Goal: Task Accomplishment & Management: Manage account settings

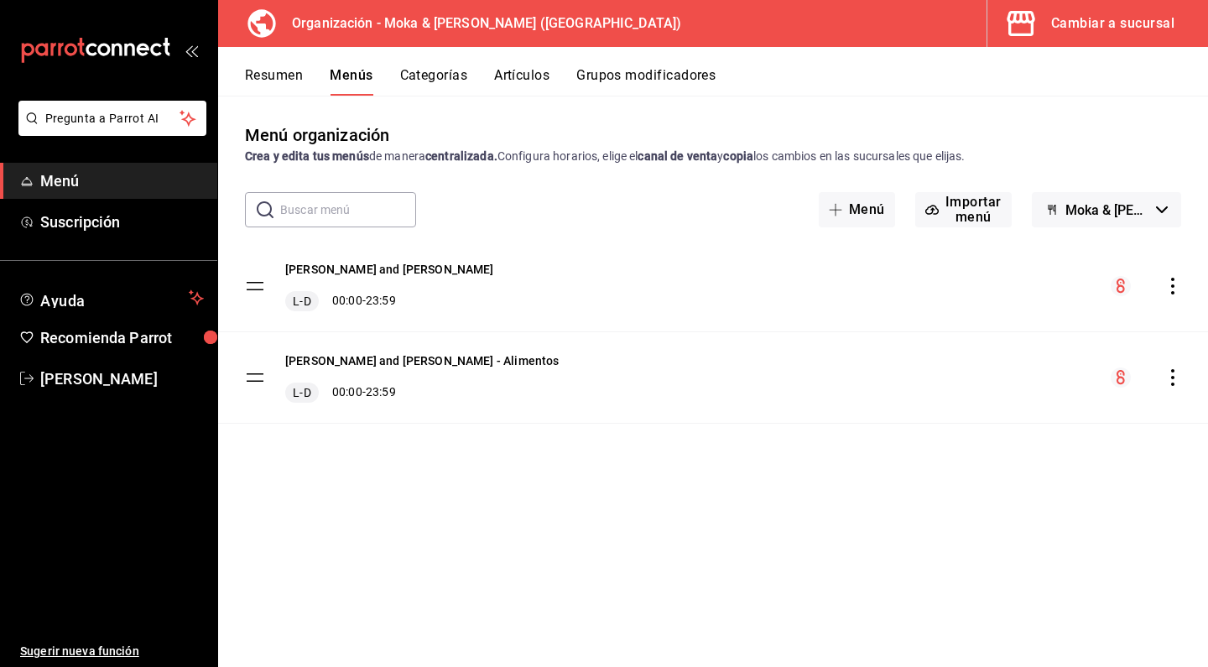
click at [460, 58] on div "Resumen Menús Categorías Artículos Grupos modificadores" at bounding box center [713, 71] width 990 height 49
click at [1102, 29] on div "Cambiar a sucursal" at bounding box center [1112, 23] width 123 height 23
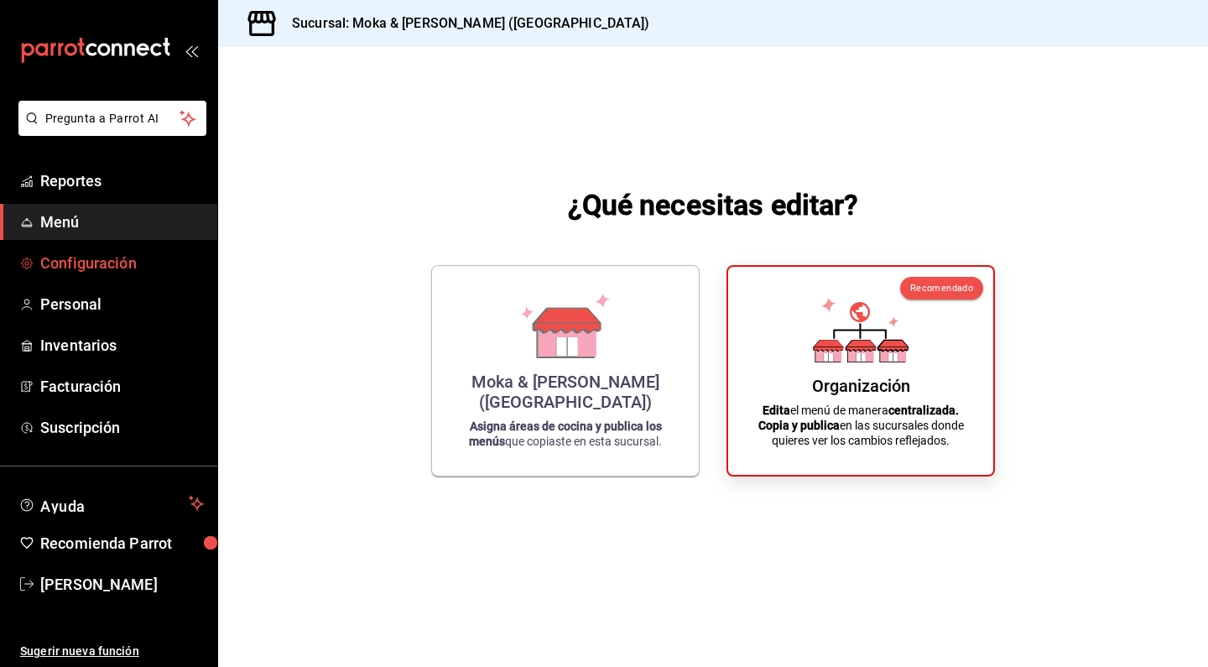
click at [96, 269] on span "Configuración" at bounding box center [122, 263] width 164 height 23
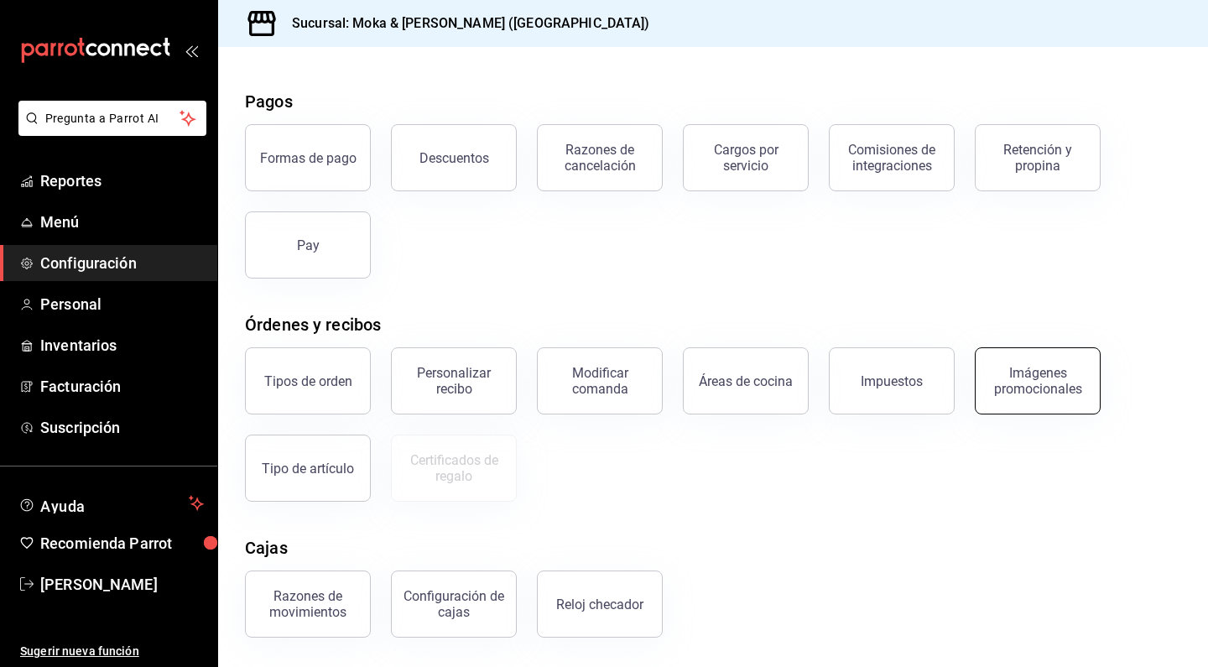
scroll to position [43, 0]
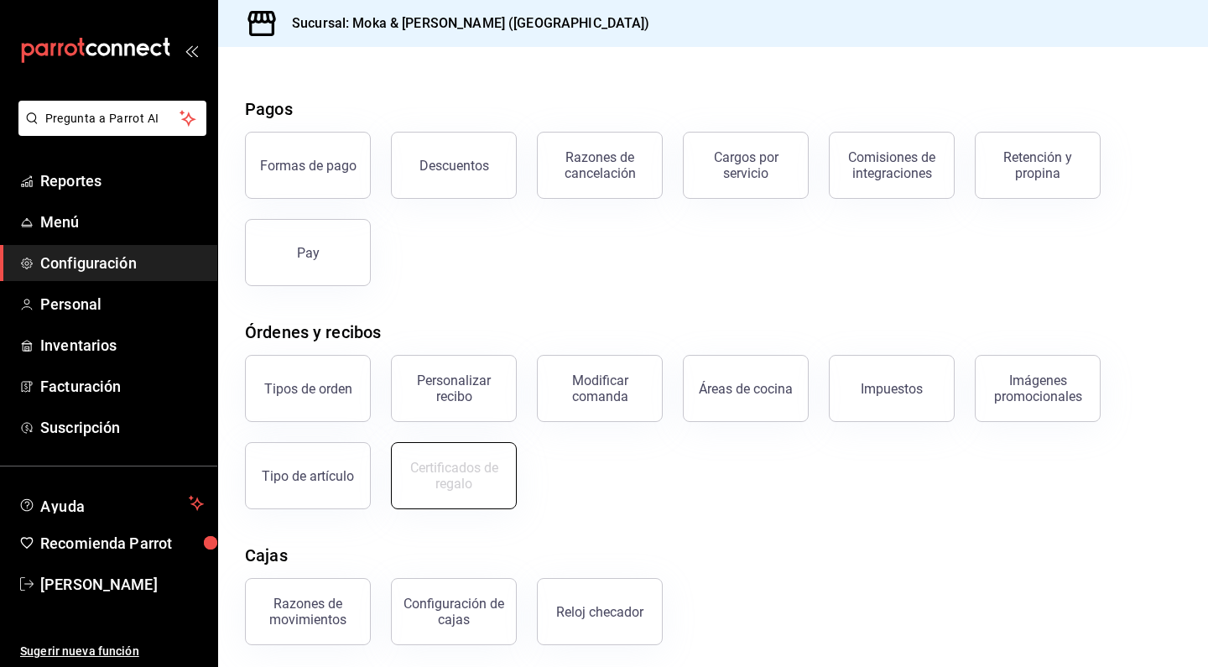
click at [460, 481] on div "Certificados de regalo" at bounding box center [454, 476] width 104 height 32
click at [465, 499] on button "Certificados de regalo" at bounding box center [454, 475] width 126 height 67
click at [452, 494] on button "Certificados de regalo" at bounding box center [454, 475] width 126 height 67
click at [454, 475] on div "Certificados de regalo" at bounding box center [454, 476] width 104 height 32
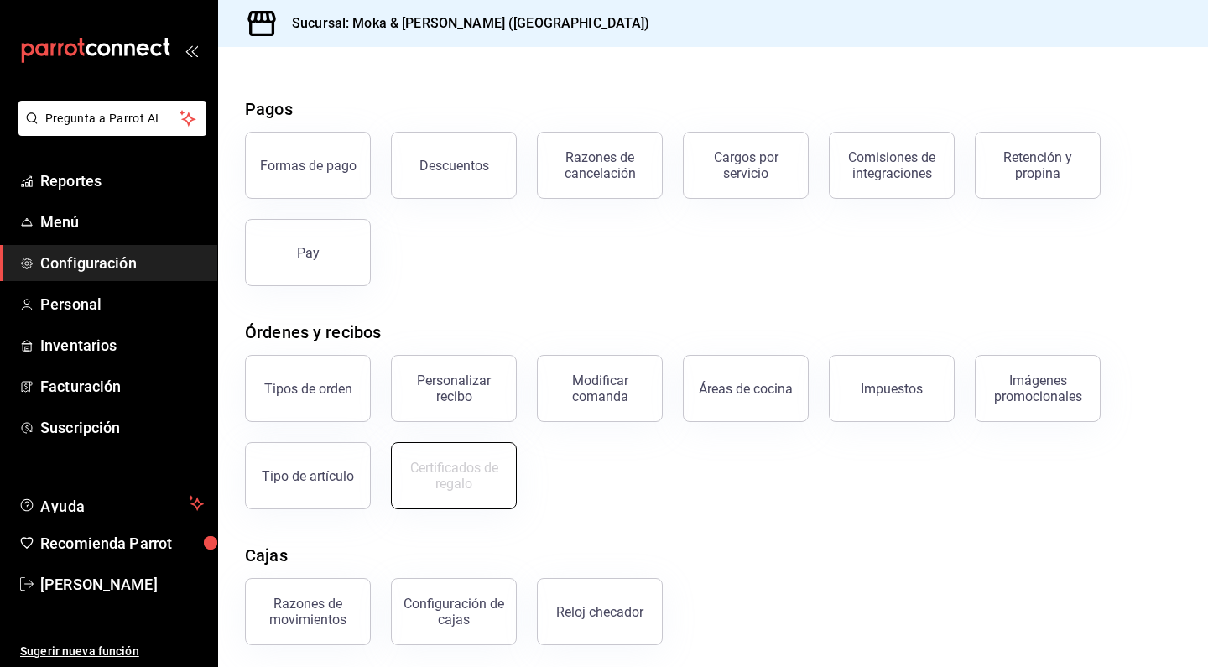
click at [454, 475] on div "Certificados de regalo" at bounding box center [454, 476] width 104 height 32
click at [645, 467] on div "Tipos de orden Personalizar recibo Modificar comanda Áreas de cocina Impuestos …" at bounding box center [703, 422] width 956 height 174
click at [481, 500] on button "Certificados de regalo" at bounding box center [454, 475] width 126 height 67
click at [490, 492] on button "Certificados de regalo" at bounding box center [454, 475] width 126 height 67
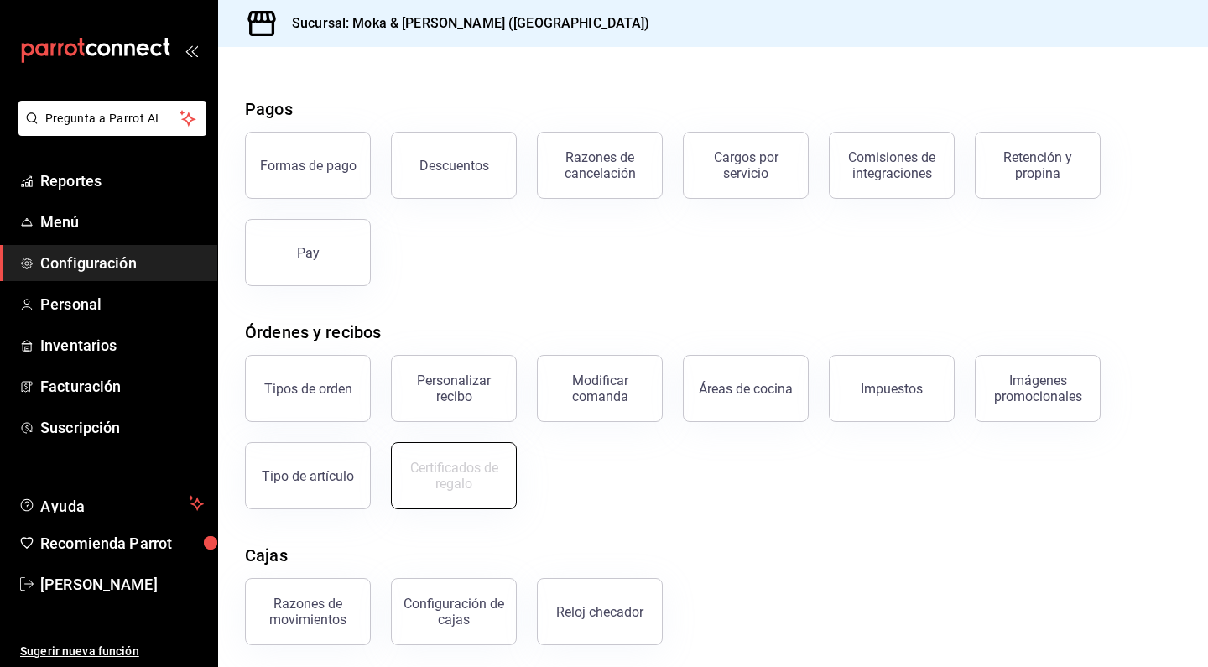
click at [490, 492] on button "Certificados de regalo" at bounding box center [454, 475] width 126 height 67
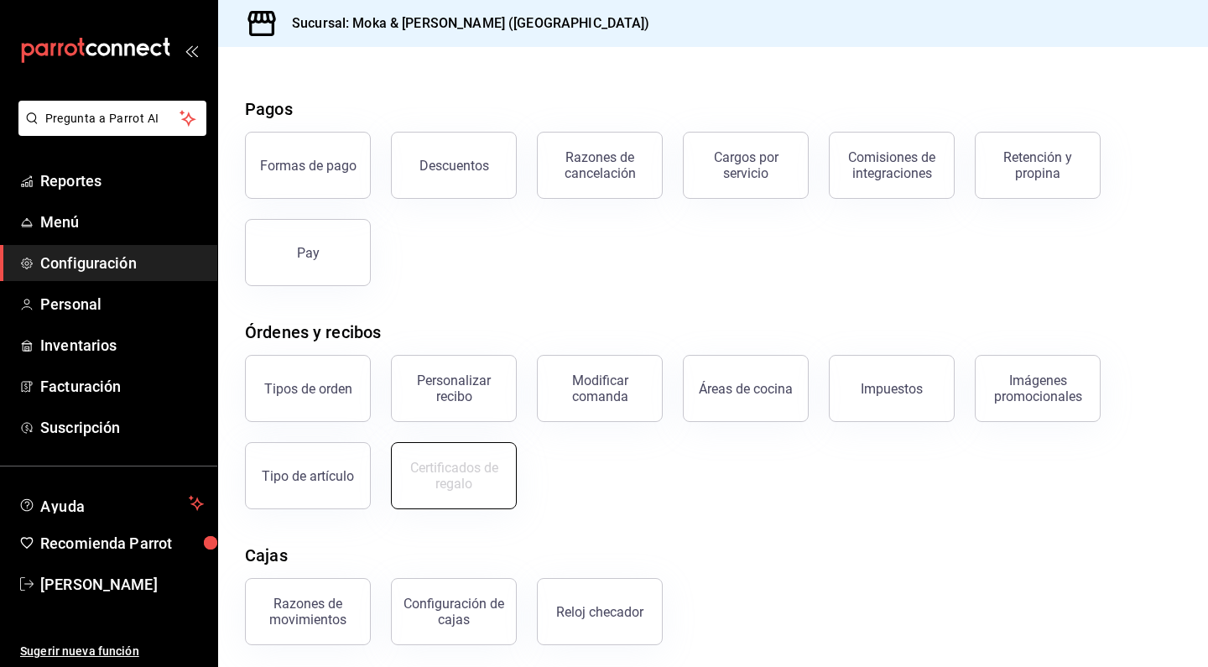
click at [490, 492] on button "Certificados de regalo" at bounding box center [454, 475] width 126 height 67
click at [78, 419] on span "Suscripción" at bounding box center [122, 427] width 164 height 23
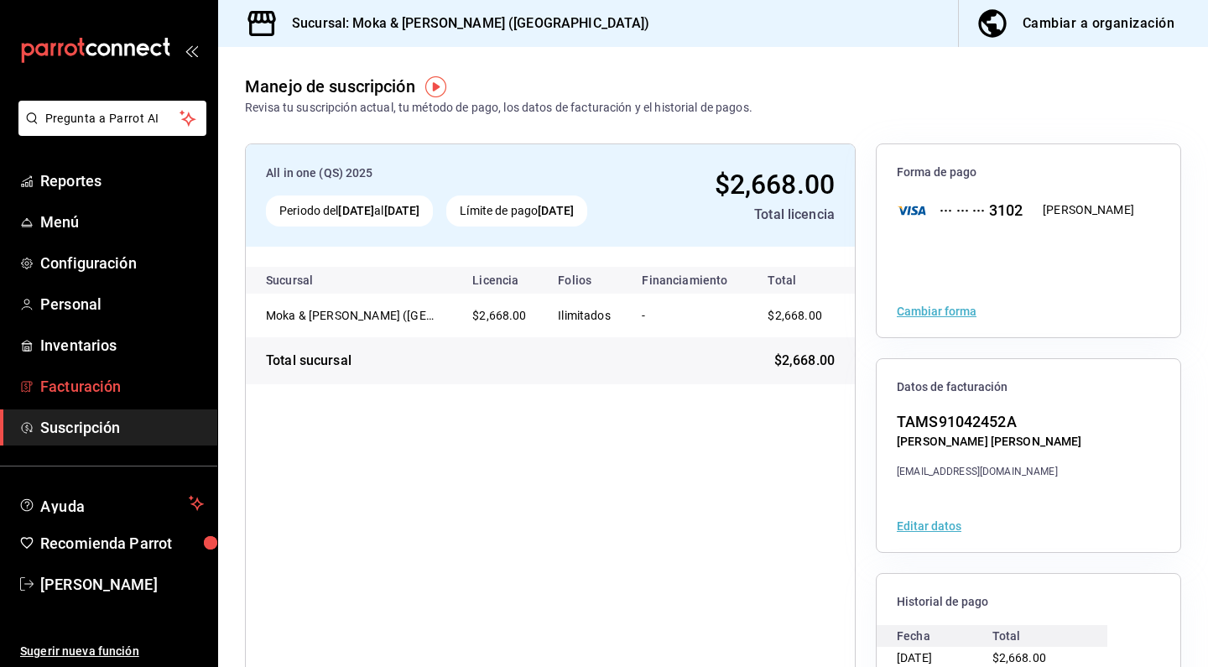
click at [62, 401] on link "Facturación" at bounding box center [108, 386] width 217 height 36
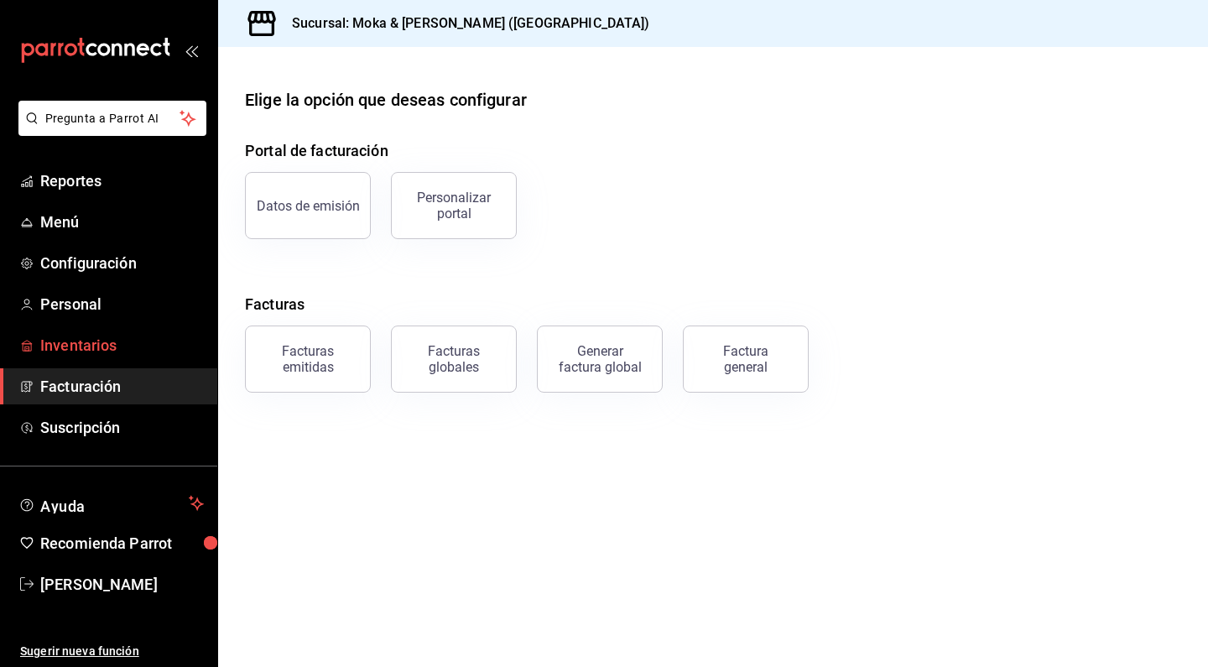
click at [94, 337] on span "Inventarios" at bounding box center [122, 345] width 164 height 23
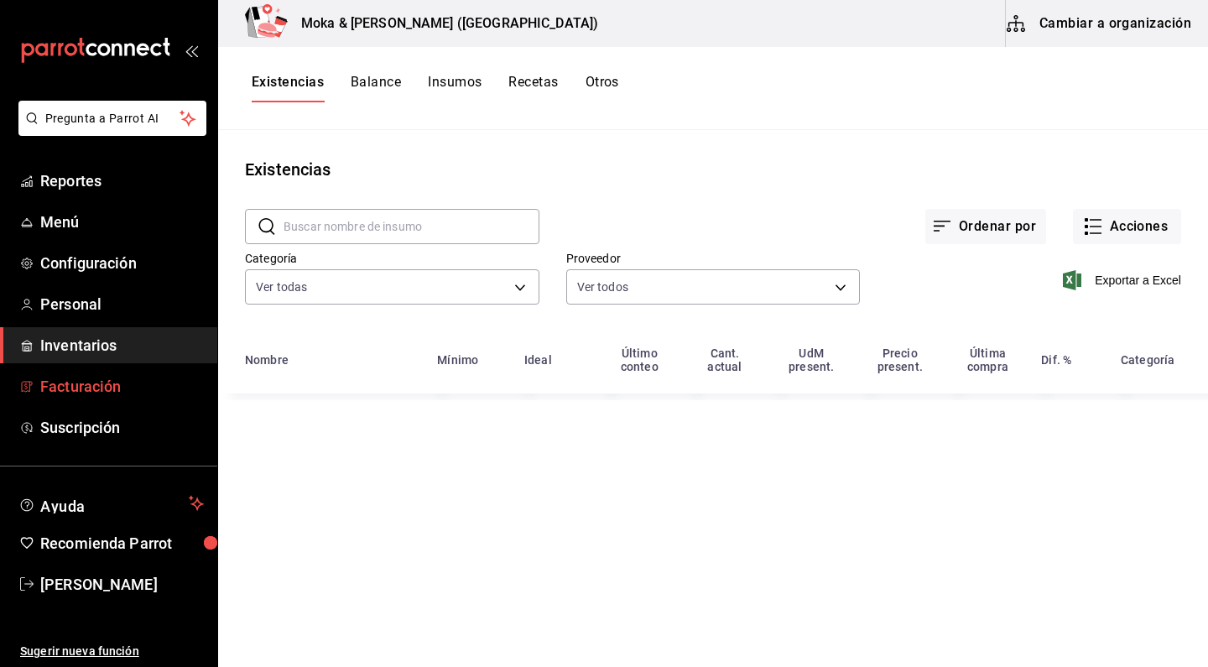
click at [114, 384] on span "Facturación" at bounding box center [122, 386] width 164 height 23
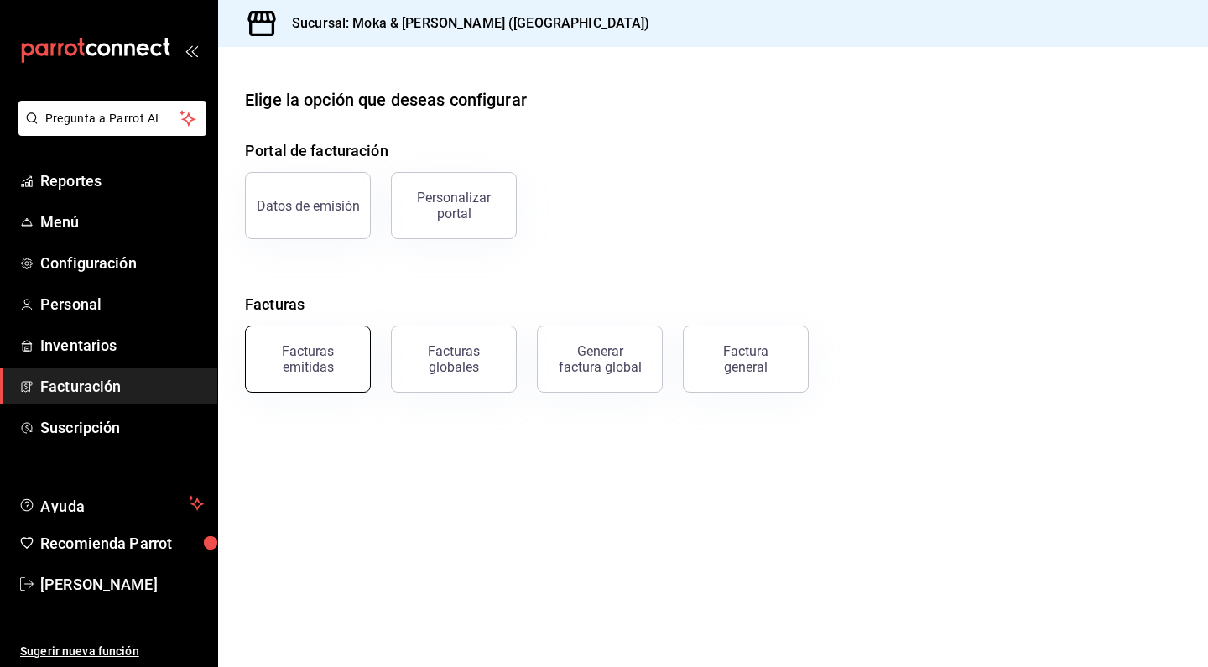
click at [325, 372] on div "Facturas emitidas" at bounding box center [308, 359] width 104 height 32
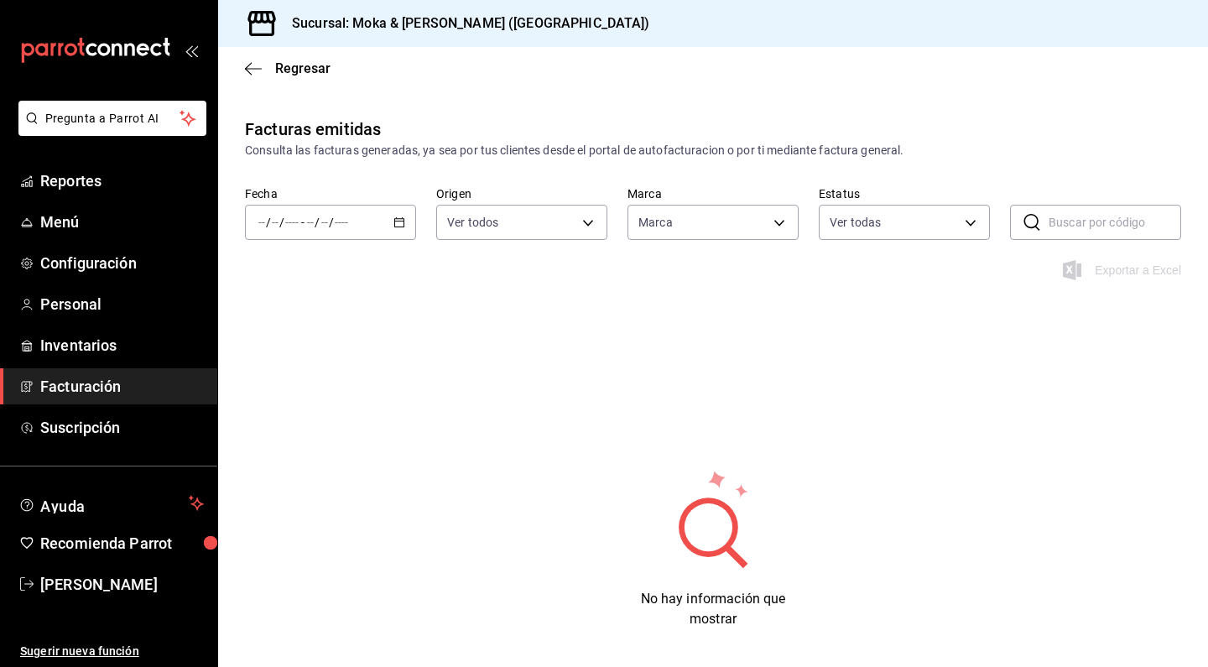
type input "ccb8ecff-ce0a-4804-bf07-26cb1caf6bc6"
click at [356, 221] on div "/ / - / /" at bounding box center [330, 222] width 171 height 35
click at [300, 340] on span "Semana actual" at bounding box center [324, 349] width 130 height 18
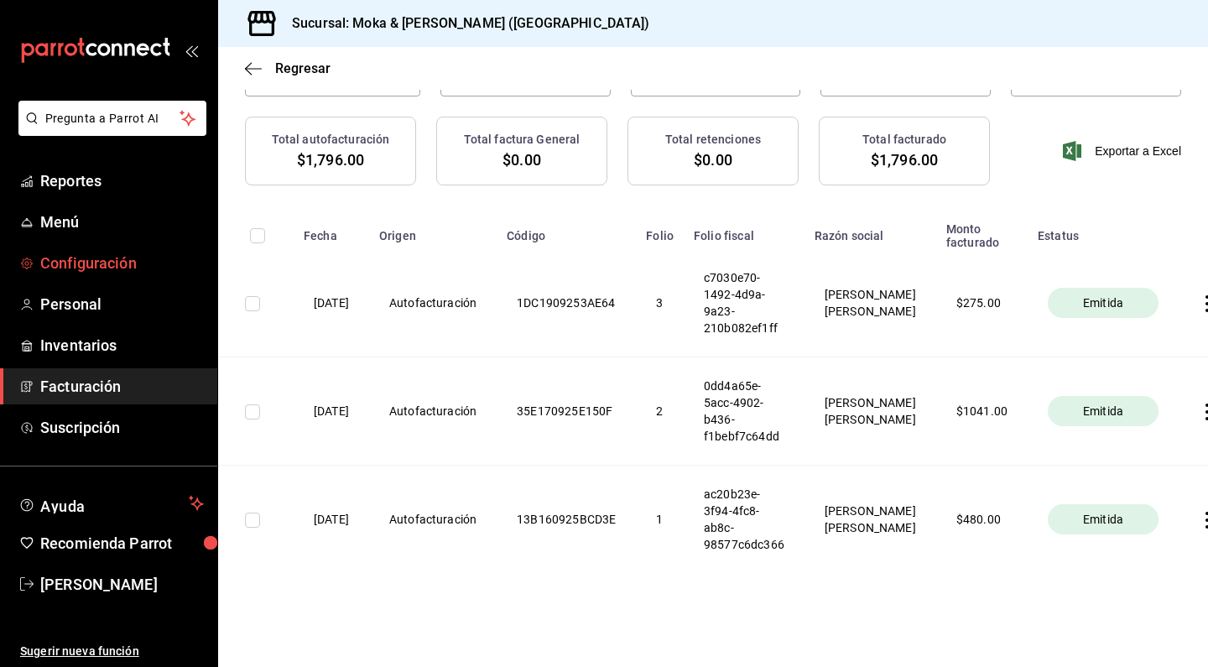
click at [148, 275] on link "Configuración" at bounding box center [108, 263] width 217 height 36
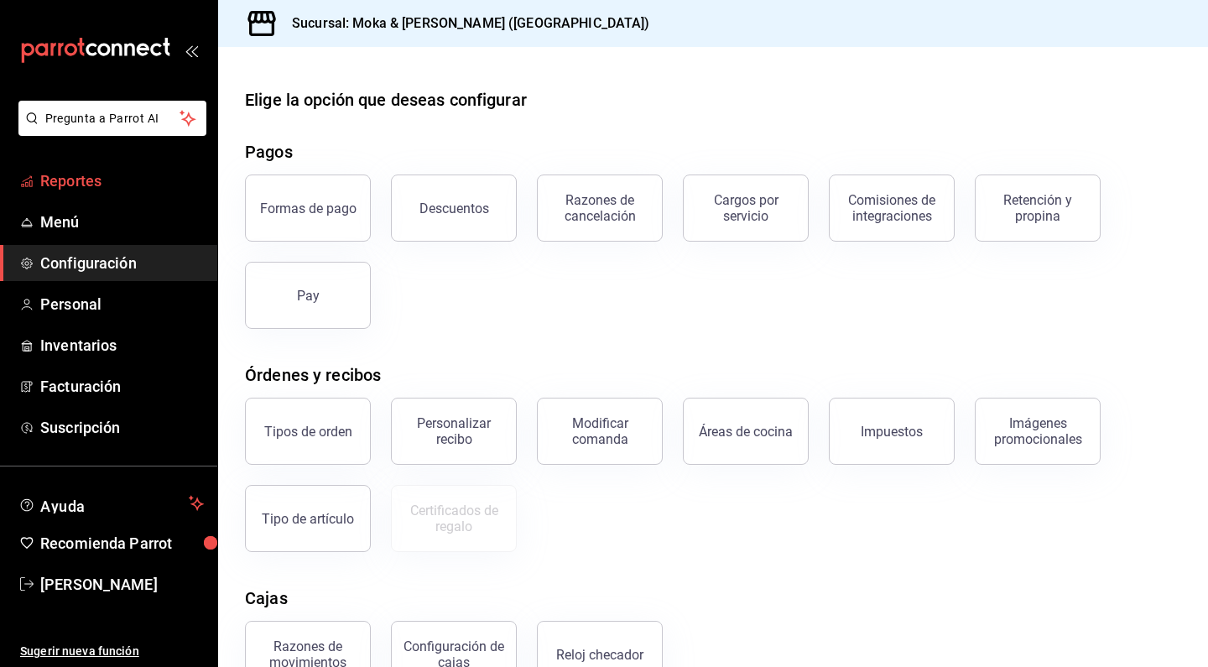
click at [96, 188] on span "Reportes" at bounding box center [122, 180] width 164 height 23
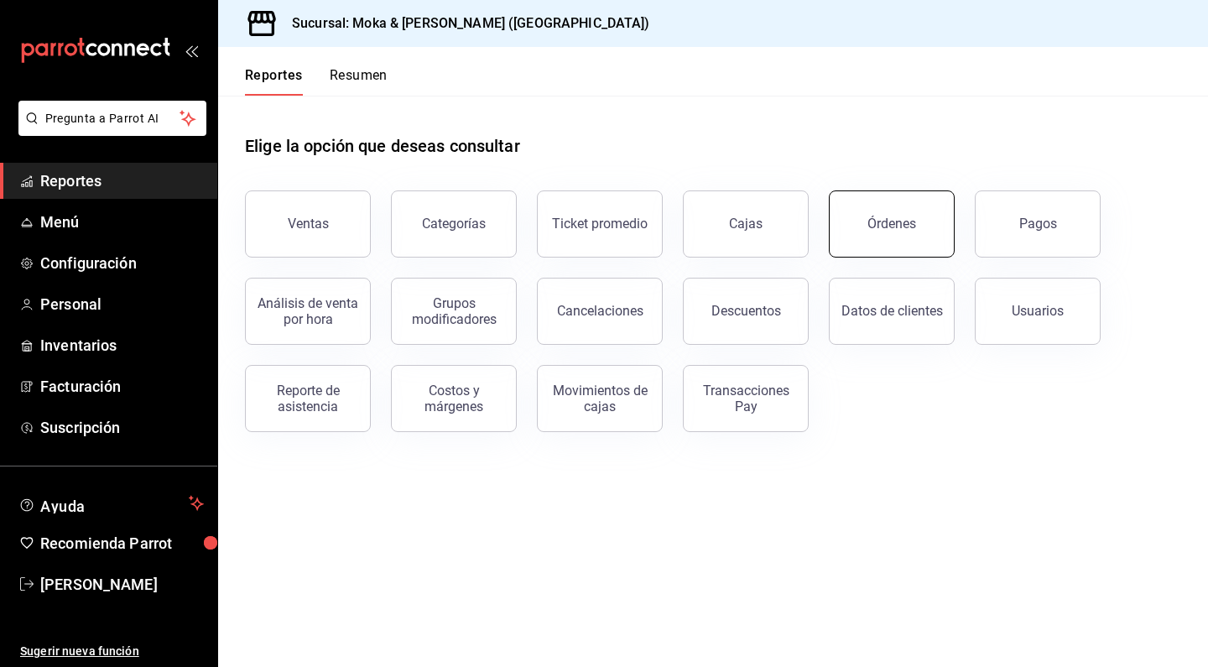
click at [888, 233] on button "Órdenes" at bounding box center [892, 223] width 126 height 67
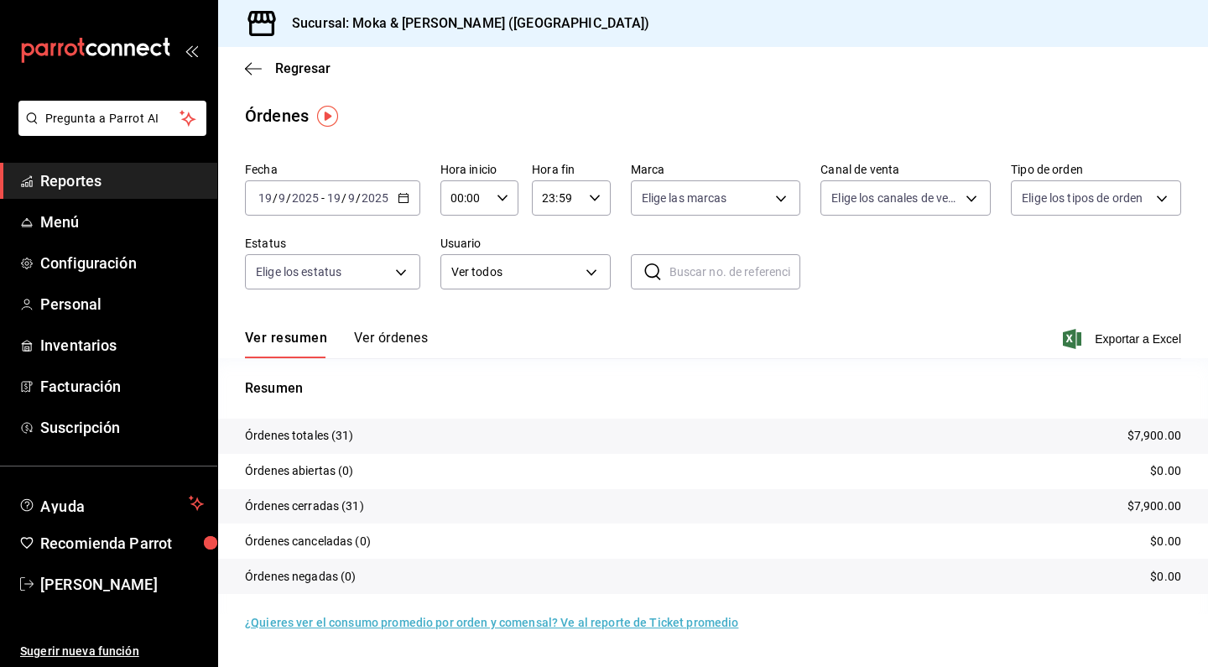
click at [426, 326] on div "Ver resumen Ver órdenes Exportar a Excel" at bounding box center [713, 333] width 936 height 49
click at [405, 337] on button "Ver órdenes" at bounding box center [391, 344] width 74 height 29
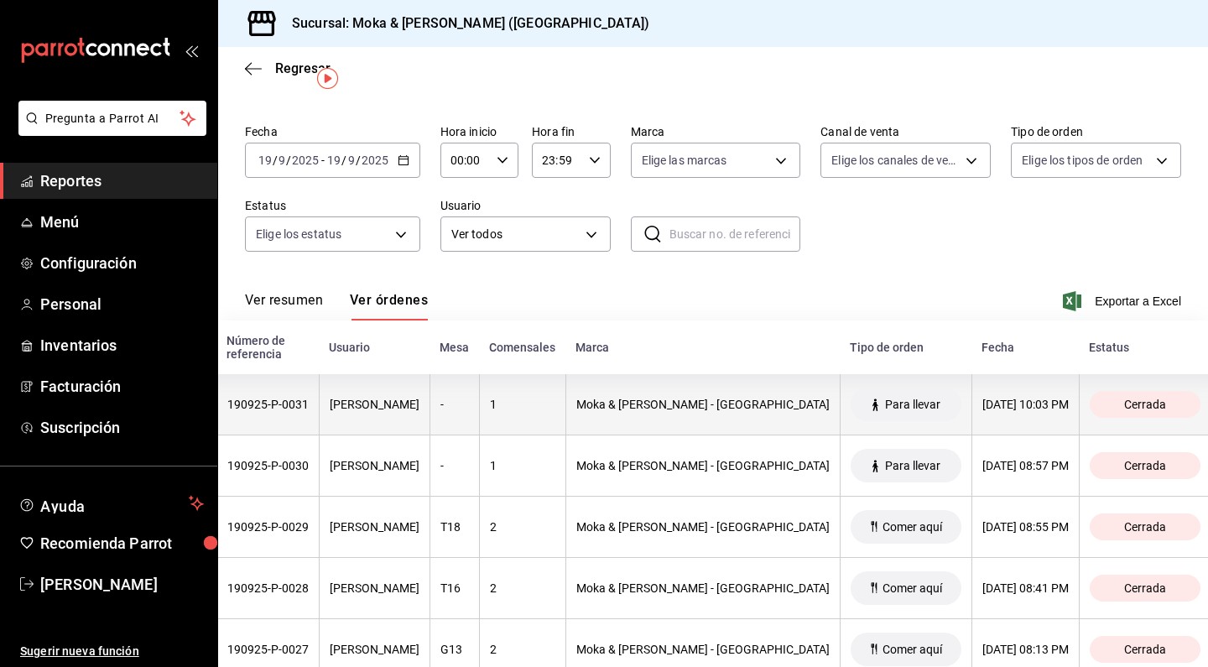
scroll to position [0, 133]
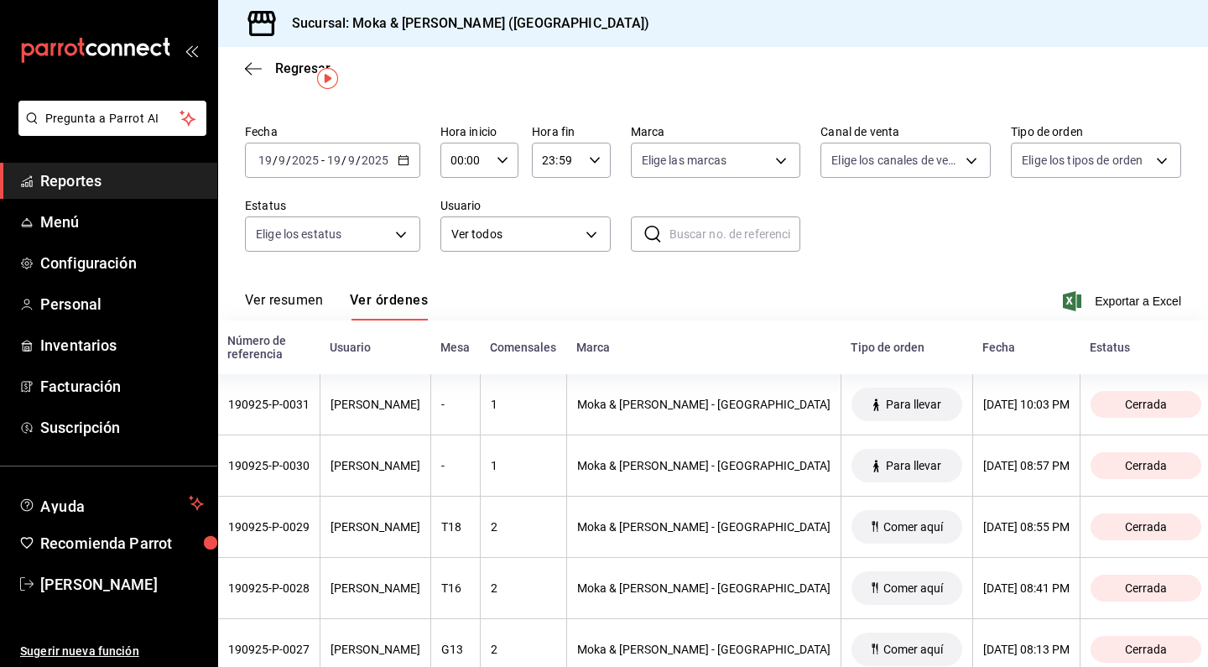
click at [663, 246] on div "​ ​" at bounding box center [716, 233] width 170 height 35
click at [769, 280] on div "Ver resumen Ver órdenes Exportar a Excel" at bounding box center [713, 296] width 936 height 49
click at [725, 233] on input "214" at bounding box center [735, 234] width 132 height 34
type input "2"
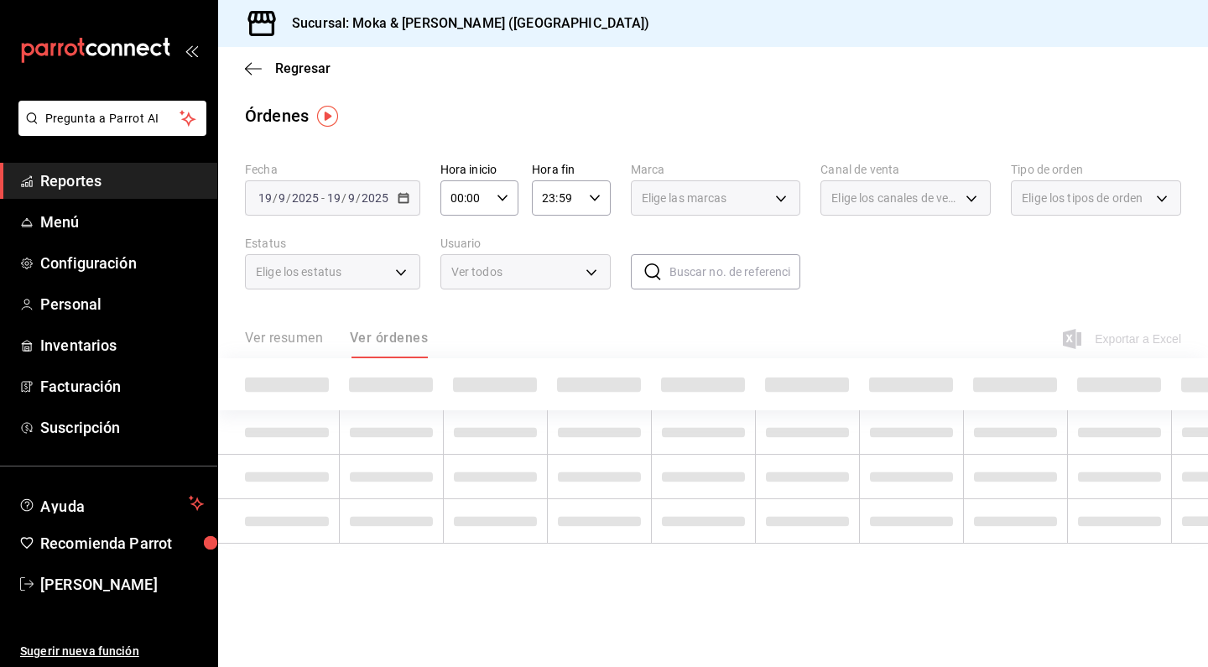
scroll to position [0, 0]
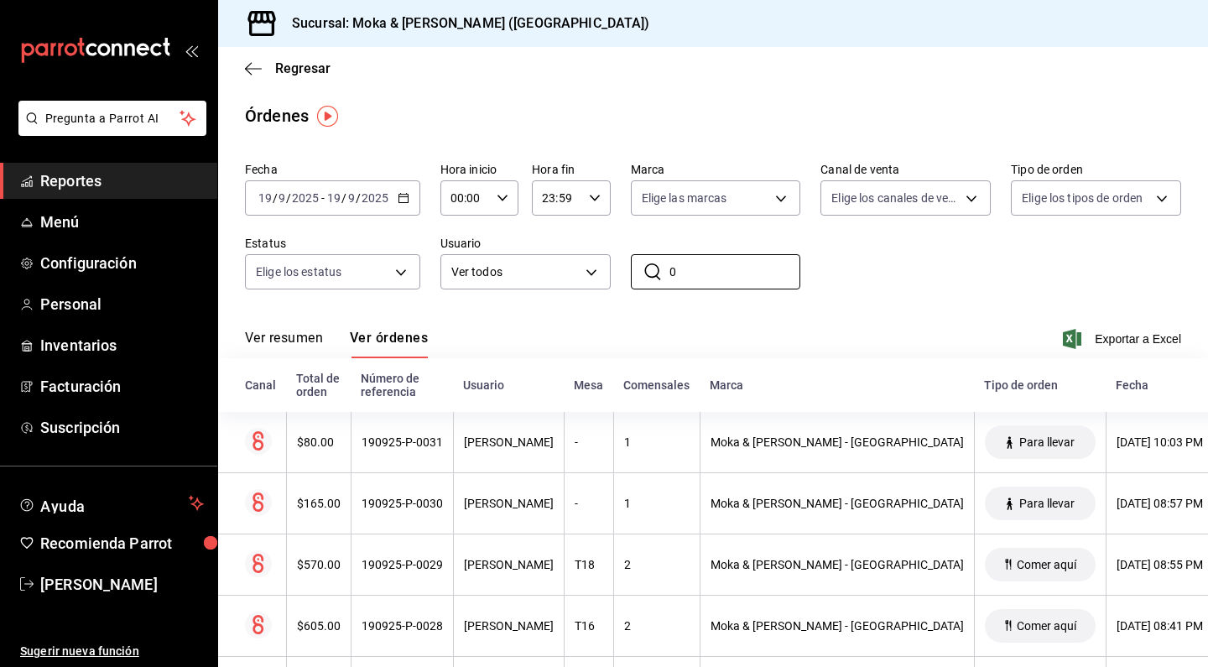
type input "0"
click at [354, 205] on div "2025-09-19 19 / 9 / 2025 - 2025-09-19 19 / 9 / 2025" at bounding box center [332, 197] width 175 height 35
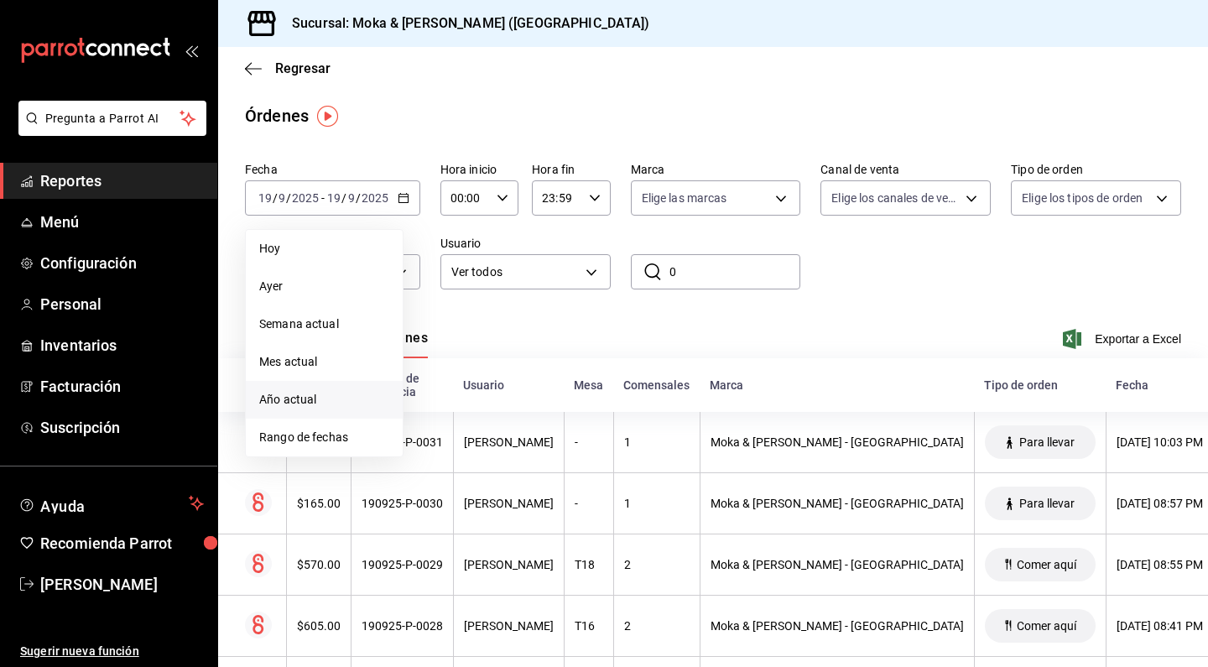
click at [329, 386] on li "Año actual" at bounding box center [324, 400] width 157 height 38
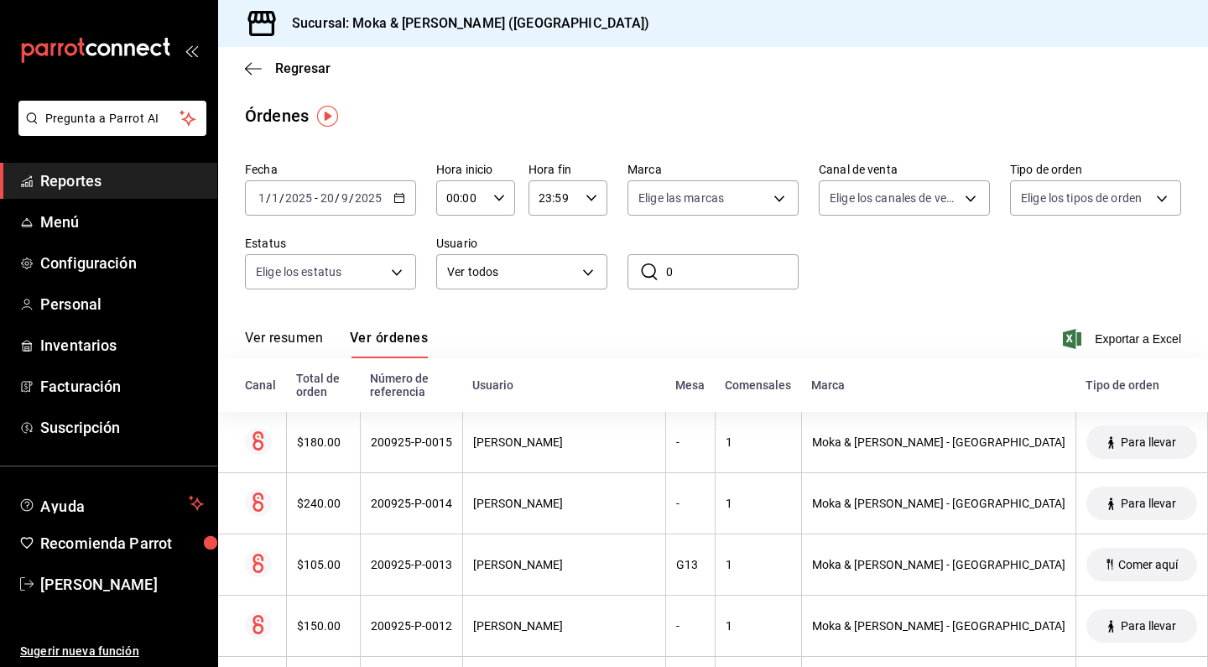
click at [699, 275] on input "0" at bounding box center [732, 272] width 132 height 34
type input "2"
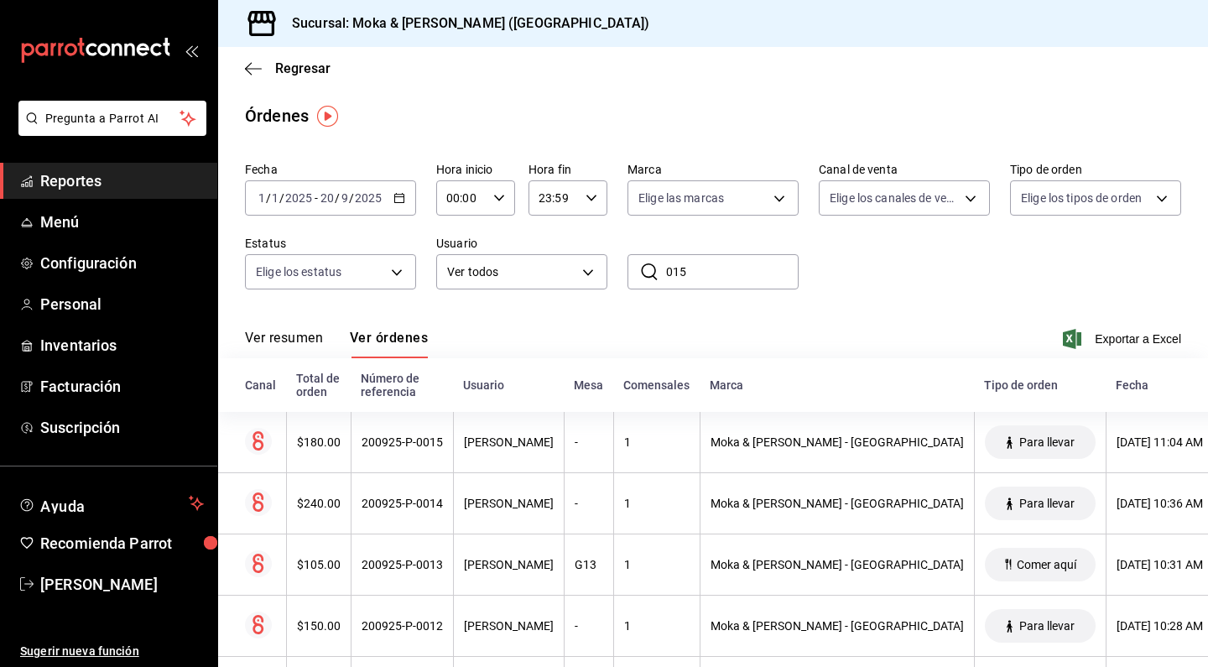
click at [704, 278] on input "015" at bounding box center [732, 272] width 132 height 34
click at [774, 267] on input "015" at bounding box center [732, 272] width 132 height 34
type input "015"
click at [590, 272] on body "Pregunta a Parrot AI Reportes Menú Configuración Personal Inventarios Facturaci…" at bounding box center [604, 333] width 1208 height 667
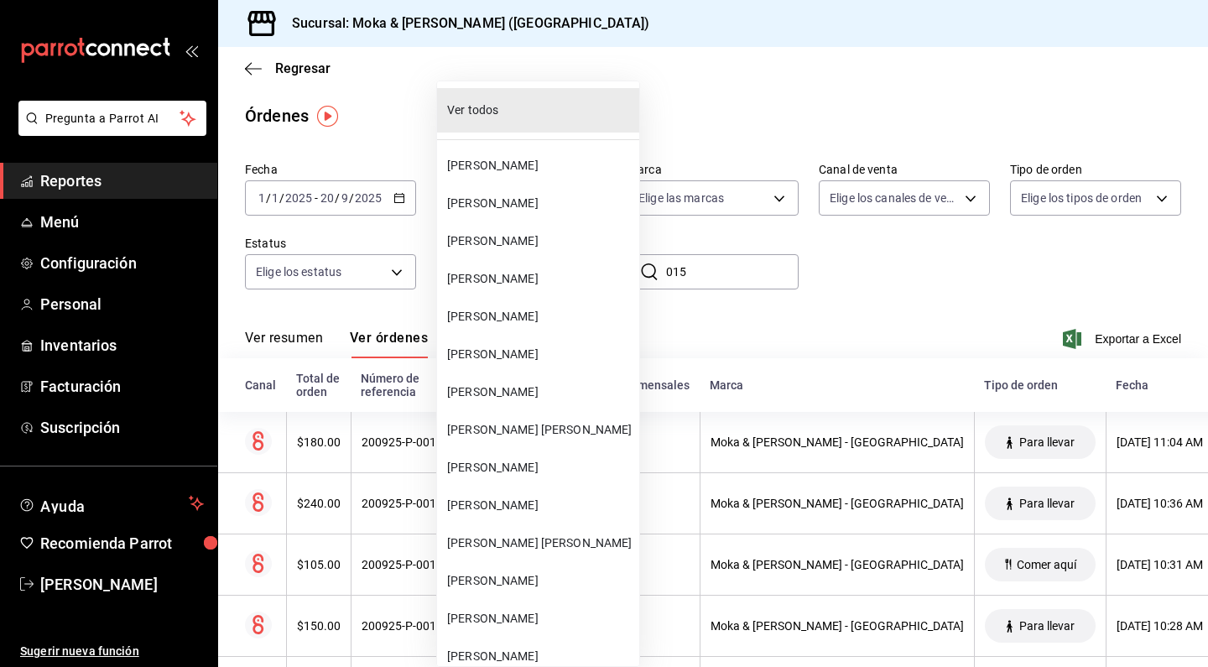
click at [827, 240] on div at bounding box center [604, 333] width 1208 height 667
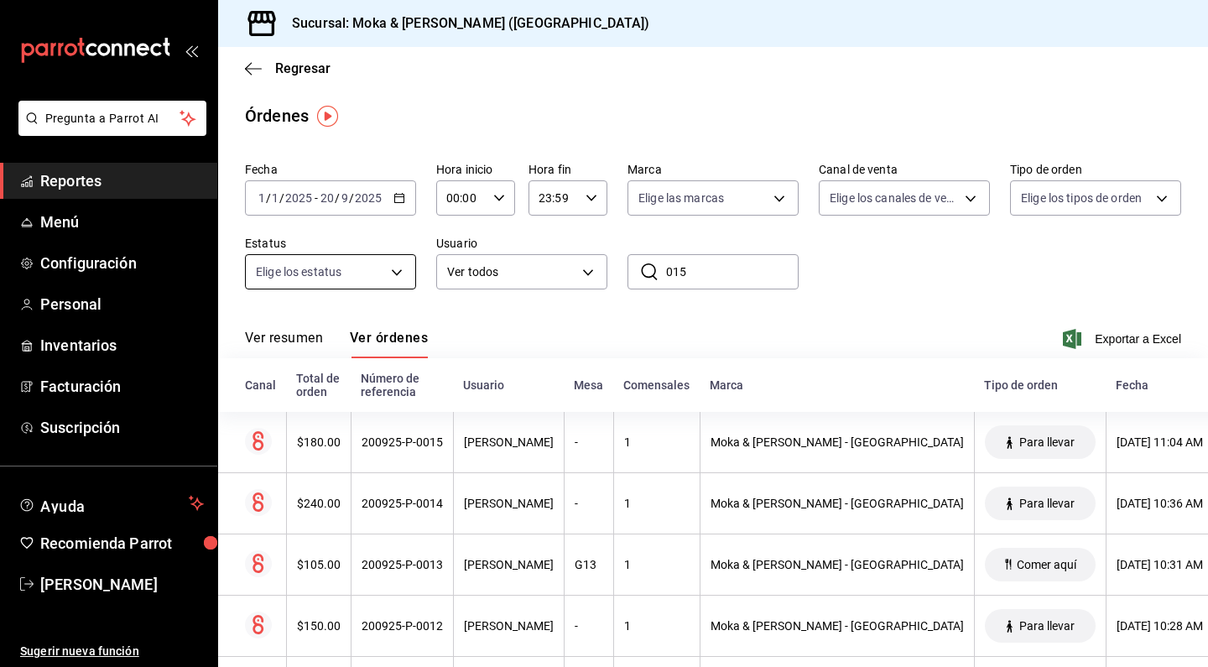
click at [338, 270] on body "Pregunta a Parrot AI Reportes Menú Configuración Personal Inventarios Facturaci…" at bounding box center [604, 333] width 1208 height 667
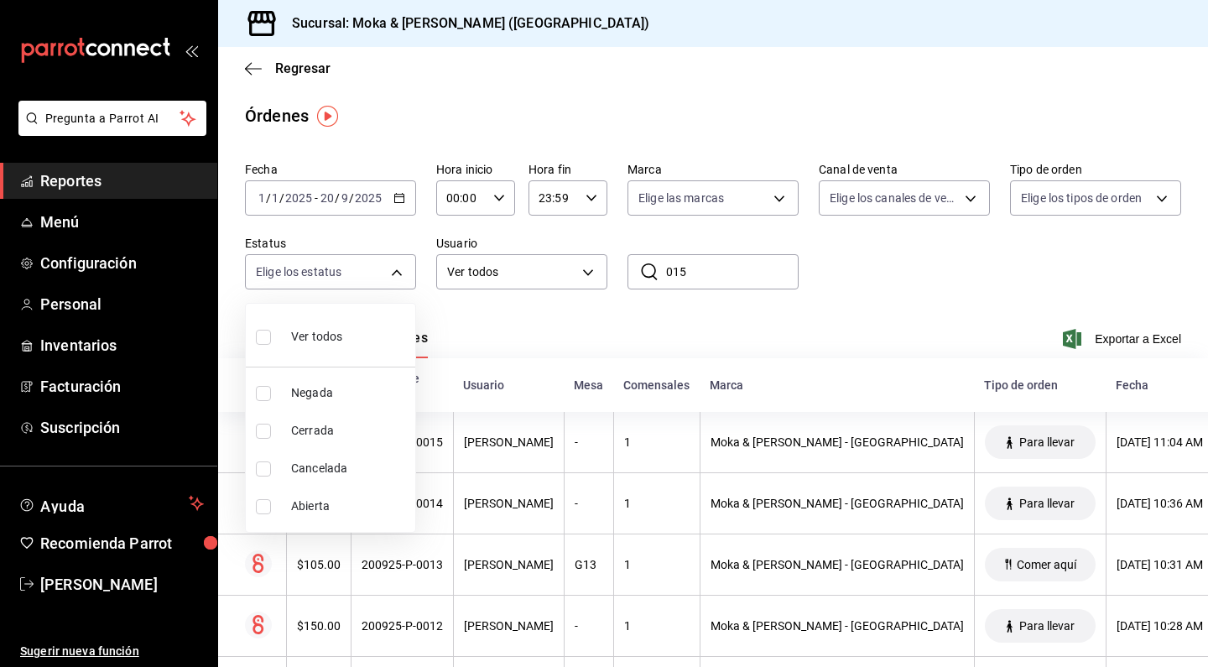
click at [263, 336] on input "checkbox" at bounding box center [263, 337] width 15 height 15
checkbox input "true"
type input "DENIED,FINISHED,CANCELED,OPEN"
checkbox input "true"
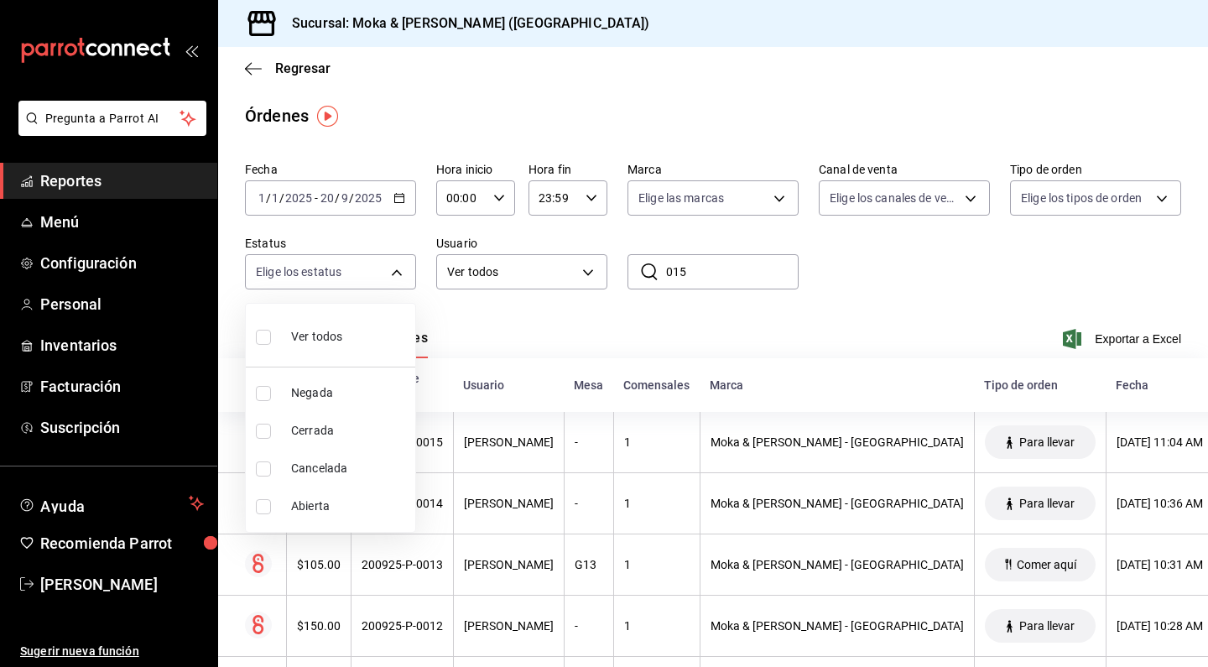
checkbox input "true"
click at [737, 262] on div at bounding box center [604, 333] width 1208 height 667
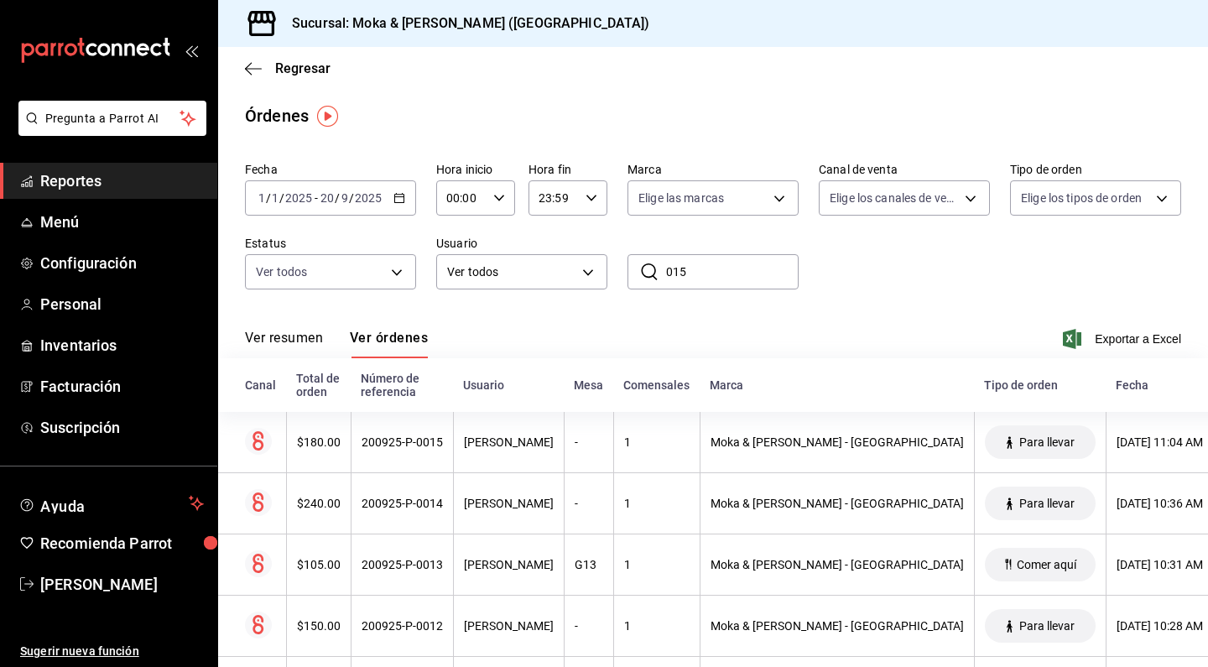
click at [714, 271] on input "015" at bounding box center [732, 272] width 132 height 34
type input "0"
click at [647, 273] on icon at bounding box center [649, 272] width 20 height 20
click at [703, 278] on input "214" at bounding box center [732, 272] width 132 height 34
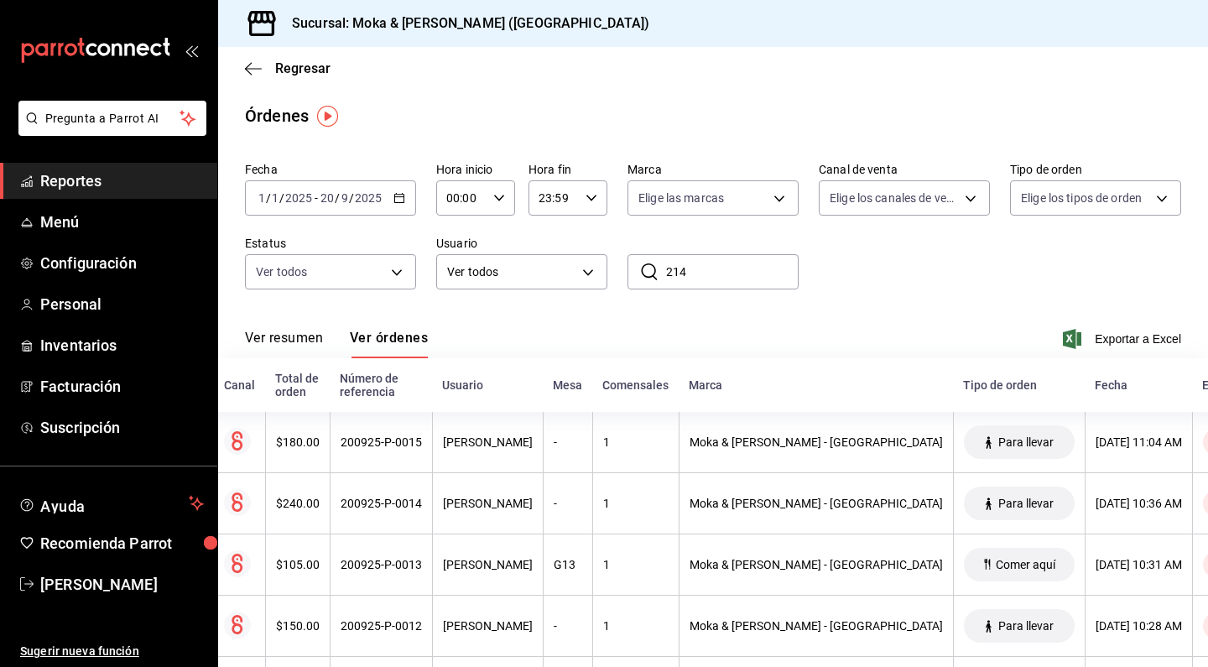
click at [724, 259] on input "214" at bounding box center [732, 272] width 132 height 34
type input "2"
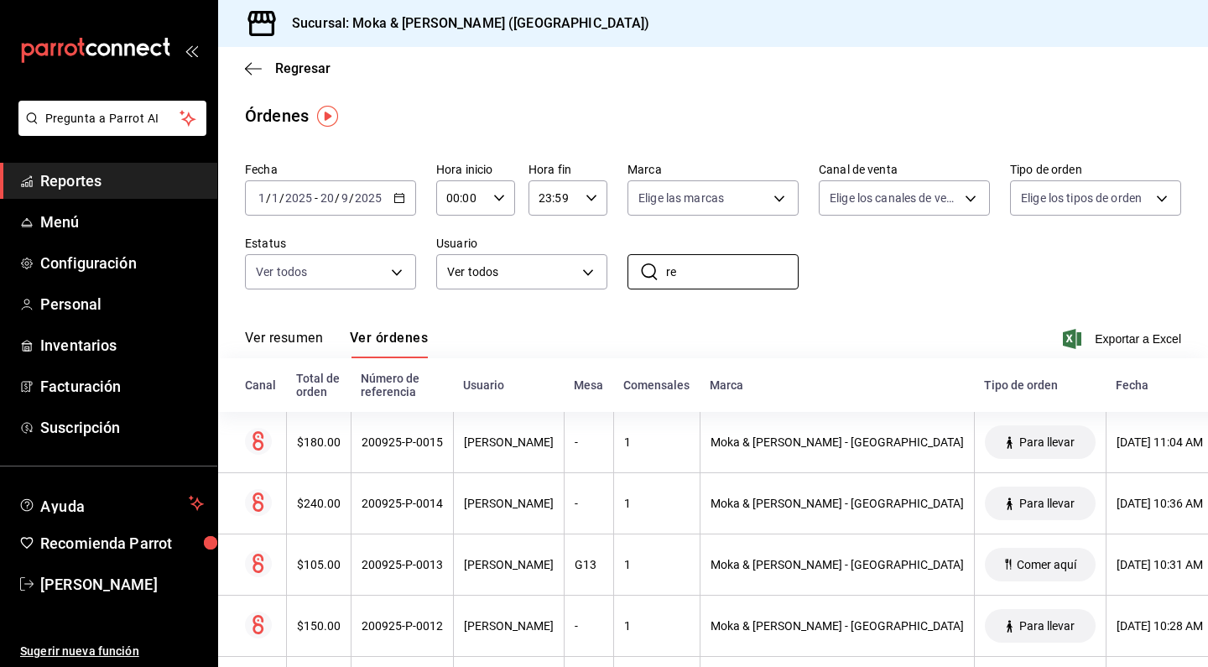
type input "r"
click at [956, 267] on div "Fecha 2025-01-01 1 / 1 / 2025 - 2025-09-20 20 / 9 / 2025 Hora inicio 00:00 Hora…" at bounding box center [713, 232] width 936 height 154
click at [299, 346] on button "Ver resumen" at bounding box center [284, 344] width 78 height 29
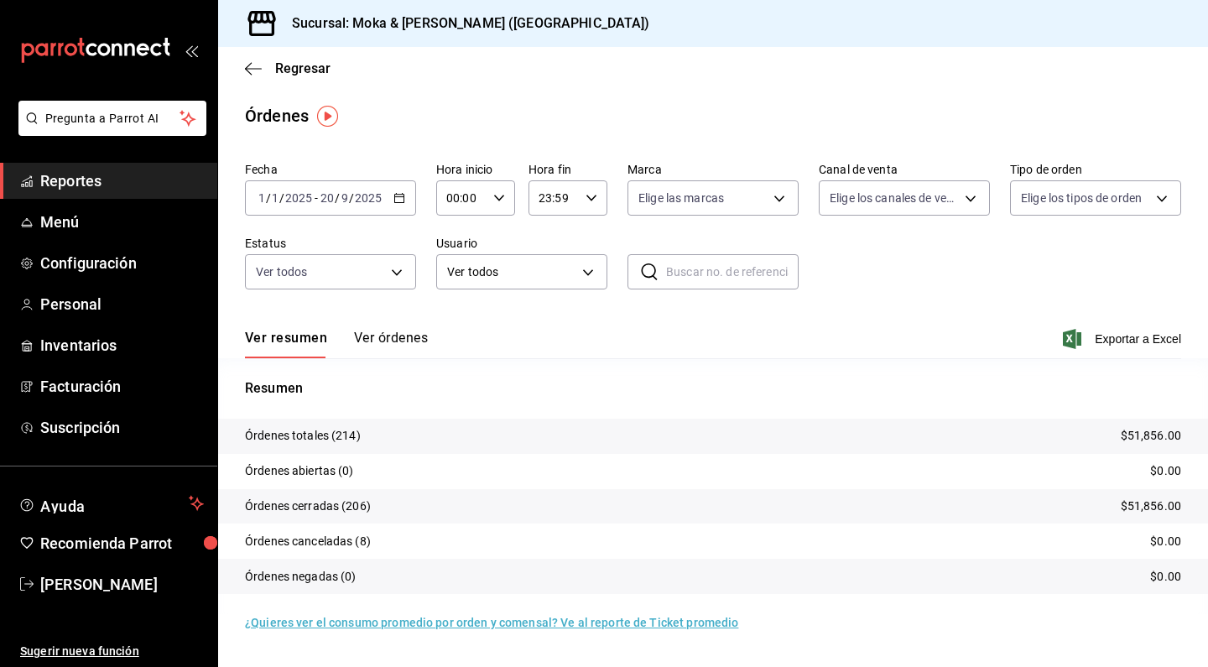
click at [321, 434] on p "Órdenes totales (214)" at bounding box center [303, 436] width 116 height 18
drag, startPoint x: 336, startPoint y: 437, endPoint x: 381, endPoint y: 437, distance: 44.4
click at [381, 437] on tr "Órdenes totales (214) $51,856.00" at bounding box center [713, 435] width 990 height 35
click at [391, 339] on button "Ver órdenes" at bounding box center [391, 344] width 74 height 29
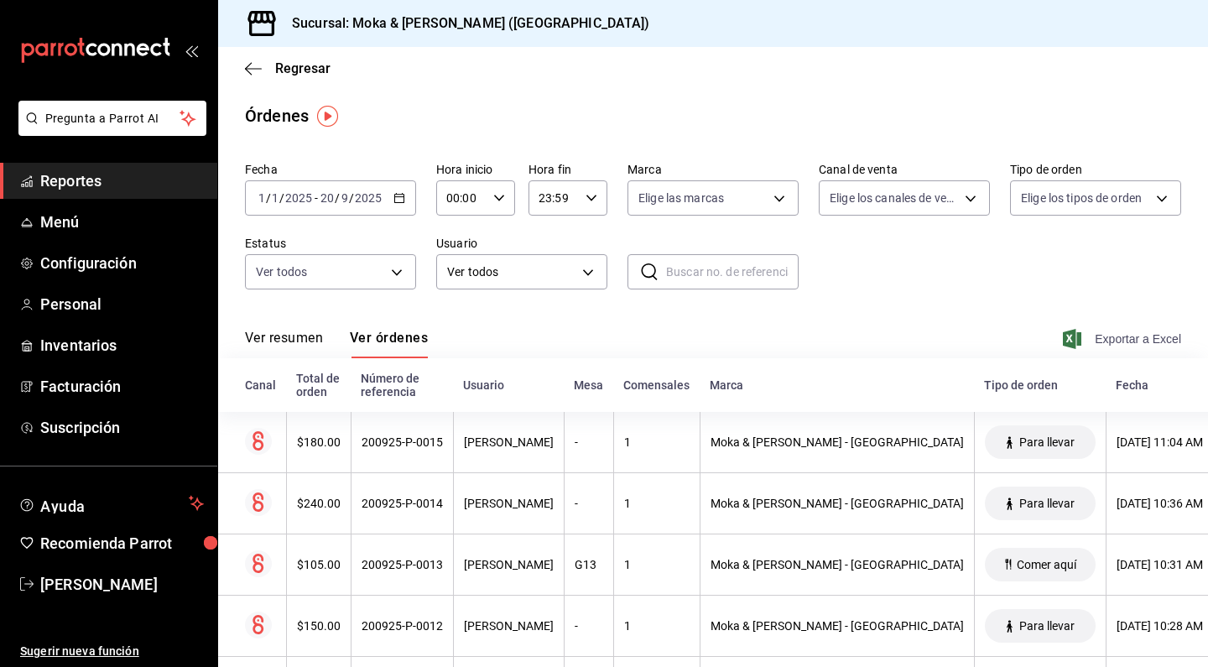
click at [1116, 333] on span "Exportar a Excel" at bounding box center [1123, 339] width 115 height 20
click at [877, 314] on div "Ver resumen Ver órdenes Exportando a excel..." at bounding box center [713, 333] width 936 height 49
click at [138, 55] on icon "mailbox folders" at bounding box center [95, 50] width 151 height 25
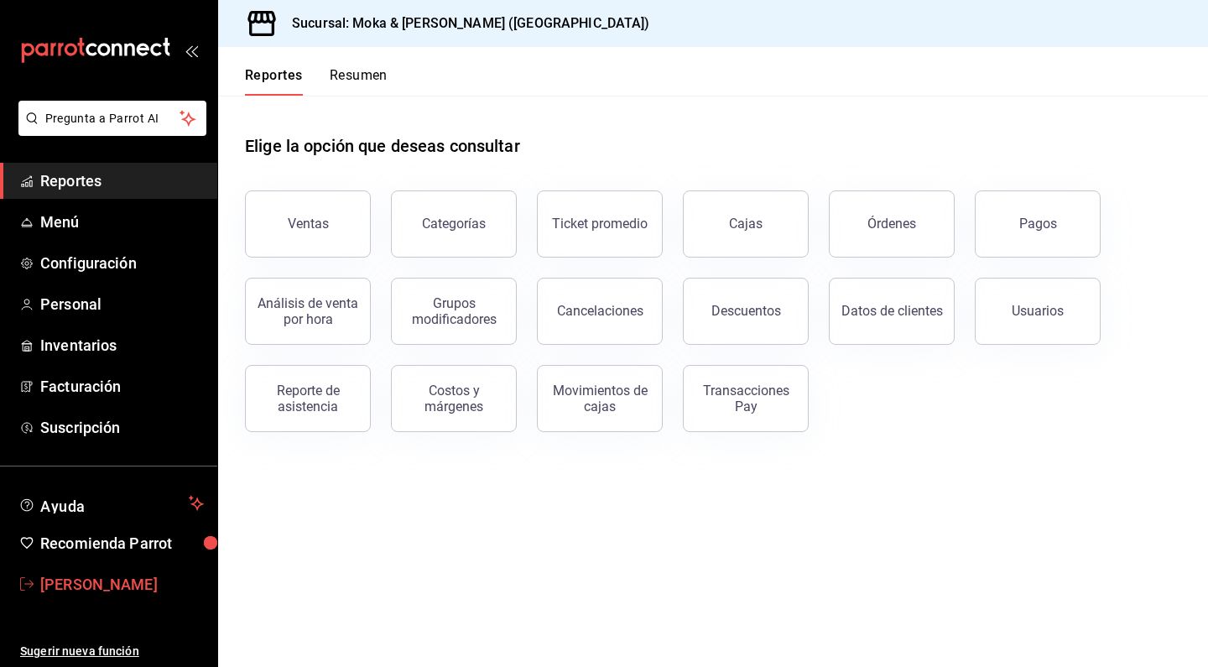
click at [61, 587] on span "[PERSON_NAME]" at bounding box center [122, 584] width 164 height 23
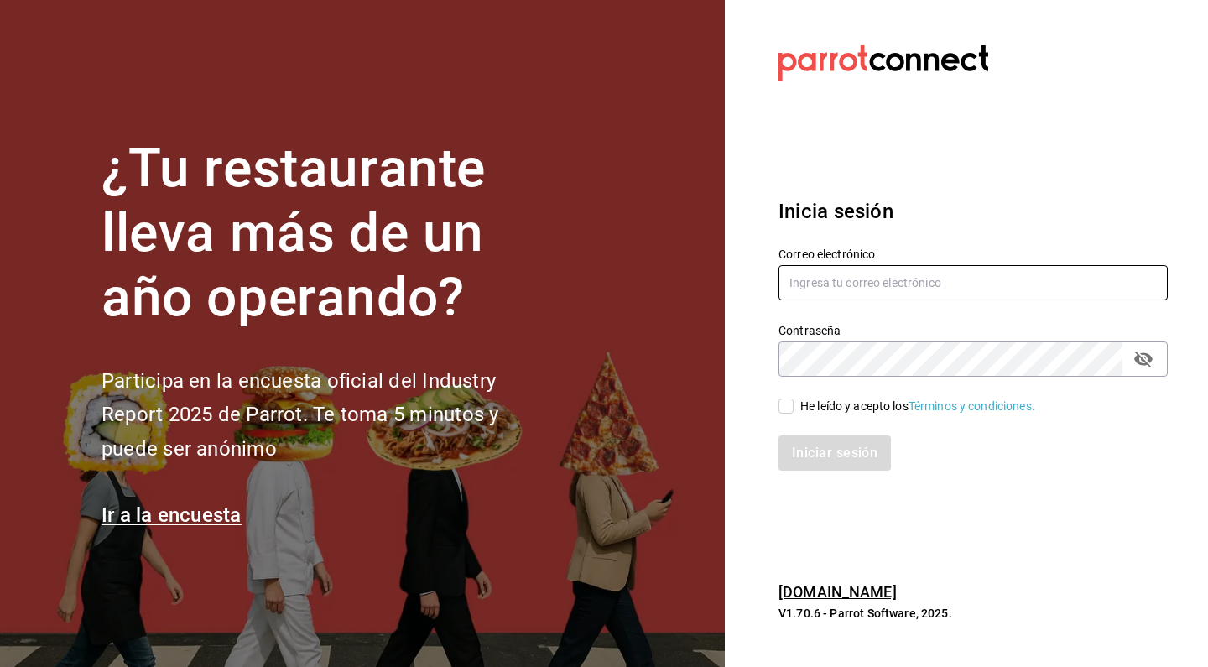
type input "mokakofibakery@gmail.com"
click at [789, 404] on input "He leído y acepto los Términos y condiciones." at bounding box center [785, 405] width 15 height 15
checkbox input "true"
click at [816, 455] on button "Iniciar sesión" at bounding box center [835, 452] width 114 height 35
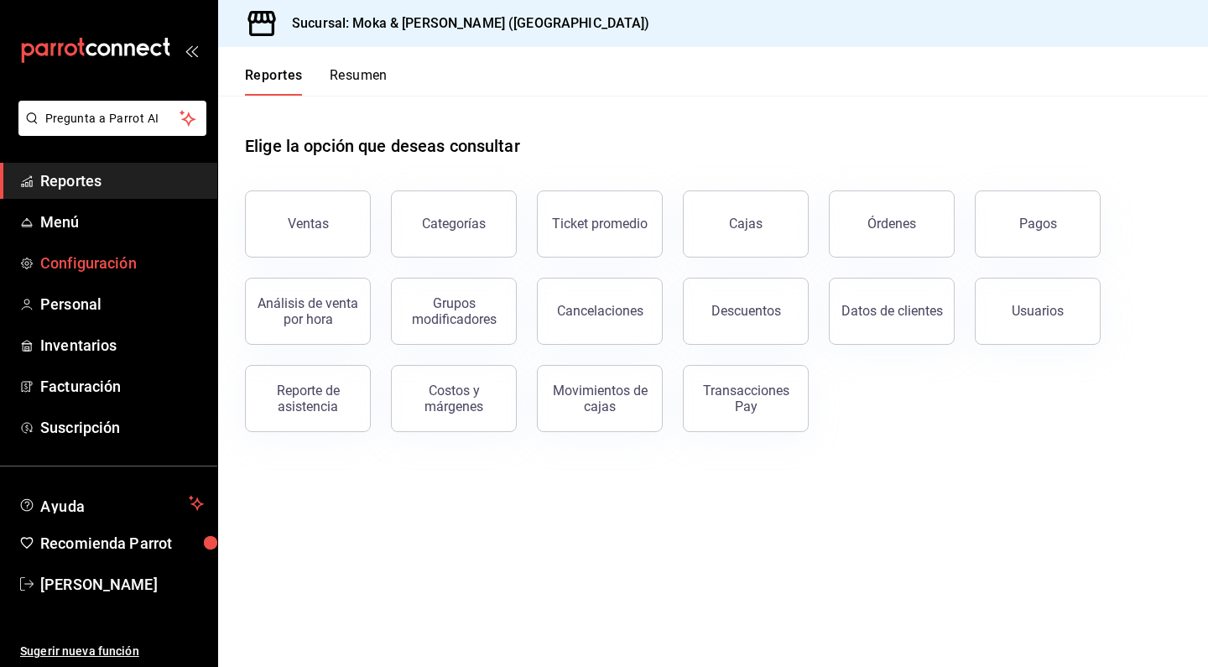
click at [141, 273] on span "Configuración" at bounding box center [122, 263] width 164 height 23
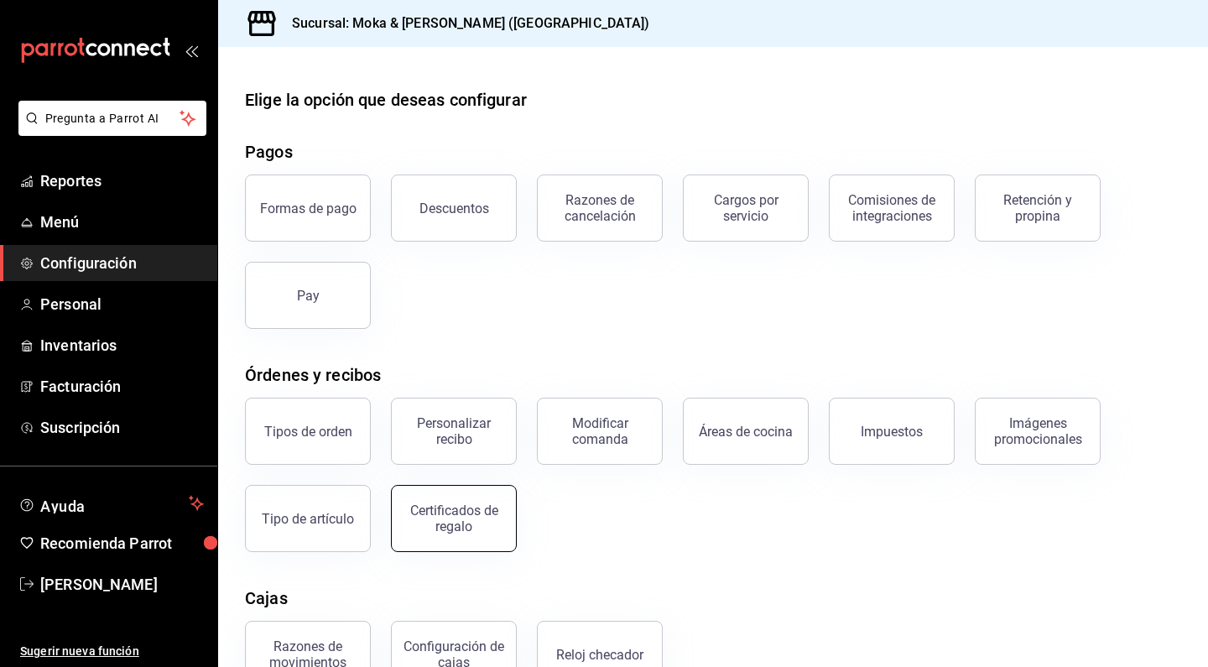
click at [489, 537] on button "Certificados de regalo" at bounding box center [454, 518] width 126 height 67
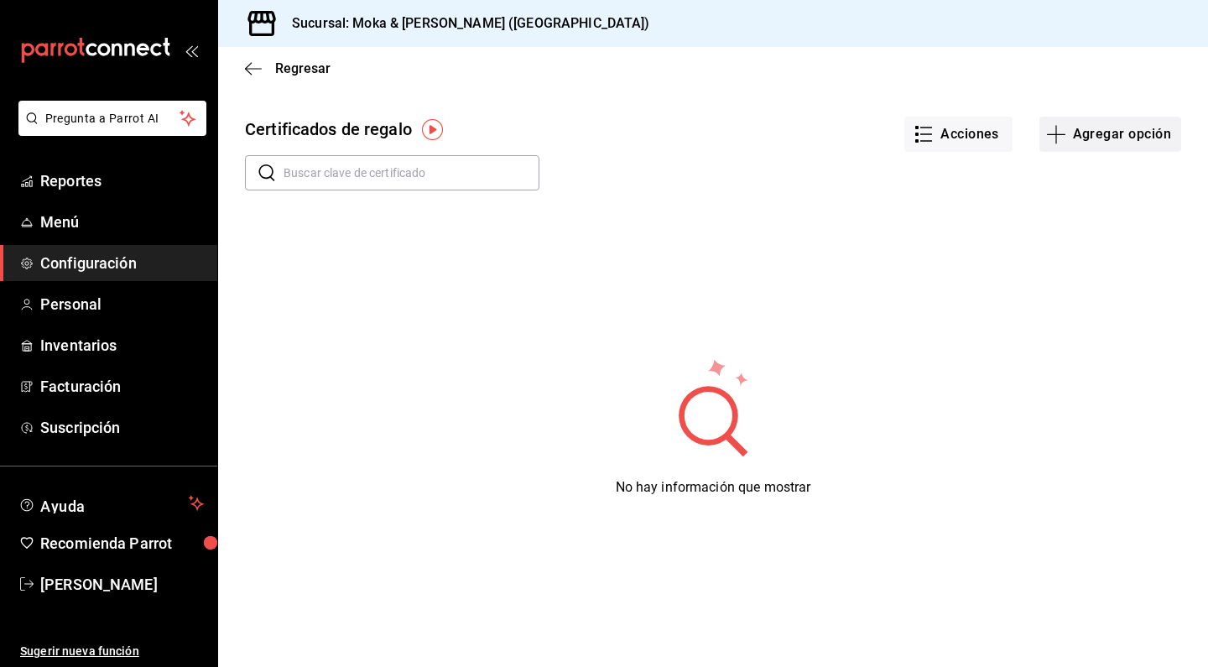
click at [1099, 144] on button "Agregar opción" at bounding box center [1110, 134] width 142 height 35
type input "$0.00"
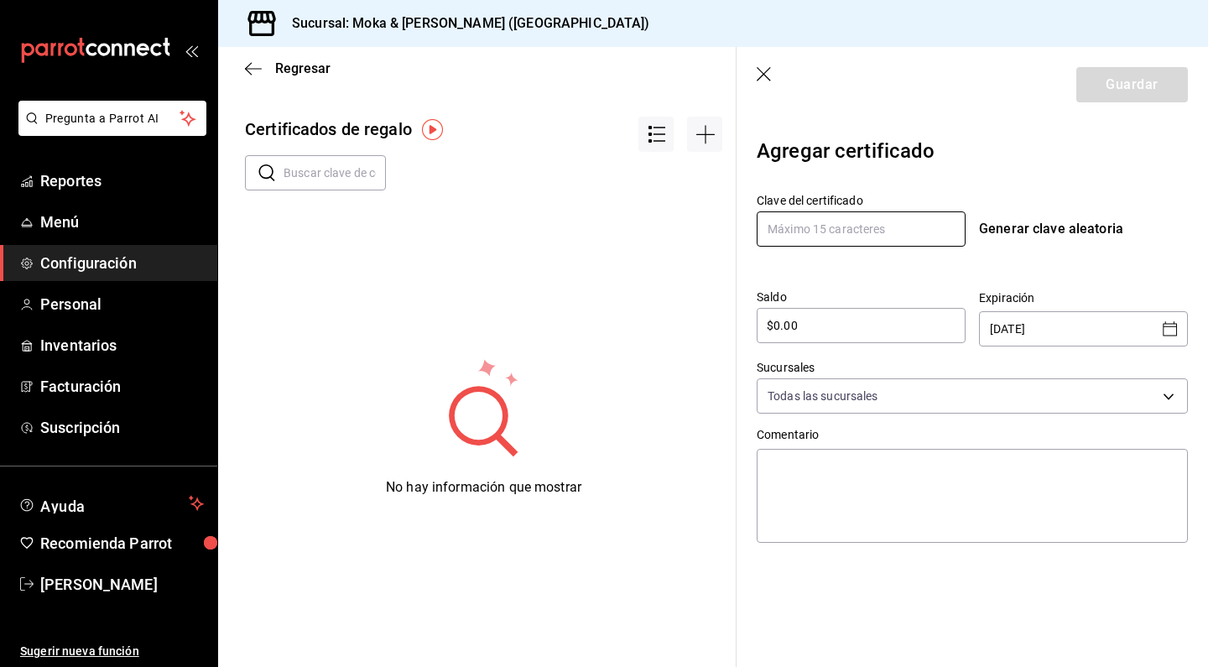
click at [823, 222] on input "text" at bounding box center [860, 228] width 209 height 35
type input "G"
type input "MKGIFT"
click at [843, 320] on input "$0.00" at bounding box center [860, 325] width 209 height 20
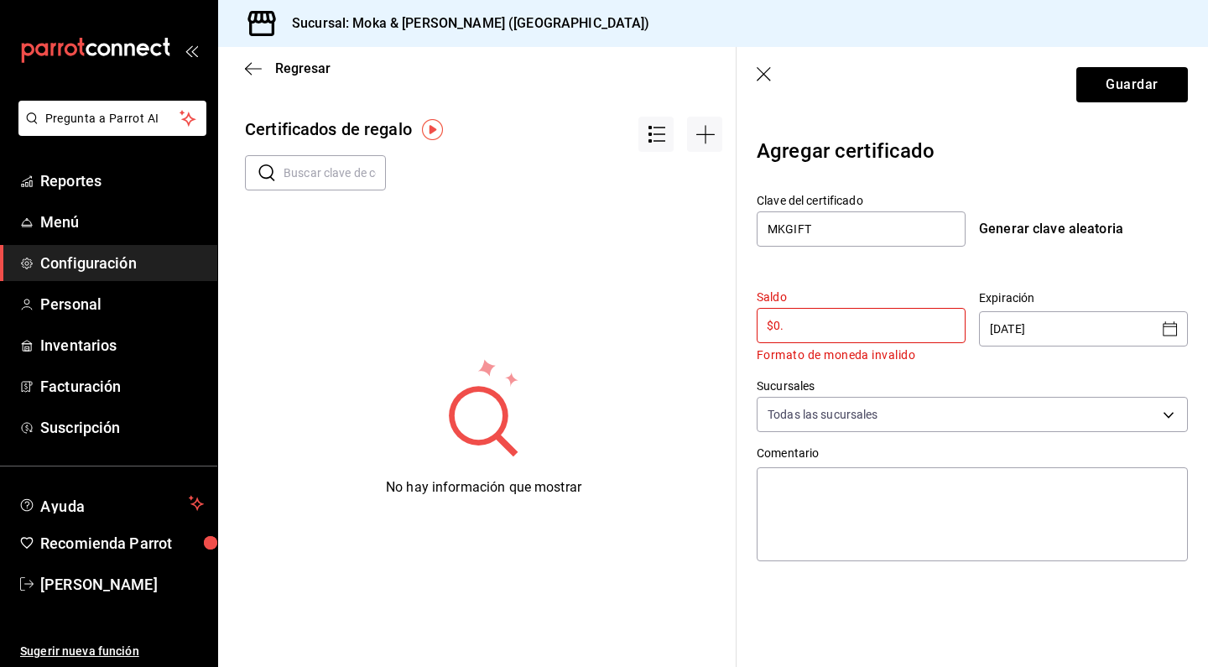
type input "$0"
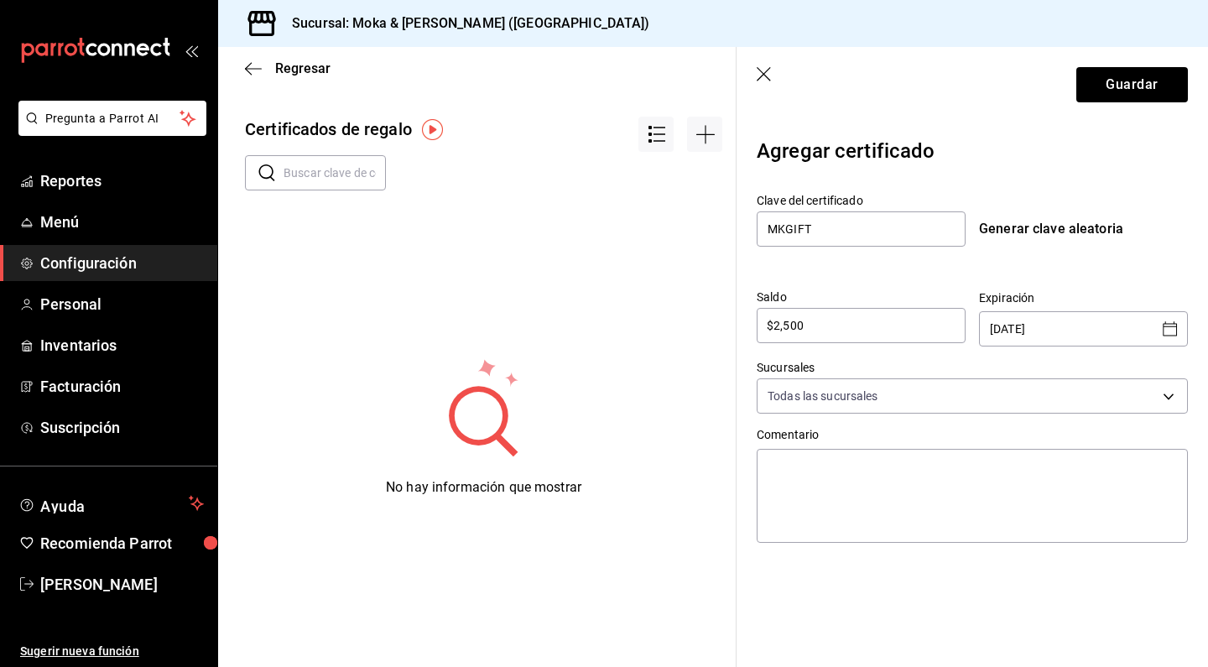
type input "$250"
click at [1026, 377] on body "Pregunta a Parrot AI Reportes Menú Configuración Personal Inventarios Facturaci…" at bounding box center [604, 333] width 1208 height 667
click at [907, 448] on span "Todas las sucursales" at bounding box center [989, 457] width 367 height 18
click at [1077, 305] on div at bounding box center [604, 333] width 1208 height 667
click at [1089, 330] on input "[DATE]" at bounding box center [1072, 329] width 164 height 34
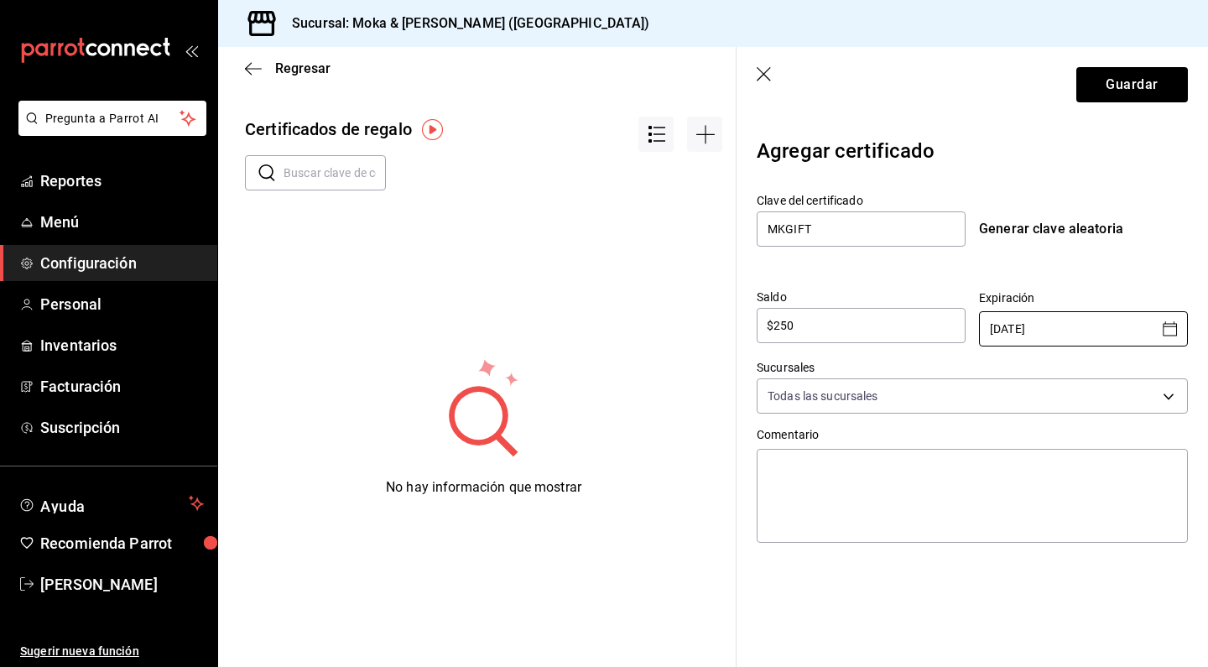
click at [1158, 325] on div "[DATE] ​" at bounding box center [1083, 328] width 209 height 35
click at [1179, 327] on icon "Open calendar" at bounding box center [1170, 329] width 20 height 20
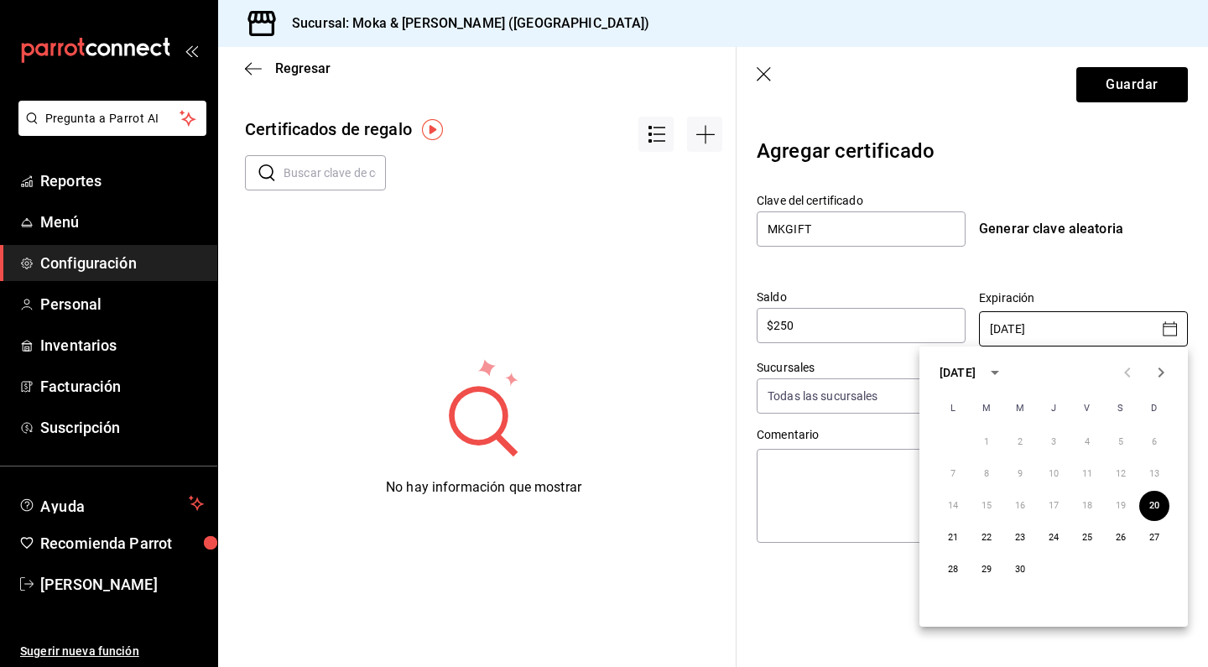
click at [1163, 372] on icon "Next month" at bounding box center [1161, 372] width 6 height 10
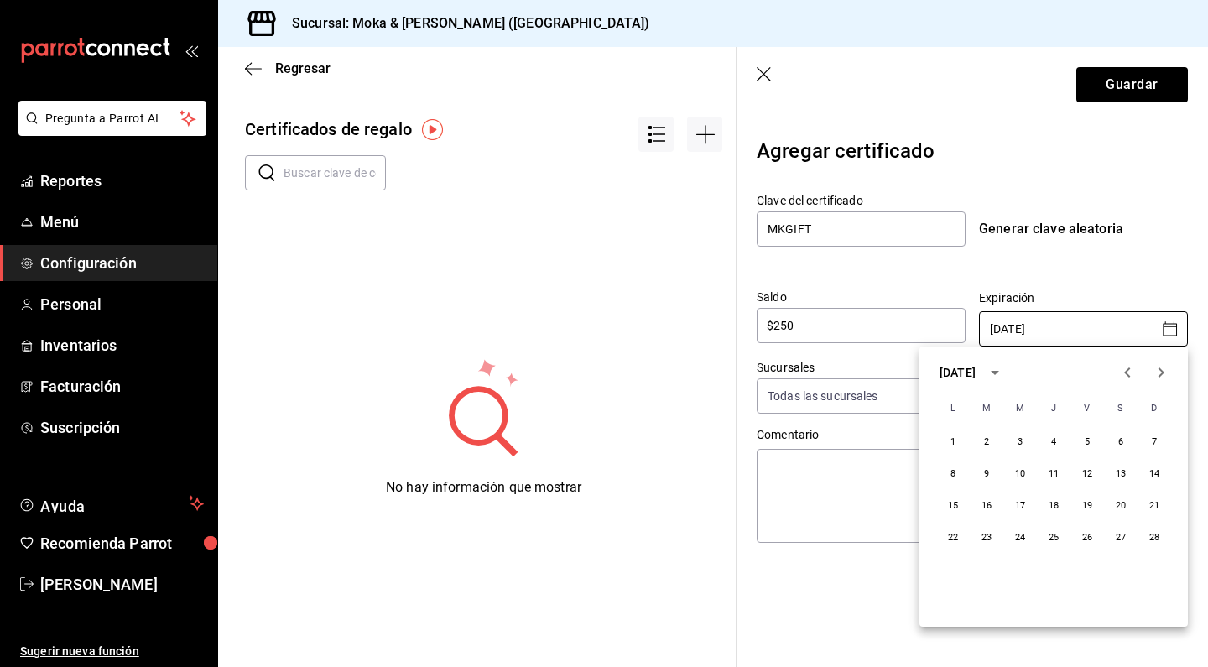
click at [1163, 372] on icon "Next month" at bounding box center [1161, 372] width 6 height 10
click at [1159, 372] on icon "Next month" at bounding box center [1161, 372] width 20 height 20
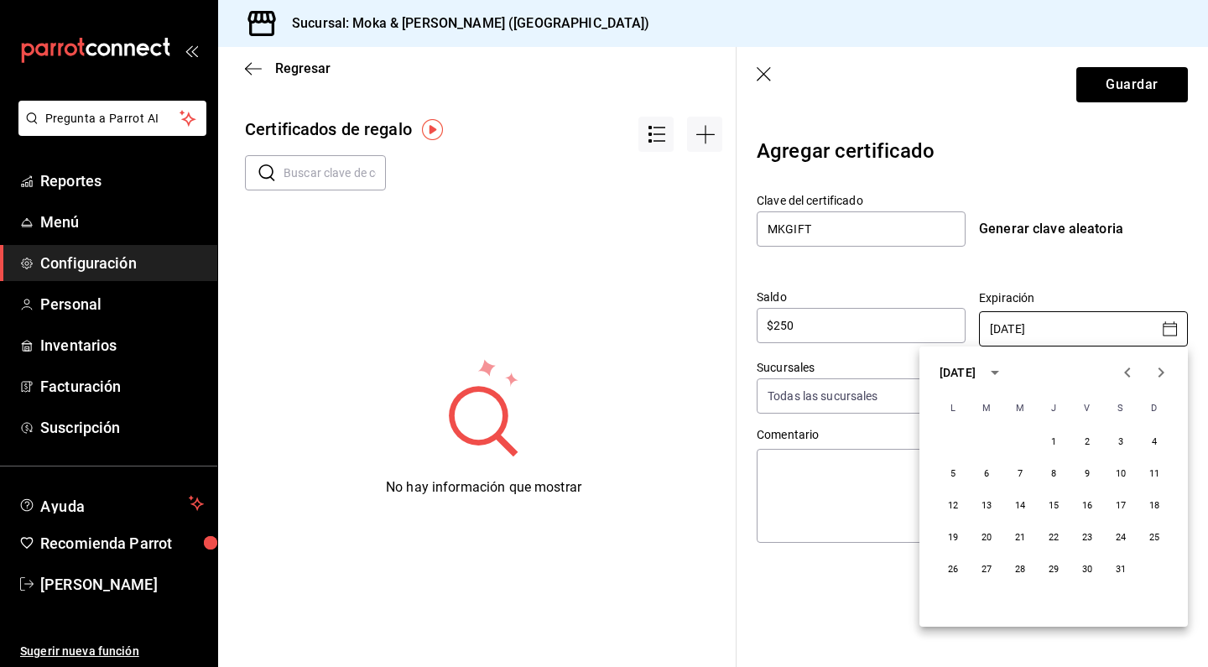
click at [1159, 372] on icon "Next month" at bounding box center [1161, 372] width 20 height 20
click at [954, 532] on button "20" at bounding box center [953, 537] width 30 height 30
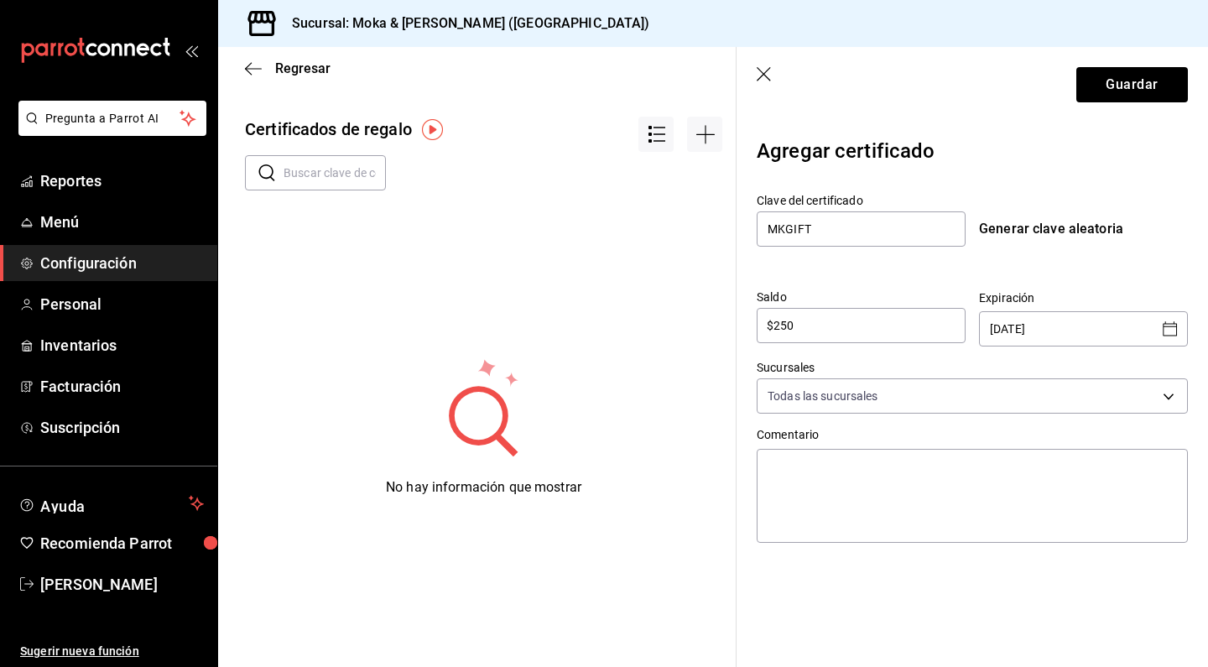
click at [1165, 329] on icon "Open calendar" at bounding box center [1170, 329] width 20 height 20
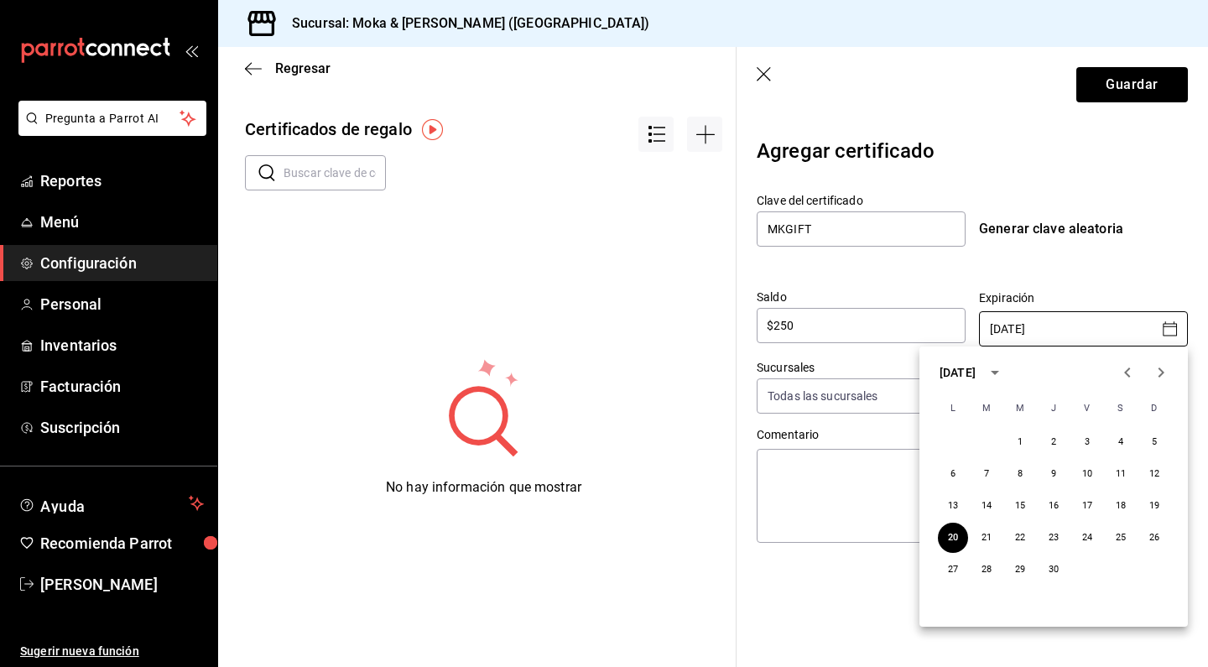
click at [1126, 372] on icon "Previous month" at bounding box center [1127, 372] width 20 height 20
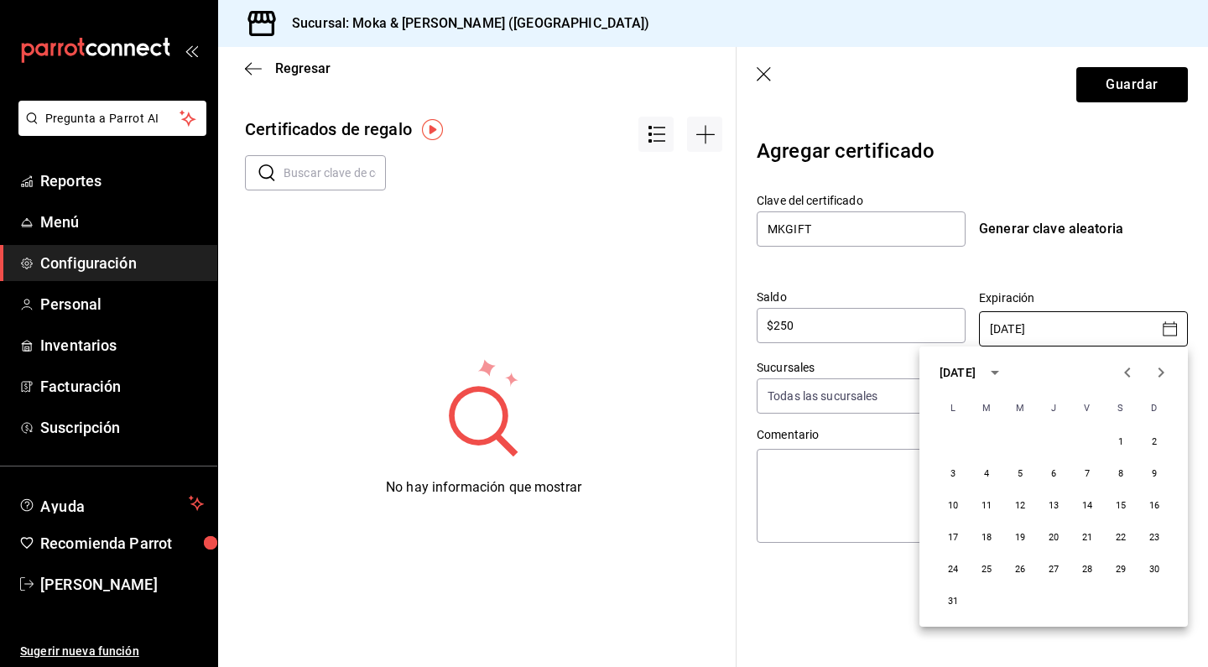
click at [1126, 372] on icon "Previous month" at bounding box center [1127, 372] width 20 height 20
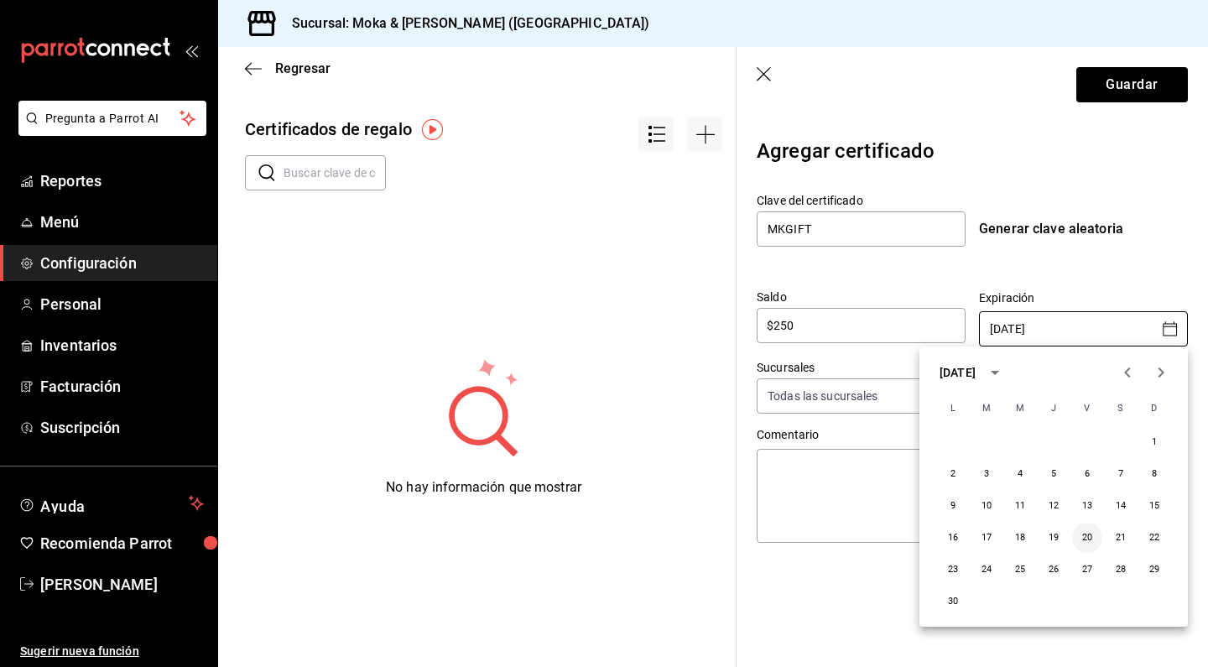
click at [1089, 542] on button "20" at bounding box center [1087, 537] width 30 height 30
type input "[DATE]"
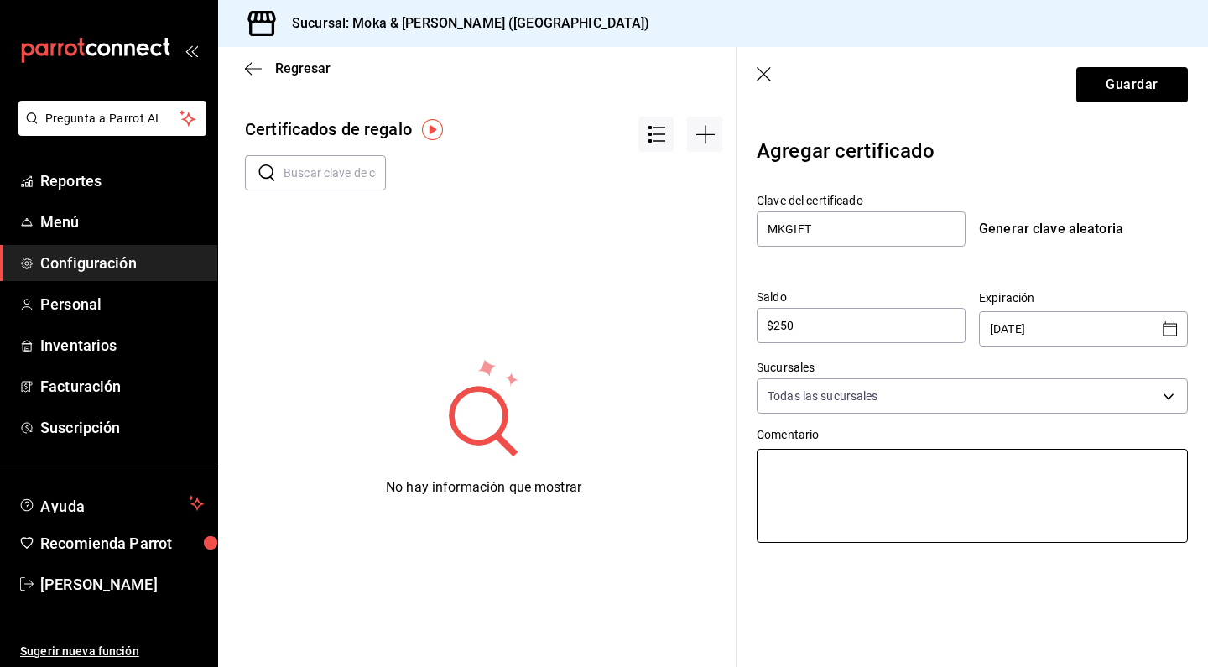
click at [859, 481] on textarea at bounding box center [971, 496] width 431 height 94
type textarea "c"
type textarea "x"
type textarea "C"
type textarea "x"
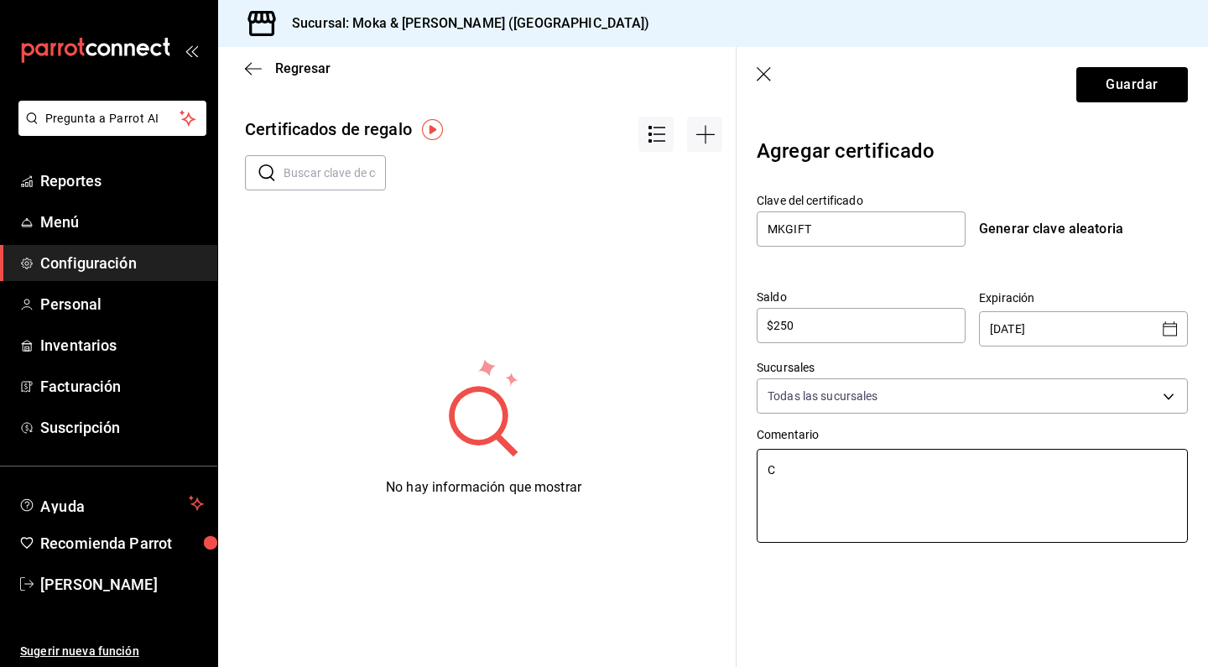
type textarea "Ce"
type textarea "x"
type textarea "Cer"
type textarea "x"
type textarea "Cert"
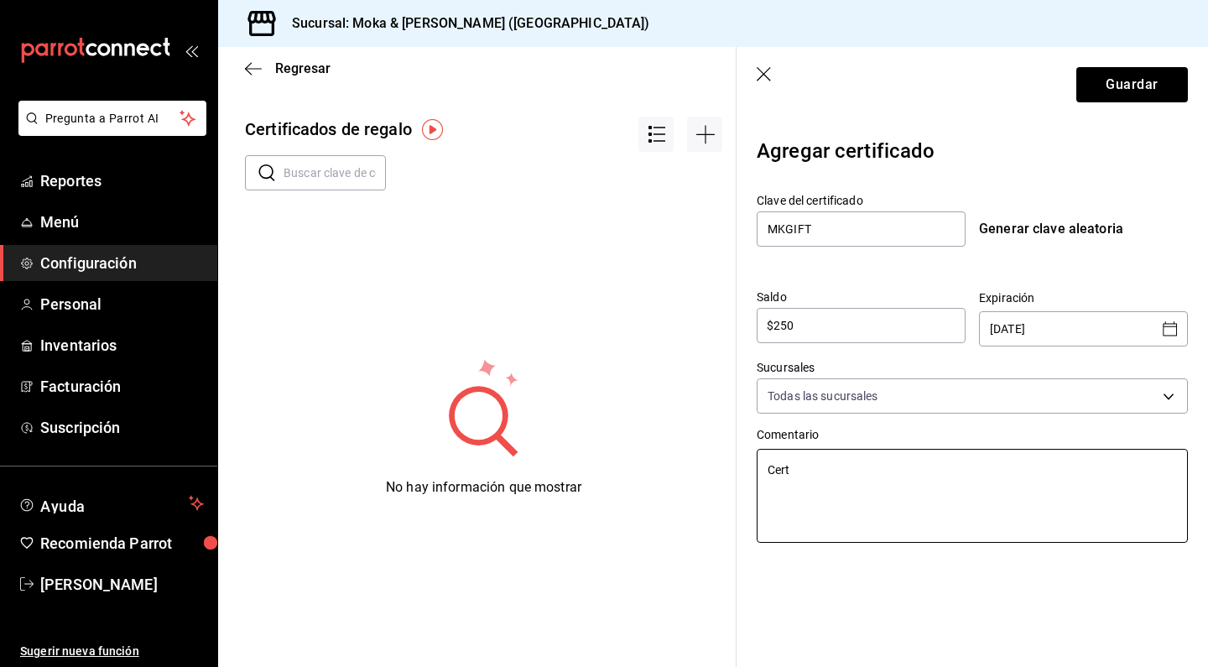
type textarea "x"
type textarea "Certi"
type textarea "x"
type textarea "Certif"
type textarea "x"
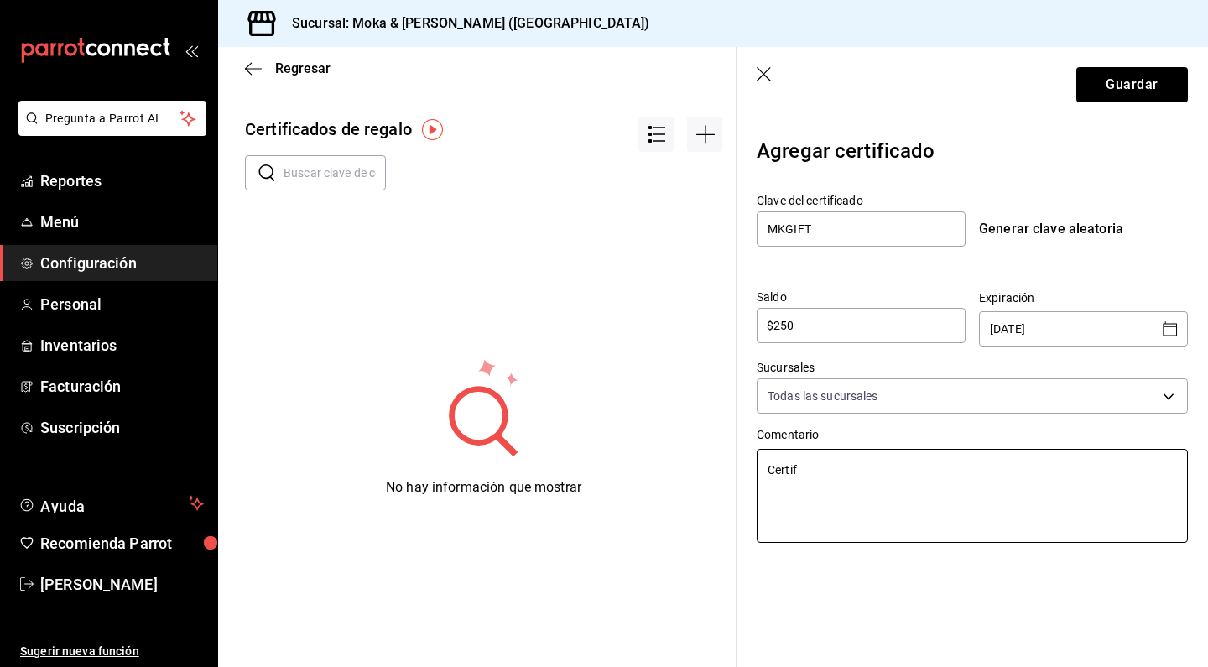
type textarea "Certifi"
type textarea "x"
type textarea "Certific"
type textarea "x"
type textarea "Certifica"
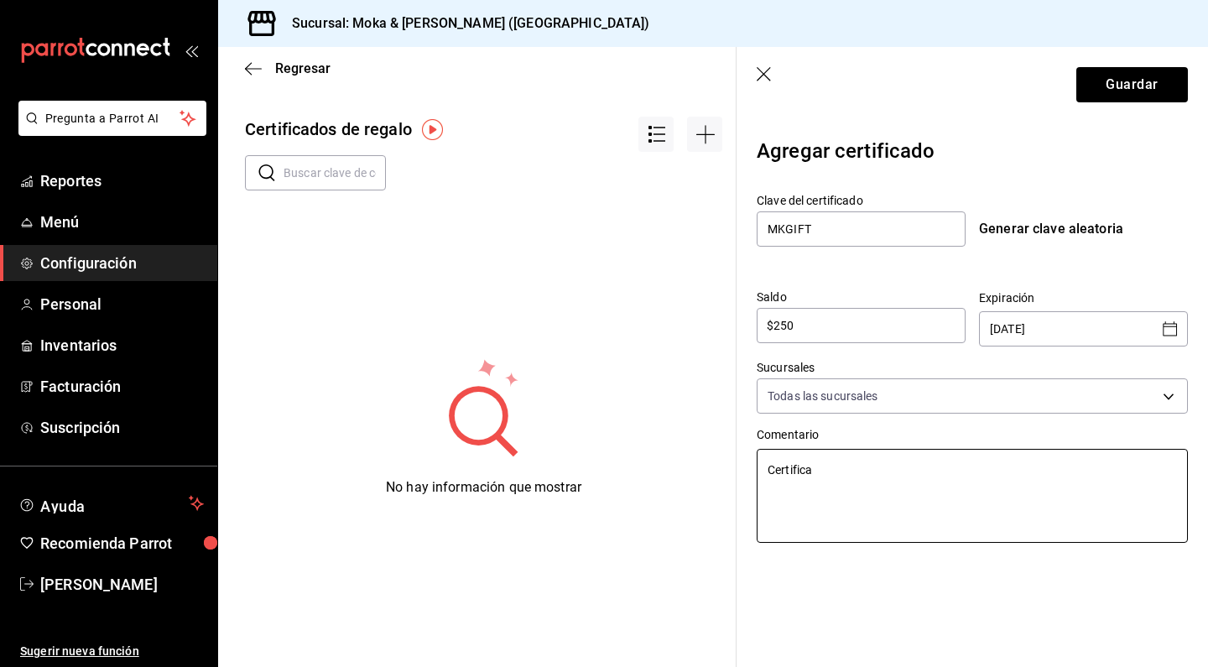
type textarea "x"
type textarea "Certificad"
type textarea "x"
type textarea "Certificado"
type textarea "x"
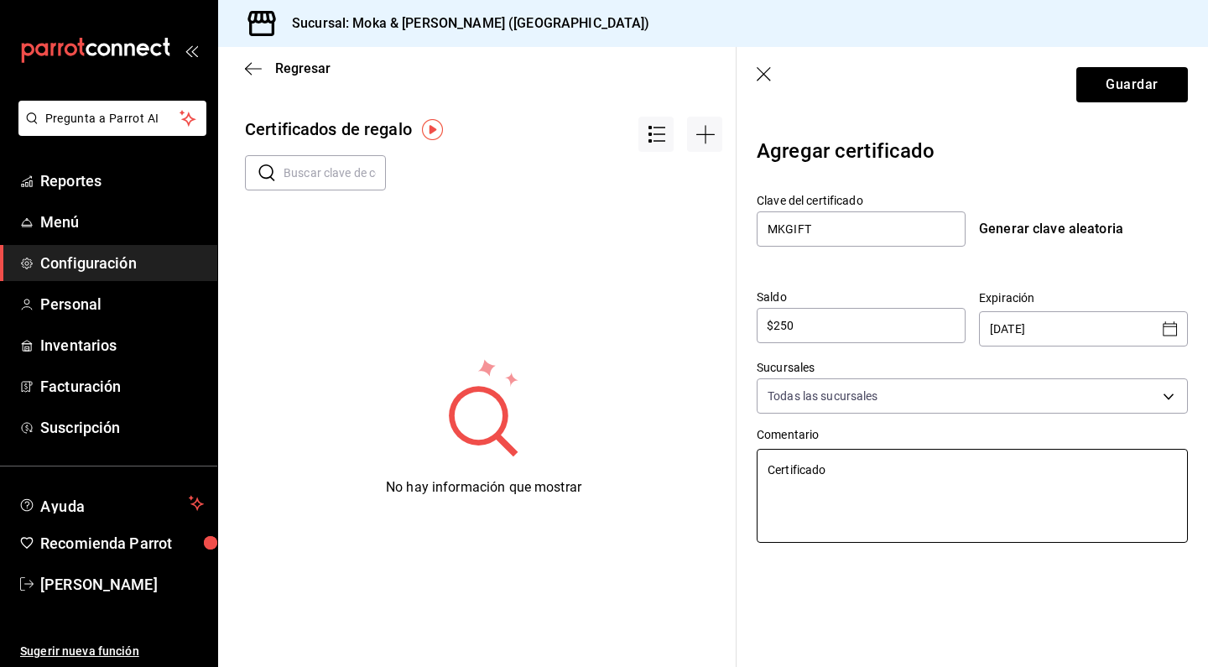
type textarea "Certificado"
type textarea "x"
type textarea "Certificado d"
type textarea "x"
type textarea "Certificado de"
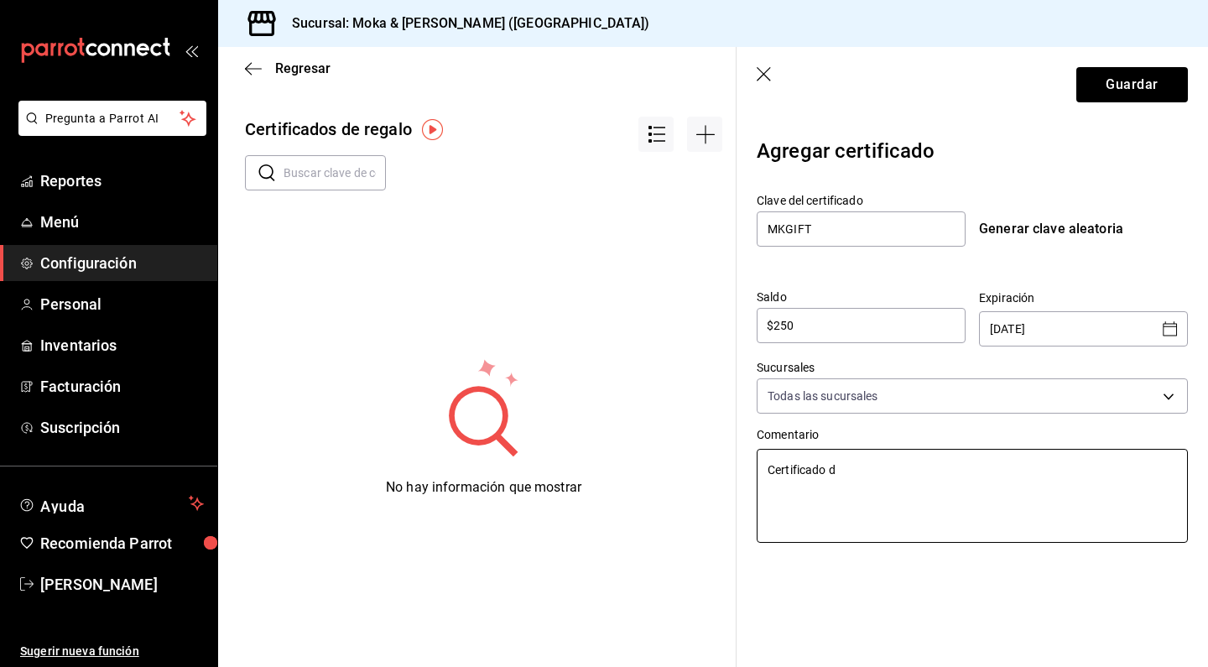
type textarea "x"
type textarea "Certificado de"
type textarea "x"
type textarea "Certificado de r"
type textarea "x"
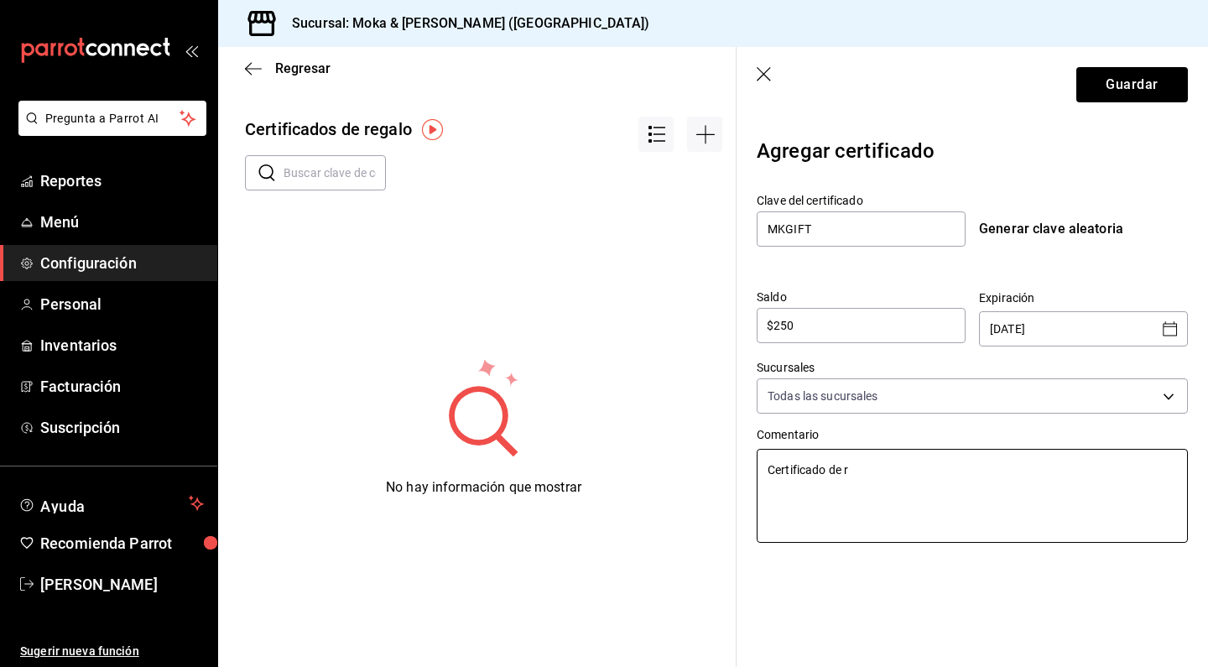
type textarea "Certificado de re"
type textarea "x"
type textarea "Certificado de reg"
type textarea "x"
type textarea "Certificado [PERSON_NAME]"
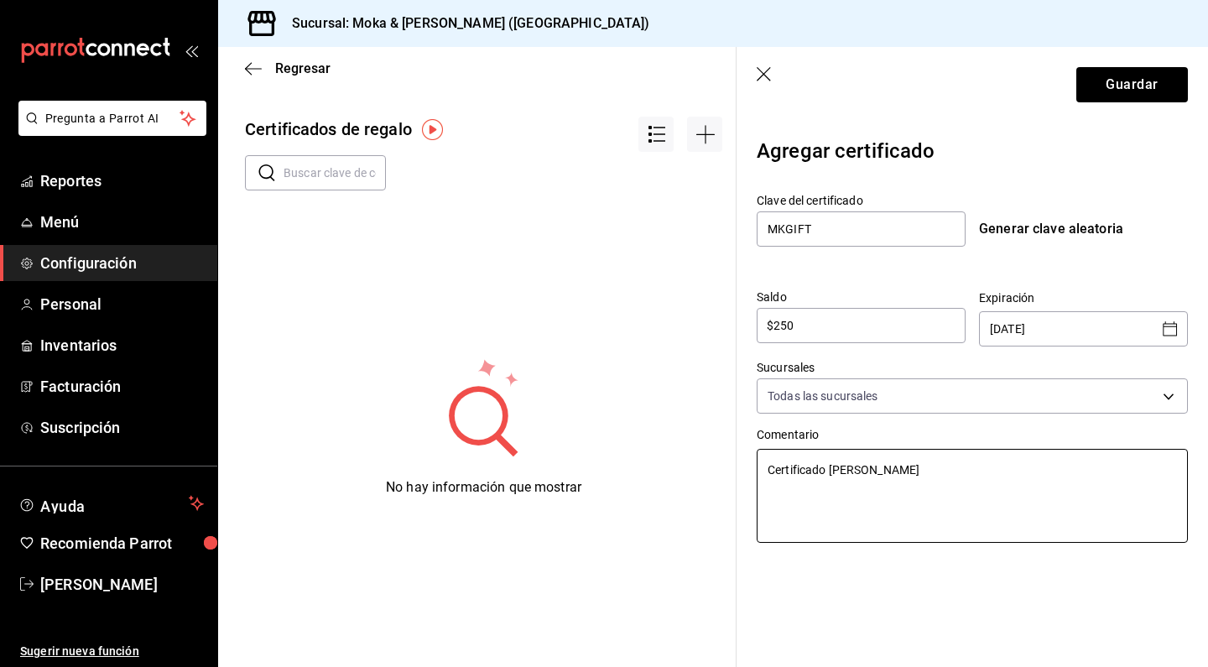
type textarea "x"
type textarea "Certificado [PERSON_NAME]"
type textarea "x"
type textarea "Certificado de regalo"
type textarea "x"
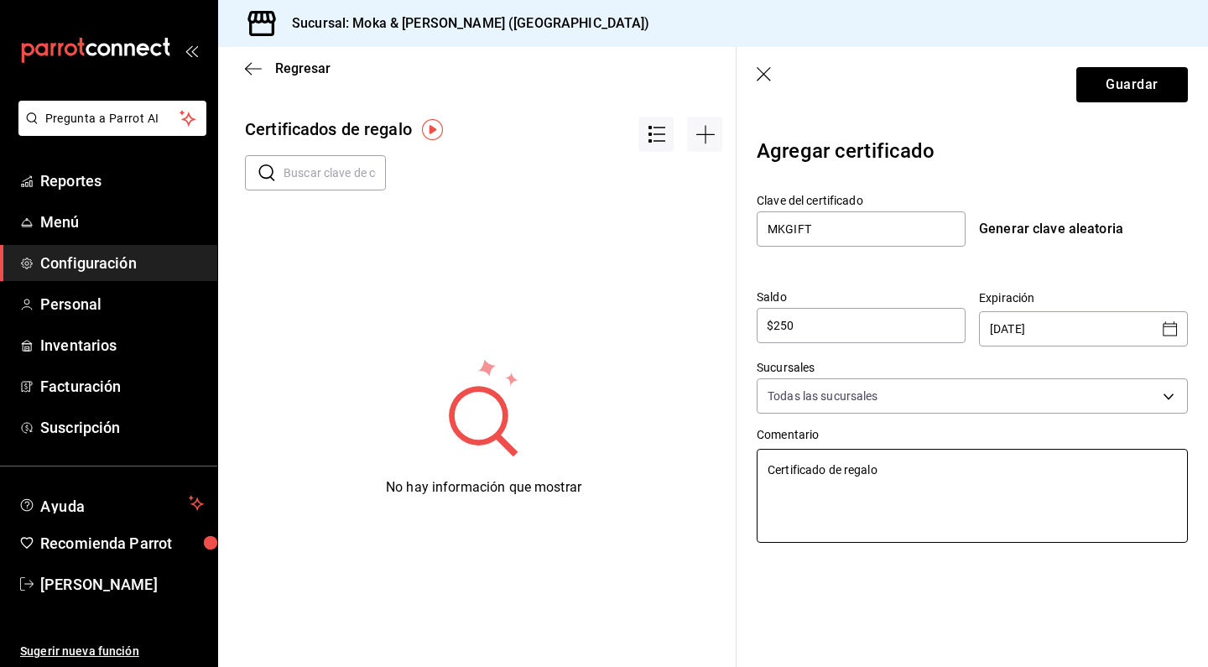
type textarea "Certificado de regalo"
type textarea "x"
type textarea "Certificado de regalo c"
type textarea "x"
type textarea "Certificado de regalo co"
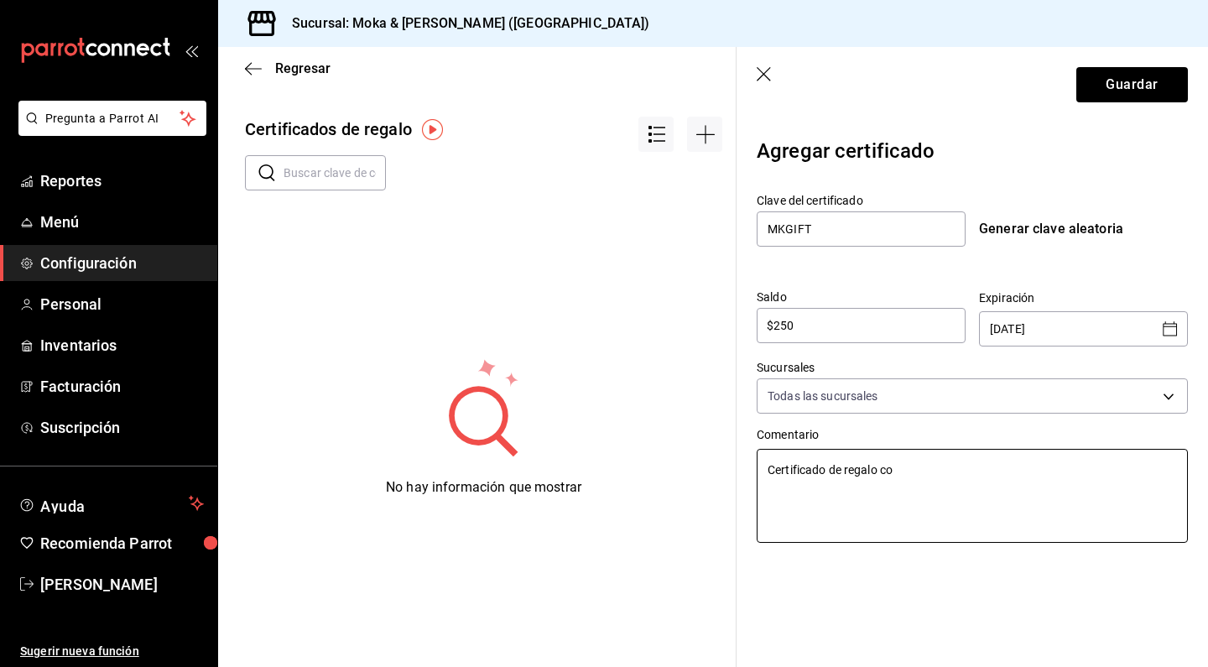
type textarea "x"
type textarea "Certificado de regalo con"
type textarea "x"
type textarea "Certificado de regalo con"
type textarea "x"
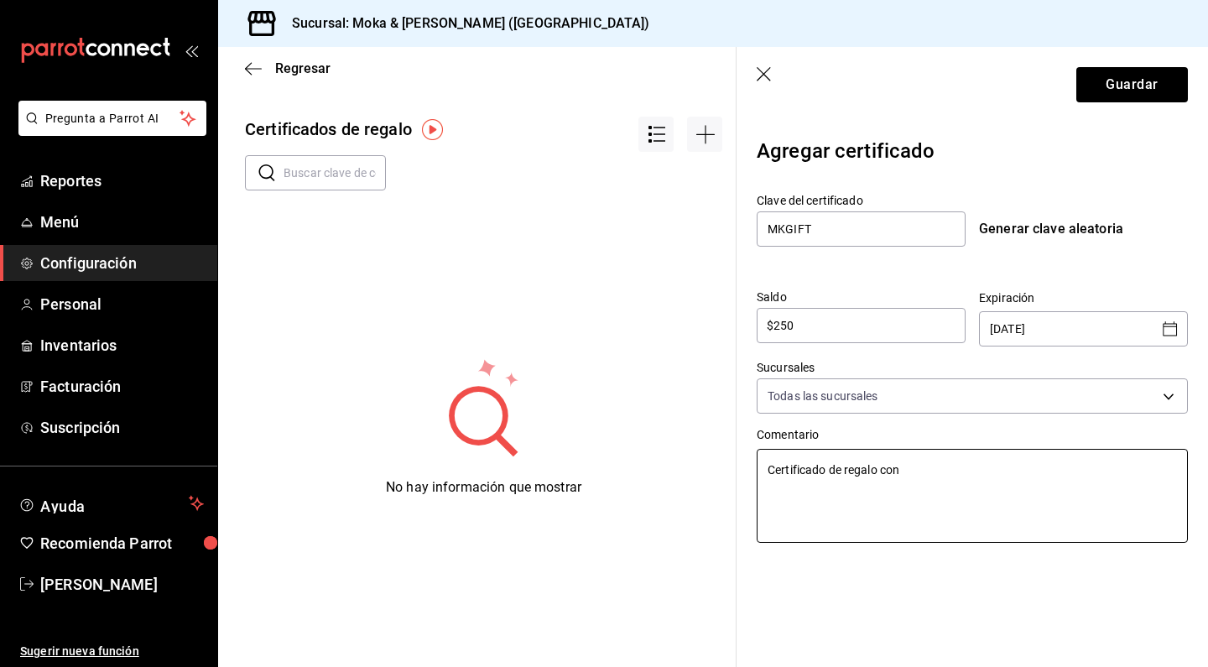
type textarea "Certificado de regalo con b"
type textarea "x"
type textarea "Certificado de regalo con"
type textarea "x"
type textarea "Certificado de regalo con v"
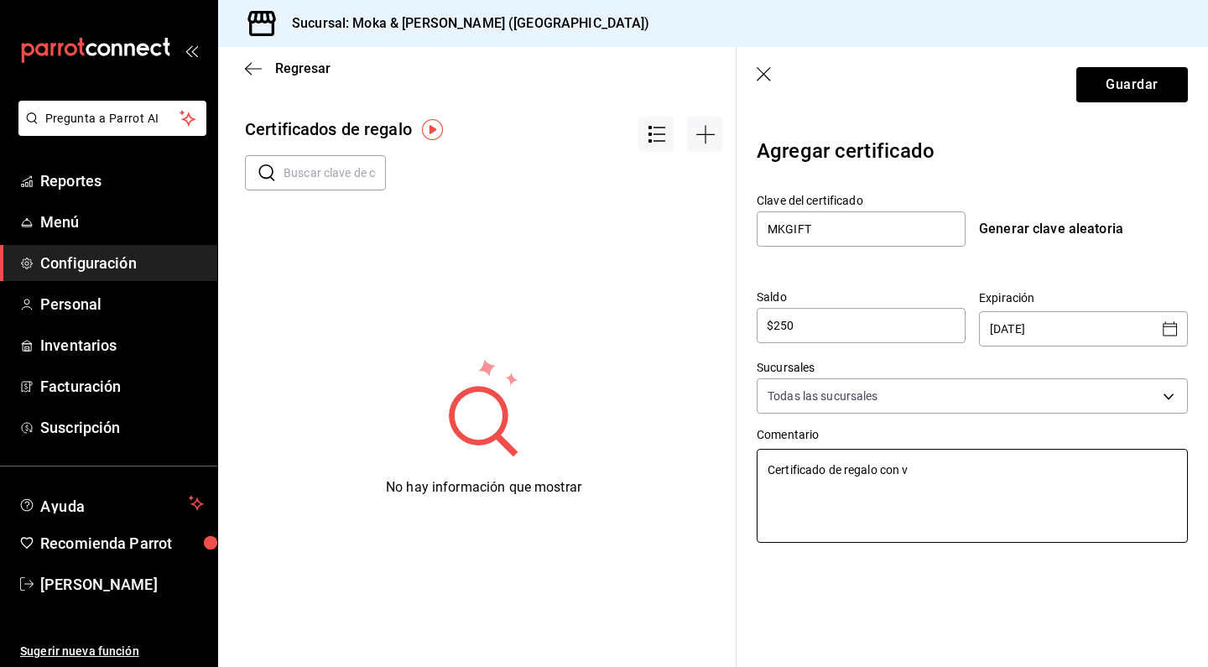
type textarea "x"
type textarea "Certificado de regalo con va"
type textarea "x"
type textarea "Certificado de regalo con val"
type textarea "x"
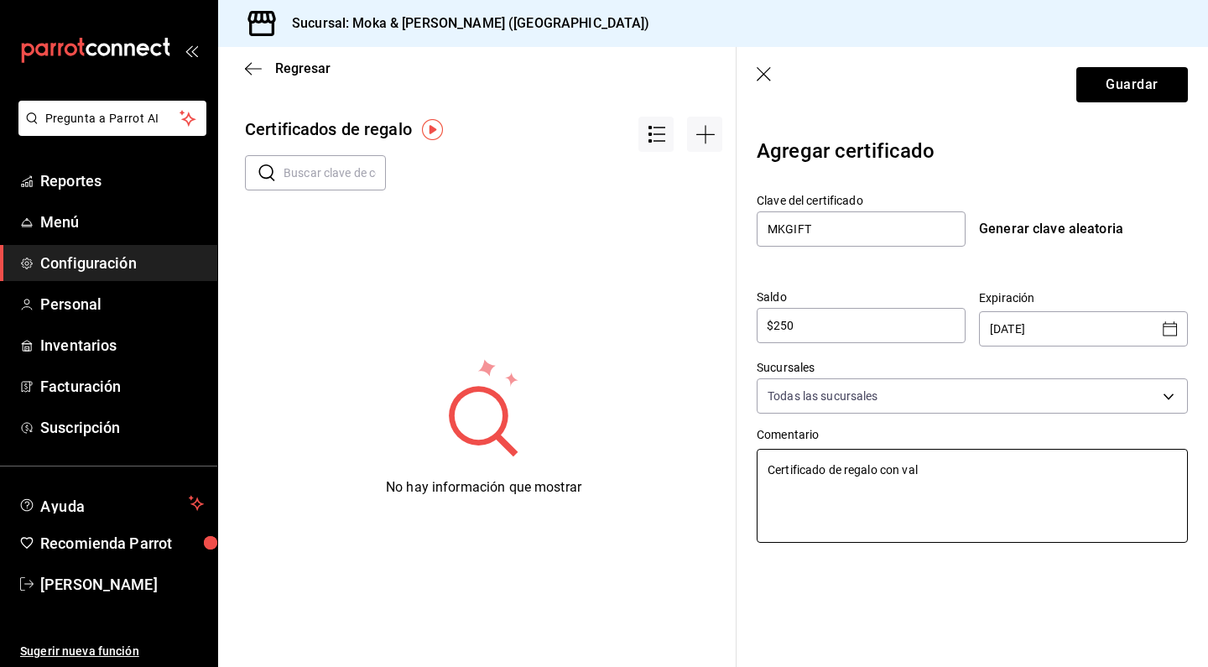
type textarea "Certificado de regalo con valo"
type textarea "x"
type textarea "Certificado de regalo con valor"
type textarea "x"
type textarea "Certificado de regalo con valor"
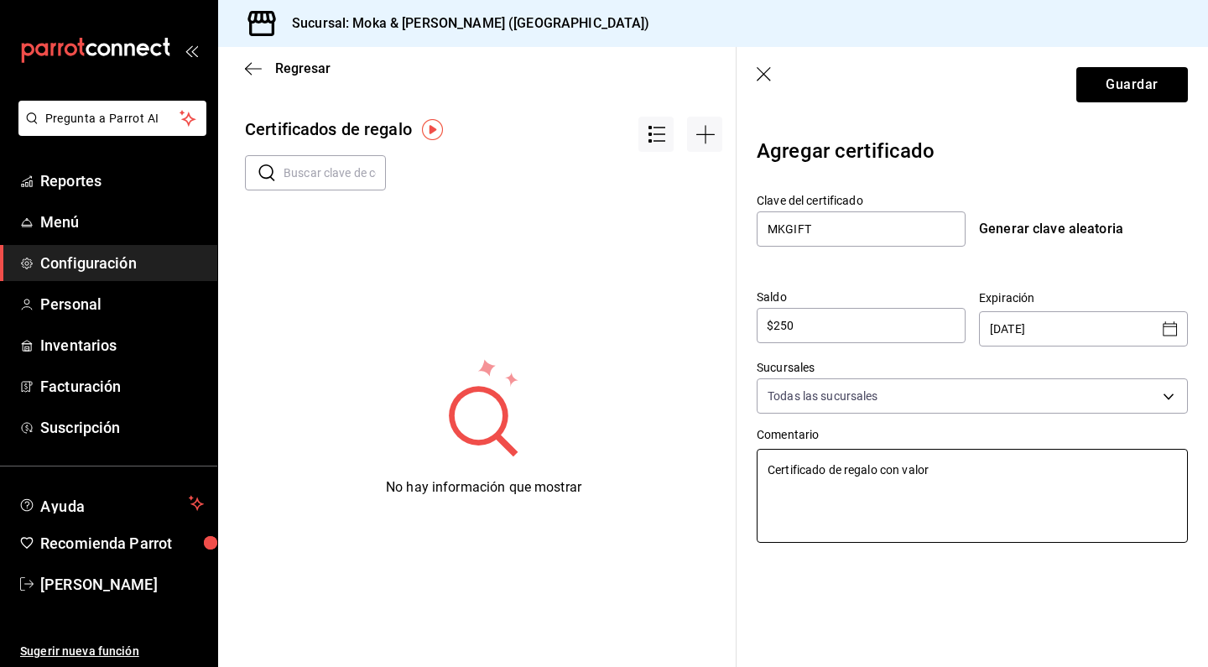
type textarea "x"
type textarea "Certificado de regalo con valor d"
type textarea "x"
type textarea "Certificado de regalo con valor de"
type textarea "x"
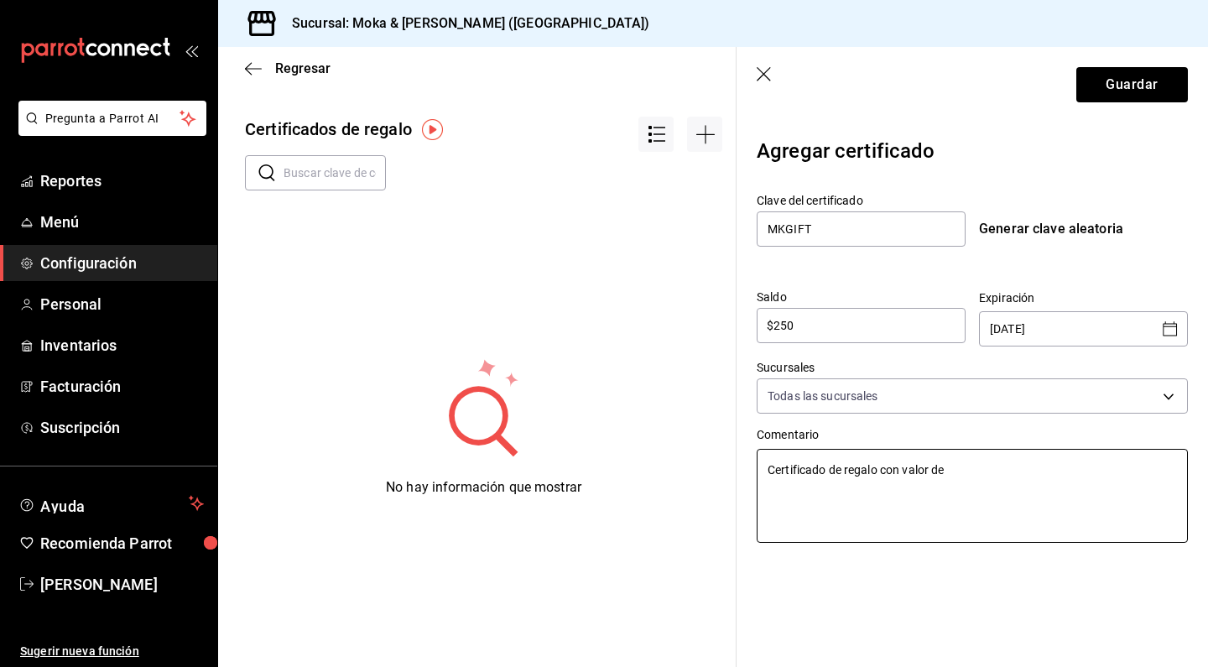
type textarea "Certificado de regalo con valor de"
type textarea "x"
type textarea "Certificado de regalo con valor de 2"
type textarea "x"
type textarea "Certificado de regalo con valor de 20"
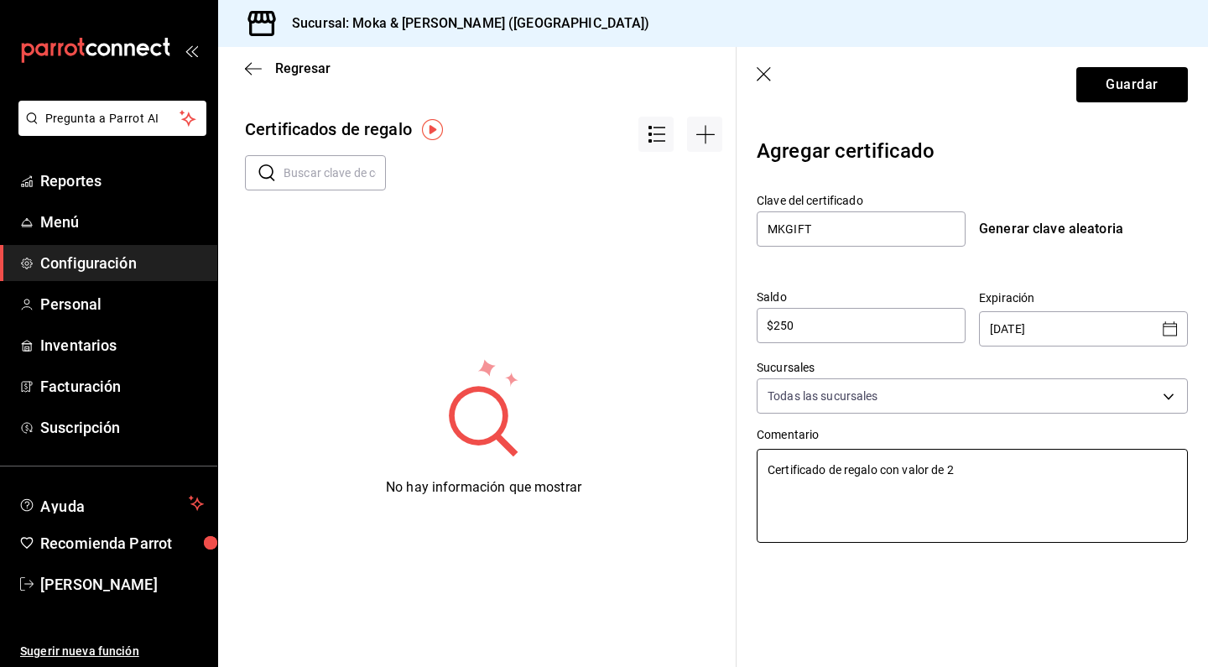
type textarea "x"
type textarea "Certificado de regalo con valor de 200"
type textarea "x"
type textarea "Certificado de regalo con valor de 20"
type textarea "x"
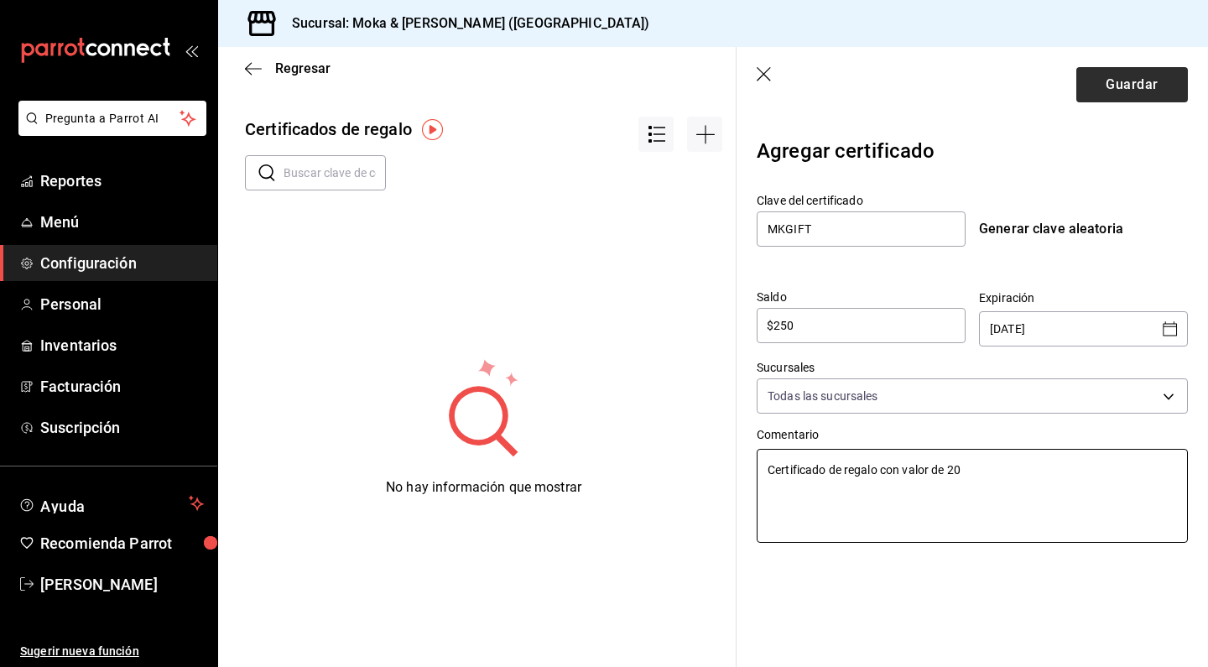
type textarea "Certificado de regalo con valor de 2"
type textarea "x"
type textarea "Certificado de regalo con valor de"
type textarea "x"
type textarea "Certificado de regalo con valor de $"
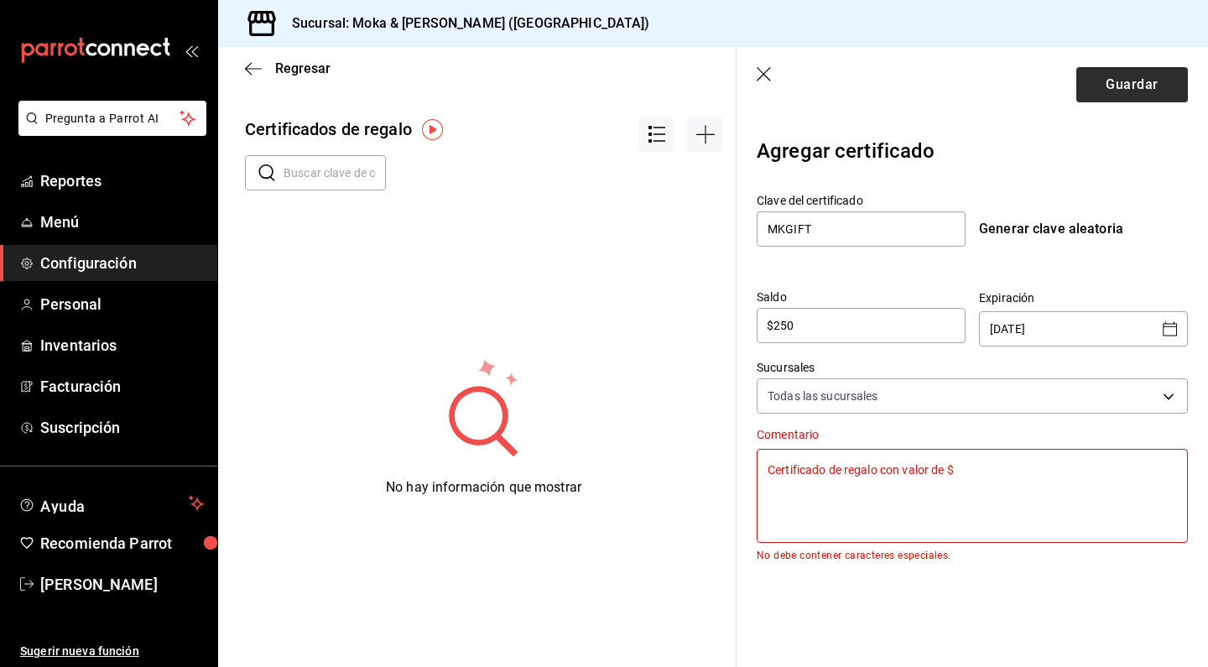
type textarea "x"
type textarea "Certificado de regalo con valor de $2"
type textarea "x"
type textarea "Certificado de regalo con valor de $20"
type textarea "x"
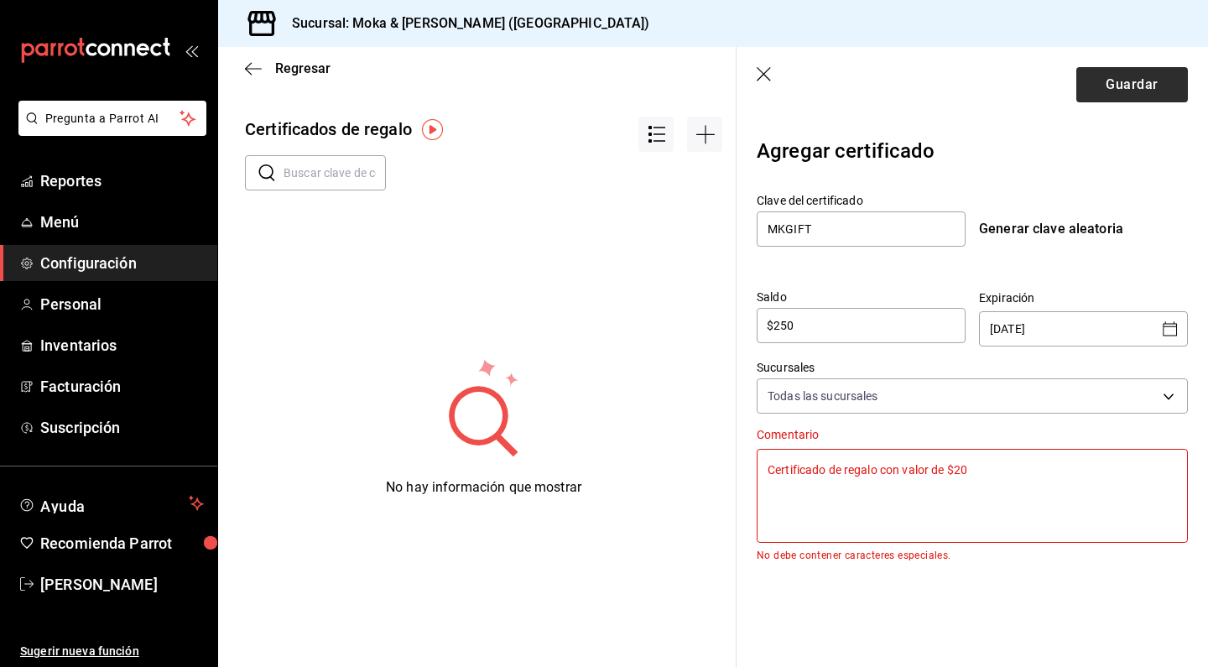
type textarea "Certificado de regalo con valor de $200"
type textarea "x"
type textarea "Certificado de regalo con valor de $20"
type textarea "x"
type textarea "Certificado de regalo con valor de $2"
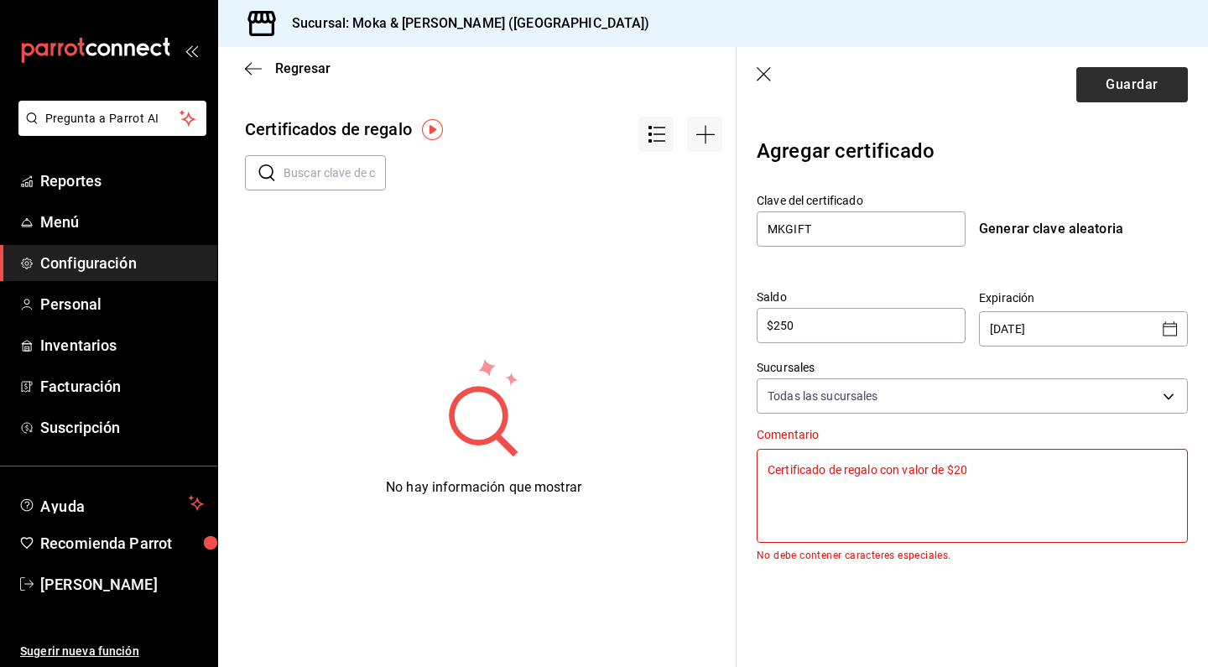
type textarea "x"
type textarea "Certificado de regalo con valor de $"
type textarea "x"
type textarea "Certificado de regalo con valor de"
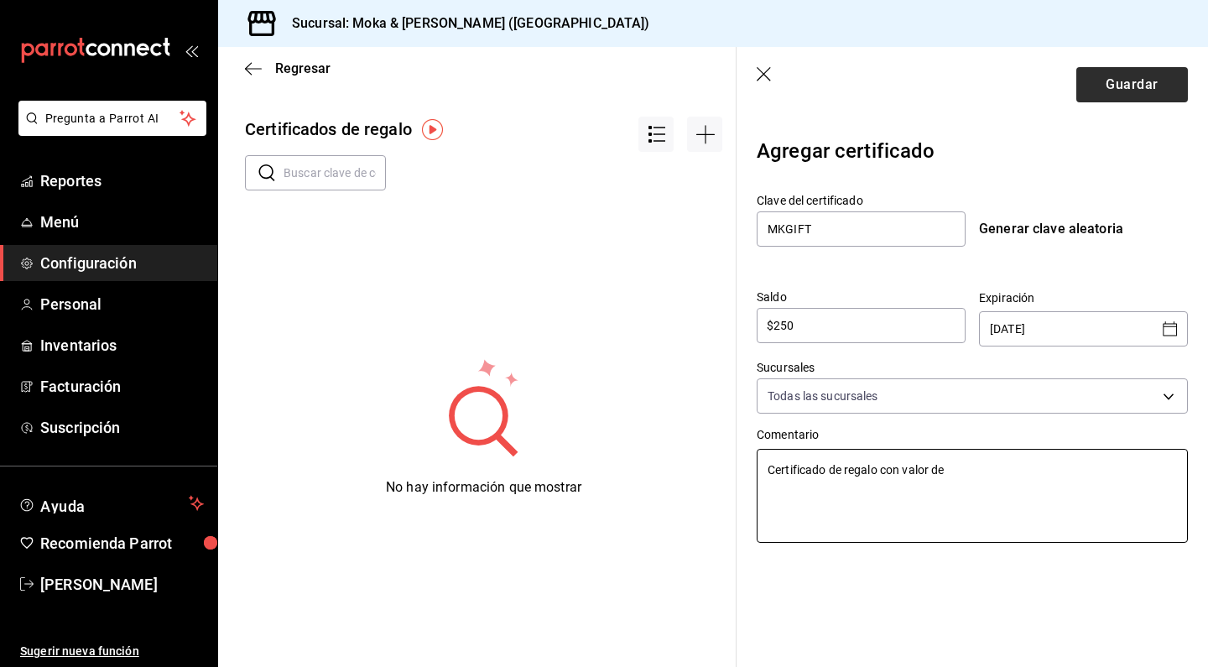
type textarea "x"
type textarea "Certificado de regalo con valor de 2"
type textarea "x"
type textarea "Certificado de regalo con valor de 20"
type textarea "x"
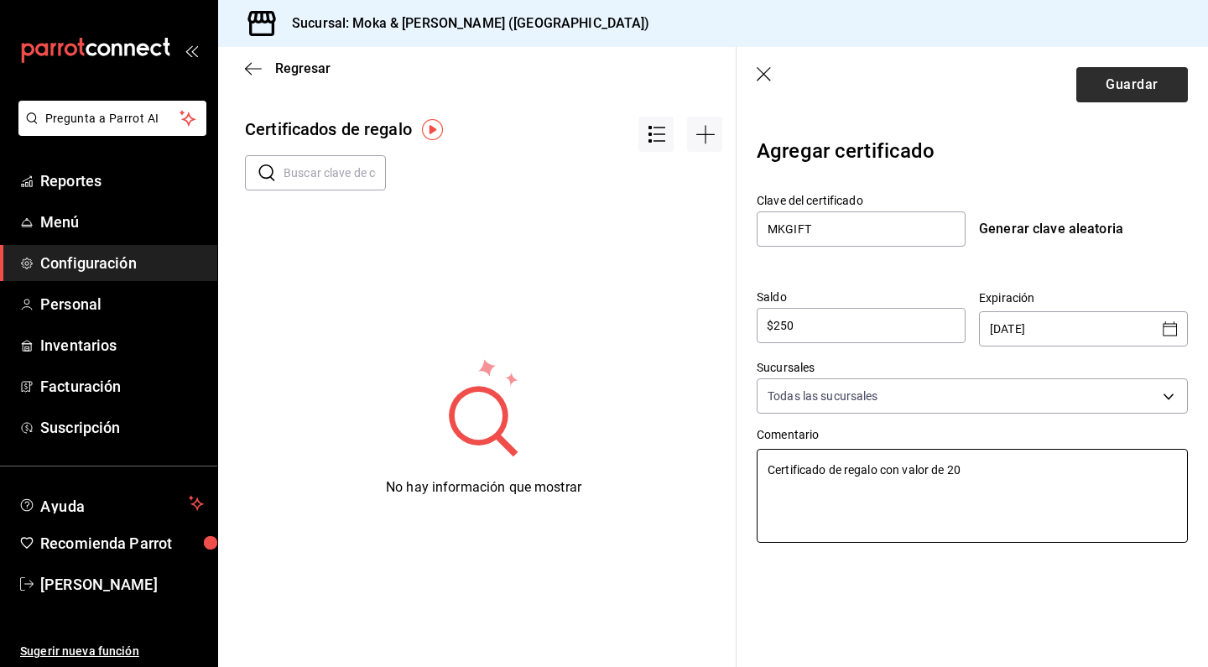
type textarea "Certificado de regalo con valor de 200"
type textarea "x"
type textarea "Certificado de regalo con valor de 200"
click at [1087, 85] on button "Guardar" at bounding box center [1132, 84] width 112 height 35
type textarea "x"
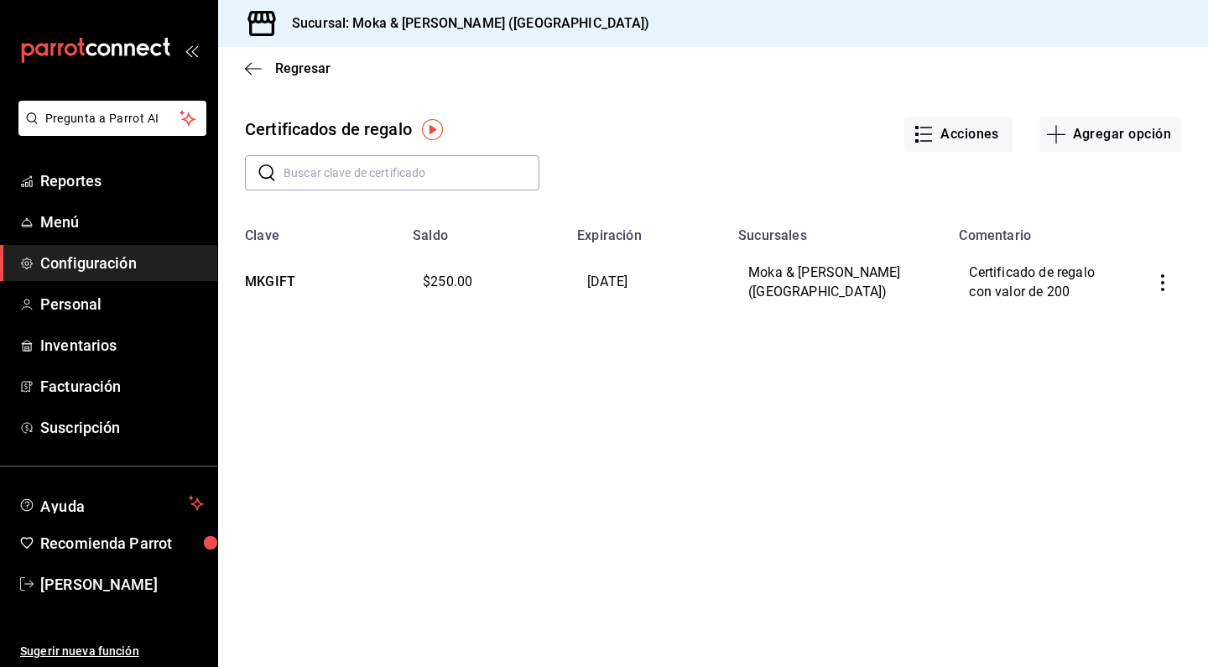
click at [1151, 269] on button "button" at bounding box center [1162, 282] width 37 height 37
click at [1109, 244] on li "Editar" at bounding box center [1100, 241] width 150 height 40
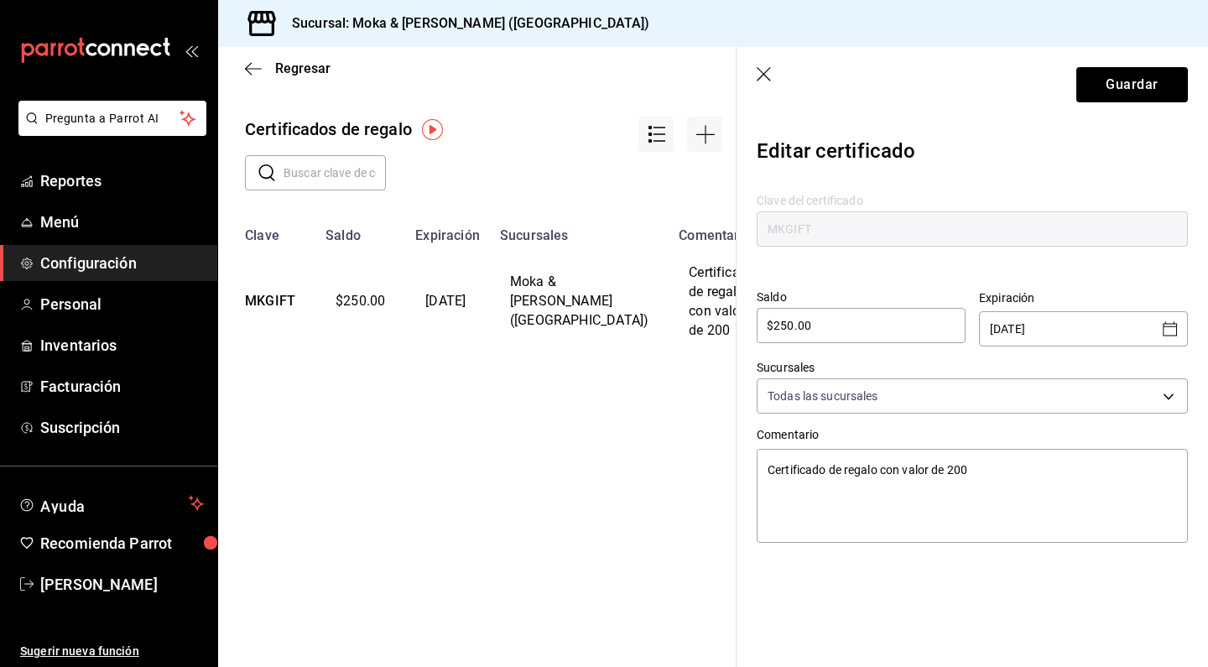
click at [789, 326] on input "$250.00" at bounding box center [860, 325] width 209 height 20
type textarea "x"
type input "$20.00"
type textarea "x"
type input "$0.00"
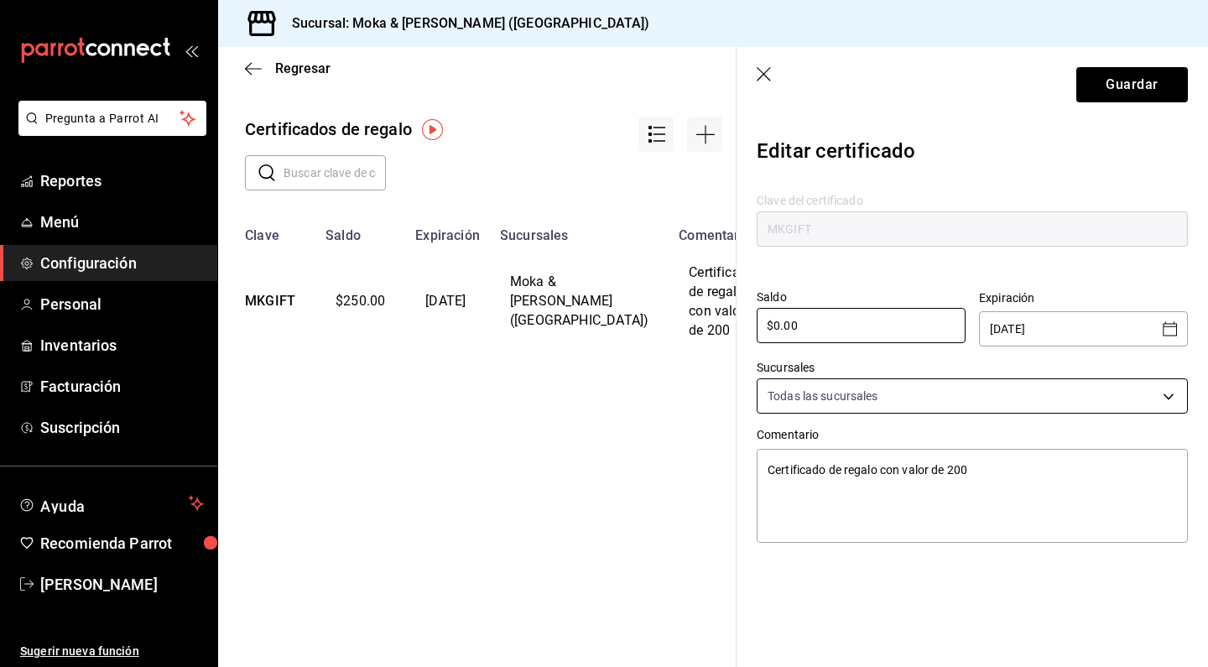
type textarea "x"
type input "$30.00"
type textarea "x"
type input "$300.00"
type textarea "x"
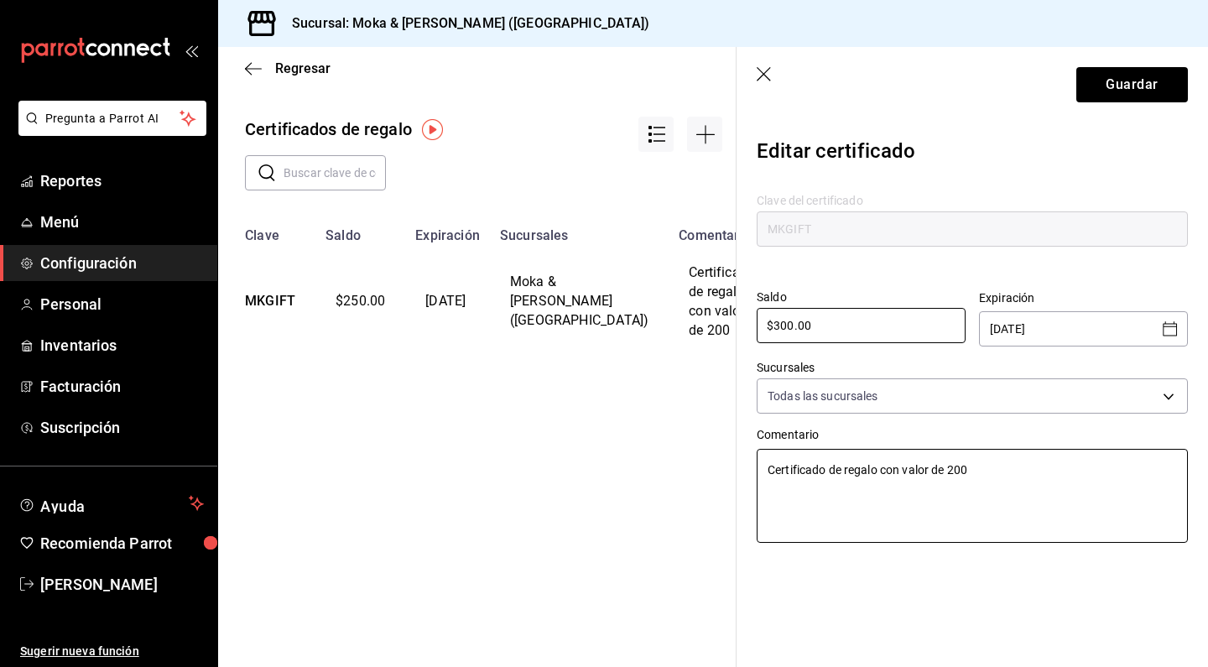
type input "$300.00"
click at [989, 475] on textarea "Certificado de regalo con valor de 200" at bounding box center [971, 496] width 431 height 94
type textarea "x"
type textarea "Certificado de regalo con valor de 20"
type textarea "x"
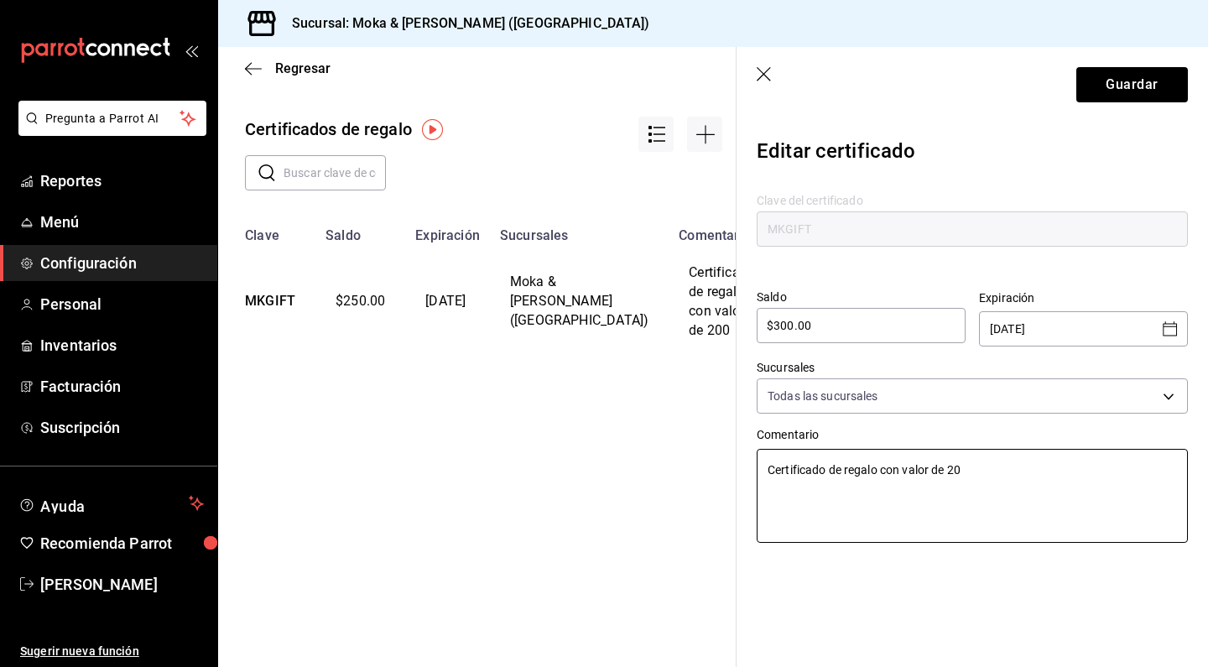
type textarea "Certificado de regalo con valor de 2"
type textarea "x"
type textarea "Certificado de regalo con valor de"
type textarea "x"
type textarea "Certificado de regalo con valor de 3"
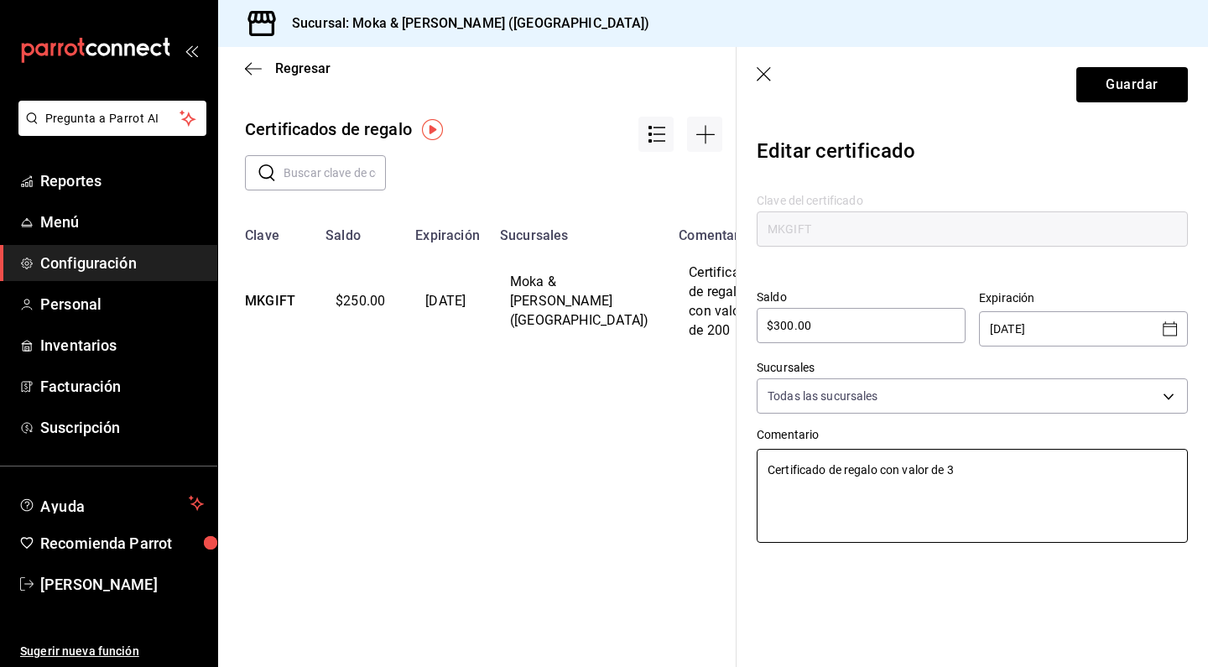
type textarea "x"
type textarea "Certificado de regalo con valor de 30"
type textarea "x"
type textarea "Certificado de regalo con valor de 300"
type textarea "x"
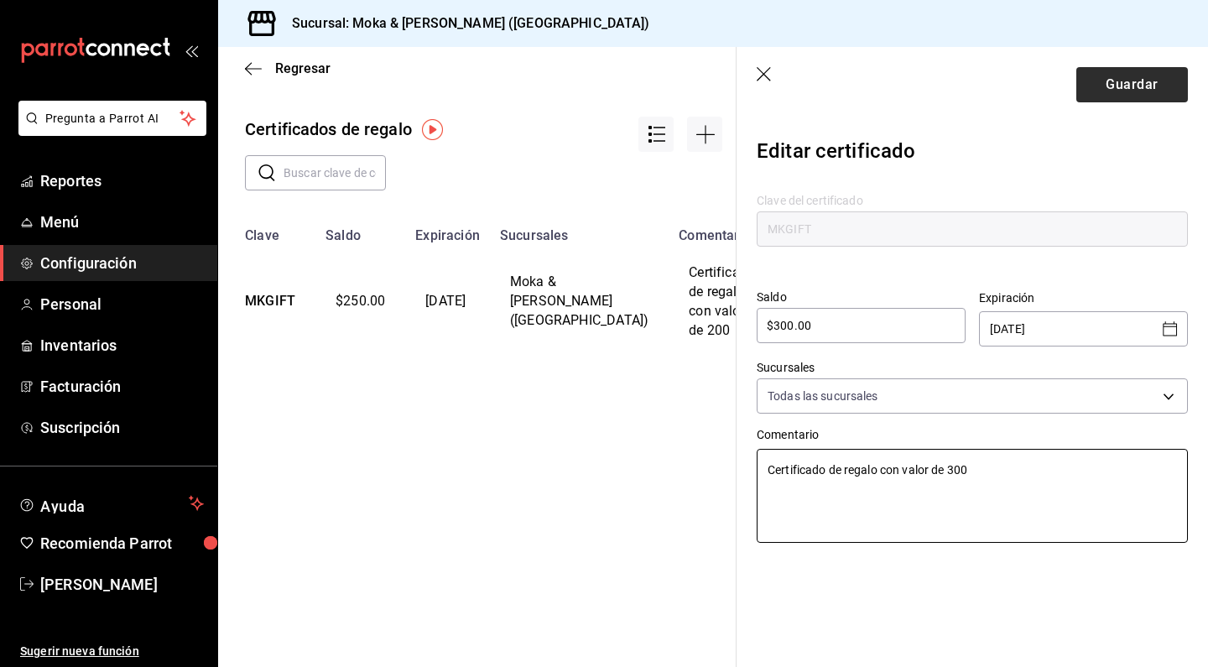
type textarea "Certificado de regalo con valor de 300"
click at [1117, 93] on button "Guardar" at bounding box center [1132, 84] width 112 height 35
type textarea "x"
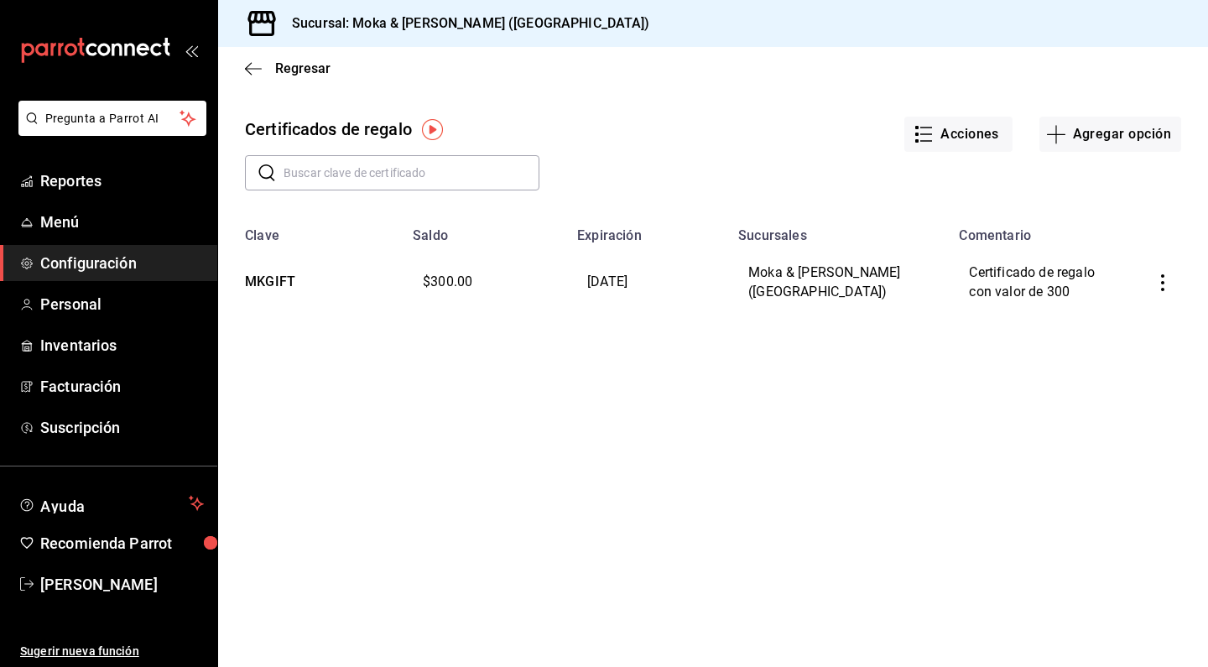
click at [1177, 286] on button "button" at bounding box center [1162, 282] width 37 height 37
click at [1168, 175] on div at bounding box center [604, 333] width 1208 height 667
click at [1125, 139] on button "Agregar opción" at bounding box center [1110, 134] width 142 height 35
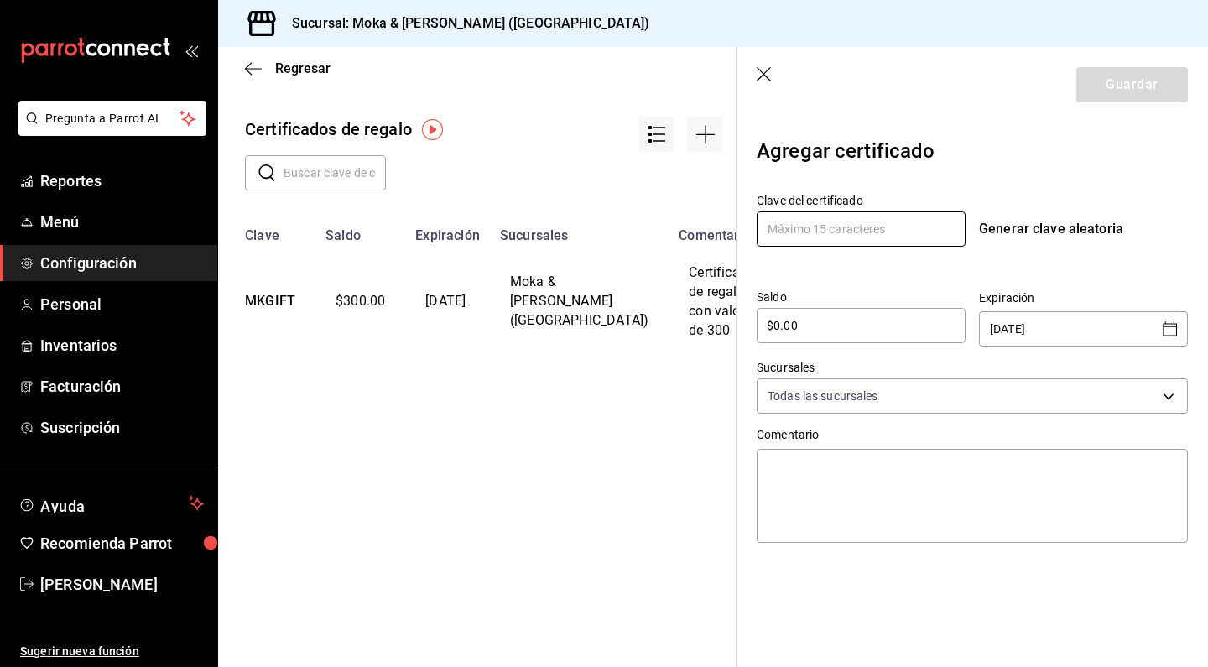
click at [891, 236] on input "text" at bounding box center [860, 228] width 209 height 35
type input "MKCERT"
click at [855, 317] on input "$0.00" at bounding box center [860, 325] width 209 height 20
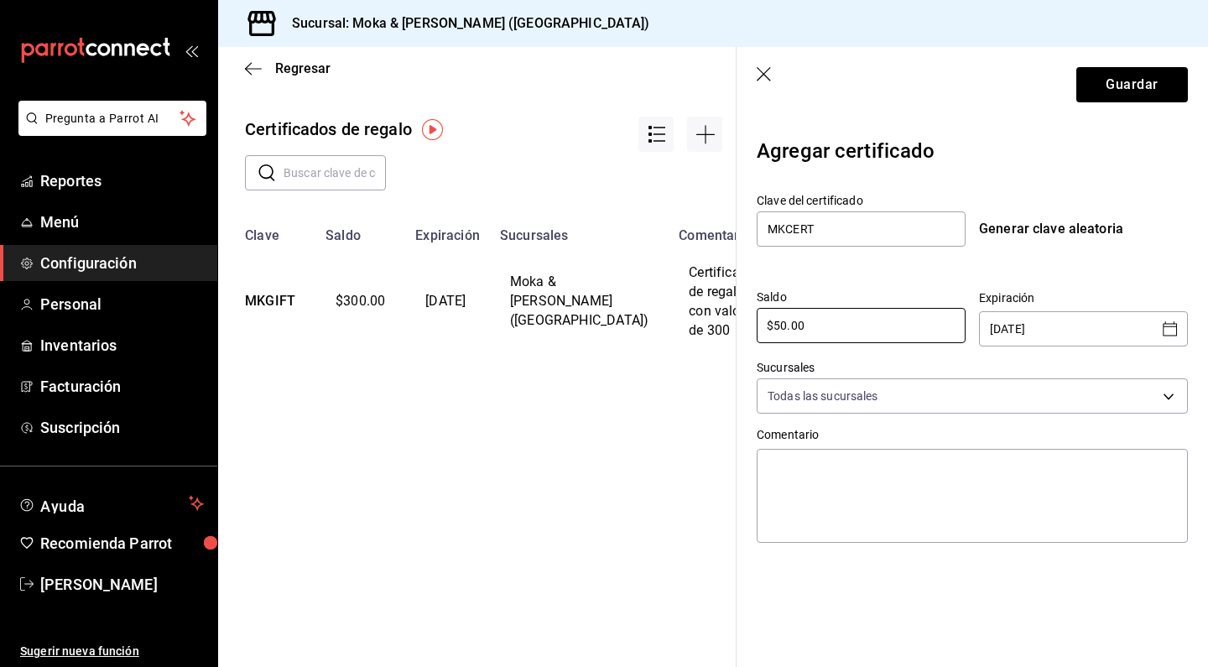
type input "$50.00"
click at [1179, 331] on icon "Open calendar" at bounding box center [1170, 329] width 20 height 20
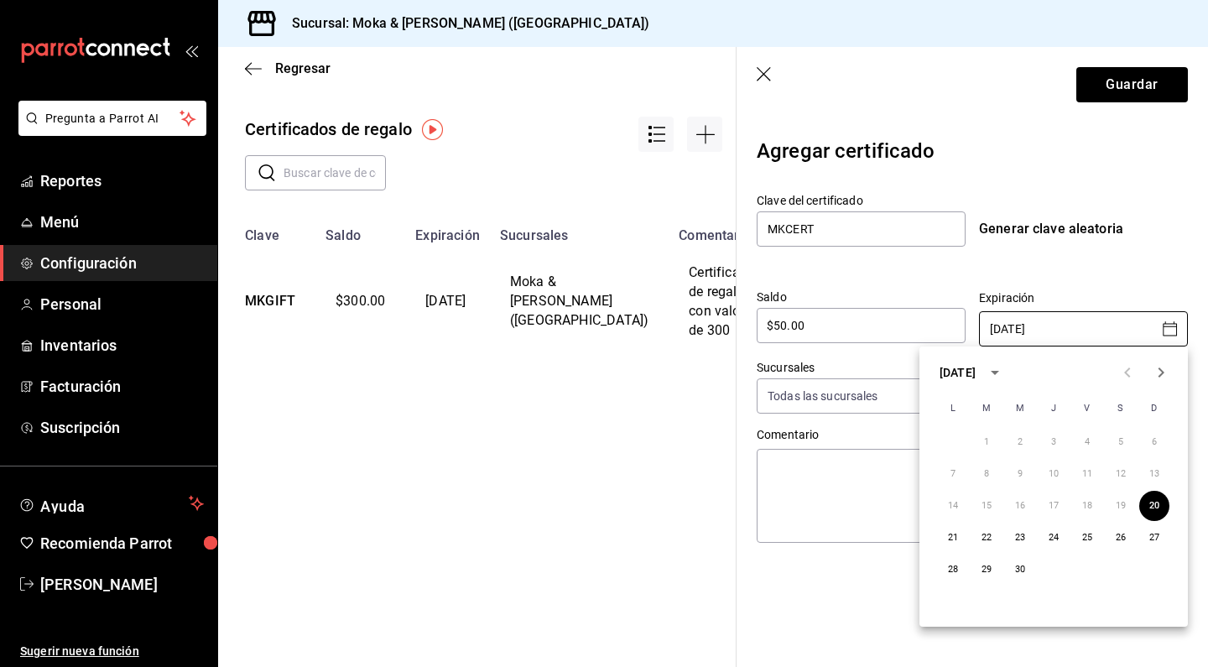
click at [1161, 367] on icon "Next month" at bounding box center [1161, 372] width 20 height 20
click at [1085, 539] on button "20" at bounding box center [1087, 537] width 30 height 30
type input "[DATE]"
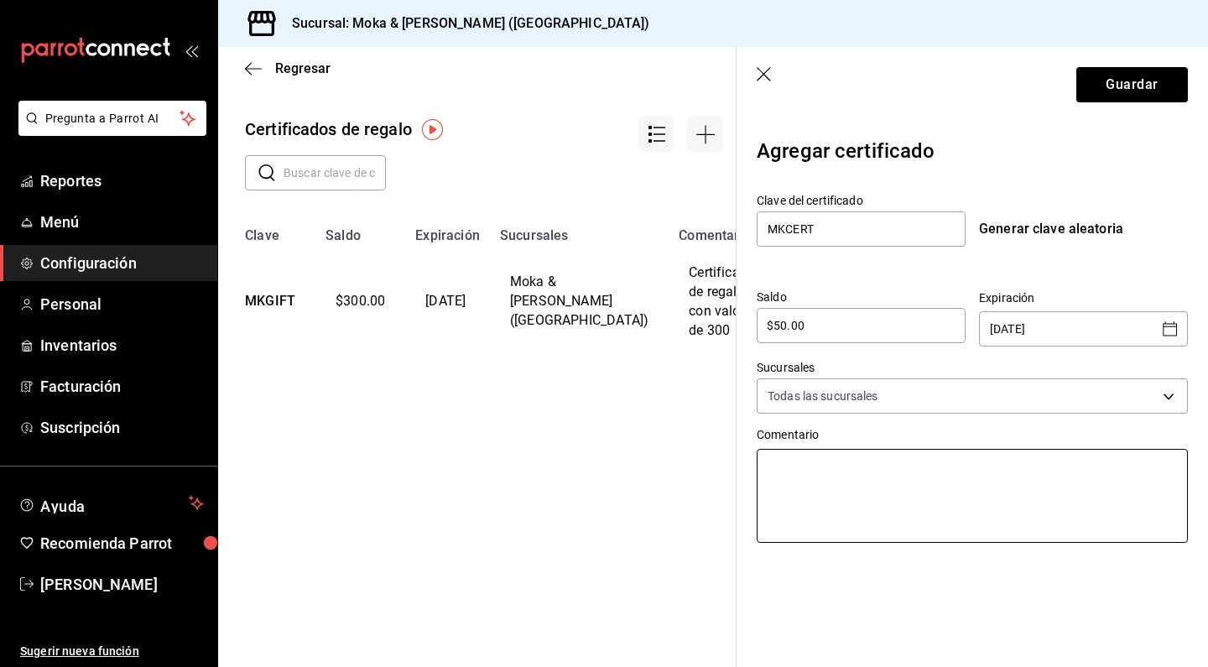
click at [829, 481] on textarea at bounding box center [971, 496] width 431 height 94
type textarea "P"
type textarea "x"
type textarea "C"
type textarea "x"
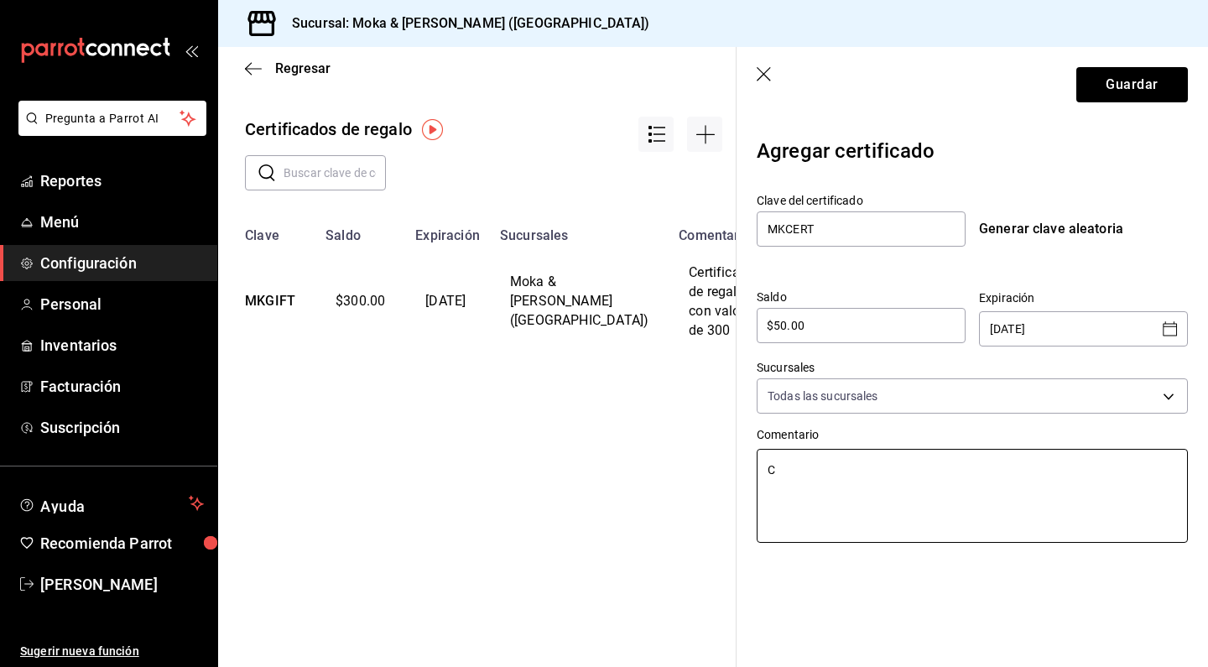
type textarea "Ce"
type textarea "x"
type textarea "Cer"
type textarea "x"
type textarea "Cert"
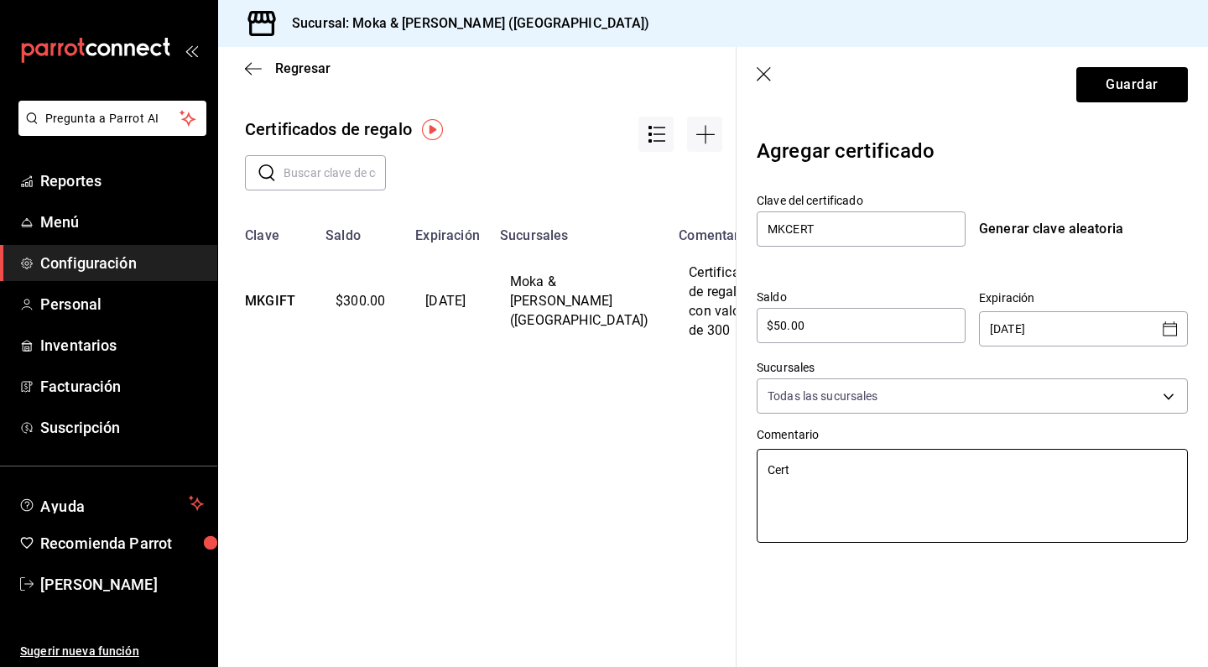
type textarea "x"
type textarea "Certi"
type textarea "x"
type textarea "Certif"
type textarea "x"
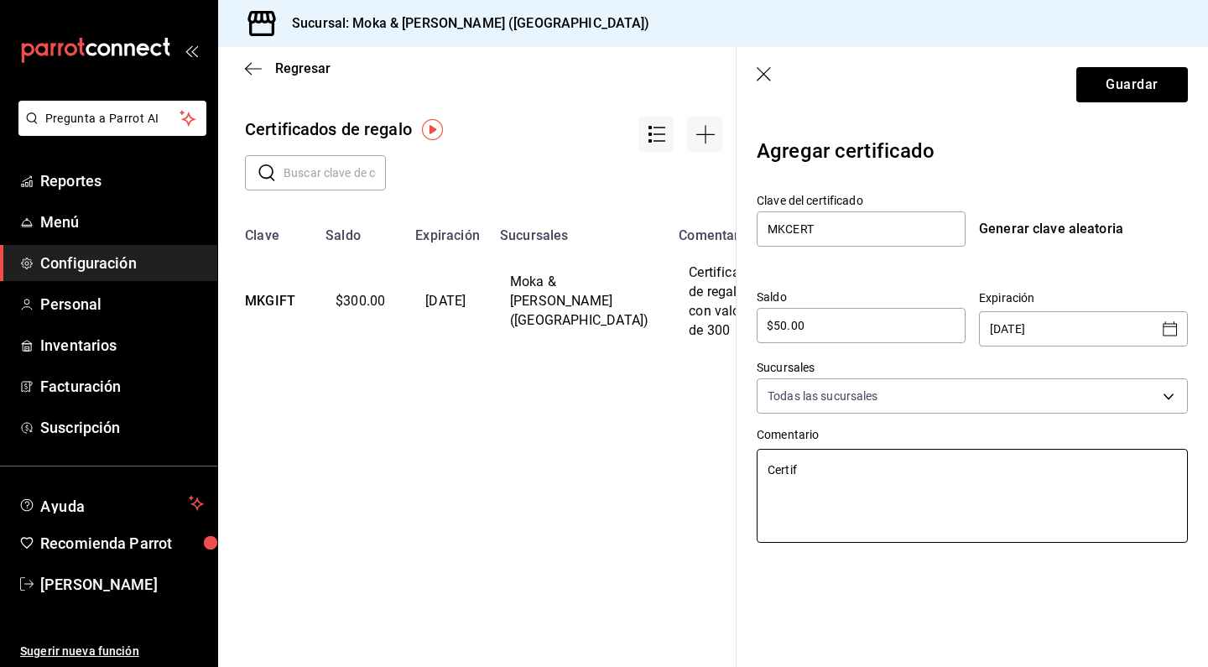
type textarea "Certifi"
type textarea "x"
type textarea "Certific"
type textarea "x"
type textarea "Certifica"
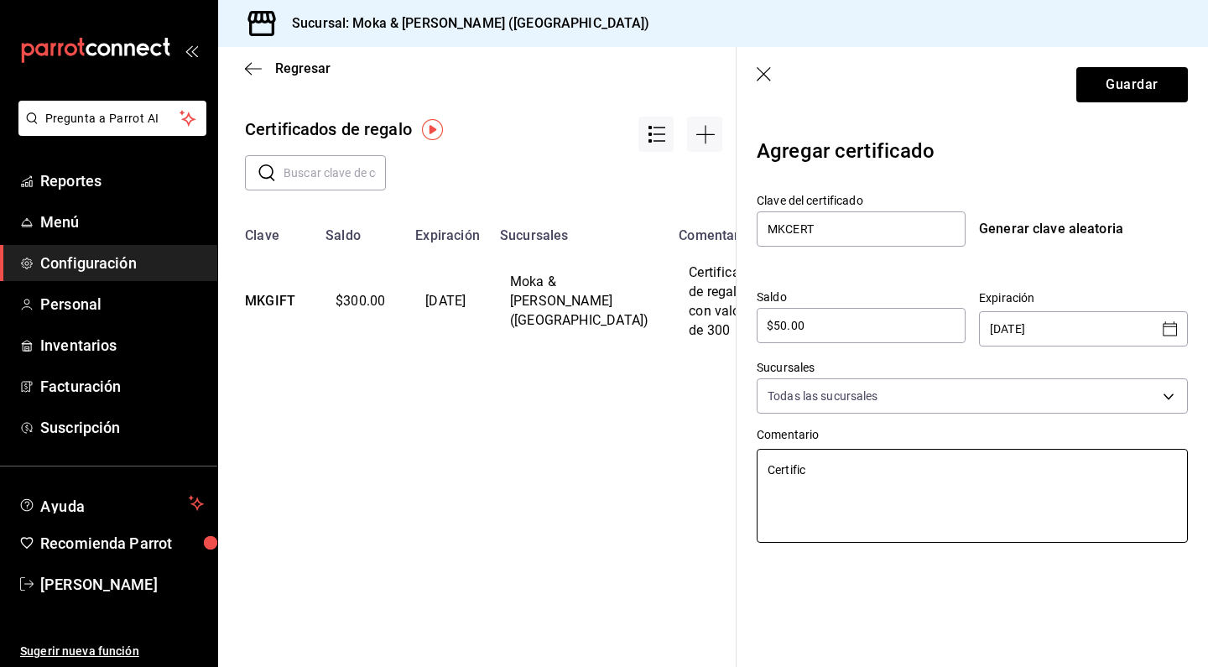
type textarea "x"
type textarea "Certificad"
type textarea "x"
type textarea "Certificado"
type textarea "x"
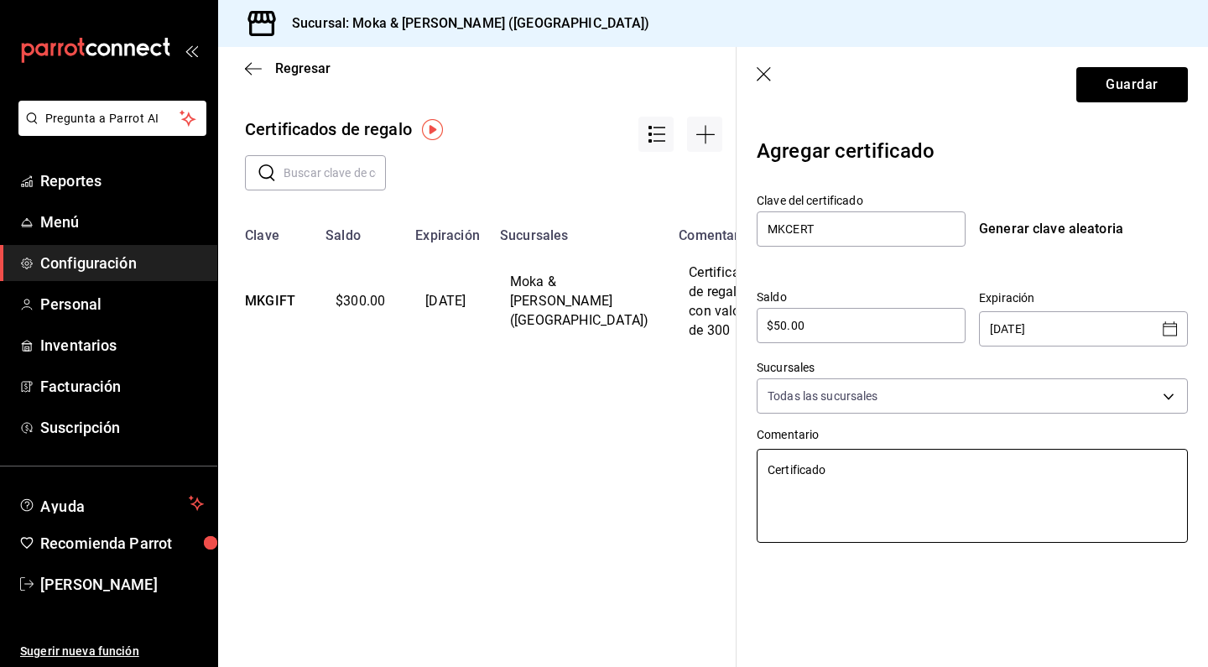
type textarea "Certificado"
type textarea "x"
type textarea "Certificado d"
type textarea "x"
type textarea "Certificado de"
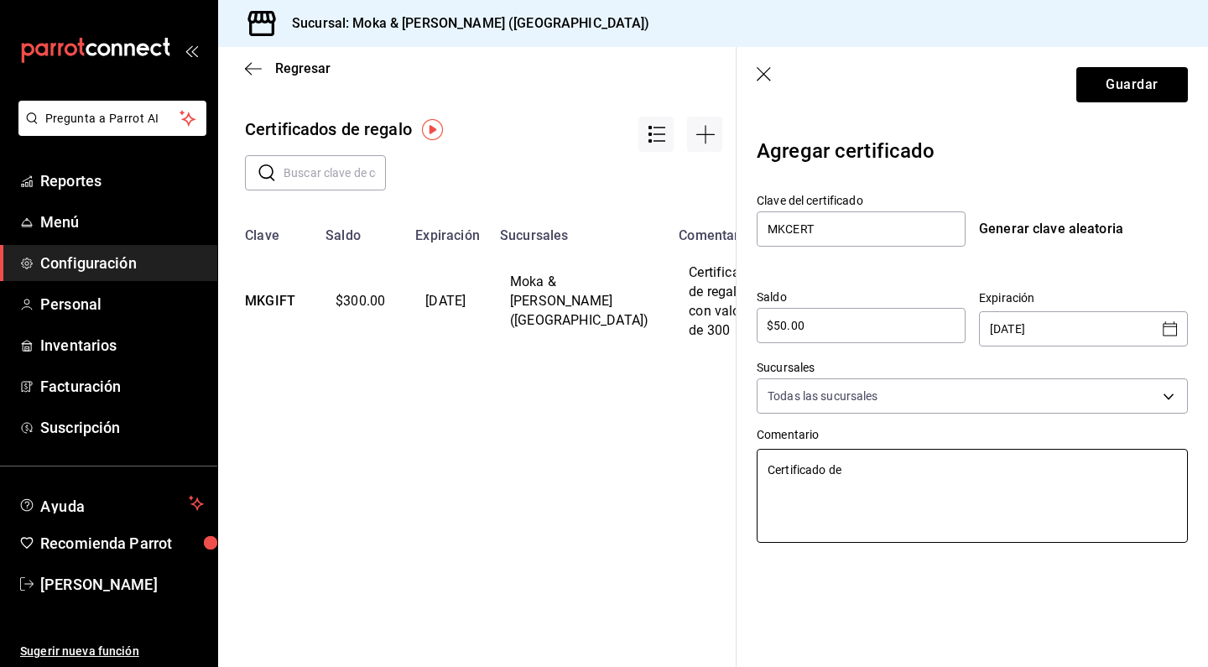
type textarea "x"
type textarea "Certificado de"
type textarea "x"
type textarea "Certificado de r"
type textarea "x"
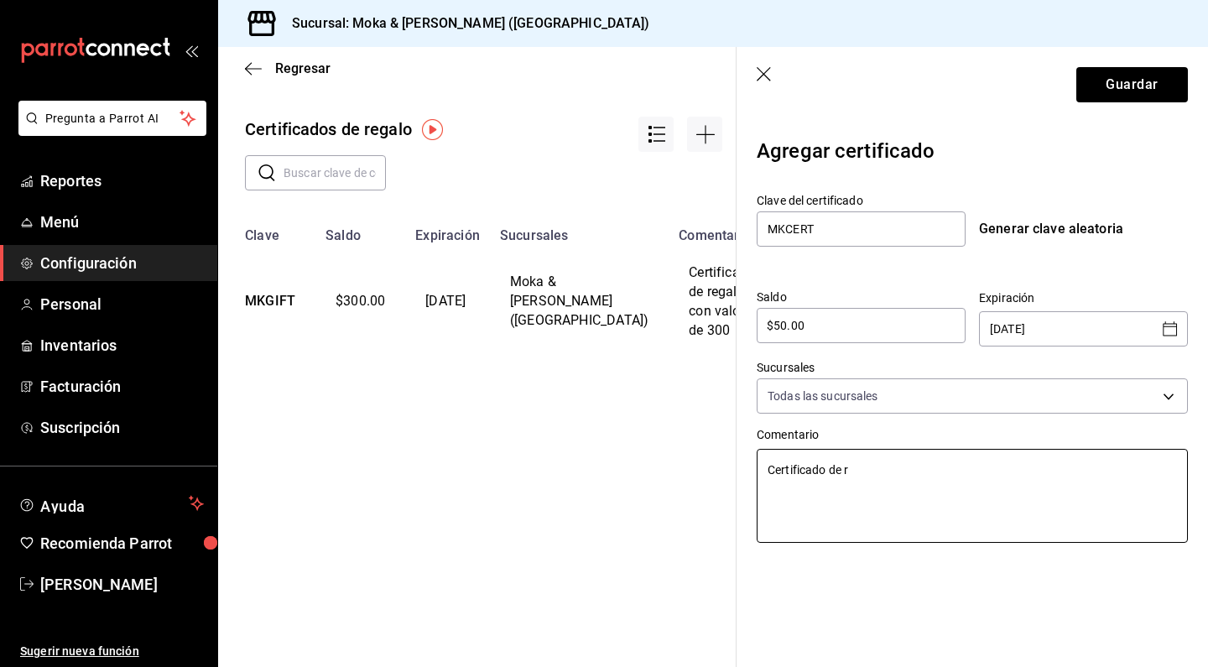
type textarea "Certificado de re"
type textarea "x"
type textarea "Certificado de reg"
type textarea "x"
type textarea "Certificado [PERSON_NAME]"
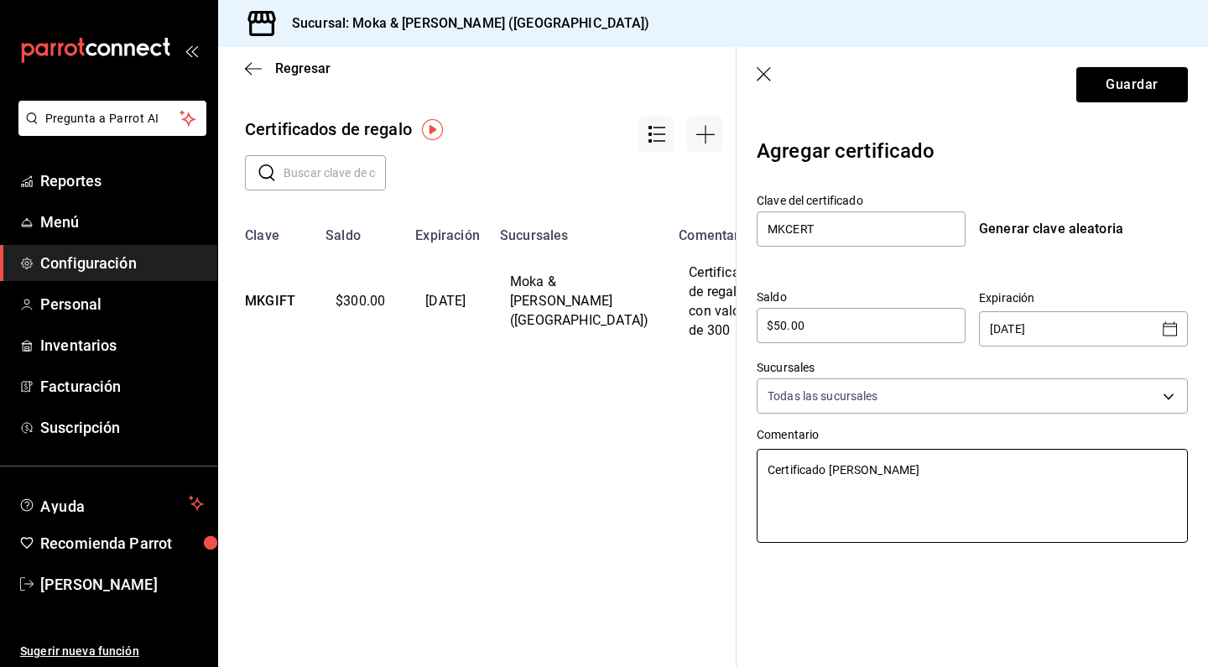
type textarea "x"
type textarea "Certificado [PERSON_NAME]"
type textarea "x"
type textarea "Certificado de regalo"
type textarea "x"
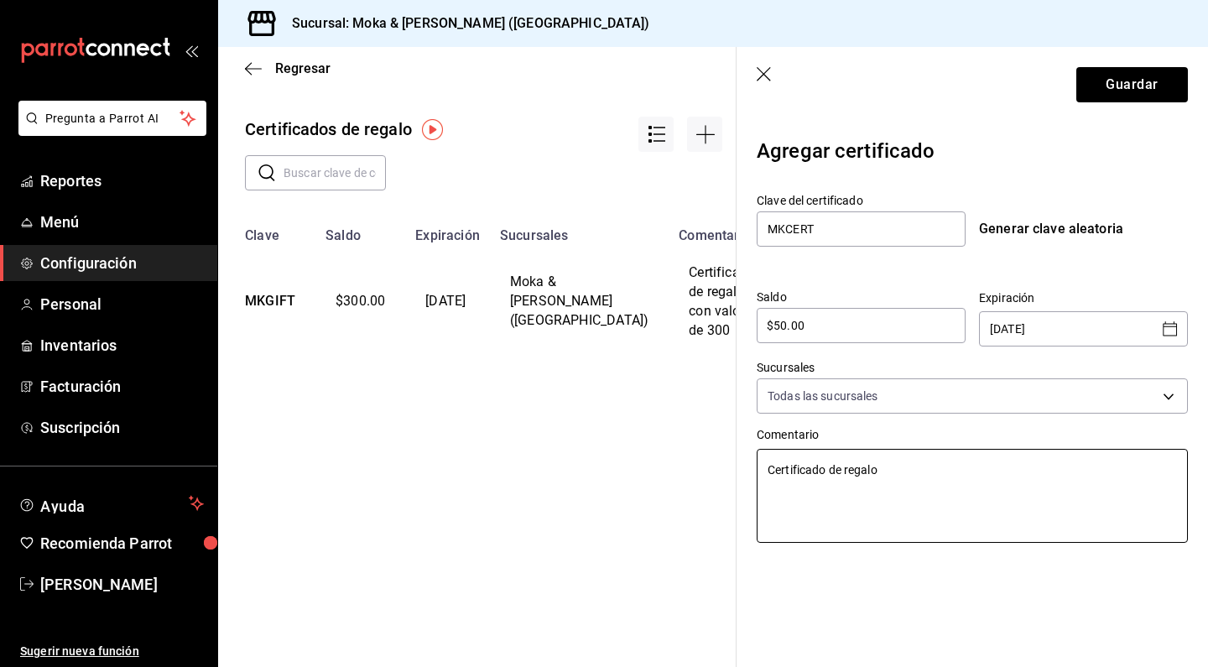
type textarea "Certificado de regalo"
type textarea "x"
type textarea "Certificado de regalo d"
type textarea "x"
type textarea "Certificado de regalo de"
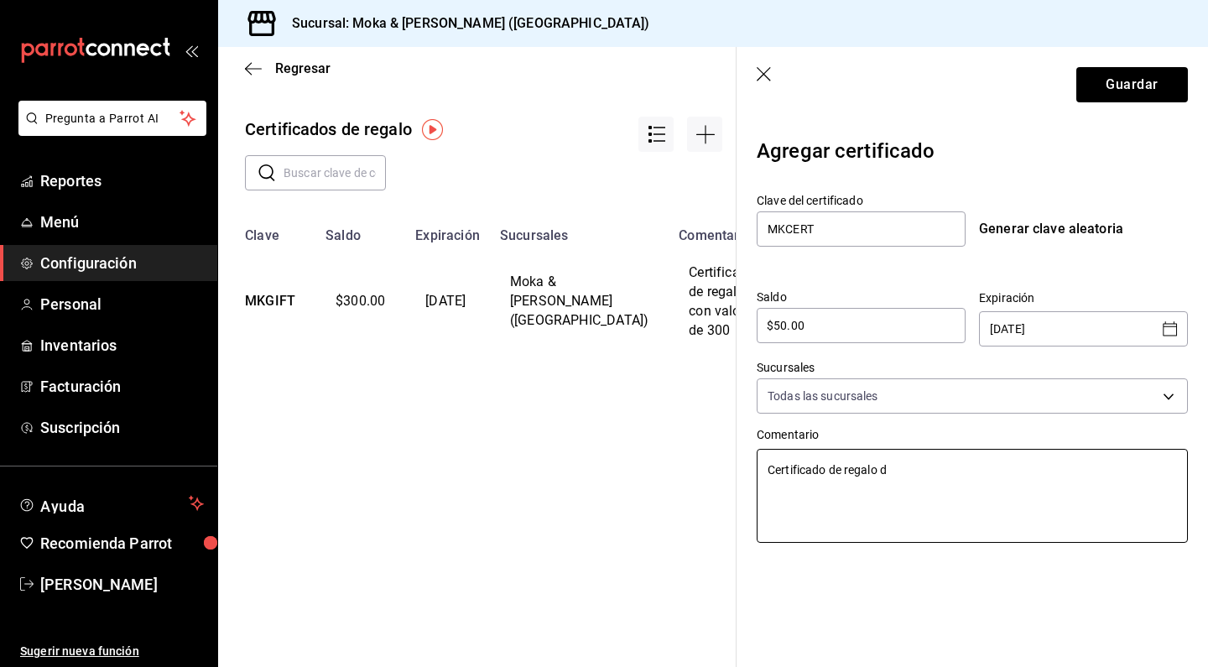
type textarea "x"
type textarea "Certificado de regalo de"
type textarea "x"
type textarea "Certificado de regalo de 2"
type textarea "x"
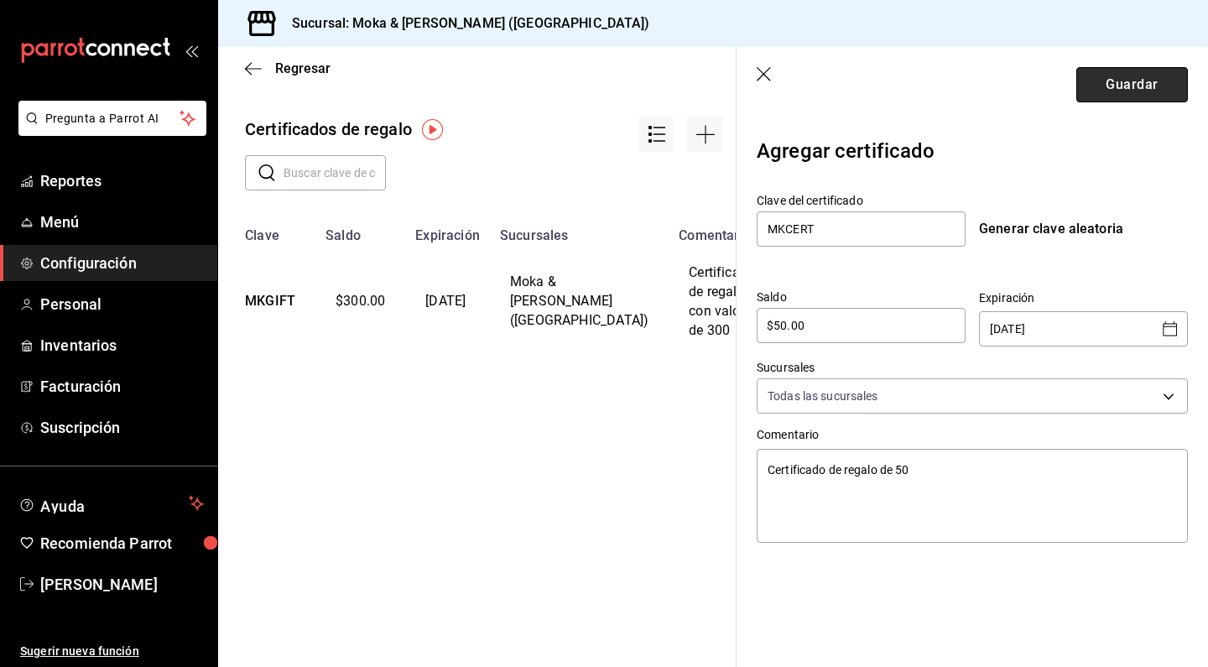
click at [1124, 92] on button "Guardar" at bounding box center [1132, 84] width 112 height 35
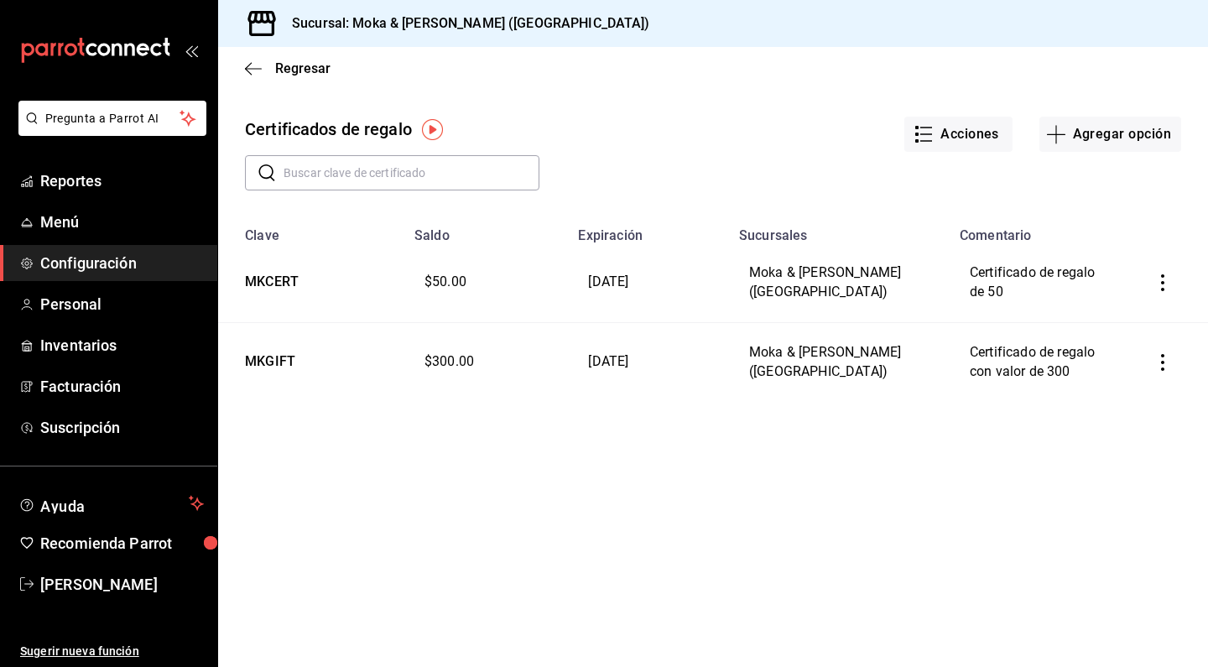
click at [431, 122] on img "button" at bounding box center [432, 129] width 21 height 21
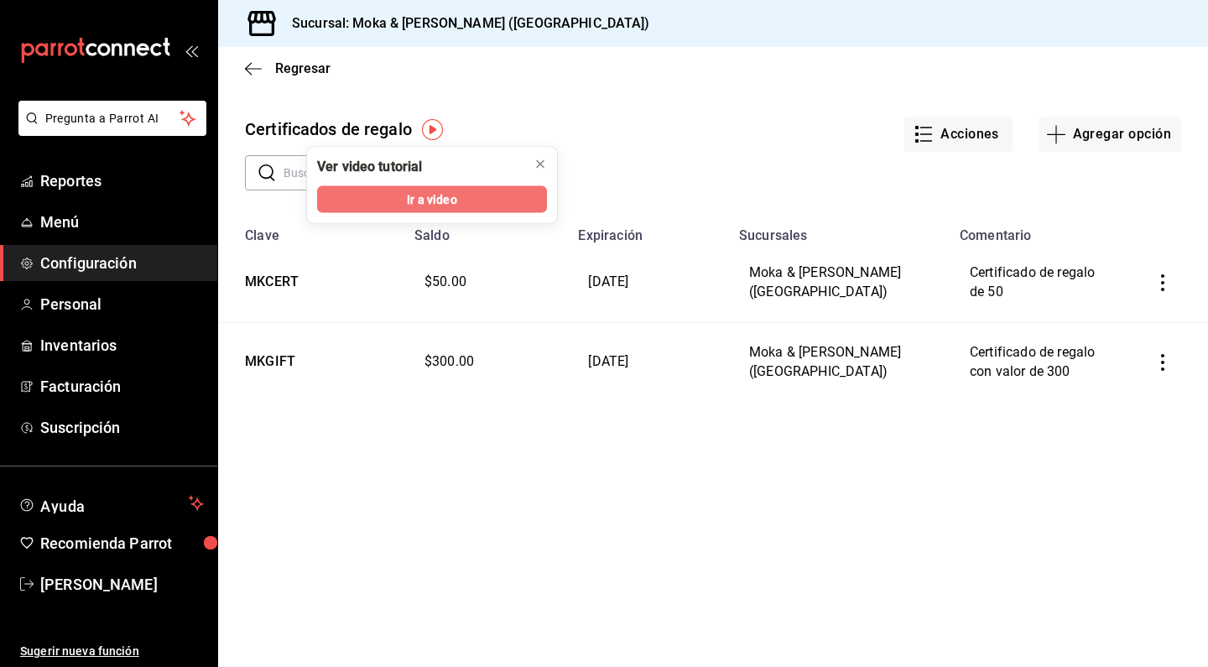
click at [429, 192] on span "Ir a video" at bounding box center [431, 199] width 49 height 18
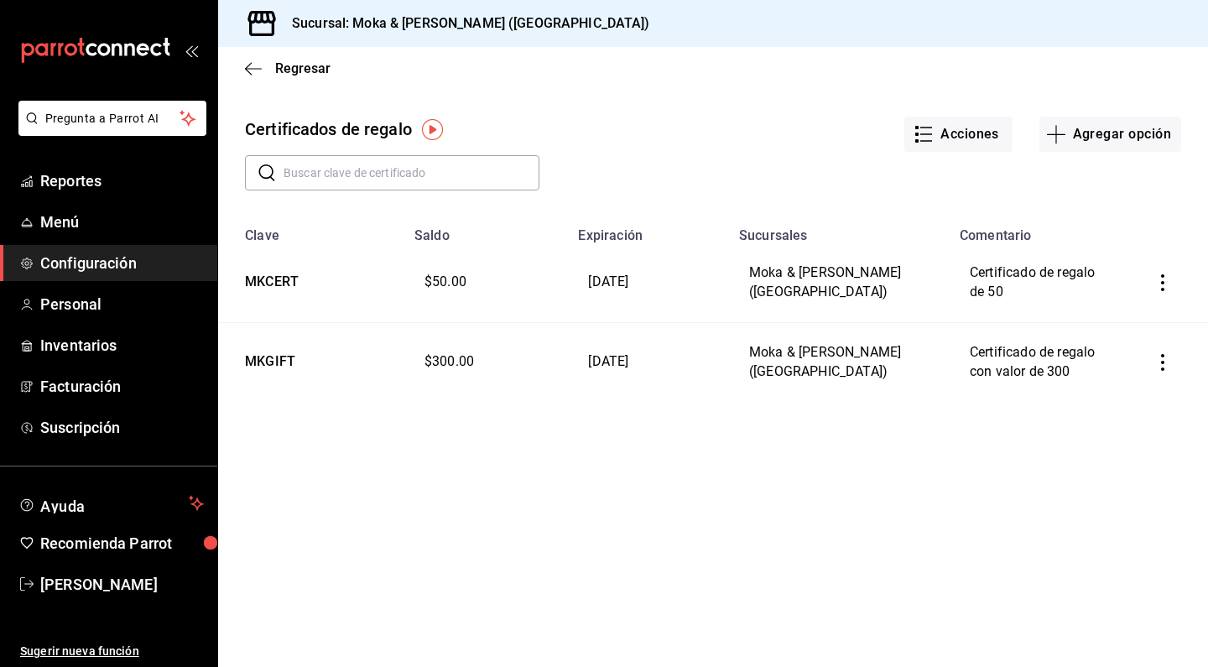
click at [1160, 268] on button "button" at bounding box center [1162, 282] width 37 height 37
click at [1051, 475] on div at bounding box center [604, 333] width 1208 height 667
click at [1169, 362] on icon "button" at bounding box center [1162, 362] width 17 height 17
click at [1117, 324] on li "Editar" at bounding box center [1100, 319] width 150 height 40
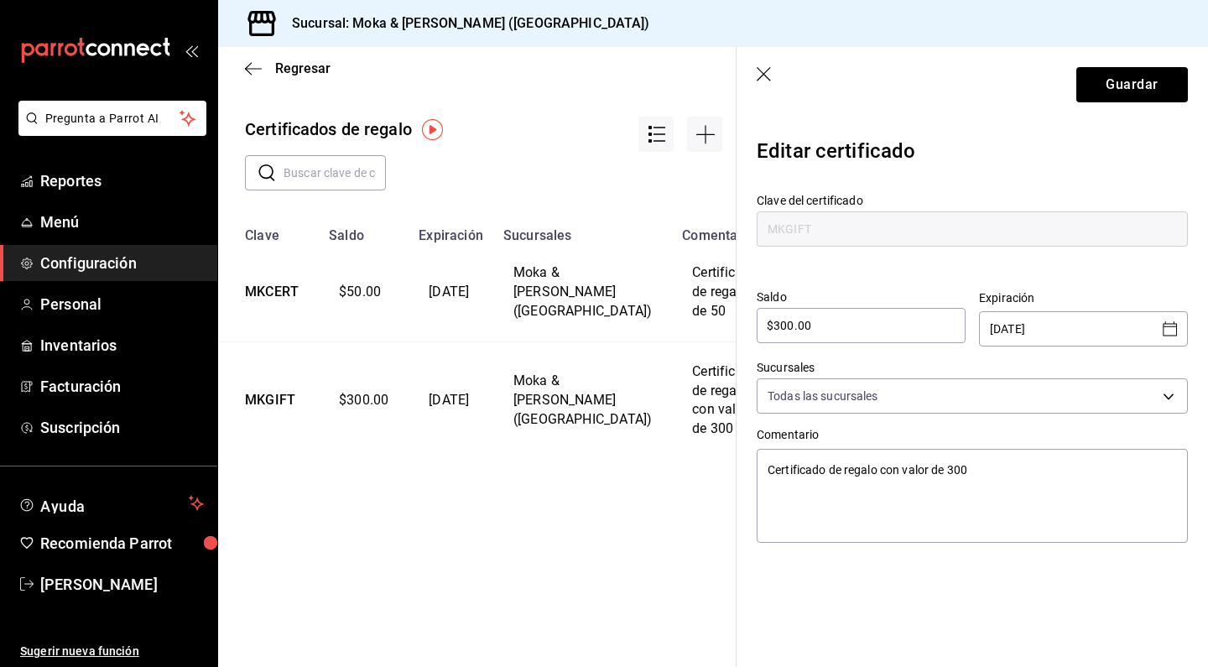
click at [858, 232] on input "MKGIFT" at bounding box center [971, 228] width 431 height 35
click at [917, 226] on input "MKGIFT" at bounding box center [971, 228] width 431 height 35
click at [768, 71] on icon "button" at bounding box center [764, 75] width 17 height 17
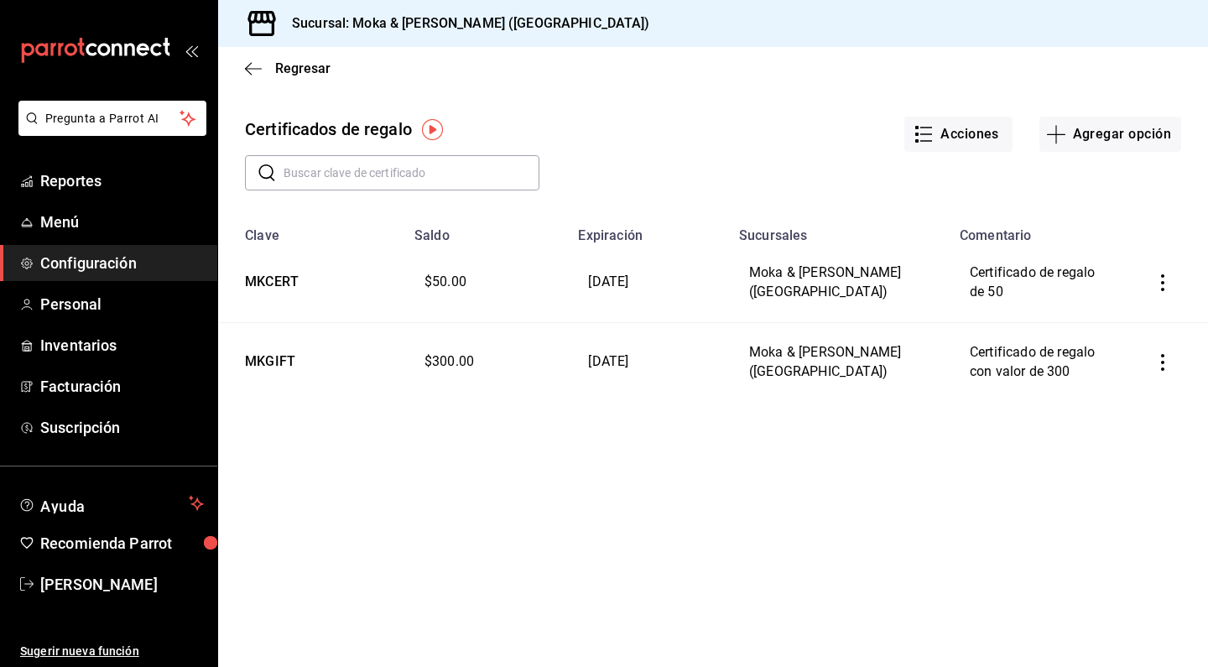
click at [1167, 278] on icon "button" at bounding box center [1162, 282] width 17 height 17
click at [1094, 319] on span "Eliminar" at bounding box center [1089, 320] width 43 height 13
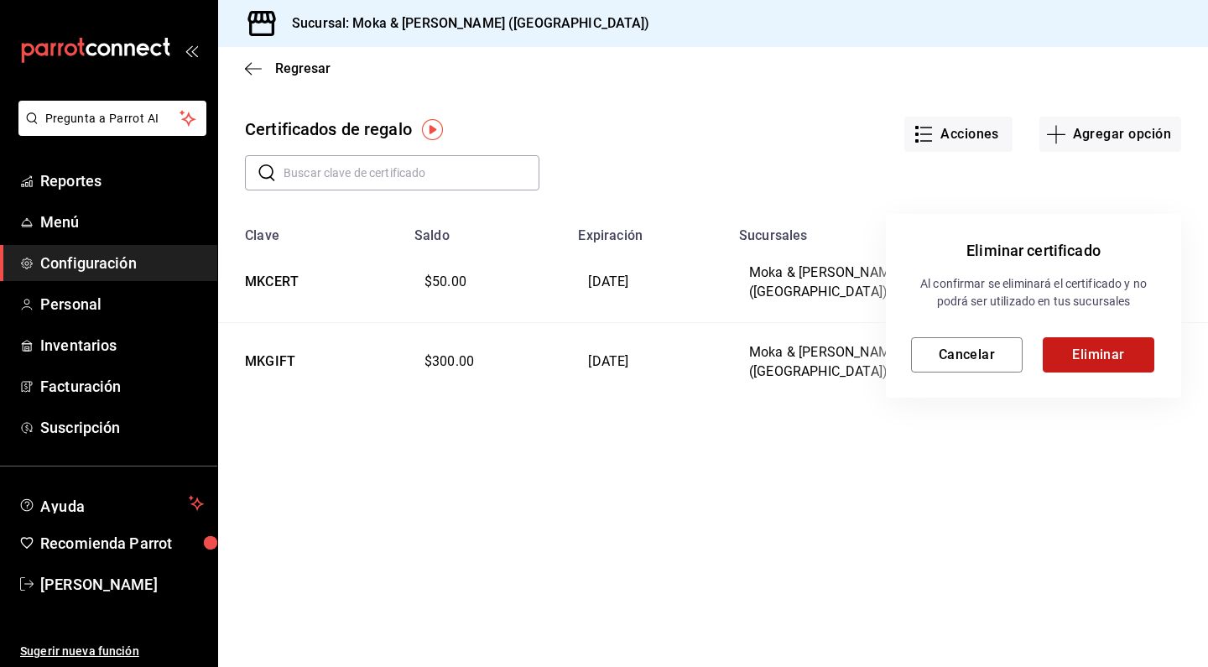
click at [1090, 349] on button "Eliminar" at bounding box center [1098, 354] width 112 height 35
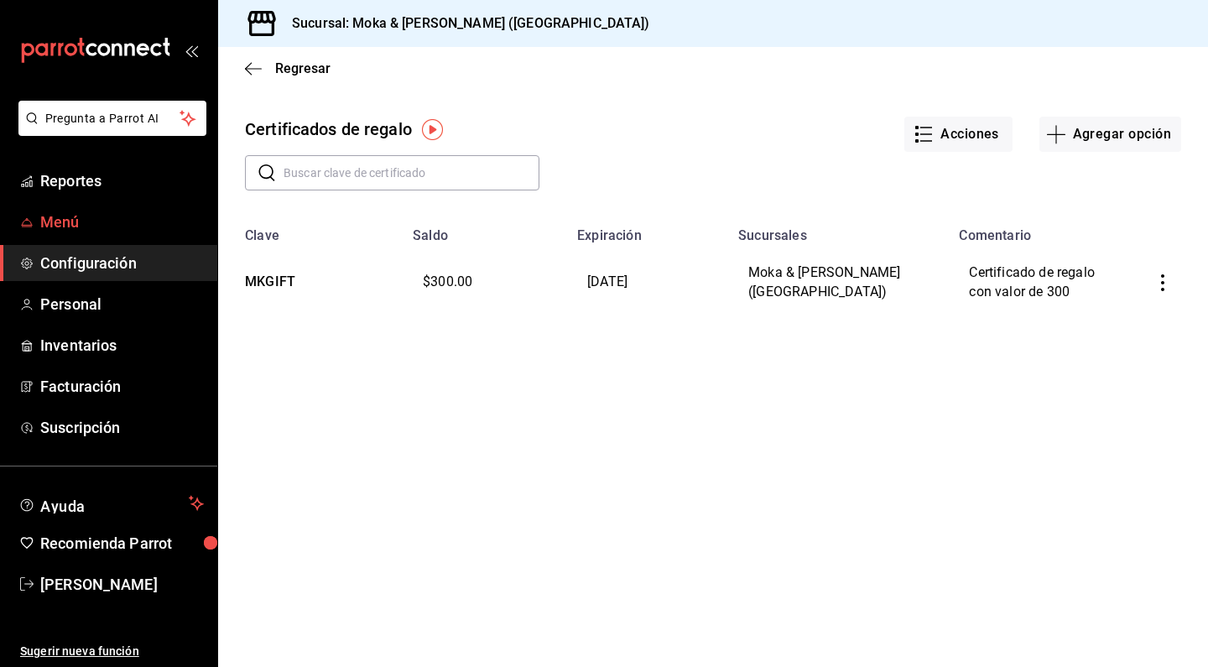
click at [72, 235] on link "Menú" at bounding box center [108, 222] width 217 height 36
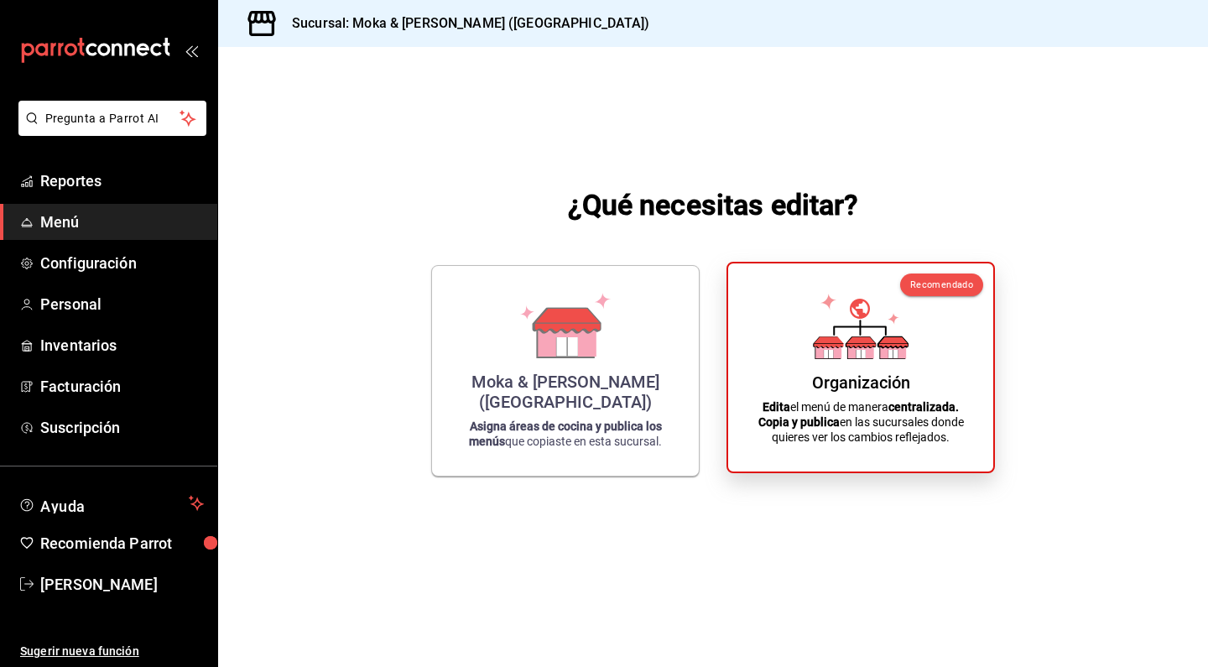
click at [813, 354] on icon at bounding box center [861, 326] width 96 height 65
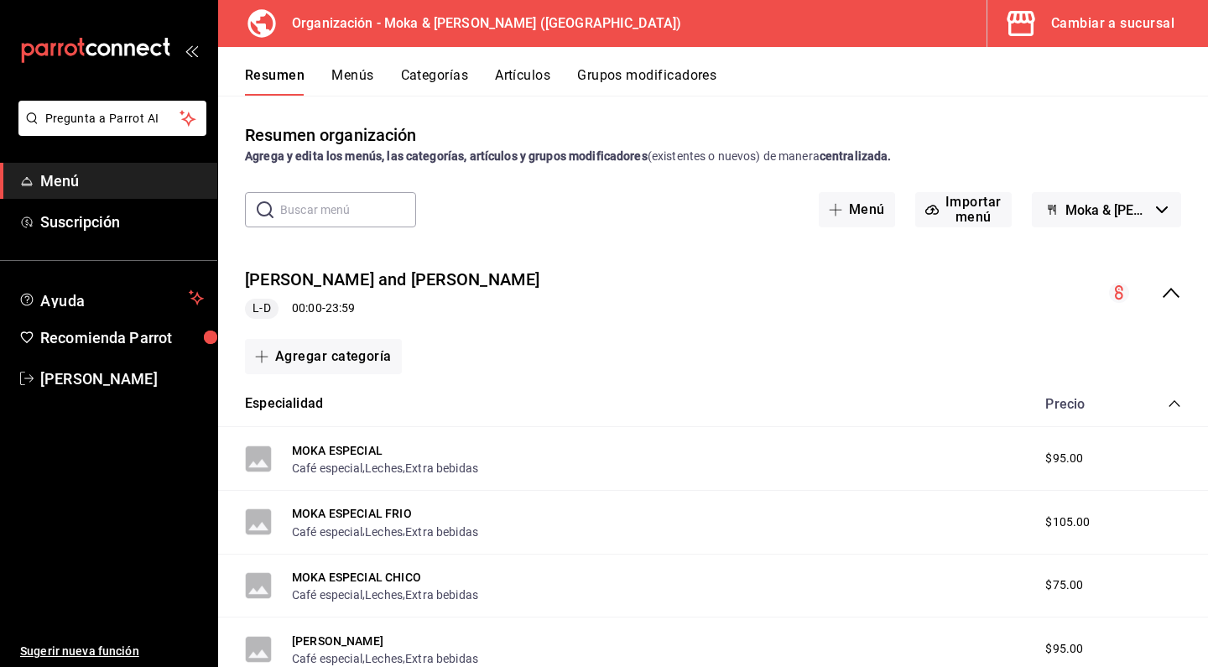
click at [519, 84] on button "Artículos" at bounding box center [522, 81] width 55 height 29
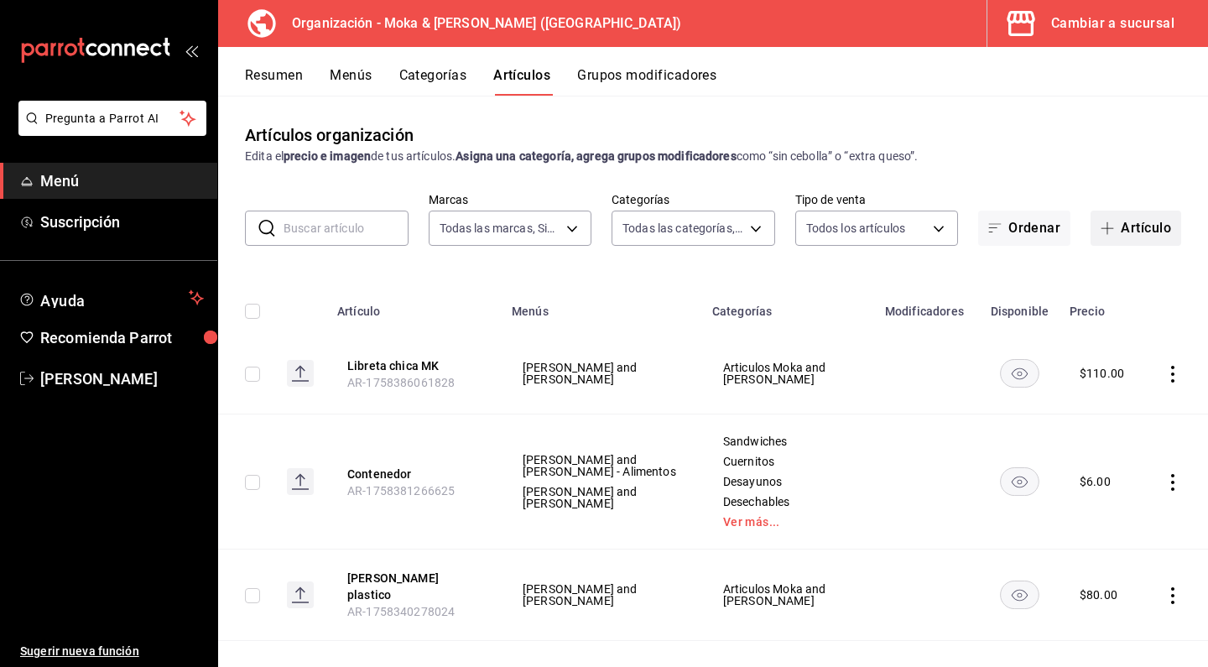
click at [1139, 223] on button "Artículo" at bounding box center [1135, 227] width 91 height 35
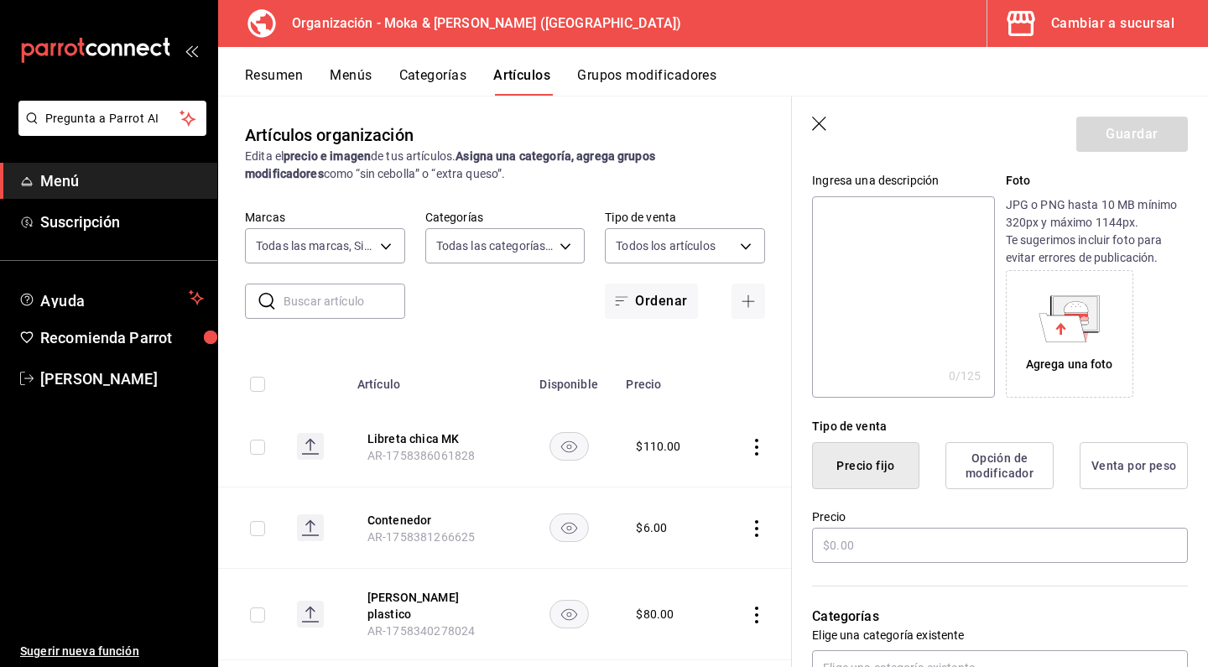
scroll to position [188, 0]
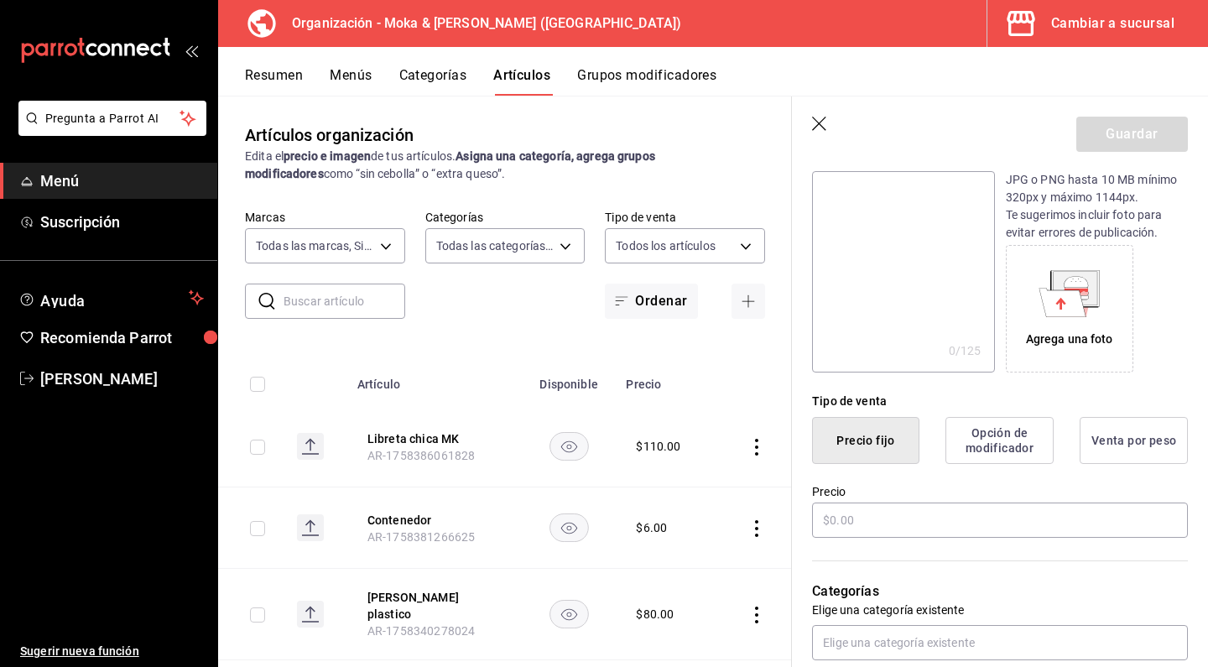
click at [1178, 441] on button "Venta por peso" at bounding box center [1133, 440] width 108 height 47
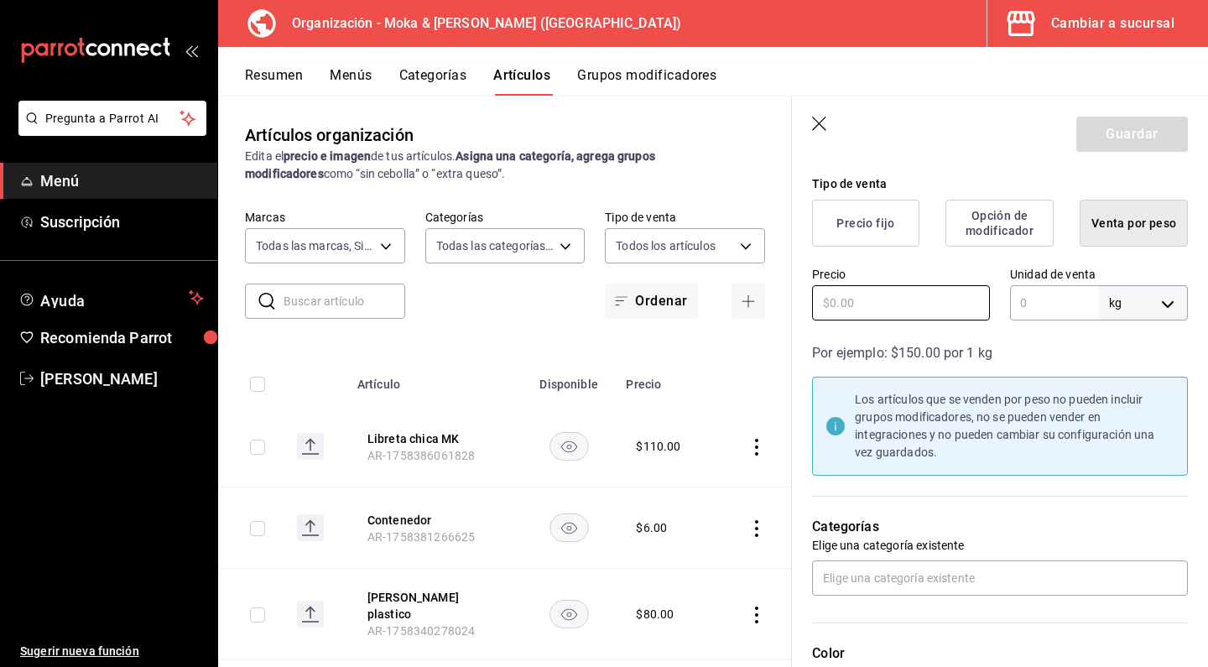
scroll to position [407, 0]
click at [1185, 292] on body "Pregunta a Parrot AI Menú Suscripción Ayuda Recomienda Parrot [PERSON_NAME] Sug…" at bounding box center [604, 333] width 1208 height 667
click at [1129, 378] on li "gr" at bounding box center [1142, 380] width 87 height 28
click at [1060, 311] on input "text" at bounding box center [1054, 300] width 89 height 35
click at [911, 314] on input "text" at bounding box center [901, 300] width 178 height 35
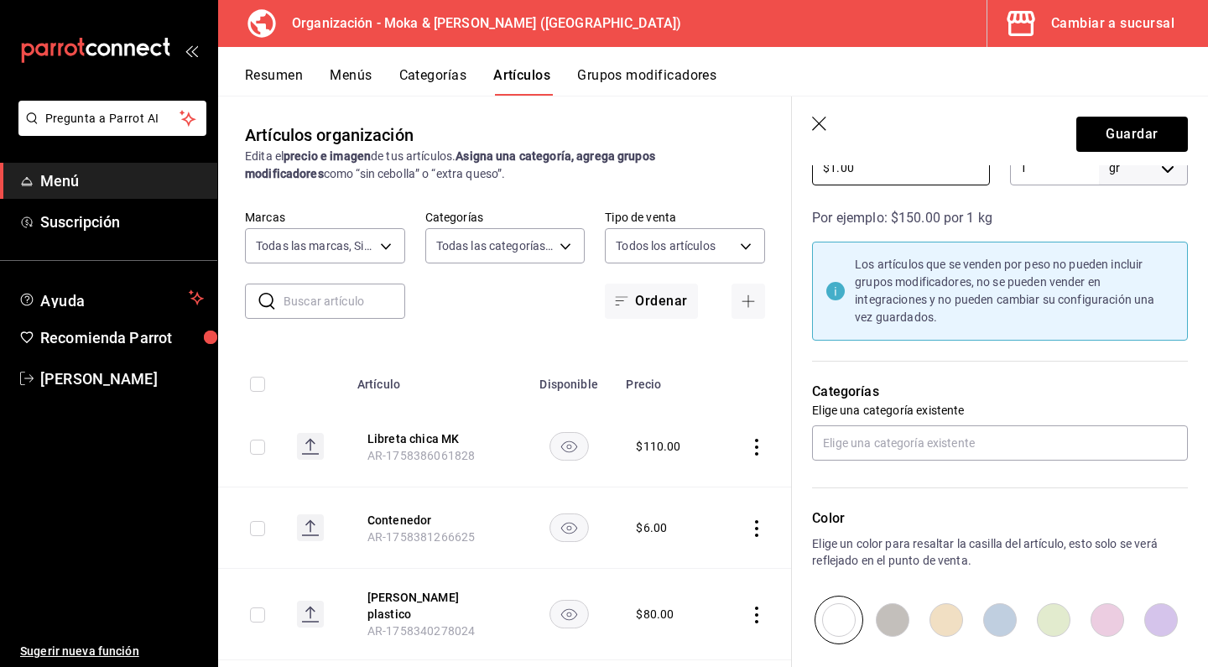
scroll to position [556, 0]
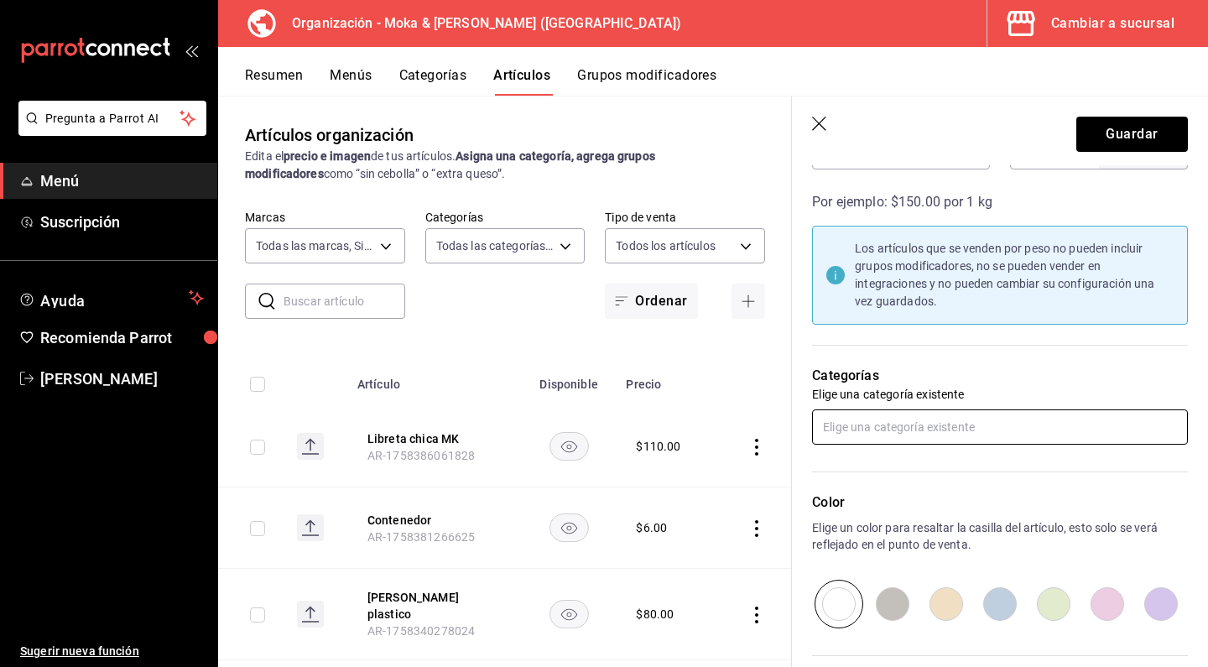
click at [899, 423] on input "text" at bounding box center [1000, 426] width 376 height 35
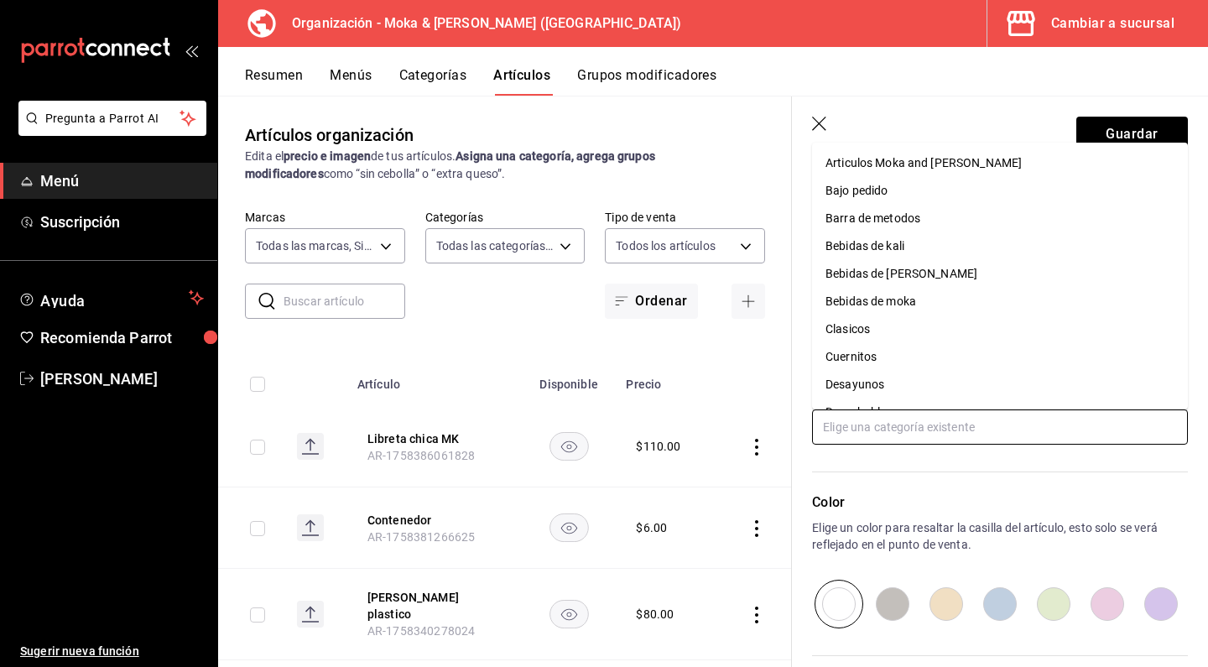
click at [894, 158] on li "Articulos Moka and [PERSON_NAME]" at bounding box center [1000, 163] width 376 height 28
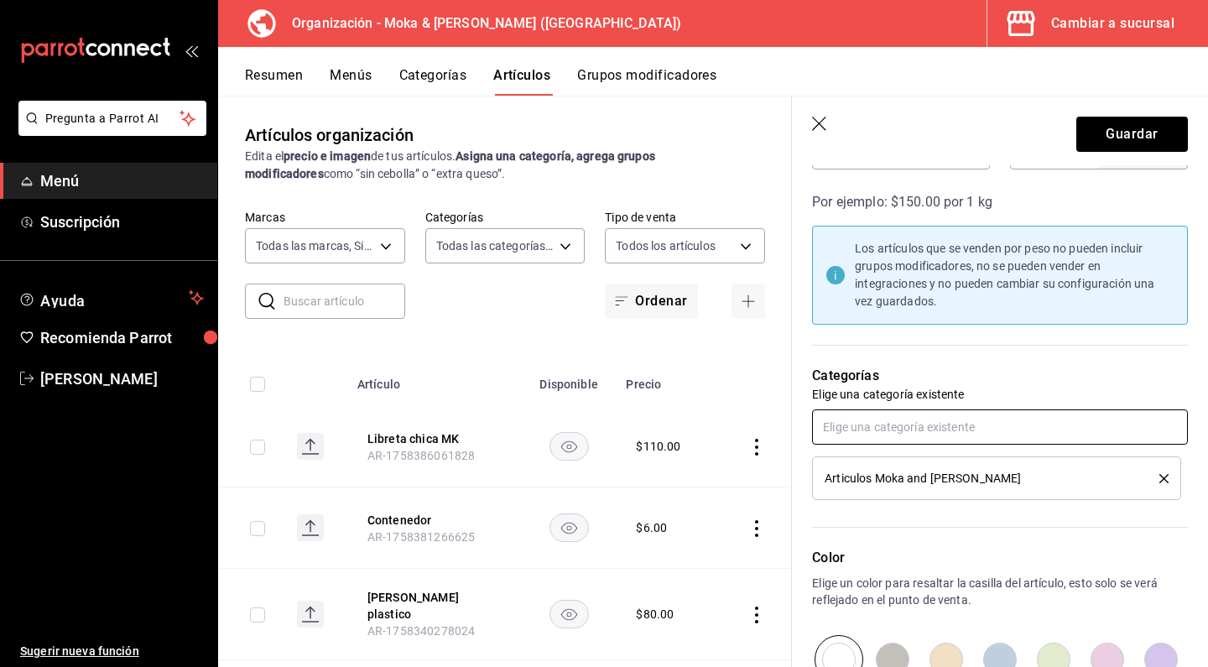
scroll to position [704, 0]
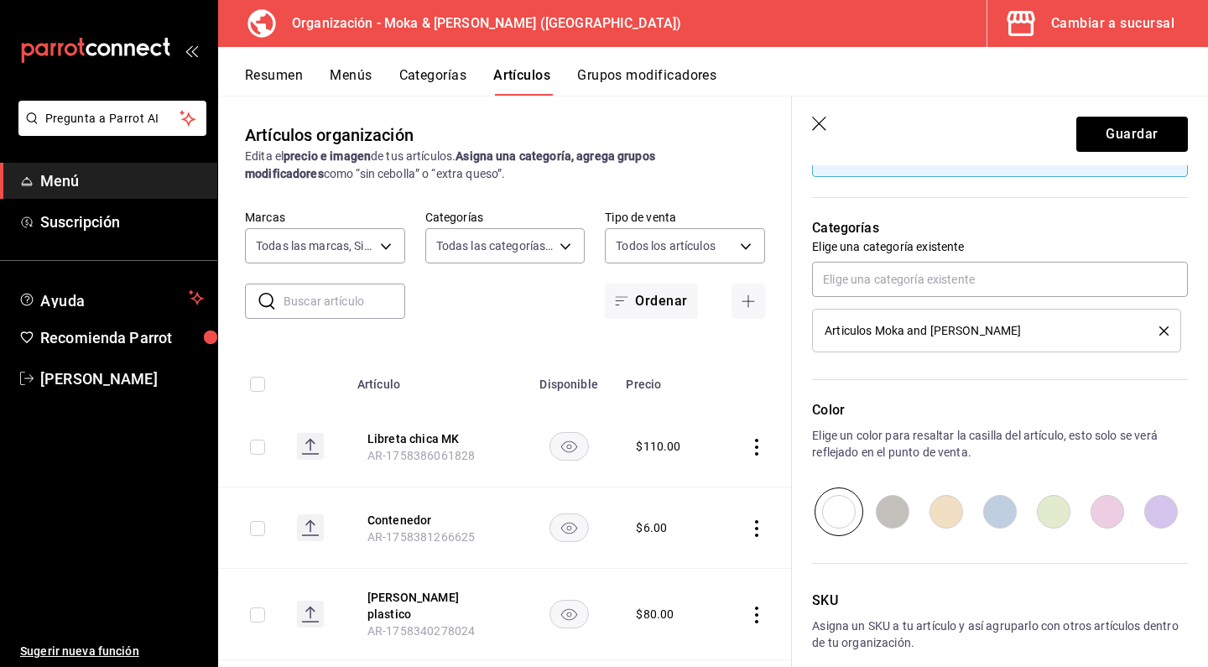
click at [1056, 521] on input "radio" at bounding box center [1053, 511] width 54 height 49
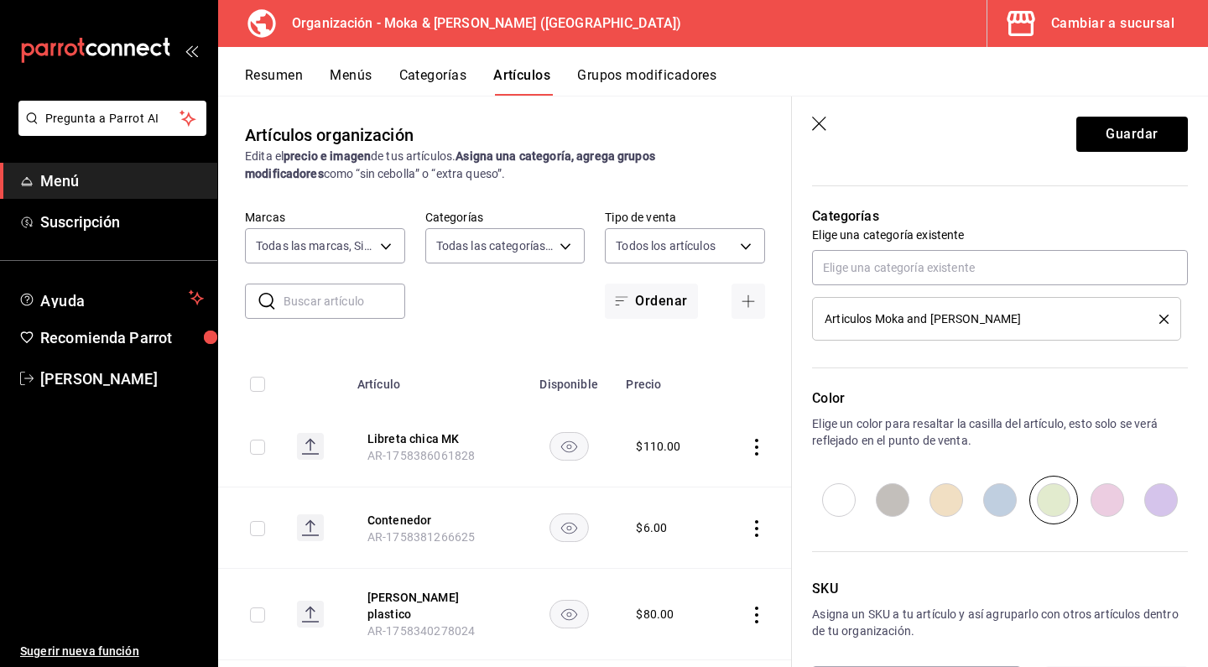
click at [1165, 508] on input "radio" at bounding box center [1161, 499] width 54 height 49
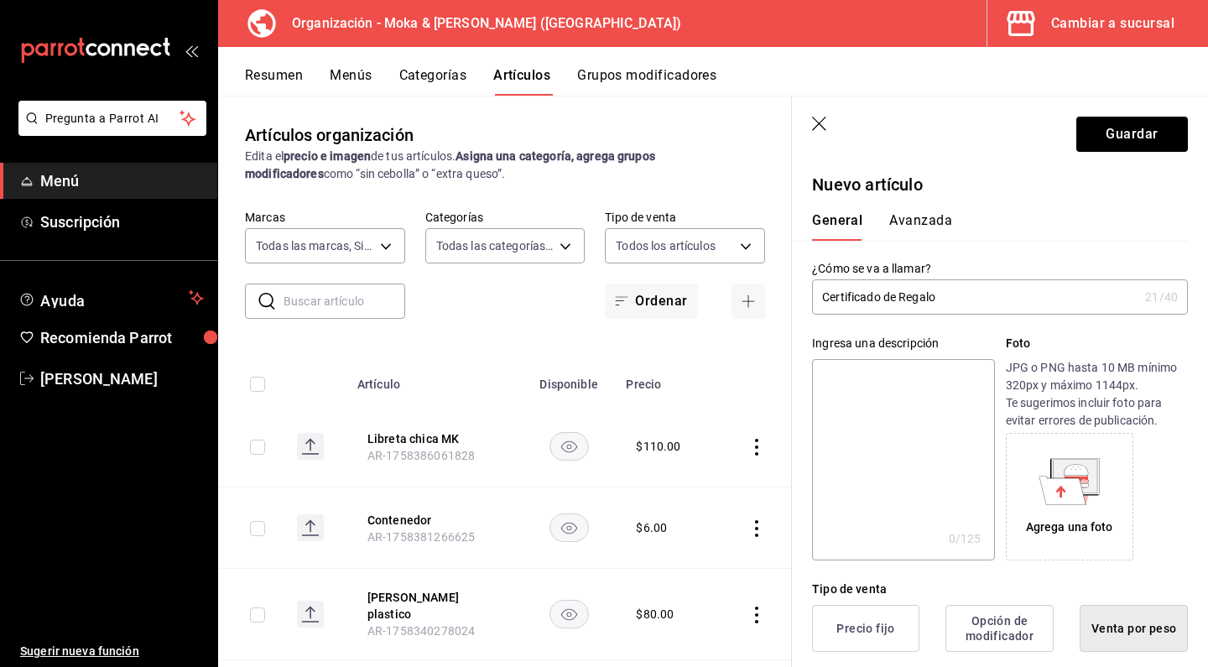
scroll to position [0, 0]
click at [1128, 136] on button "Guardar" at bounding box center [1132, 134] width 112 height 35
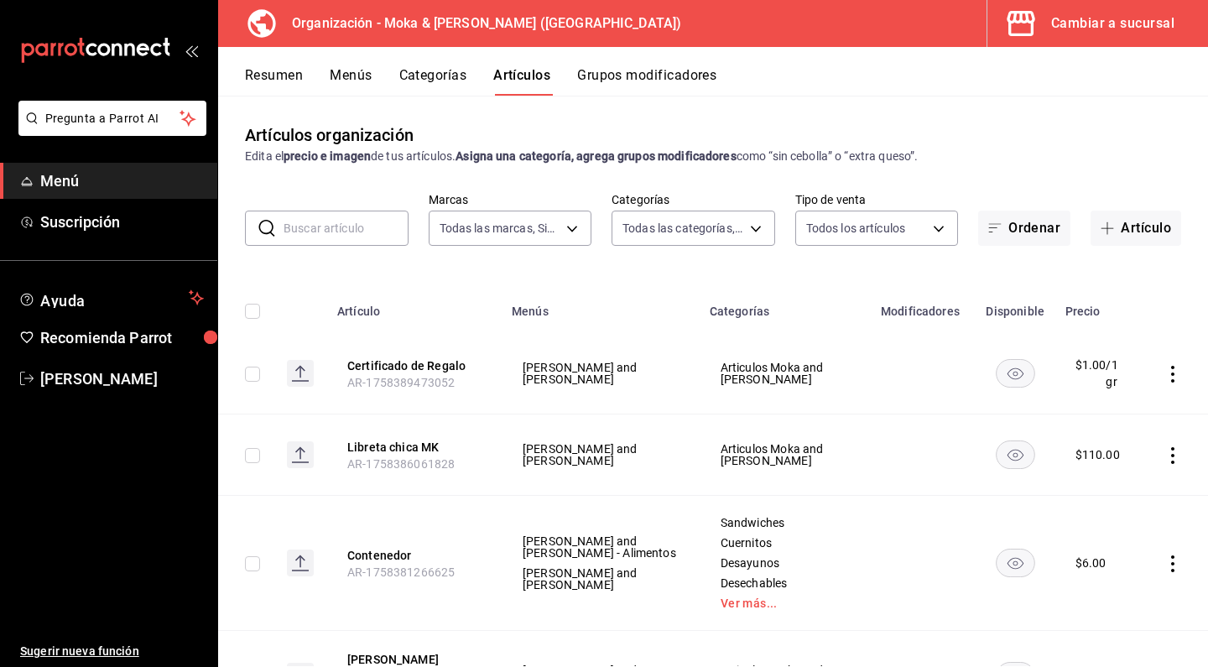
click at [354, 78] on button "Menús" at bounding box center [351, 81] width 42 height 29
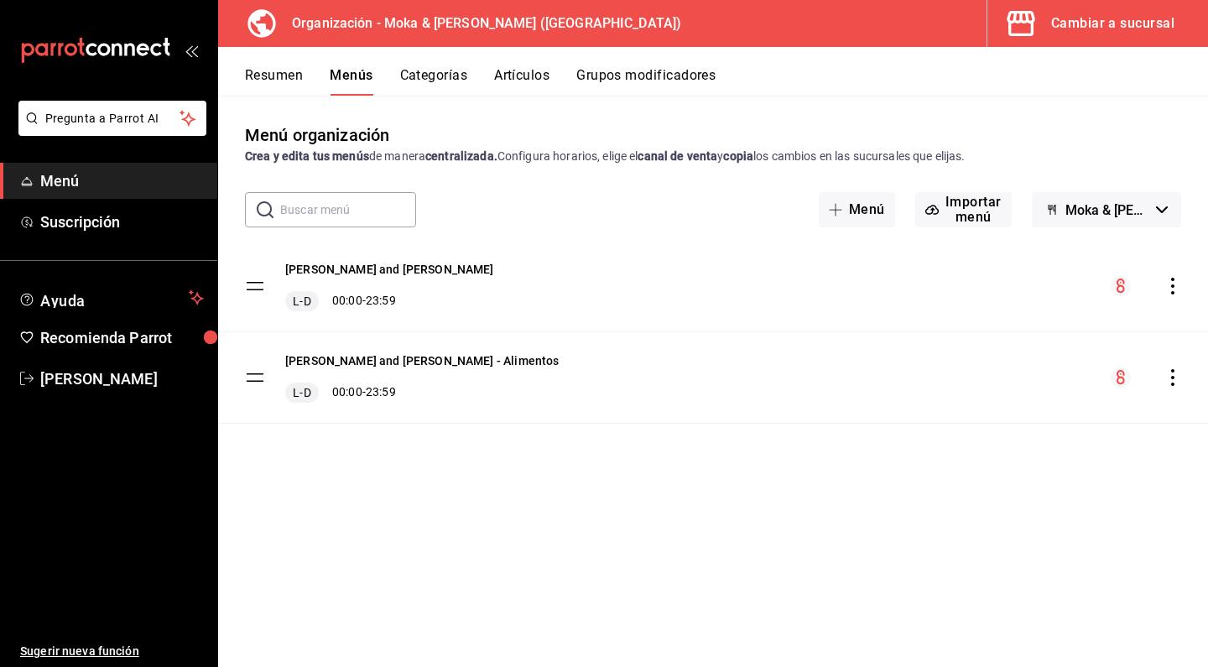
click at [1177, 283] on icon "actions" at bounding box center [1172, 286] width 17 height 17
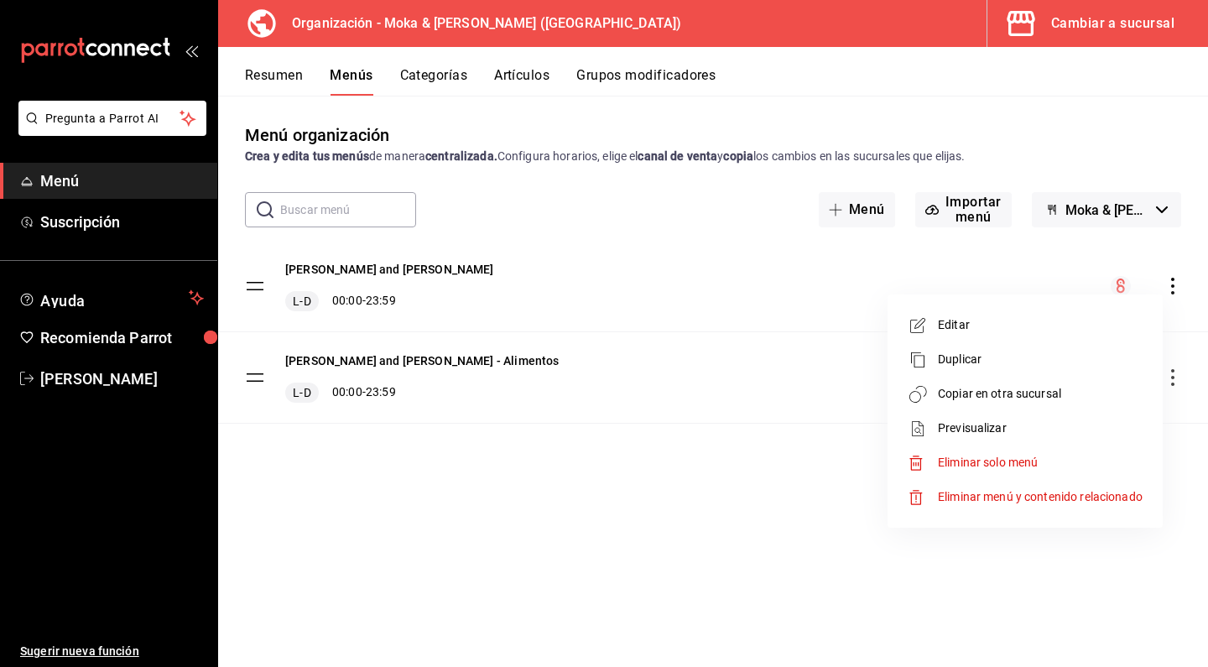
click at [989, 394] on span "Copiar en otra sucursal" at bounding box center [1040, 394] width 205 height 18
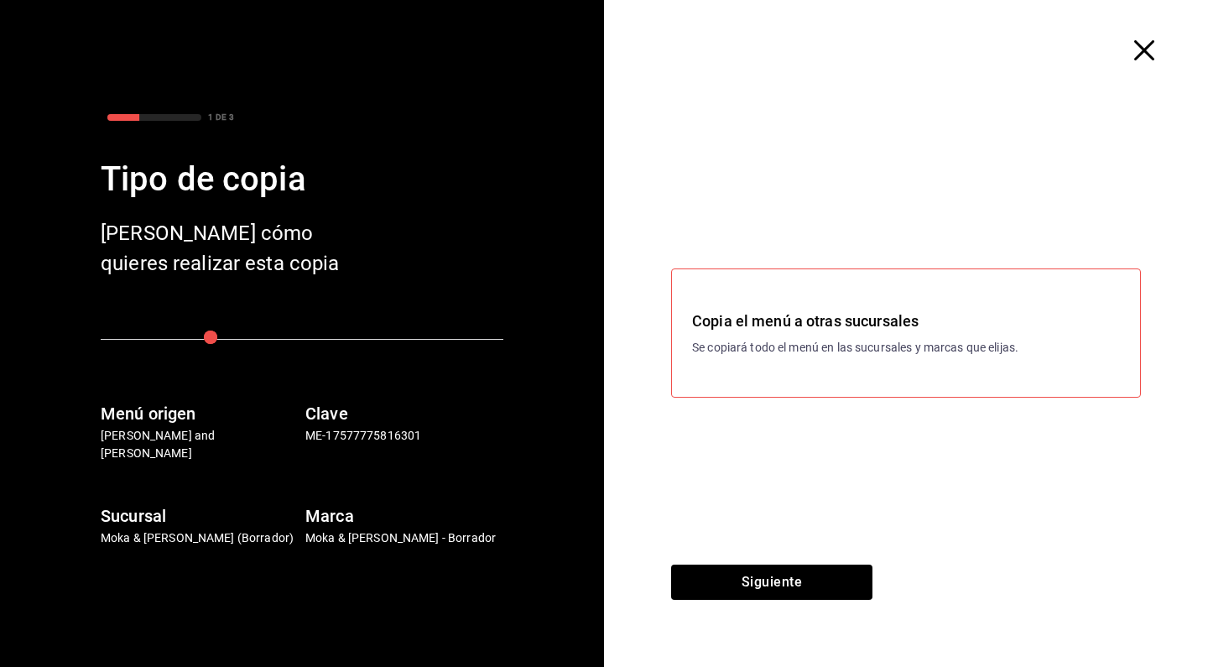
click at [806, 402] on div "Copia el menú a otras sucursales Se copiará todo el menú en las sucursales y ma…" at bounding box center [906, 333] width 604 height 464
click at [1142, 54] on icon "button" at bounding box center [1144, 50] width 20 height 20
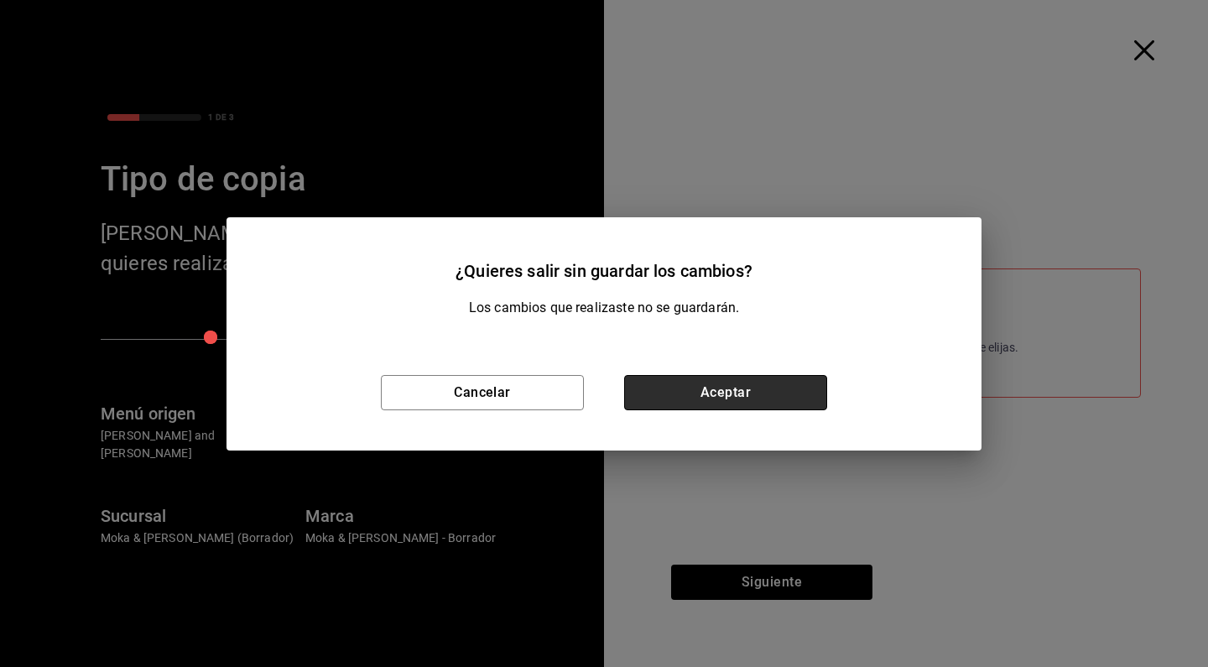
click at [656, 387] on button "Aceptar" at bounding box center [725, 392] width 203 height 35
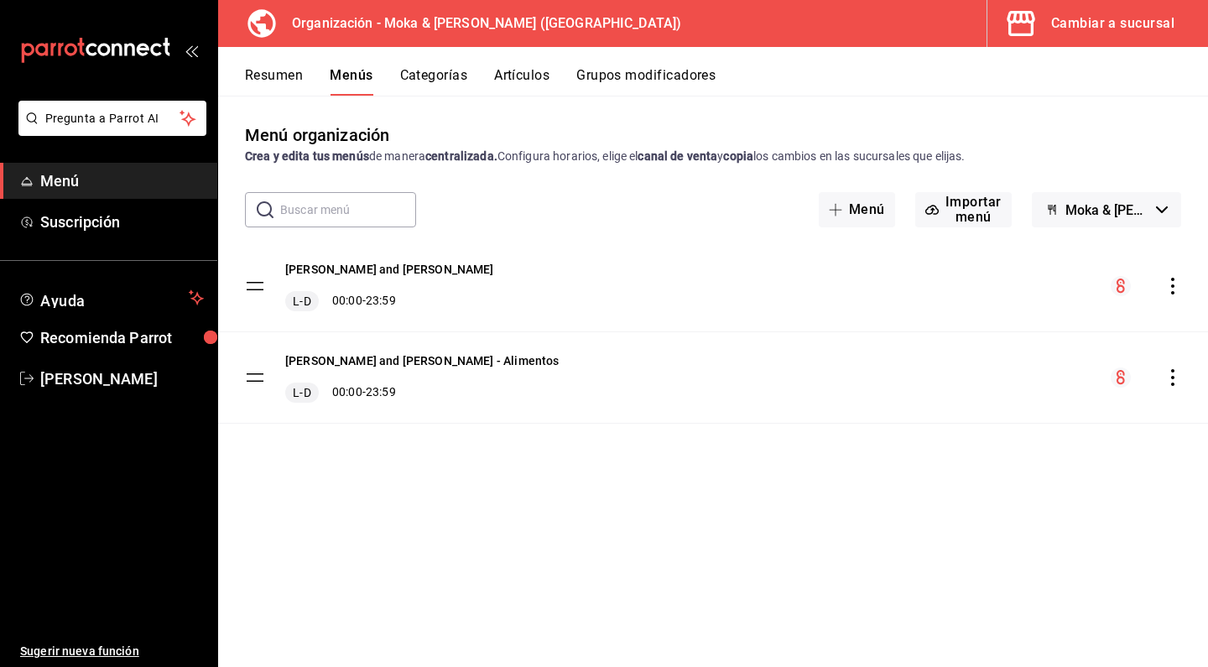
click at [1174, 289] on icon "actions" at bounding box center [1172, 286] width 17 height 17
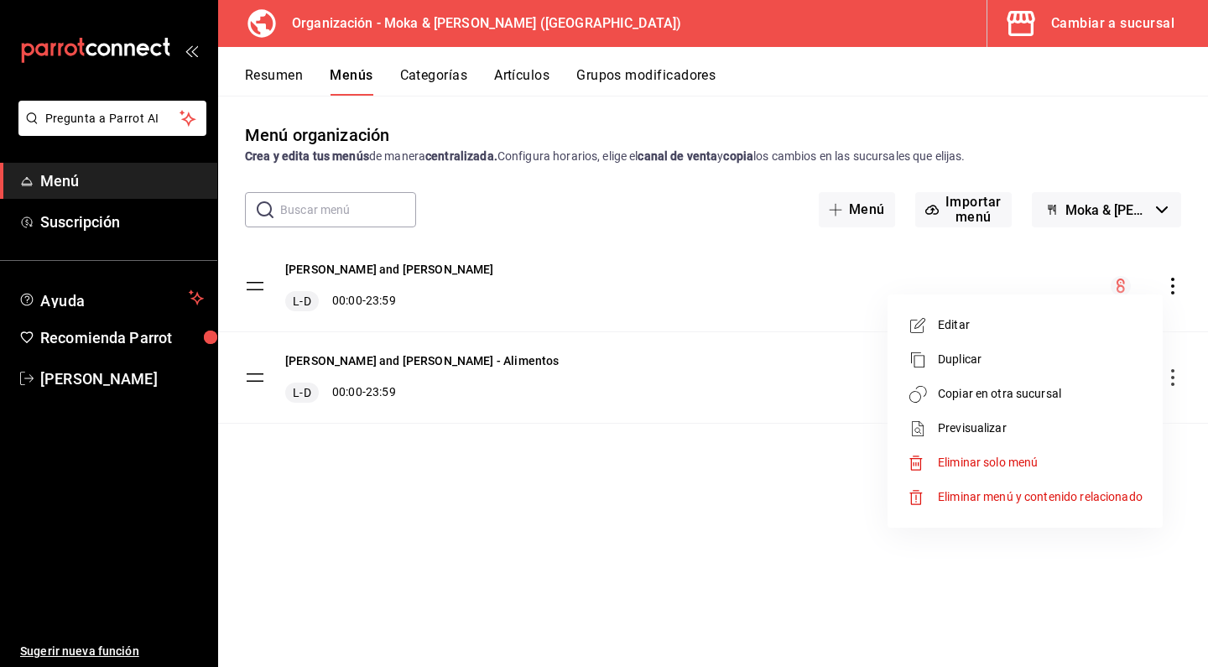
click at [1025, 392] on span "Copiar en otra sucursal" at bounding box center [1040, 394] width 205 height 18
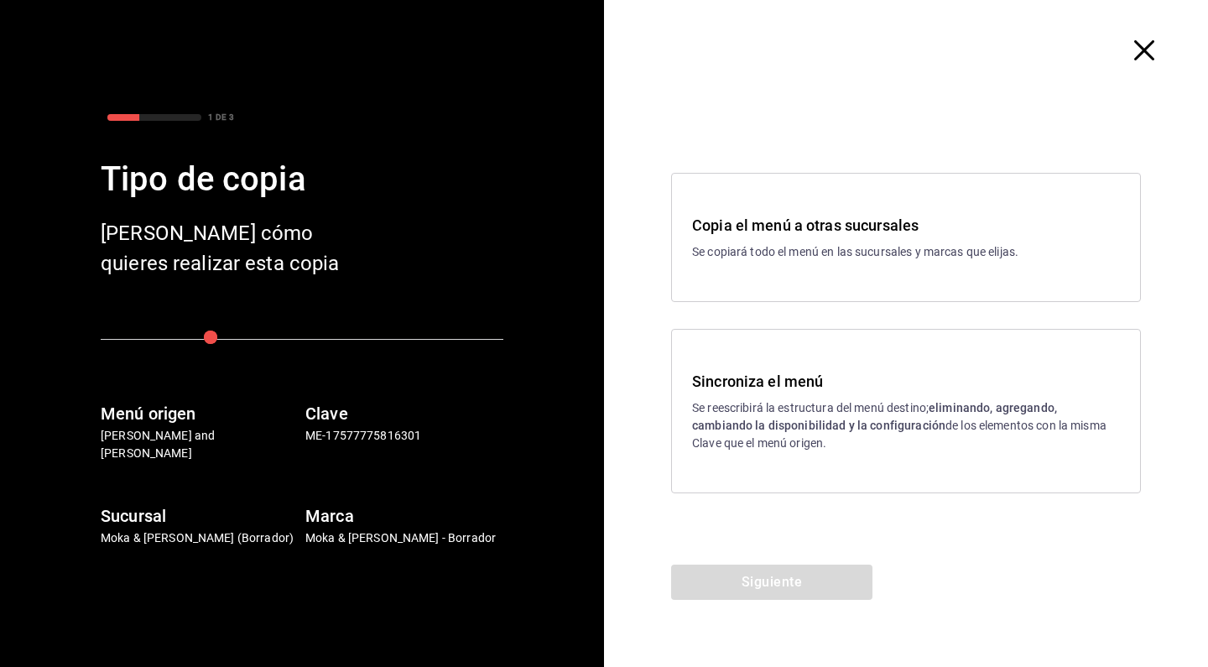
click at [815, 413] on p "Se reescribirá la estructura del menú destino; eliminando, agregando, cambiando…" at bounding box center [906, 425] width 428 height 53
click at [751, 588] on button "Siguiente" at bounding box center [771, 581] width 201 height 35
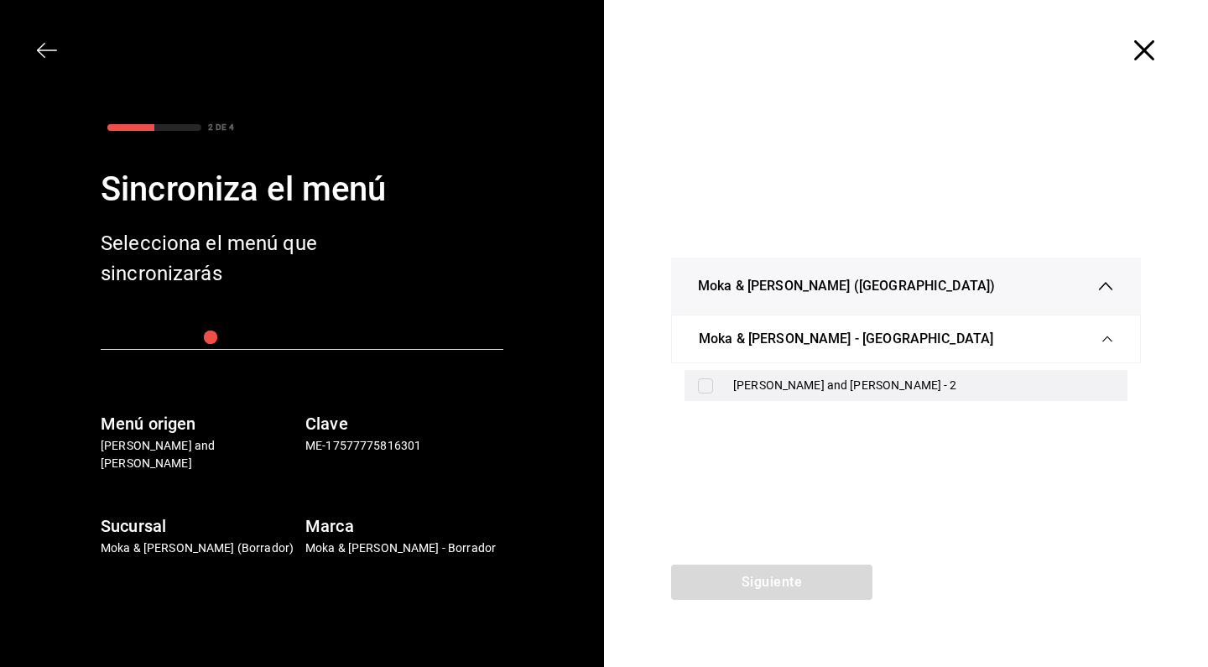
click at [711, 397] on div "[PERSON_NAME] and [PERSON_NAME] - 2" at bounding box center [905, 385] width 443 height 31
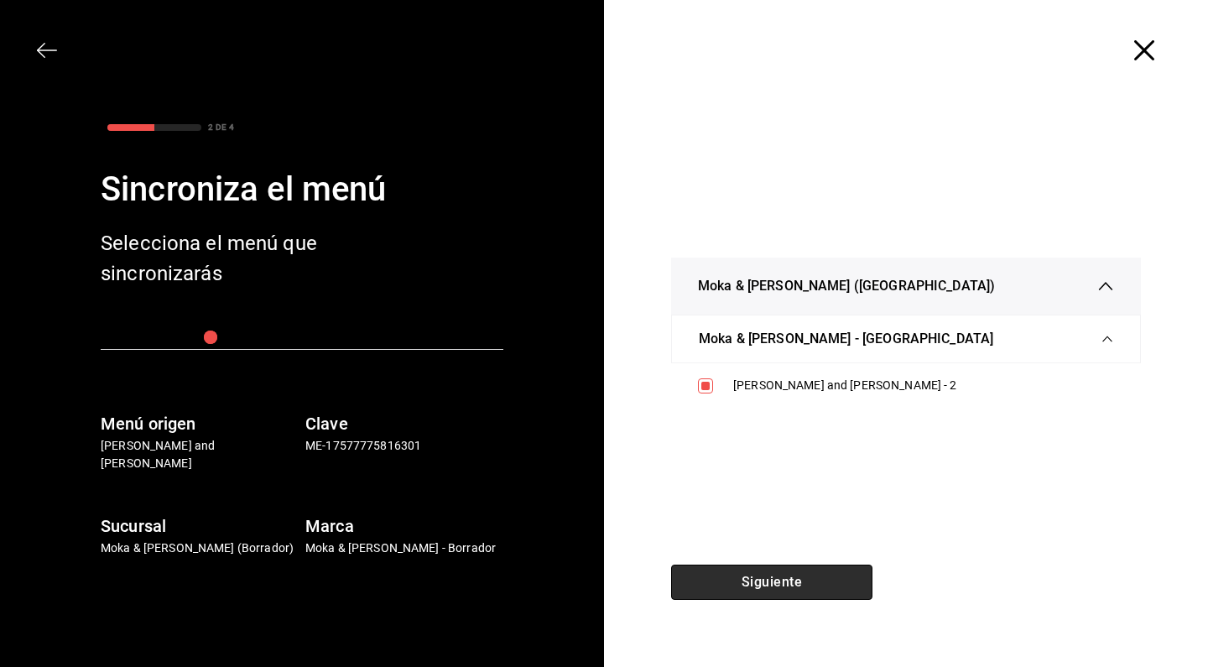
click at [735, 581] on button "Siguiente" at bounding box center [771, 581] width 201 height 35
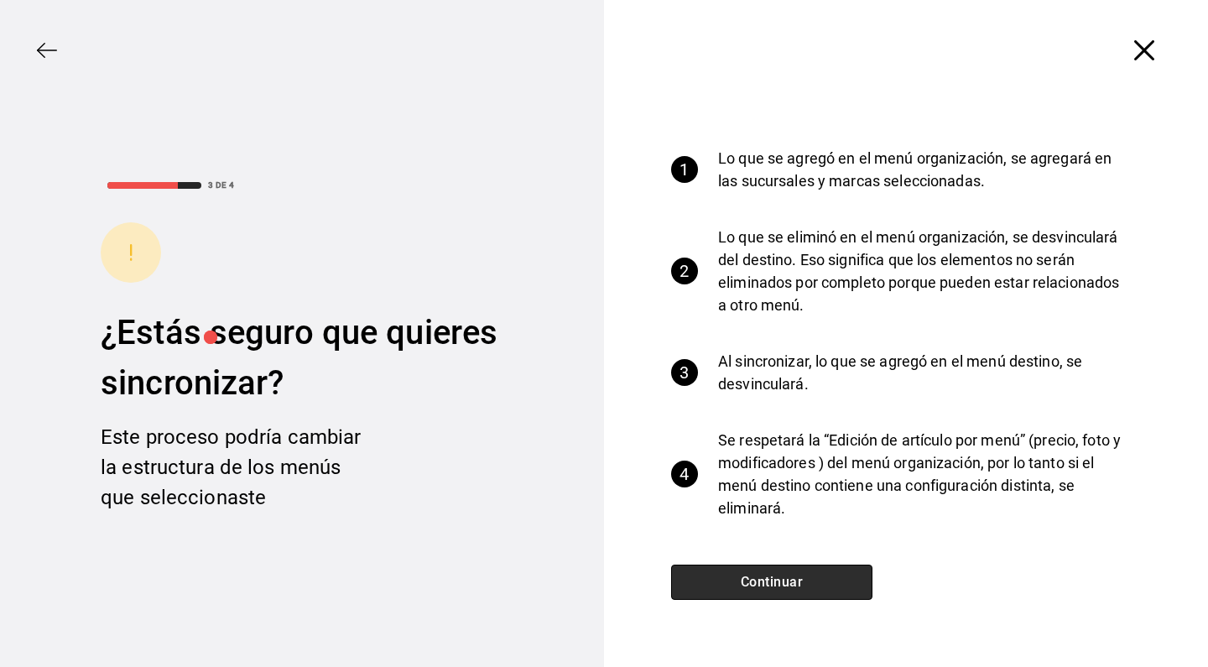
click at [735, 581] on button "Continuar" at bounding box center [771, 581] width 201 height 35
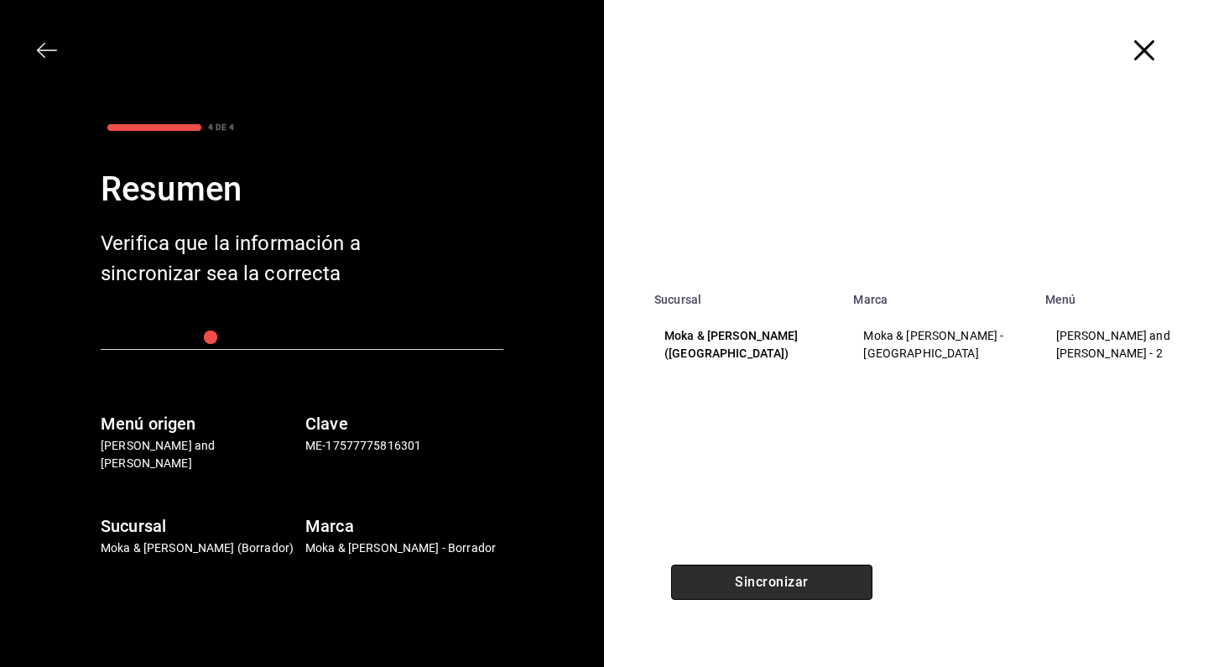
click at [735, 581] on button "Sincronizar" at bounding box center [771, 581] width 201 height 35
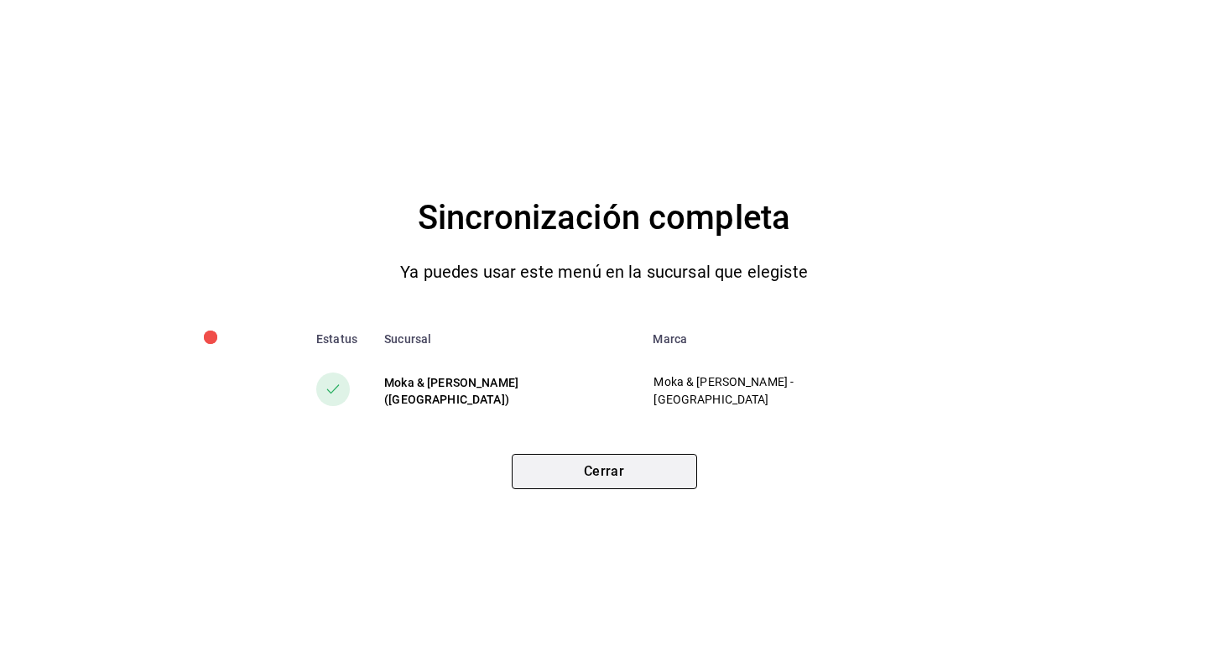
click at [645, 466] on button "Cerrar" at bounding box center [604, 471] width 185 height 35
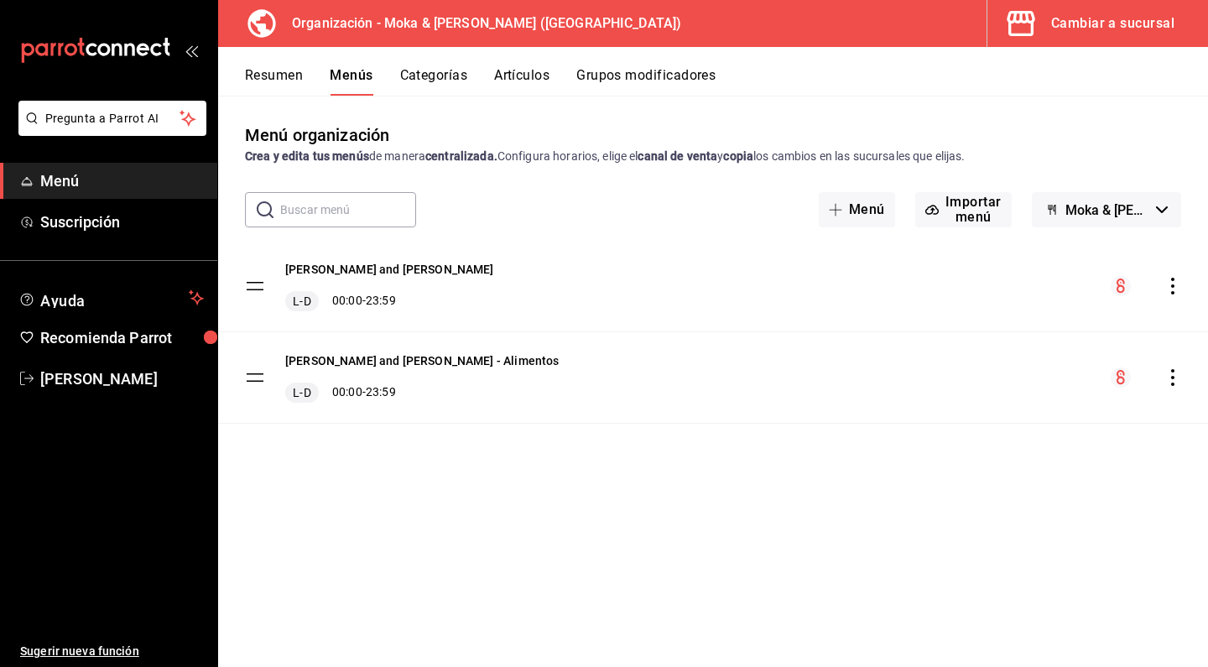
click at [1090, 30] on div "Cambiar a sucursal" at bounding box center [1112, 23] width 123 height 23
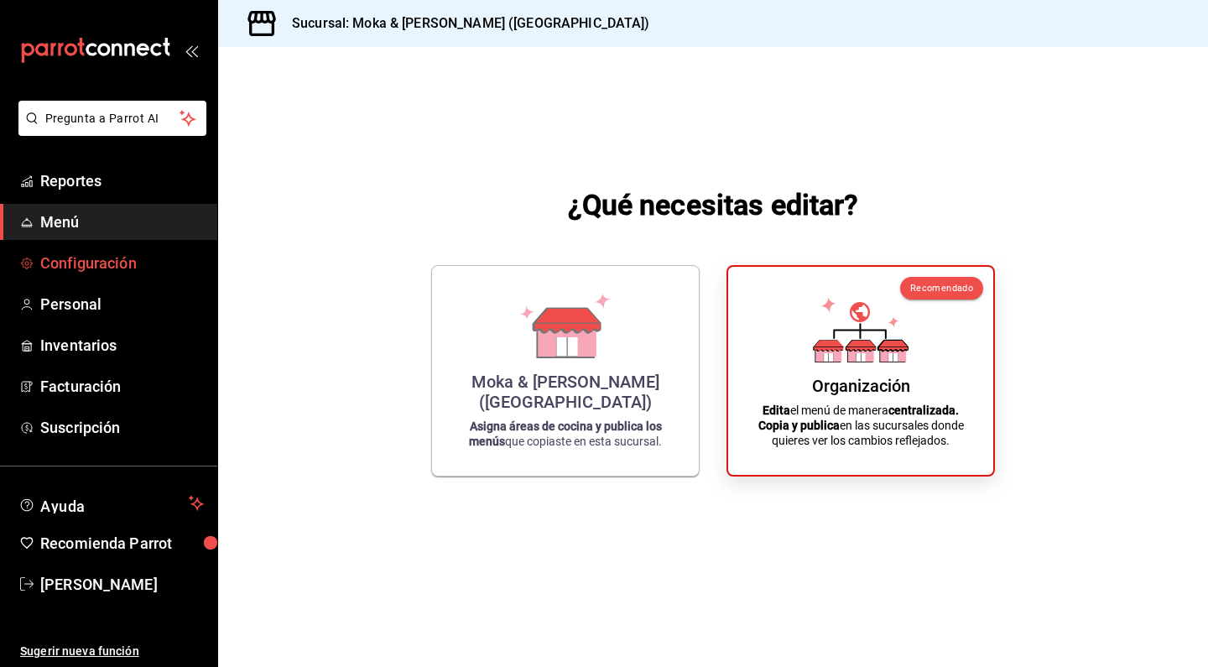
click at [107, 274] on link "Configuración" at bounding box center [108, 263] width 217 height 36
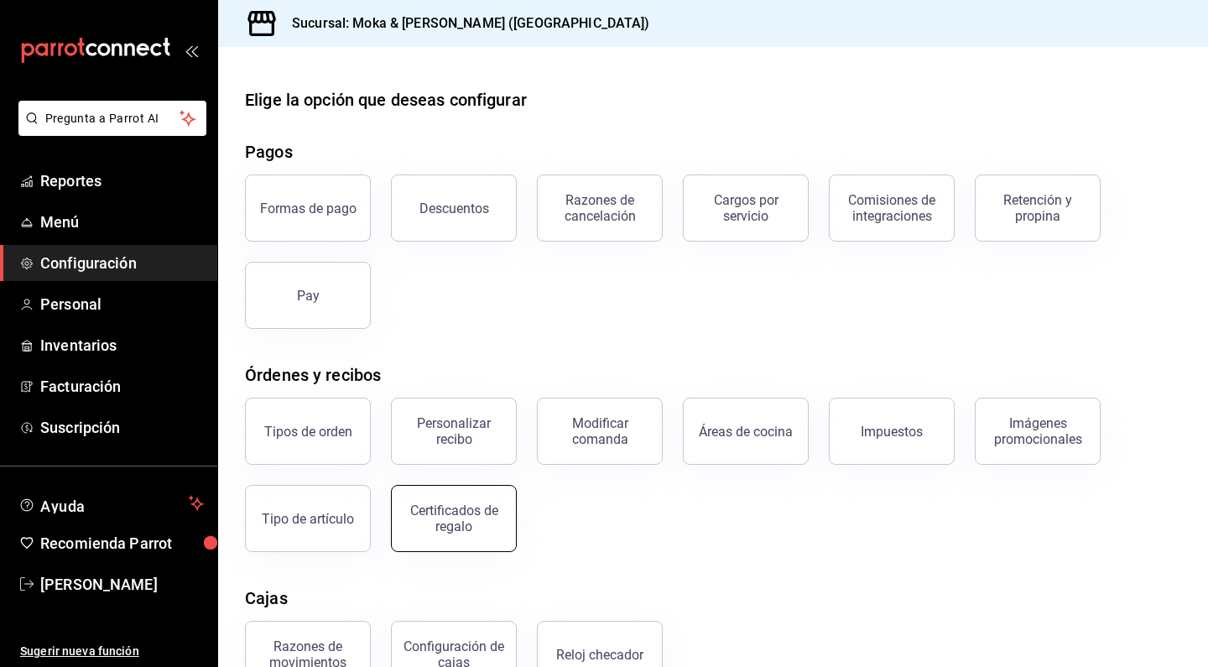
click at [456, 512] on div "Certificados de regalo" at bounding box center [454, 518] width 104 height 32
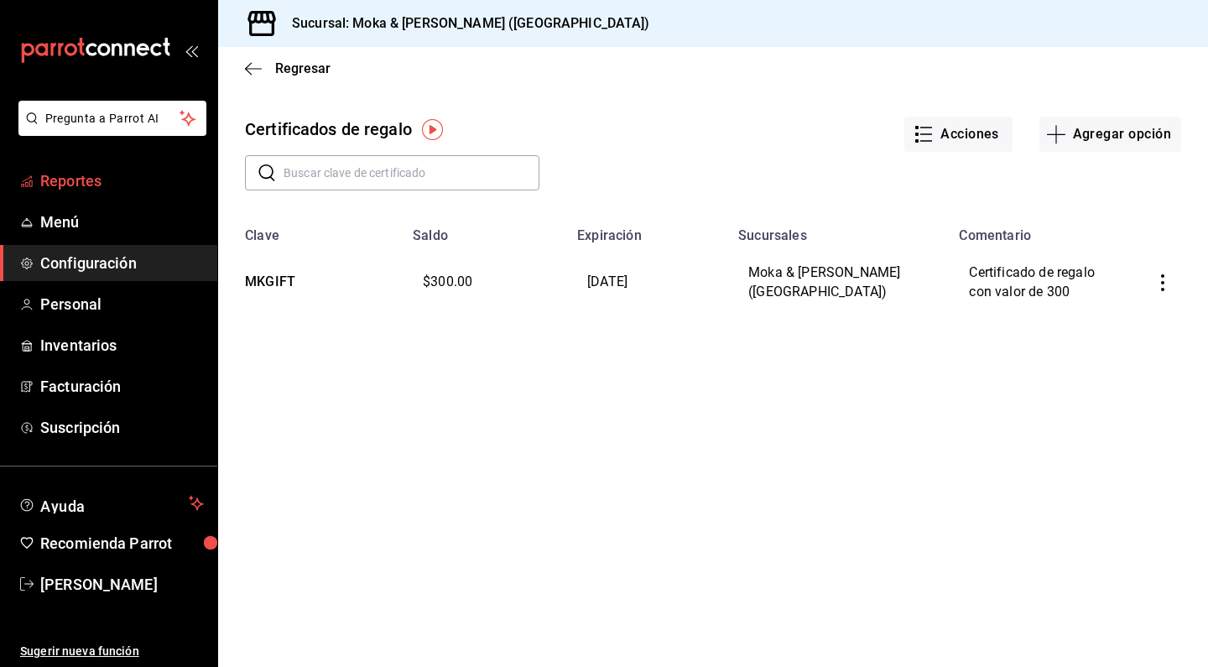
click at [80, 179] on span "Reportes" at bounding box center [122, 180] width 164 height 23
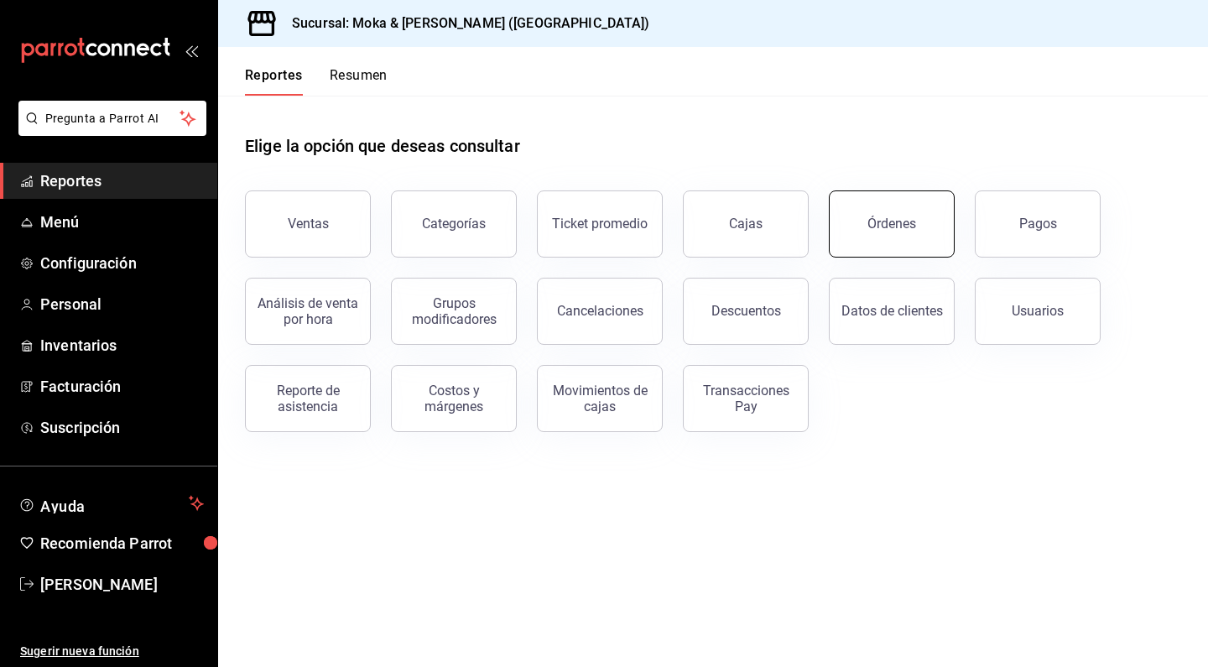
click at [890, 232] on button "Órdenes" at bounding box center [892, 223] width 126 height 67
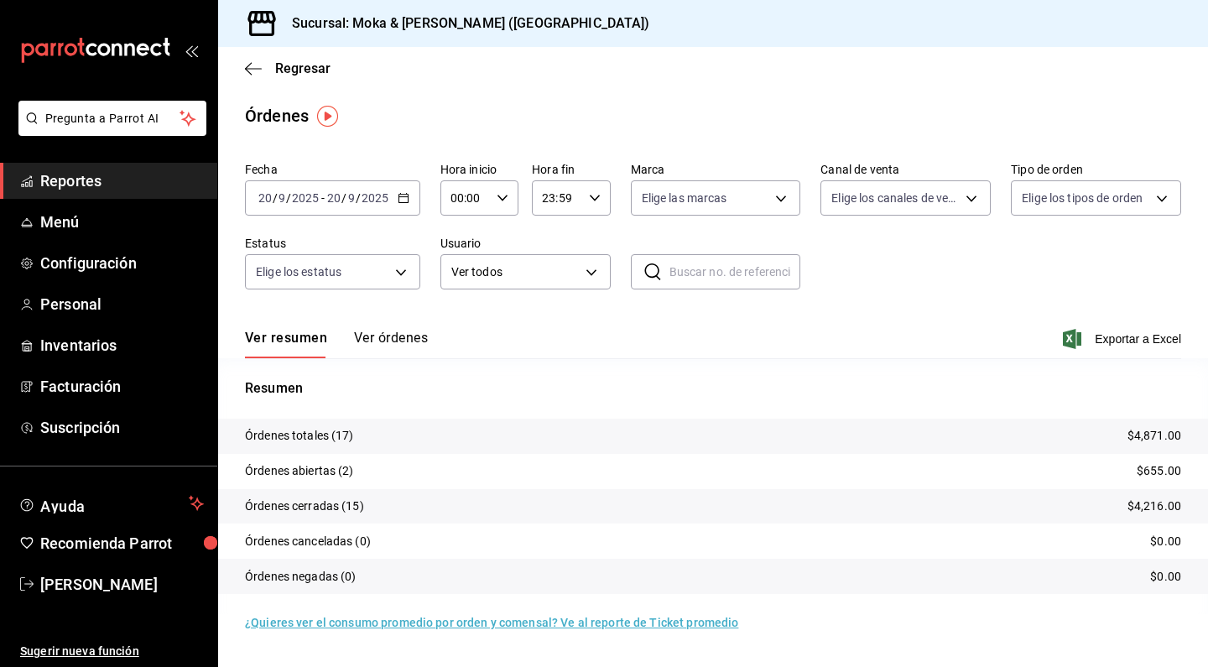
click at [408, 341] on button "Ver órdenes" at bounding box center [391, 344] width 74 height 29
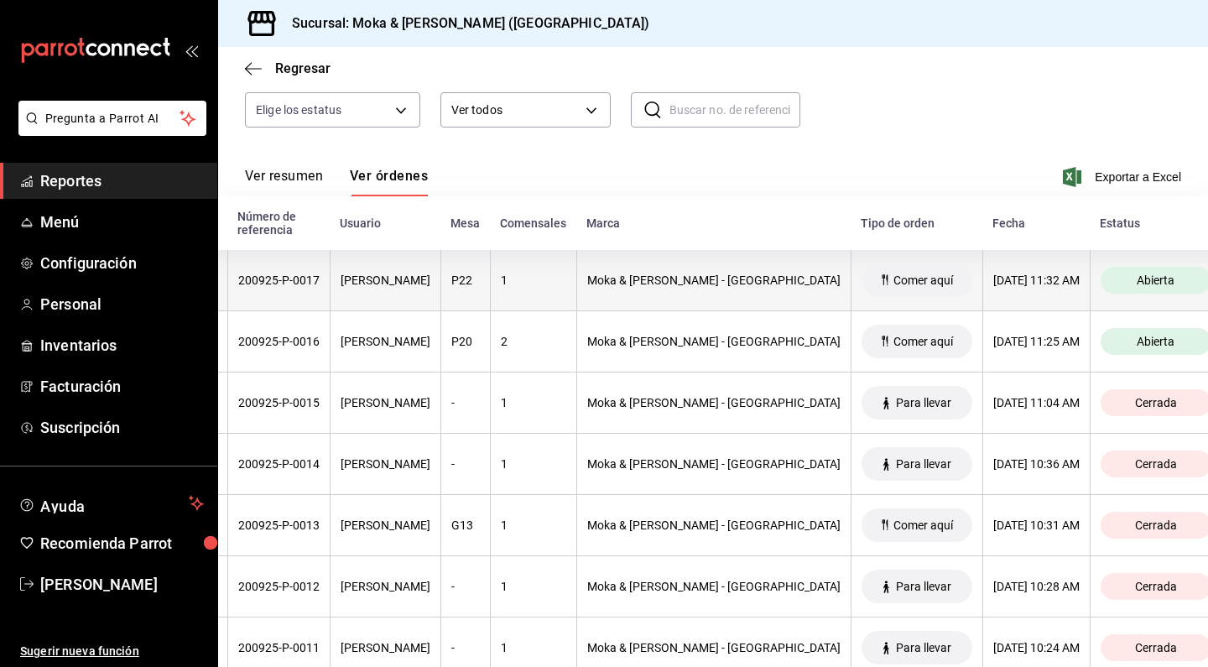
scroll to position [0, 15]
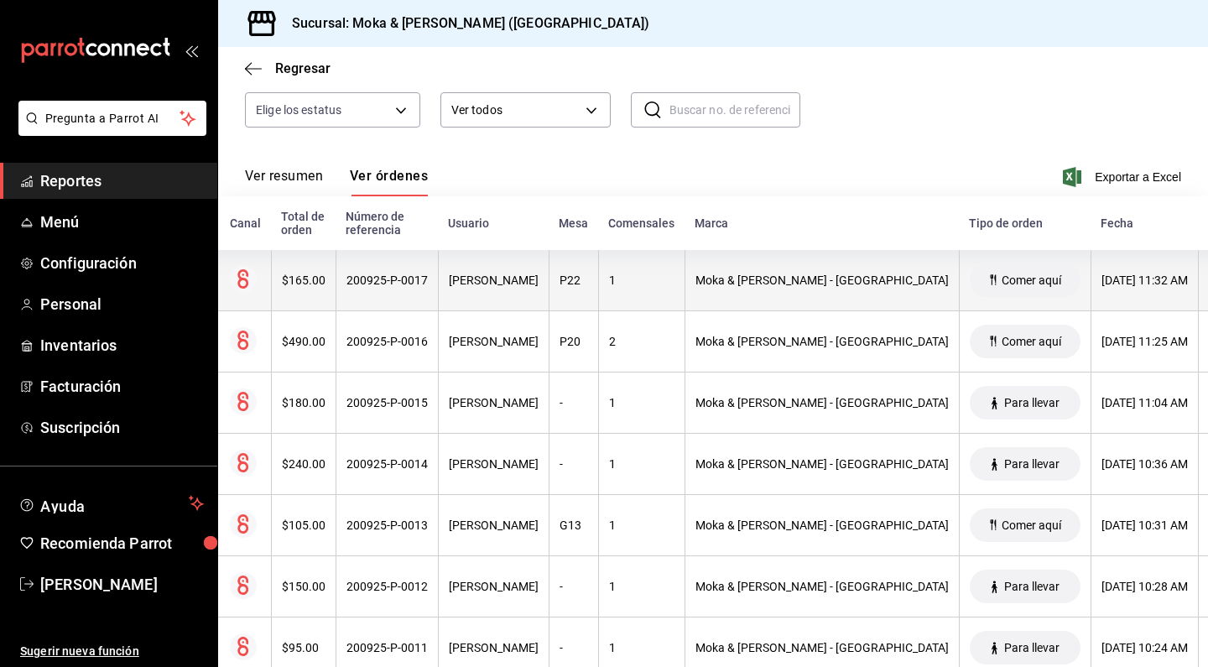
click at [429, 278] on th "200925-P-0017" at bounding box center [386, 280] width 102 height 61
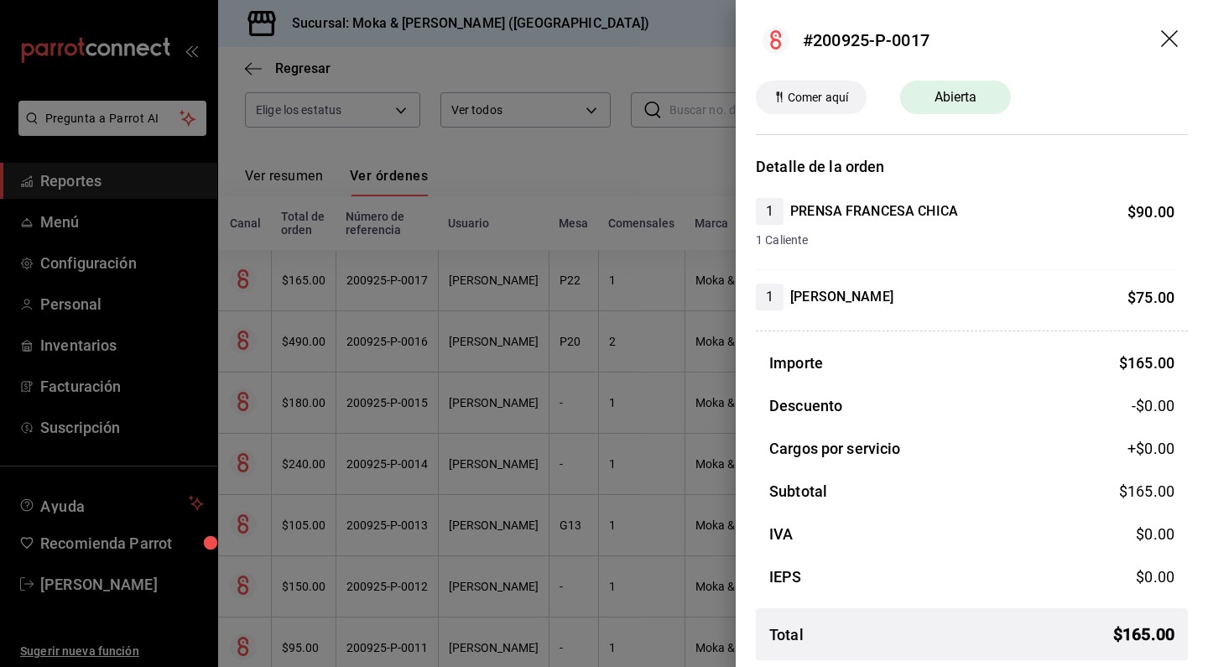
click at [1172, 38] on icon "drag" at bounding box center [1171, 40] width 20 height 20
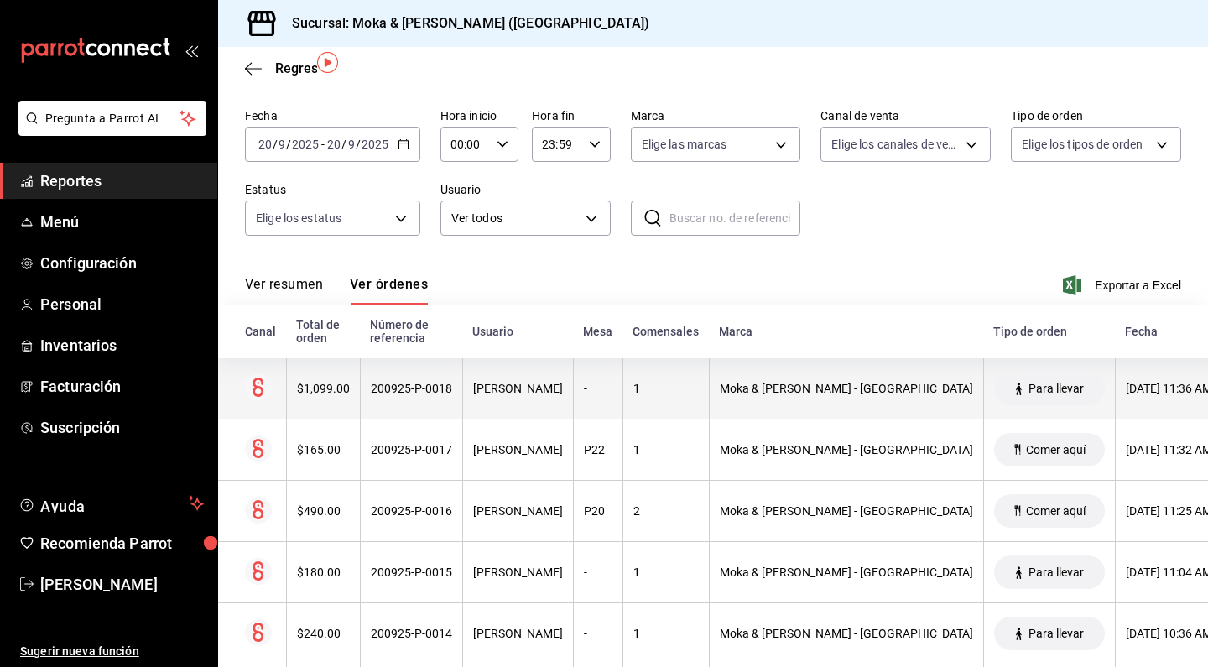
scroll to position [0, -1]
click at [483, 387] on div "[PERSON_NAME]" at bounding box center [518, 388] width 90 height 13
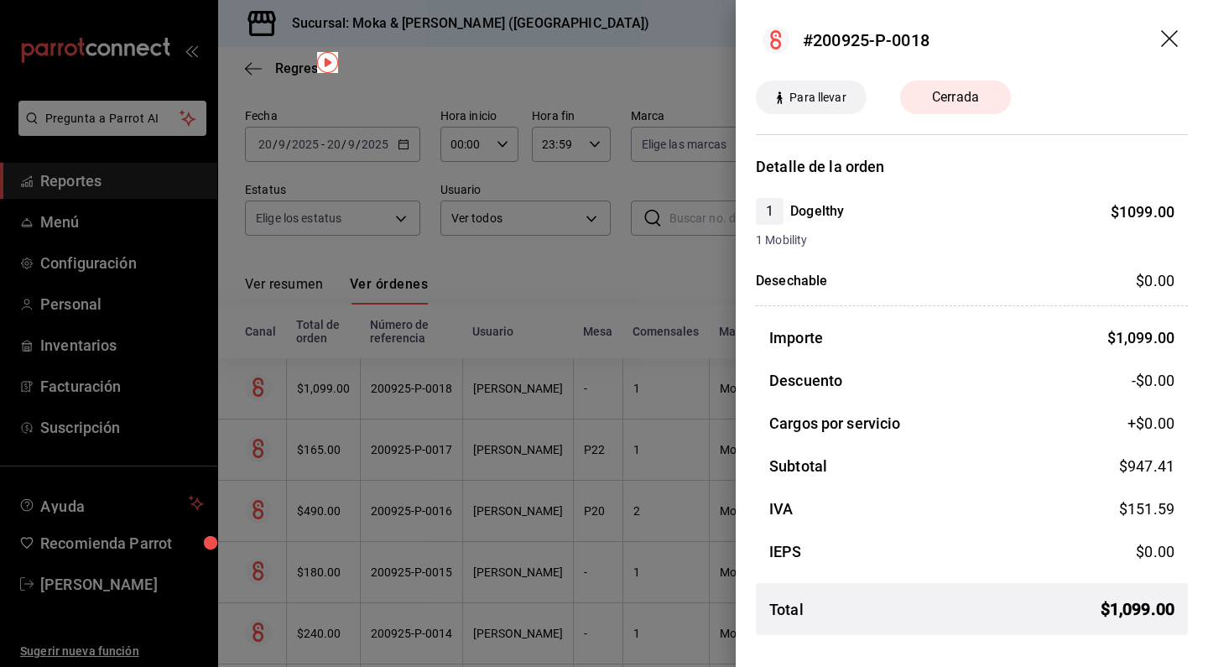
click at [1174, 39] on icon "drag" at bounding box center [1171, 40] width 20 height 20
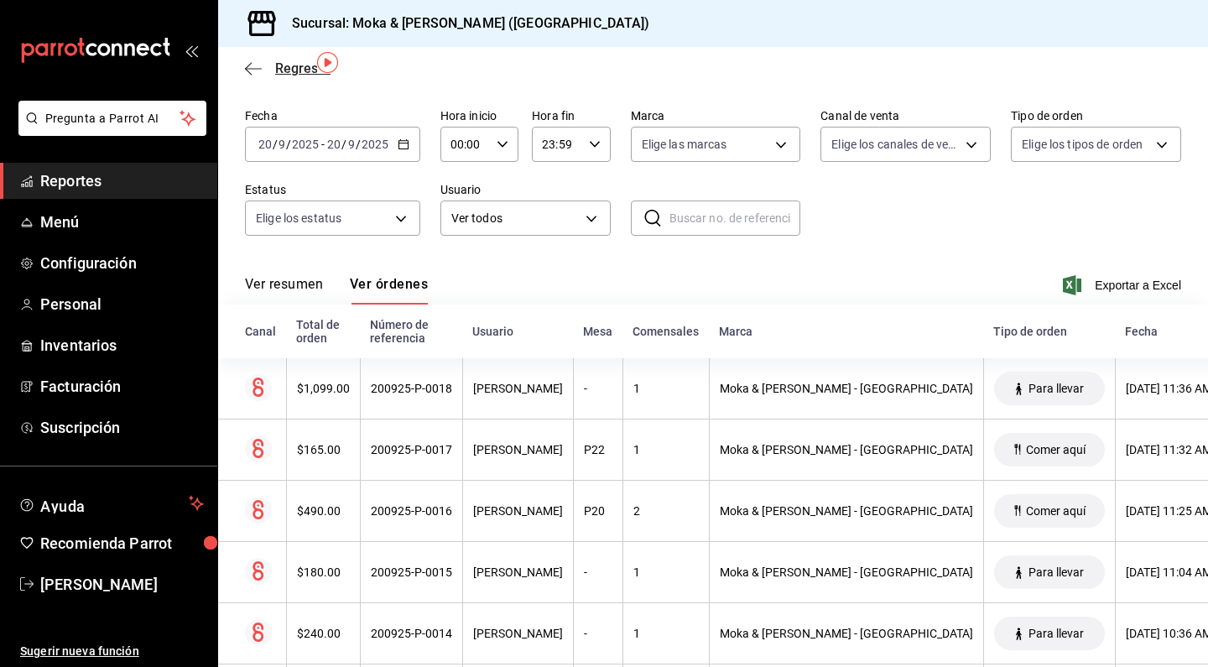
click at [252, 69] on icon "button" at bounding box center [253, 68] width 17 height 1
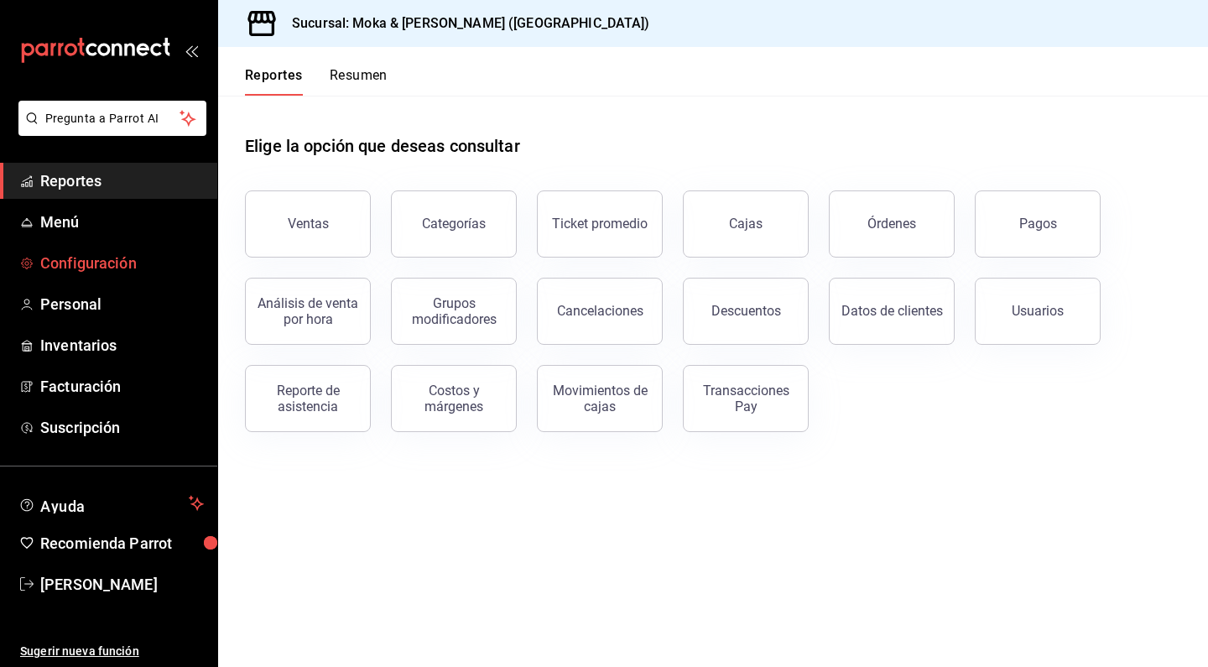
click at [112, 274] on link "Configuración" at bounding box center [108, 263] width 217 height 36
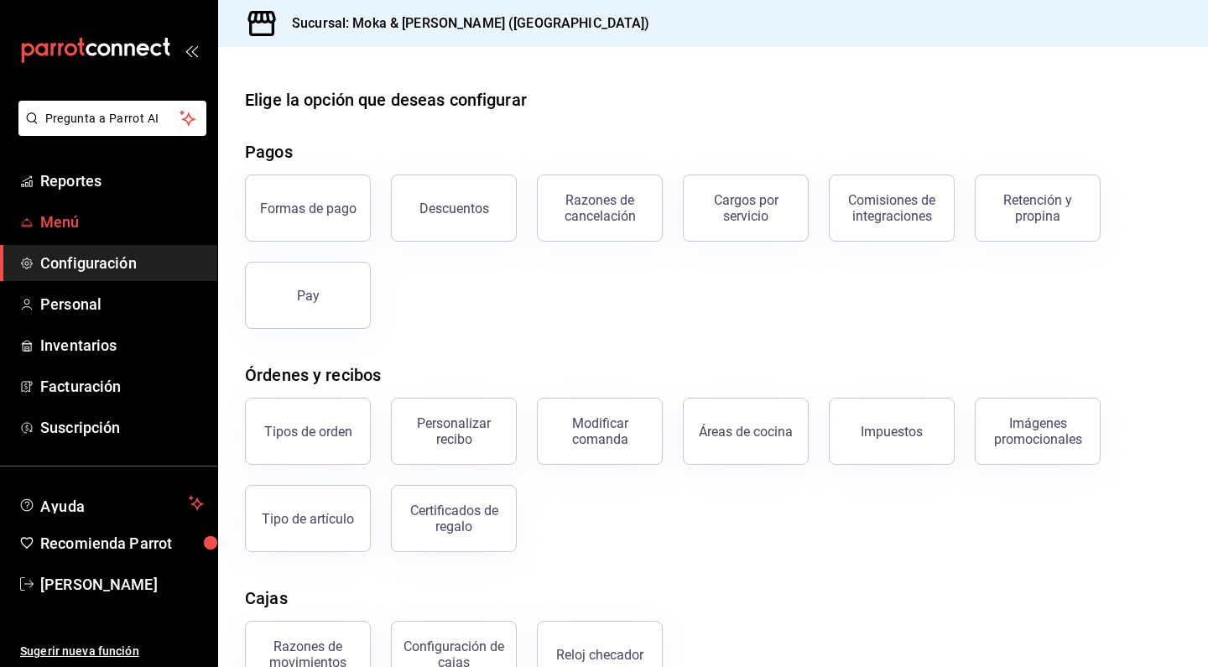
click at [132, 213] on span "Menú" at bounding box center [122, 221] width 164 height 23
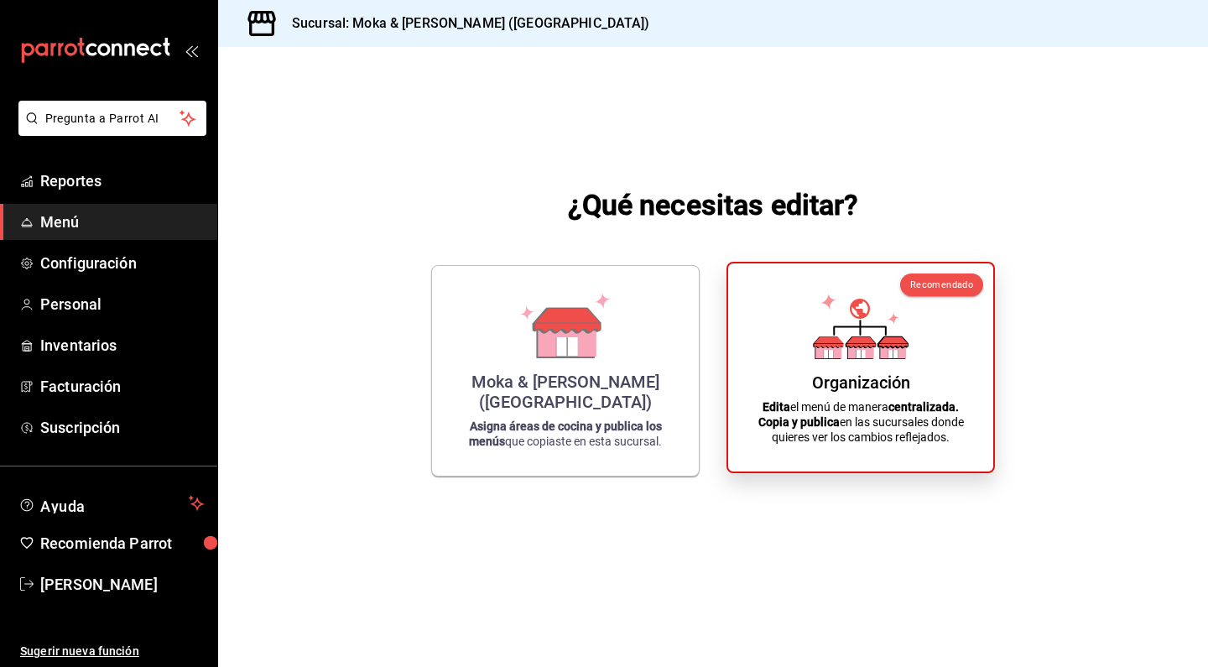
click at [841, 343] on icon at bounding box center [827, 343] width 29 height 1
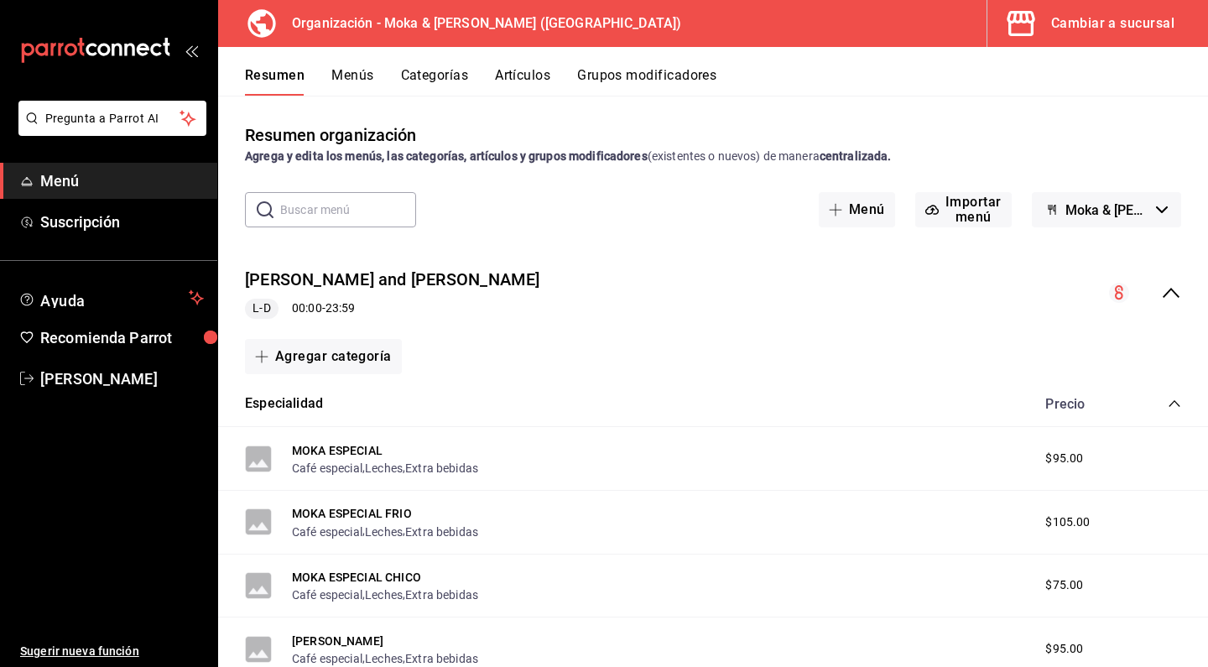
click at [555, 81] on div "Resumen Menús Categorías Artículos Grupos modificadores" at bounding box center [726, 81] width 963 height 29
click at [547, 81] on button "Artículos" at bounding box center [522, 81] width 55 height 29
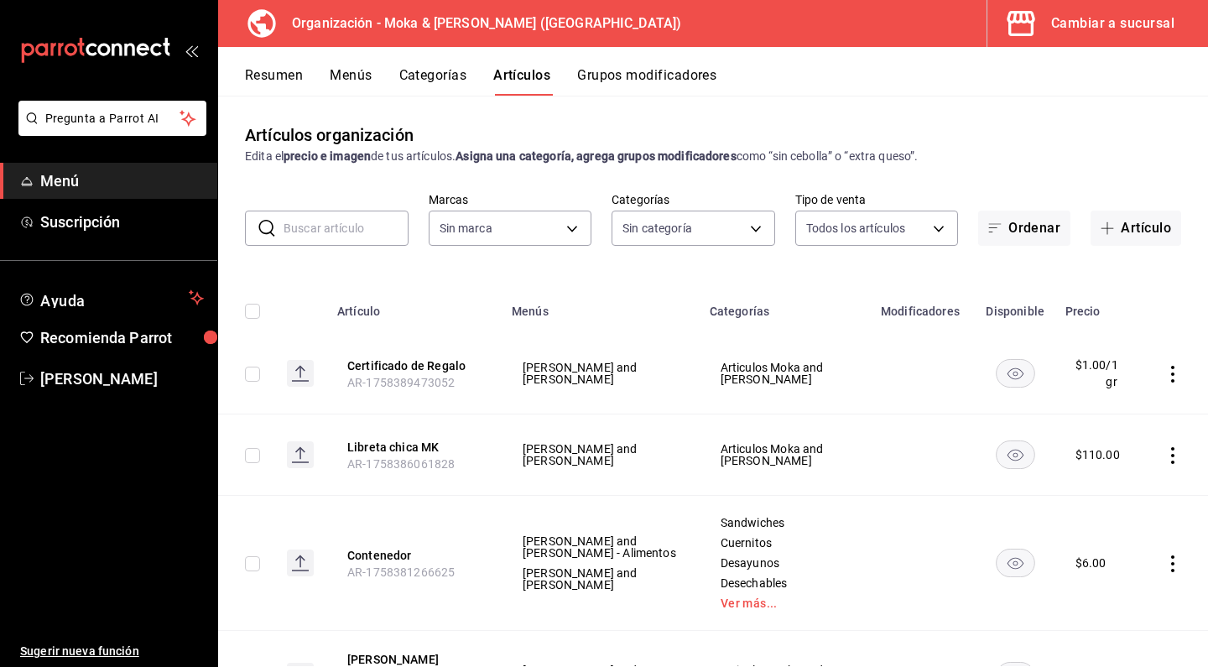
type input "133ffe9b-fe61-4f2a-b4cb-4bb08eaa479a"
type input "35ef7d49-5860-42b9-a74e-f8714ccf72fe,f0715e8d-93ea-4bc3-8789-14c21f83c212,40b05…"
click at [1130, 220] on button "Artículo" at bounding box center [1135, 227] width 91 height 35
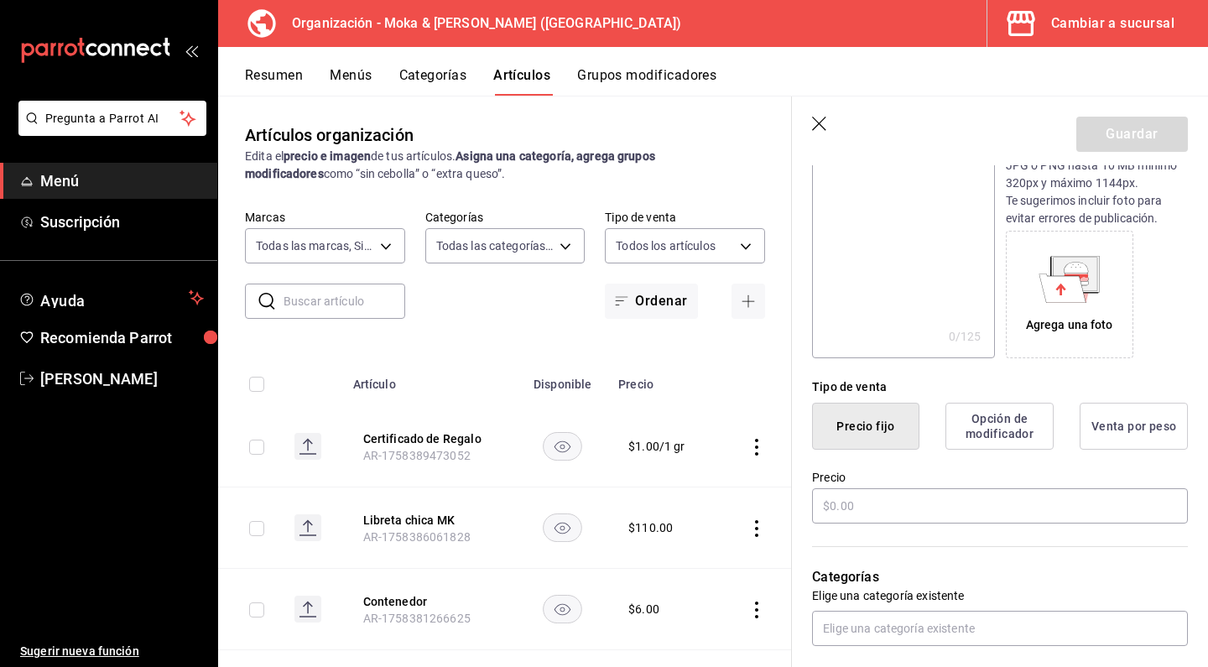
scroll to position [317, 0]
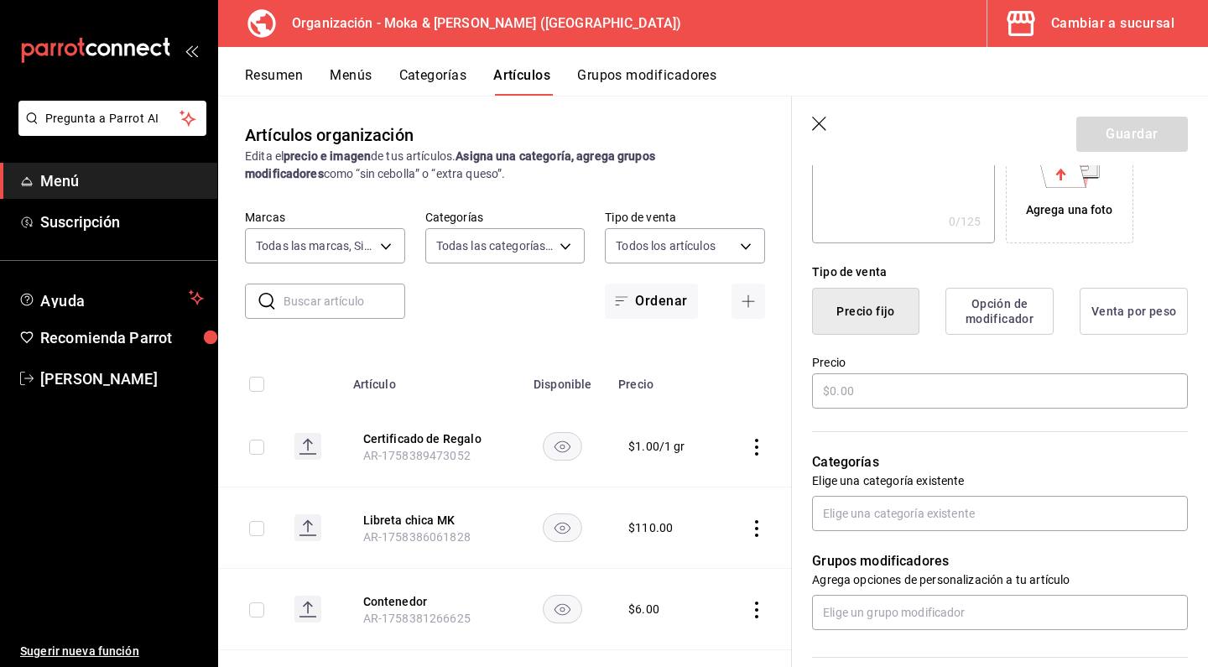
type input "Producto Abierto"
click at [1141, 314] on button "Venta por peso" at bounding box center [1133, 311] width 108 height 47
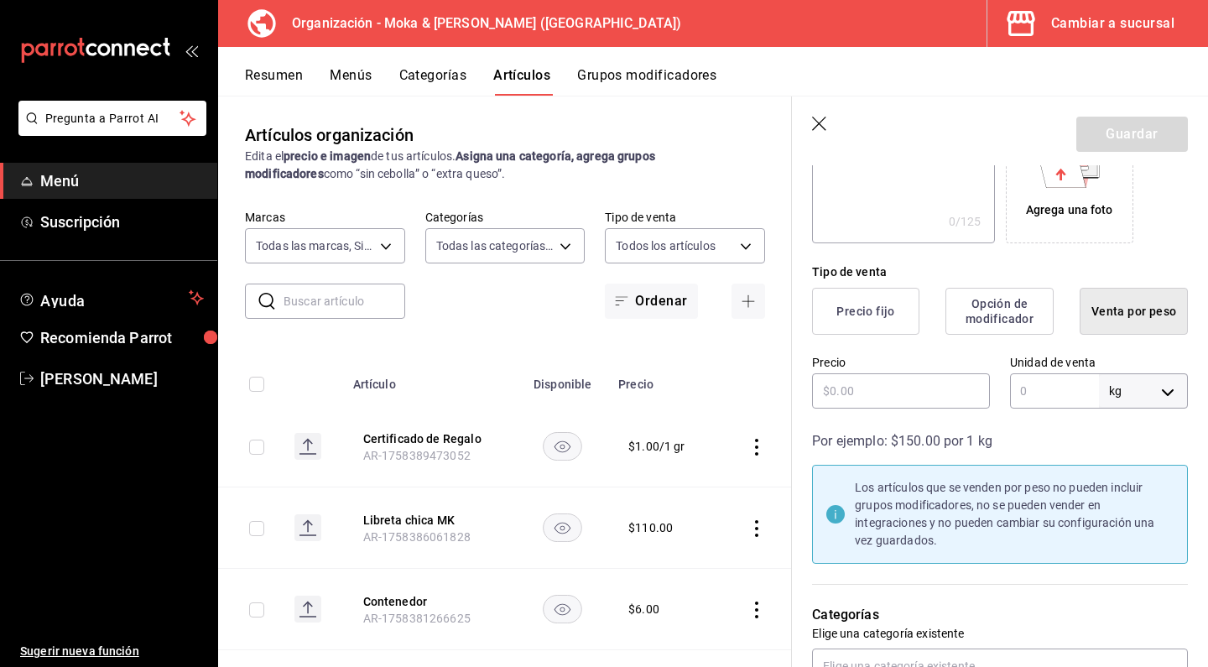
click at [1148, 399] on body "Pregunta a Parrot AI Menú Suscripción Ayuda Recomienda Parrot Sara Tapia Sugeri…" at bounding box center [604, 333] width 1208 height 667
click at [1108, 464] on li "gr" at bounding box center [1142, 469] width 87 height 28
type input "GRAMS"
click at [1054, 387] on input "text" at bounding box center [1054, 390] width 89 height 35
type input "1"
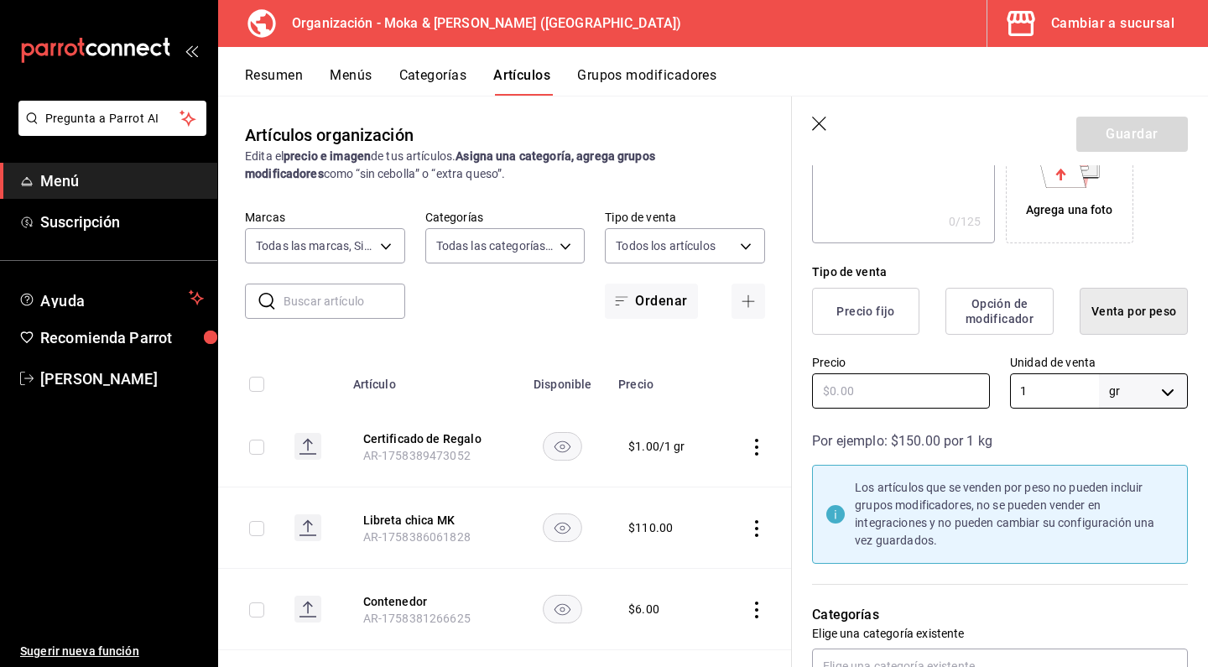
click at [911, 381] on input "text" at bounding box center [901, 390] width 178 height 35
type input "$1.00"
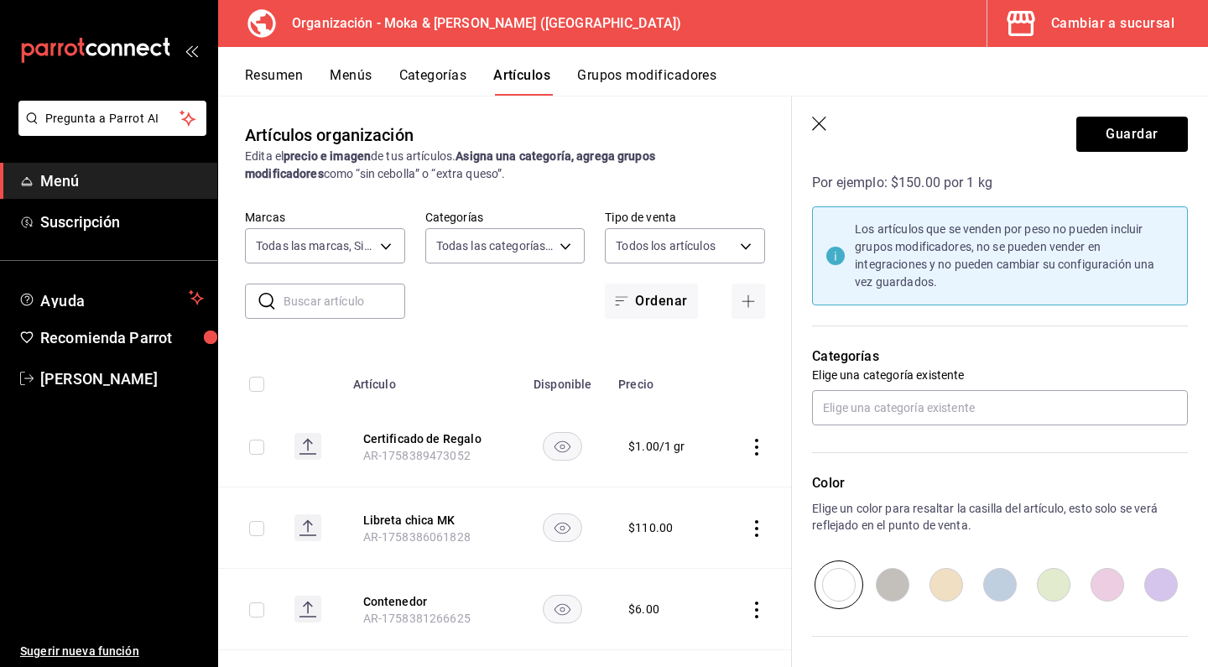
scroll to position [613, 0]
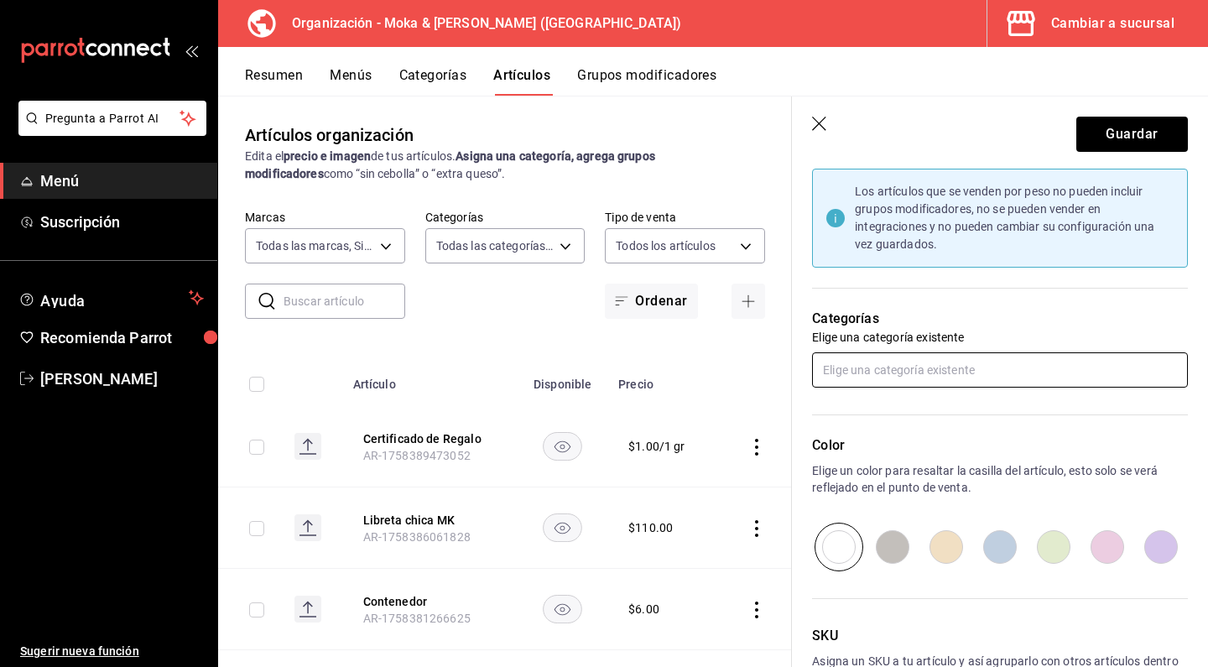
click at [886, 385] on input "text" at bounding box center [1000, 369] width 376 height 35
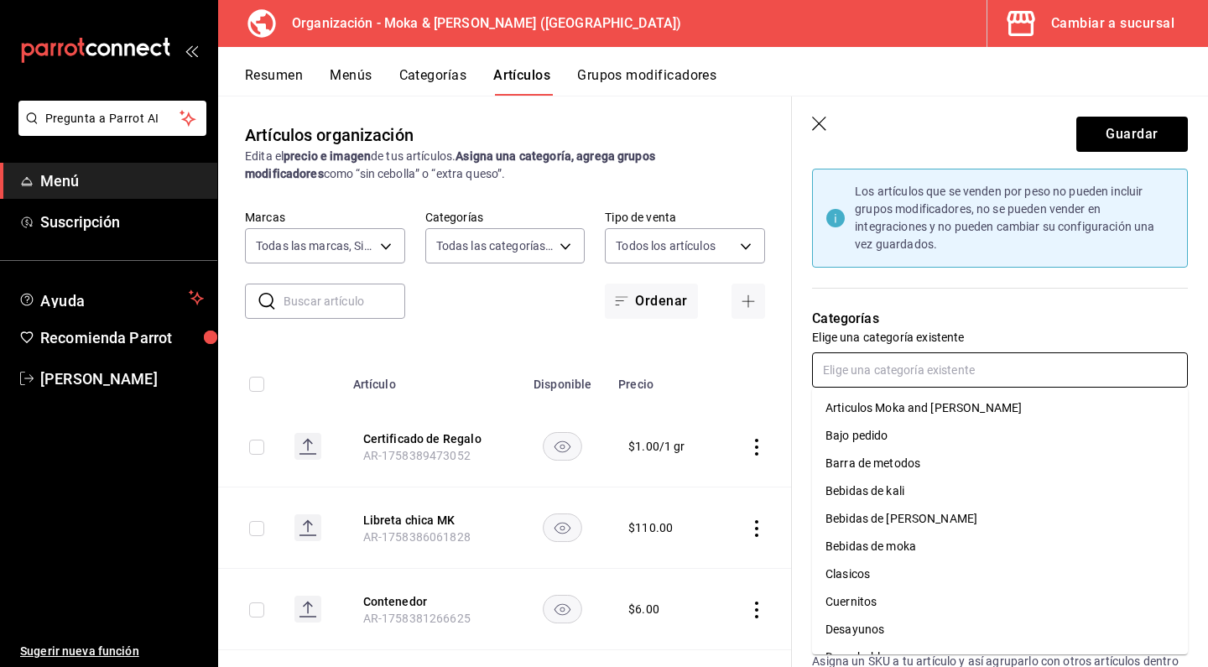
click at [877, 408] on li "Articulos Moka and [PERSON_NAME]" at bounding box center [1000, 408] width 376 height 28
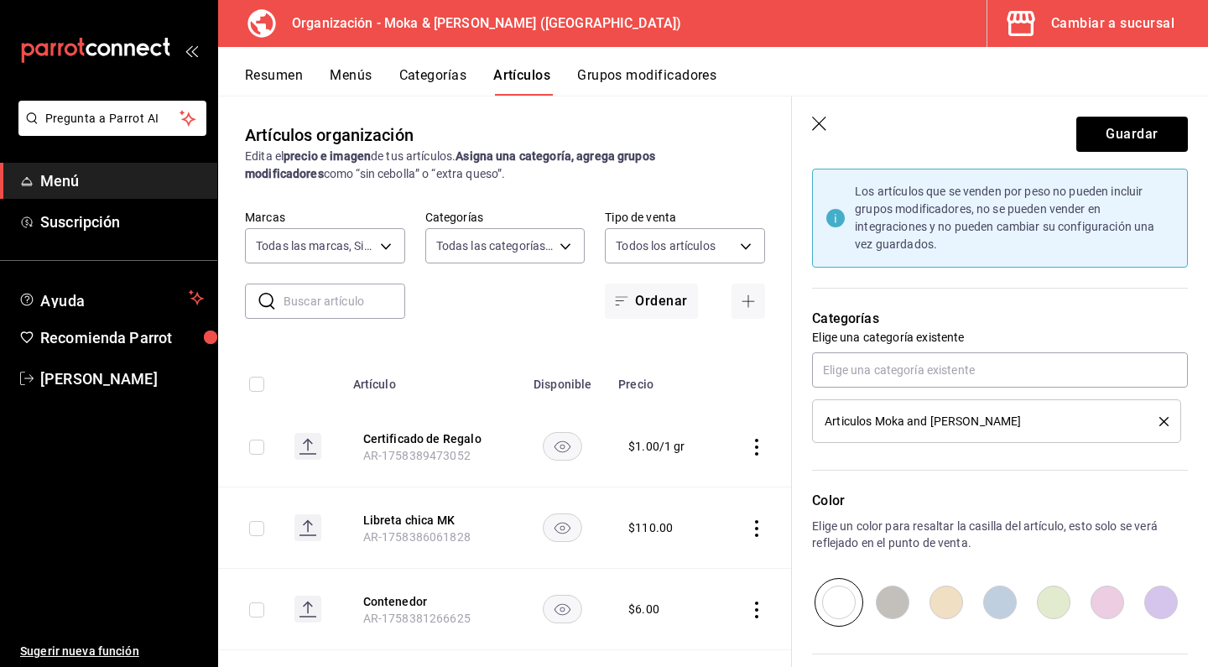
click at [1004, 603] on input "radio" at bounding box center [1000, 602] width 54 height 49
radio input "true"
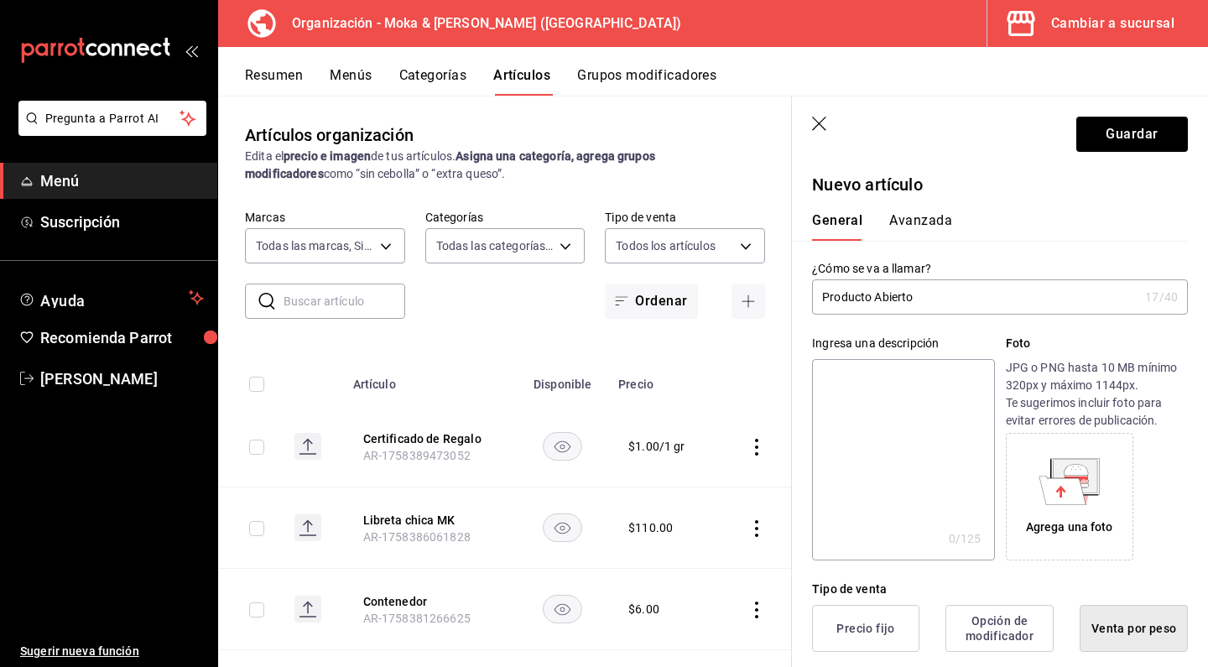
scroll to position [0, 0]
click at [1116, 143] on button "Guardar" at bounding box center [1132, 134] width 112 height 35
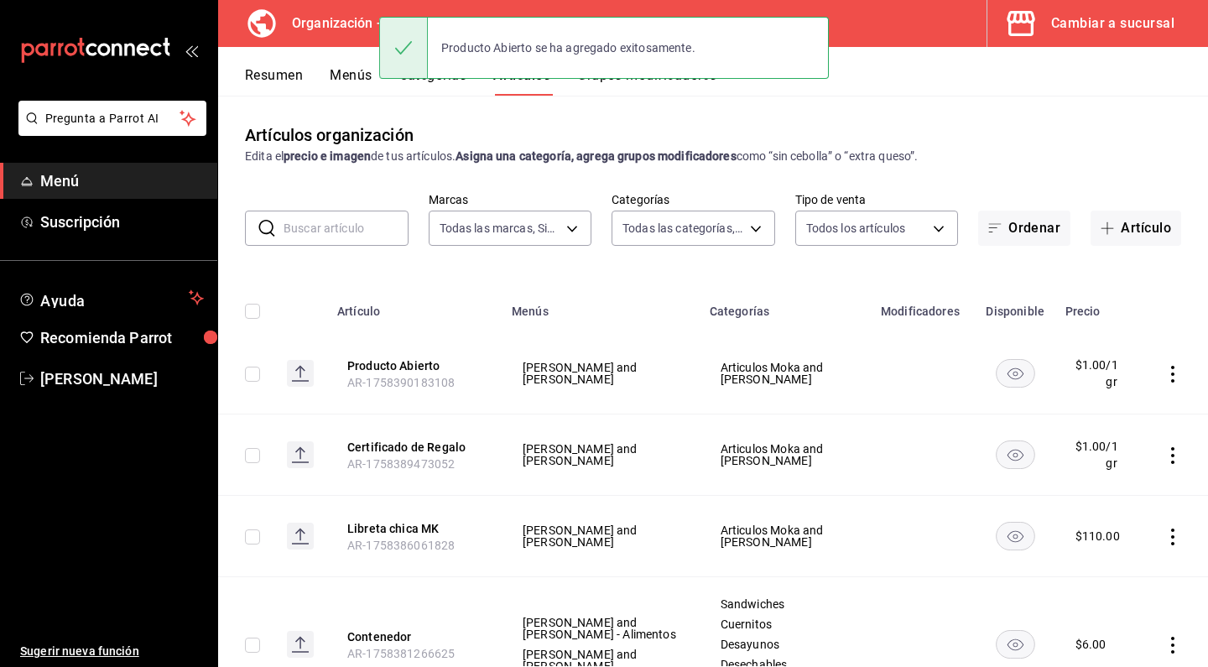
click at [352, 78] on button "Menús" at bounding box center [351, 81] width 42 height 29
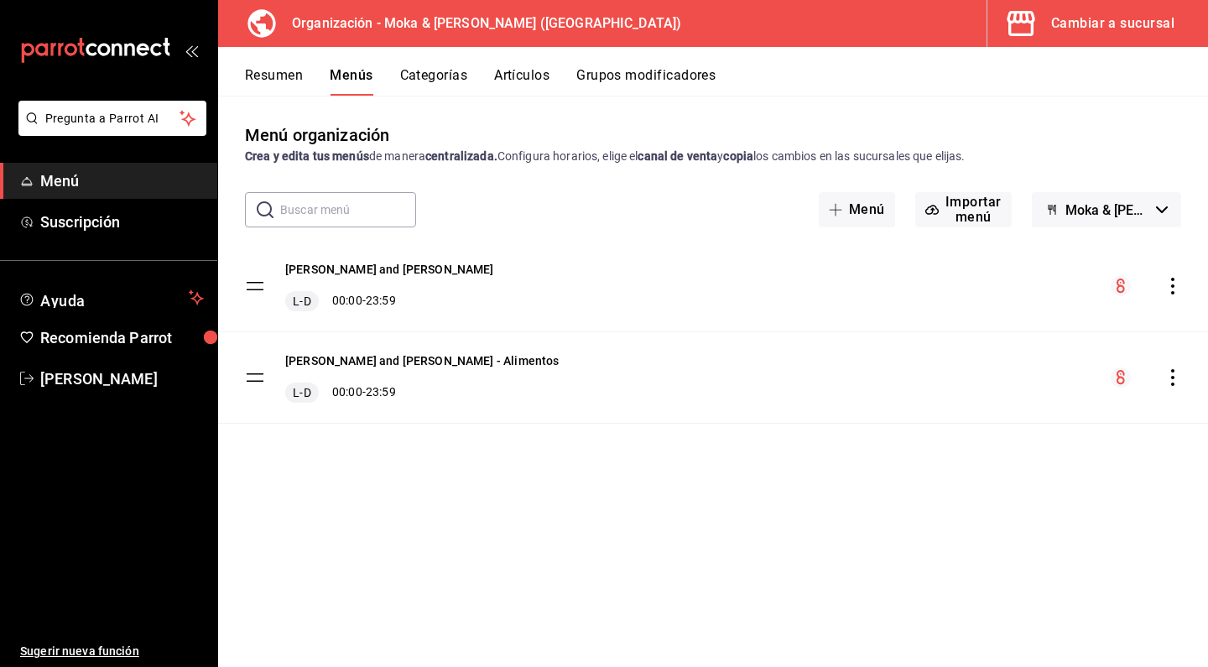
click at [1173, 282] on icon "actions" at bounding box center [1172, 286] width 17 height 17
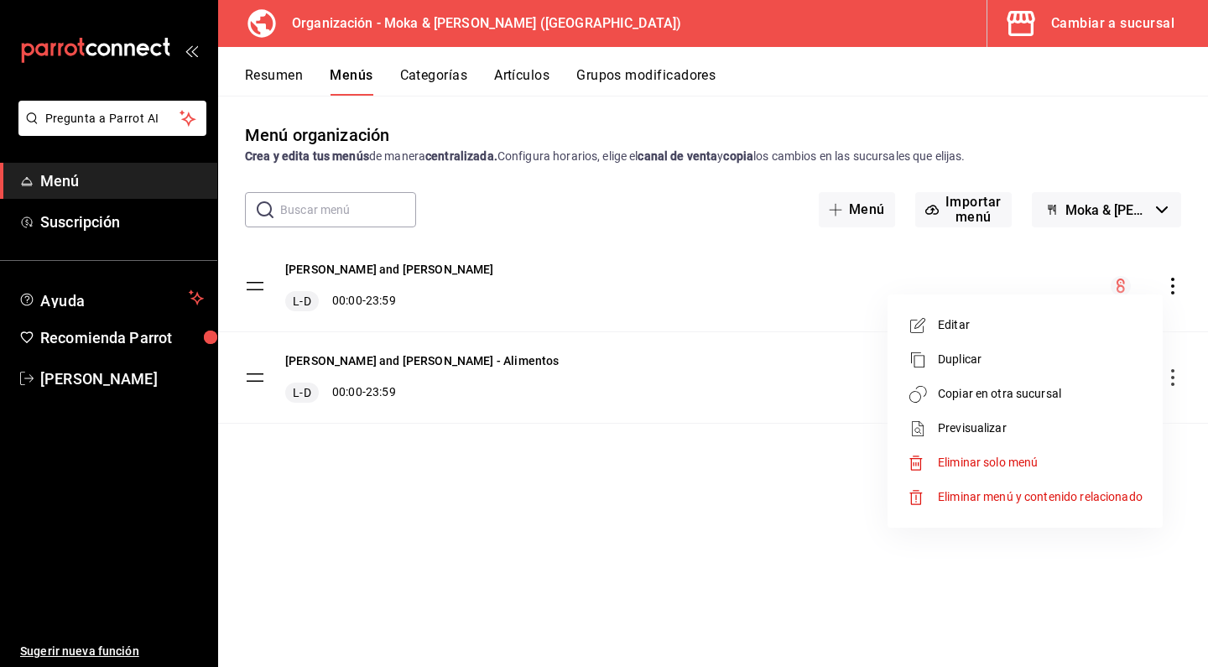
click at [984, 388] on span "Copiar en otra sucursal" at bounding box center [1040, 394] width 205 height 18
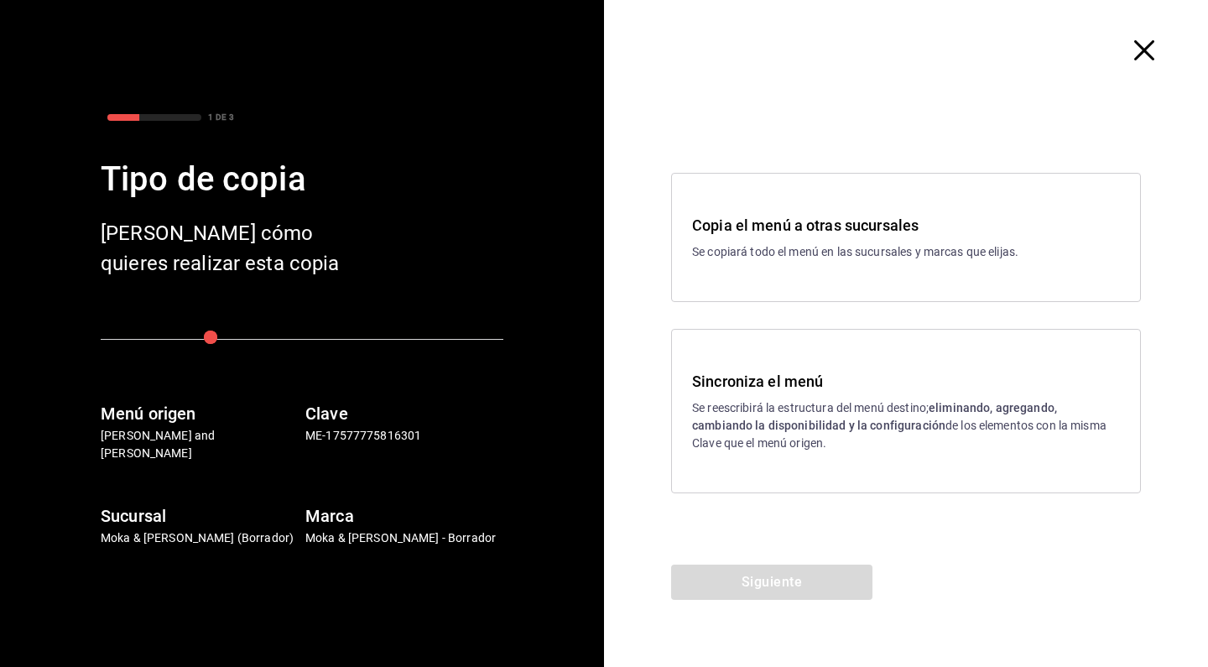
click at [732, 422] on strong "eliminando, agregando, cambiando la disponibilidad y la configuración" at bounding box center [874, 416] width 365 height 31
click at [738, 602] on div "Siguiente" at bounding box center [771, 615] width 335 height 102
click at [752, 590] on button "Siguiente" at bounding box center [771, 581] width 201 height 35
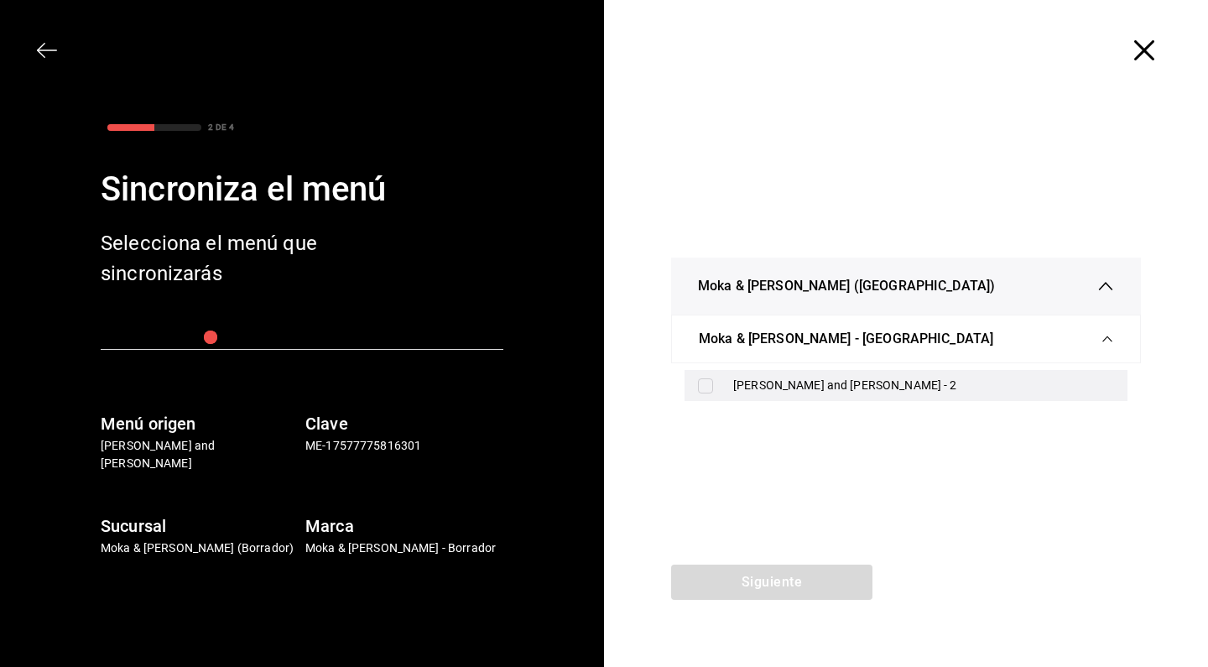
click at [712, 382] on input "checkbox" at bounding box center [705, 385] width 15 height 15
checkbox input "true"
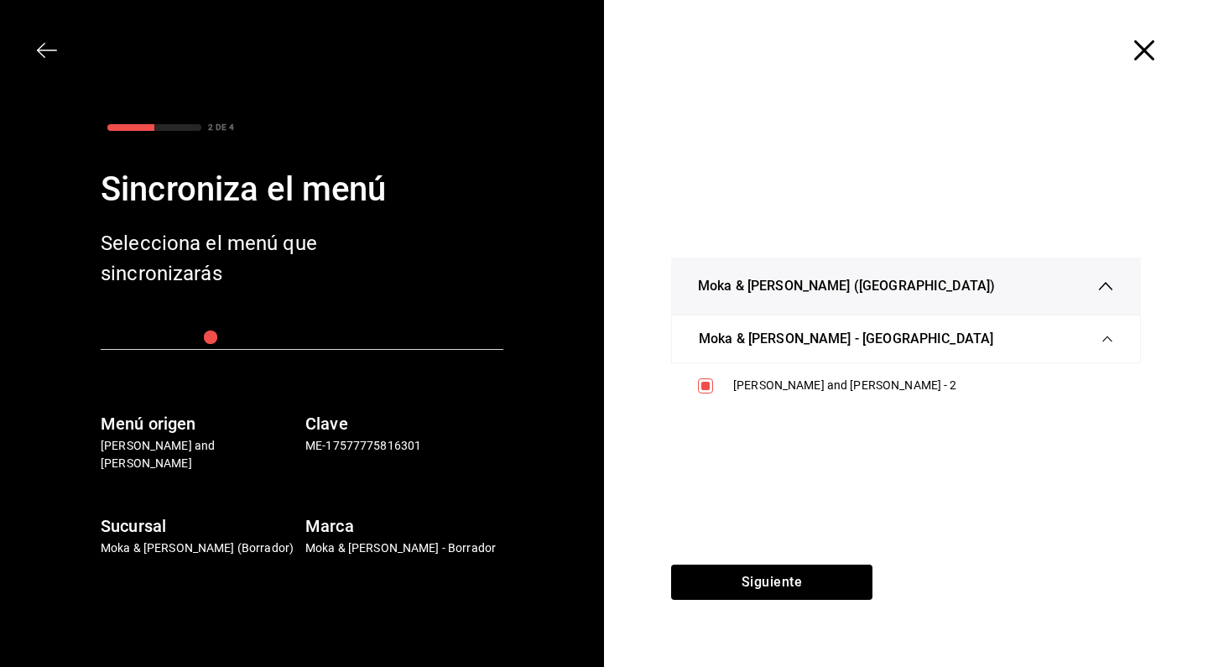
click at [722, 541] on div "Moka & Kofi (Guanajuato) Moka & Kofi - Guanajuato Menú Moka and Kofi - 2" at bounding box center [906, 333] width 604 height 464
click at [722, 575] on button "Siguiente" at bounding box center [771, 581] width 201 height 35
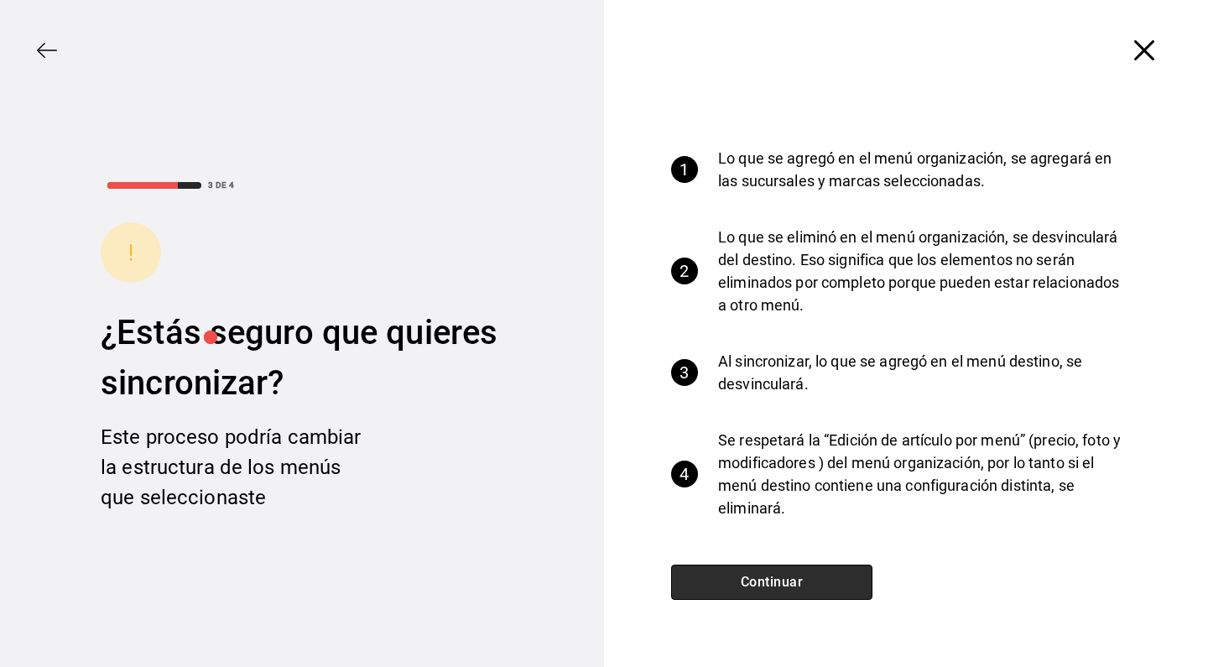
click at [722, 575] on button "Continuar" at bounding box center [771, 581] width 201 height 35
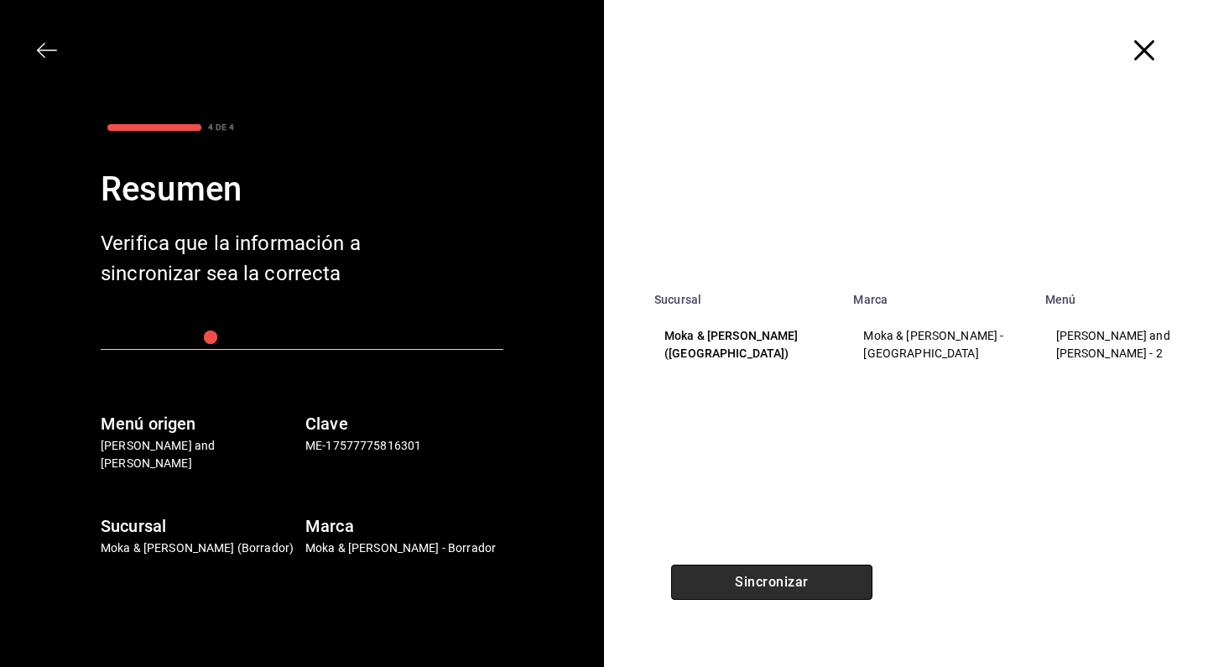
click at [722, 575] on button "Sincronizar" at bounding box center [771, 581] width 201 height 35
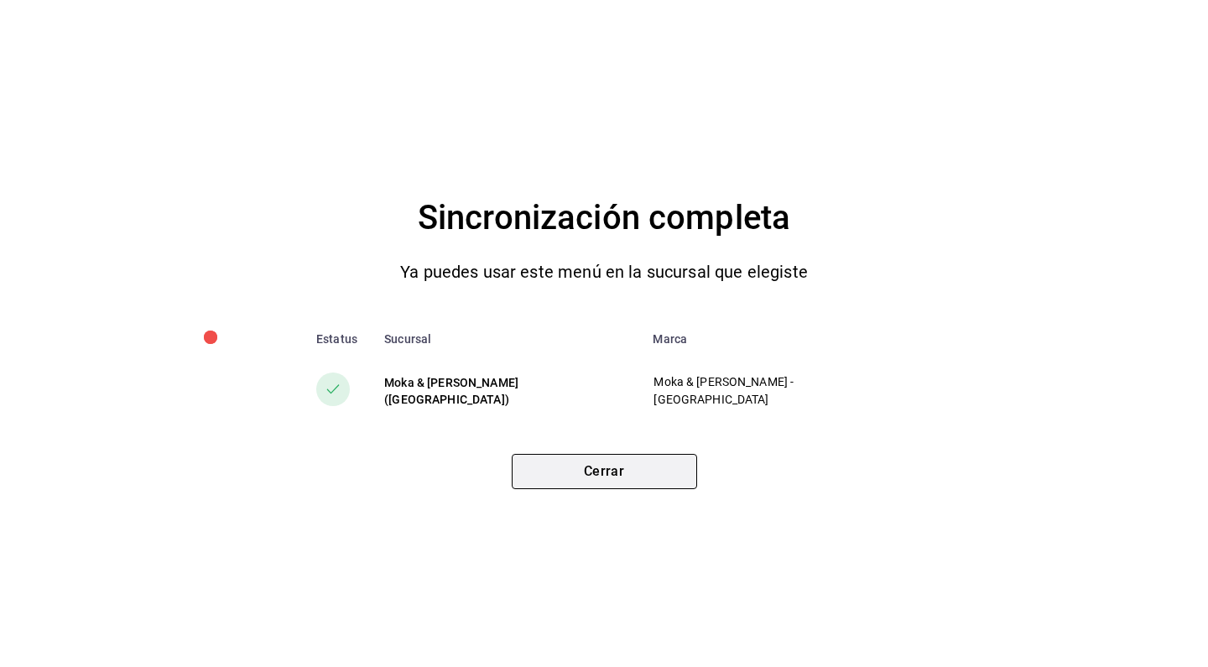
click at [574, 455] on button "Cerrar" at bounding box center [604, 471] width 185 height 35
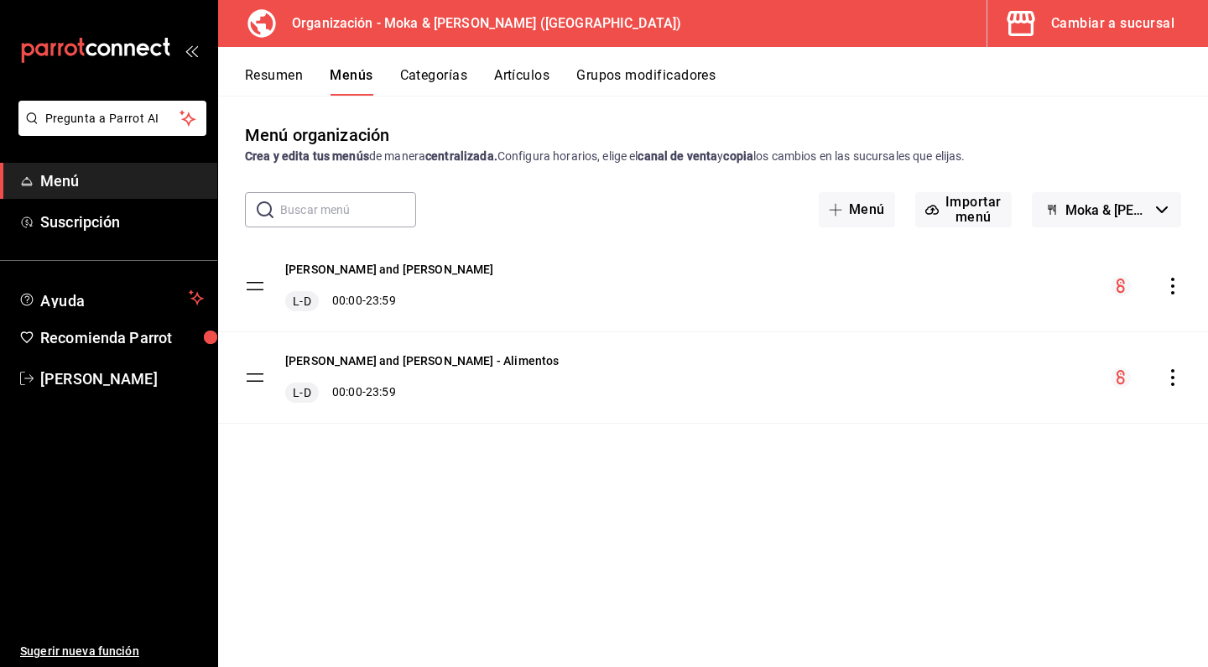
click at [1089, 49] on div "Resumen Menús Categorías Artículos Grupos modificadores" at bounding box center [713, 71] width 990 height 49
click at [1089, 37] on button "Cambiar a sucursal" at bounding box center [1090, 23] width 207 height 47
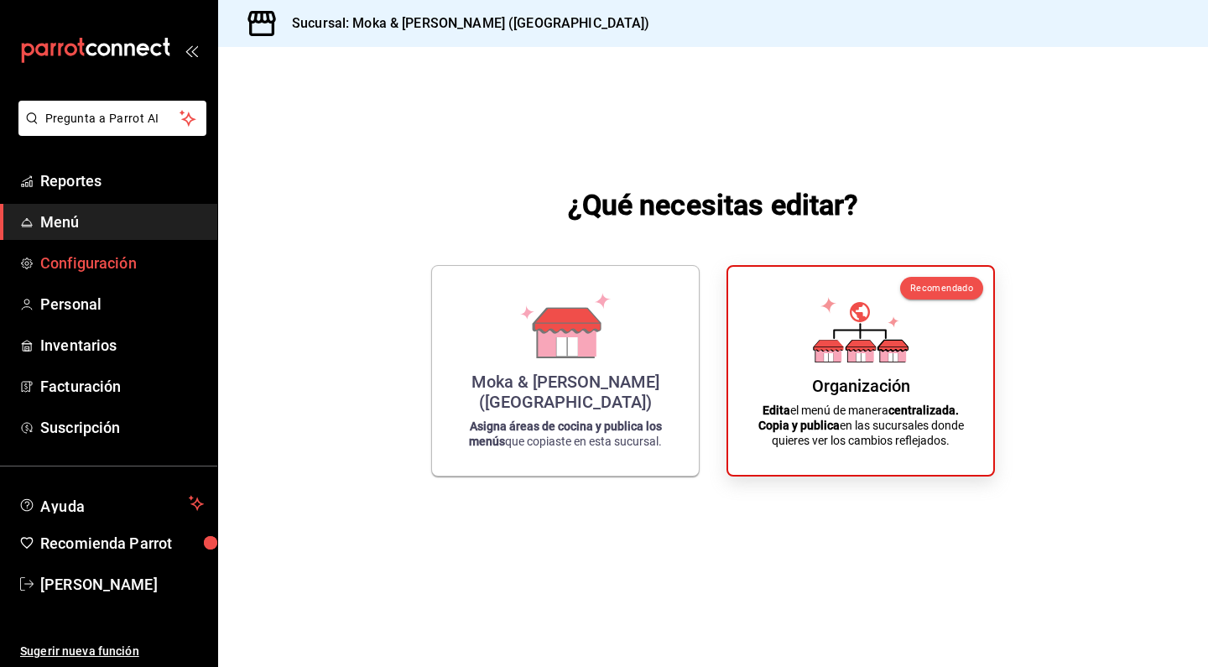
click at [122, 262] on span "Configuración" at bounding box center [122, 263] width 164 height 23
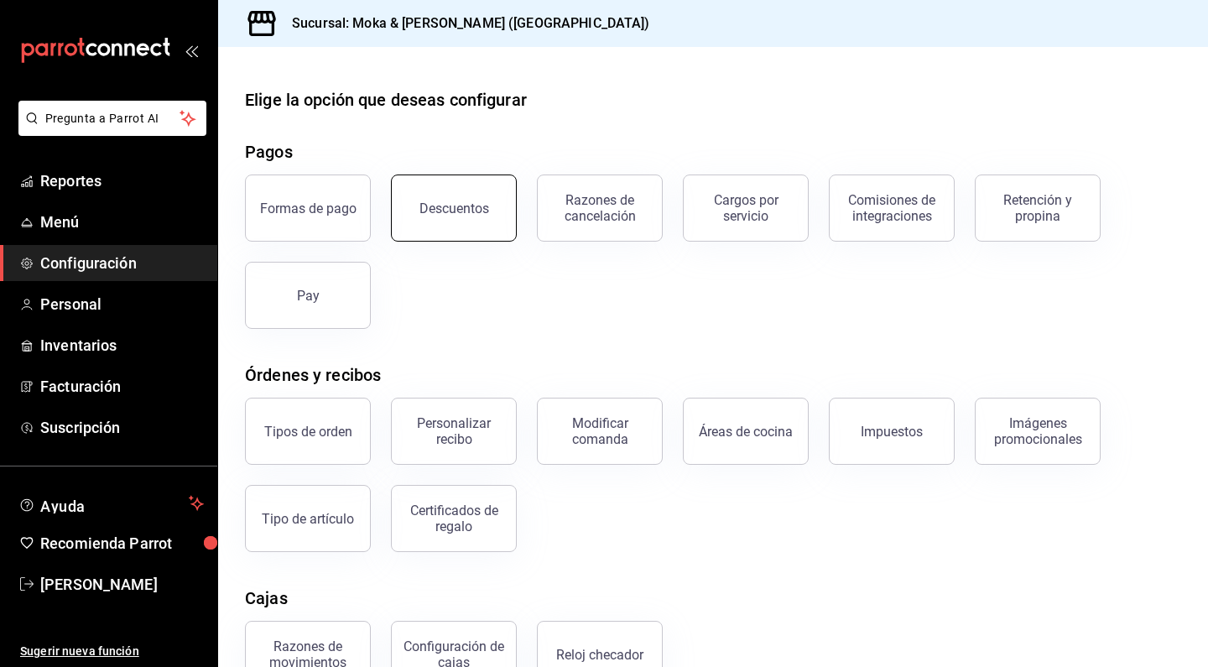
click at [472, 219] on button "Descuentos" at bounding box center [454, 207] width 126 height 67
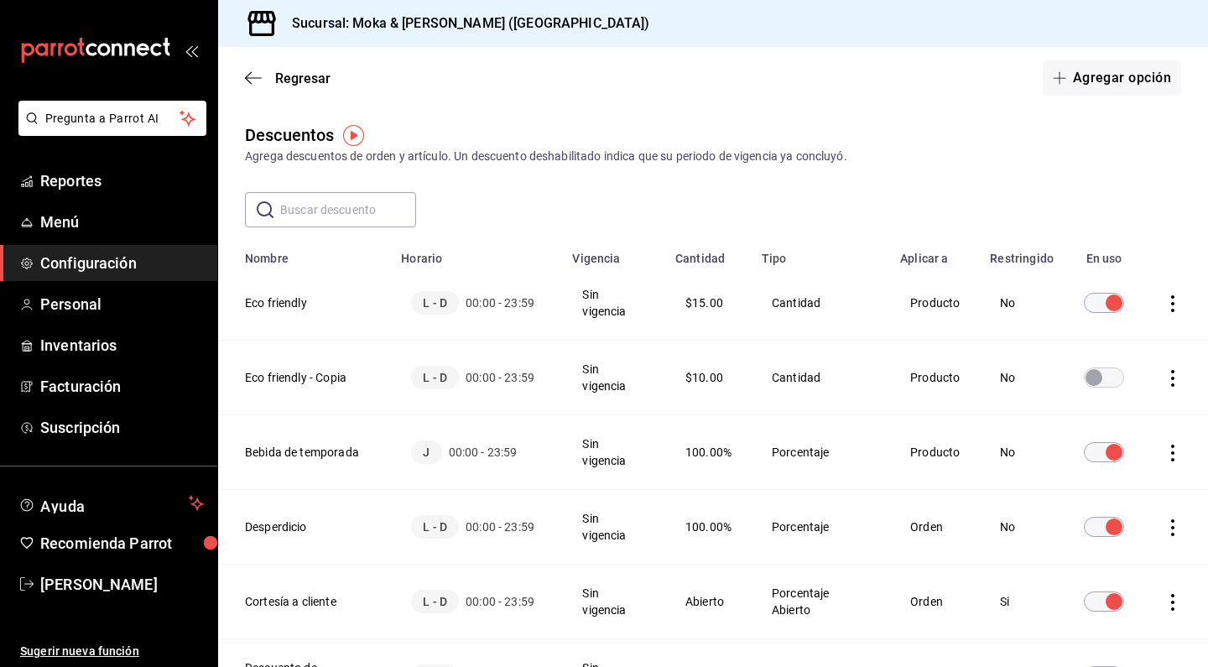
click at [1170, 377] on icon "actions" at bounding box center [1172, 378] width 17 height 17
click at [1093, 356] on span "Duplicar" at bounding box center [1096, 355] width 73 height 20
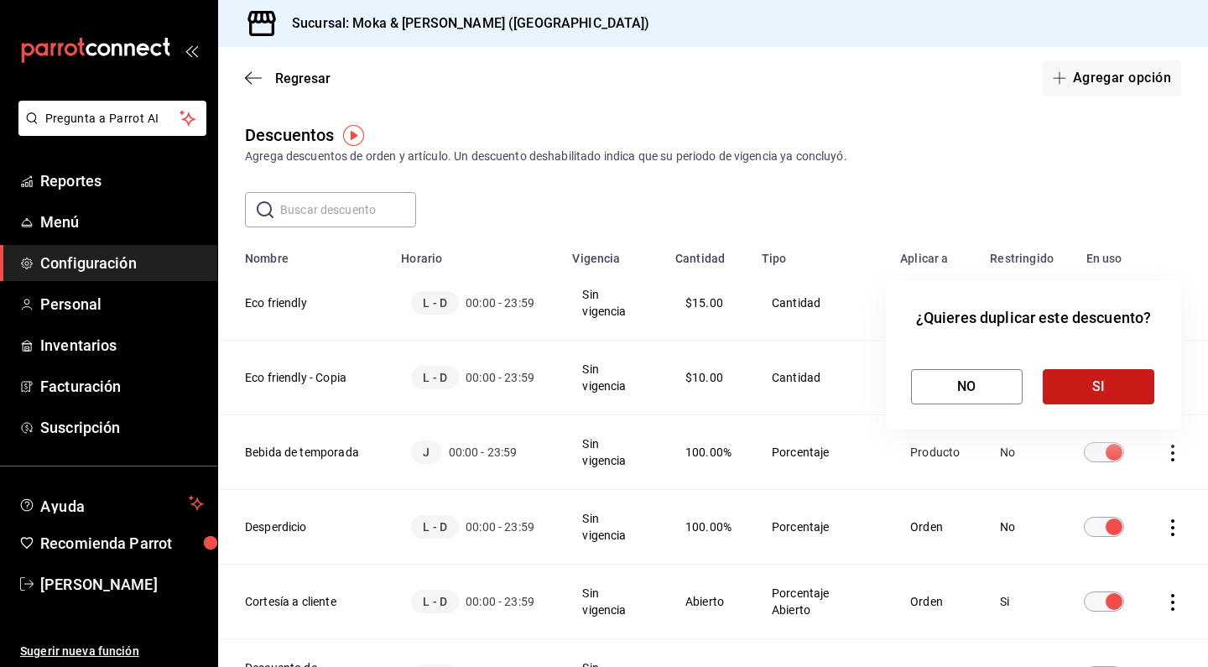
click at [1090, 372] on button "SI" at bounding box center [1098, 386] width 112 height 35
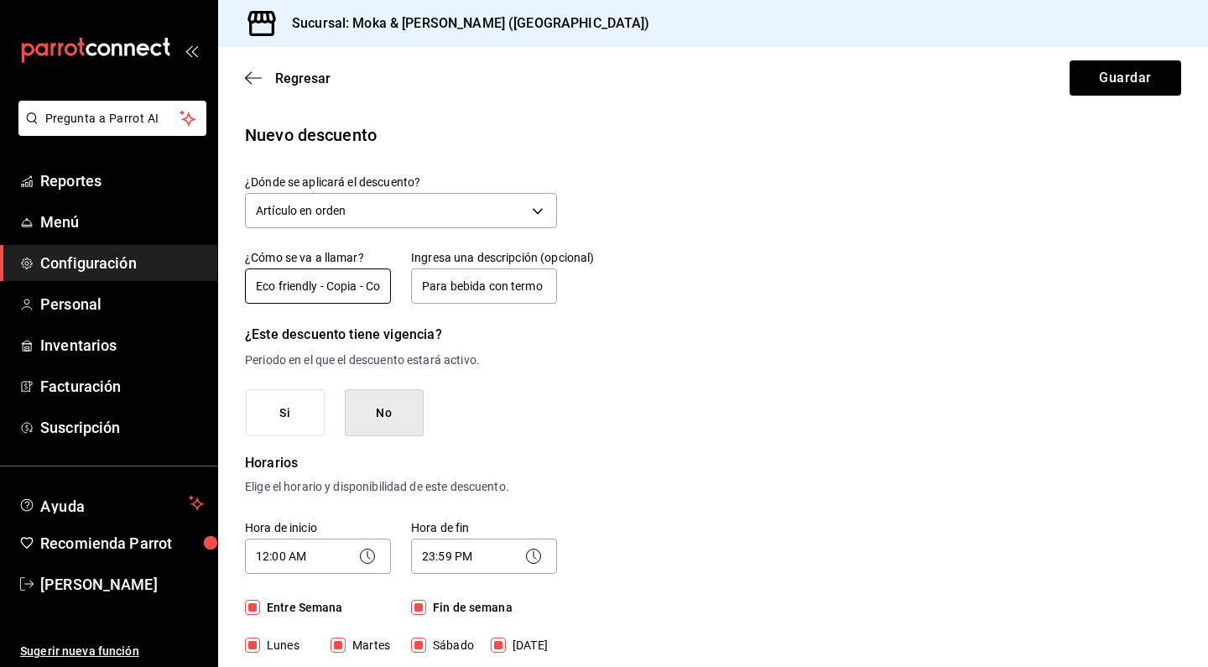
click at [326, 289] on input "Eco friendly - Copia - Copia" at bounding box center [318, 285] width 146 height 35
drag, startPoint x: 320, startPoint y: 285, endPoint x: 501, endPoint y: 288, distance: 181.2
click at [501, 288] on div "¿Cómo se va a llamar? Eco friendly - Copia - Copia Ingresa una descripción (opc…" at bounding box center [391, 268] width 332 height 76
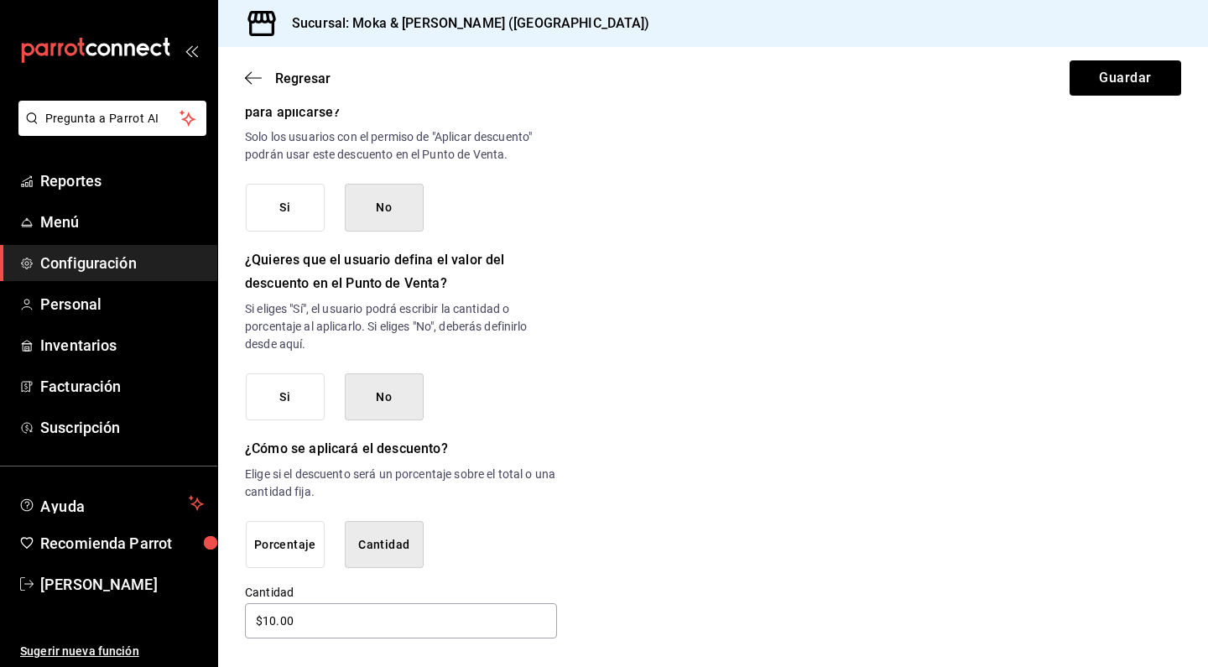
scroll to position [753, 0]
type input "Eco friendly Termo Moka"
click at [318, 612] on input "$10.00" at bounding box center [401, 621] width 312 height 35
drag, startPoint x: 312, startPoint y: 620, endPoint x: 236, endPoint y: 620, distance: 76.3
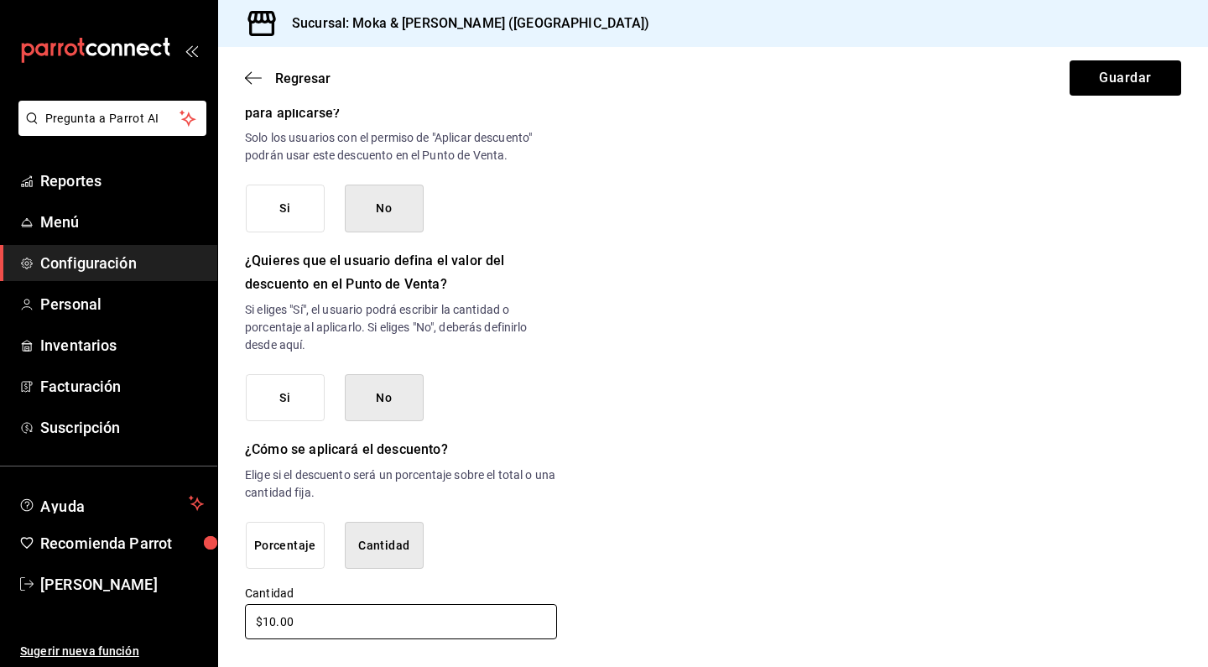
click at [236, 620] on div "Nuevo descuento ¿Dónde se aplicará el descuento? Artículo en orden ORDER_ITEM ¿…" at bounding box center [713, 5] width 990 height 1272
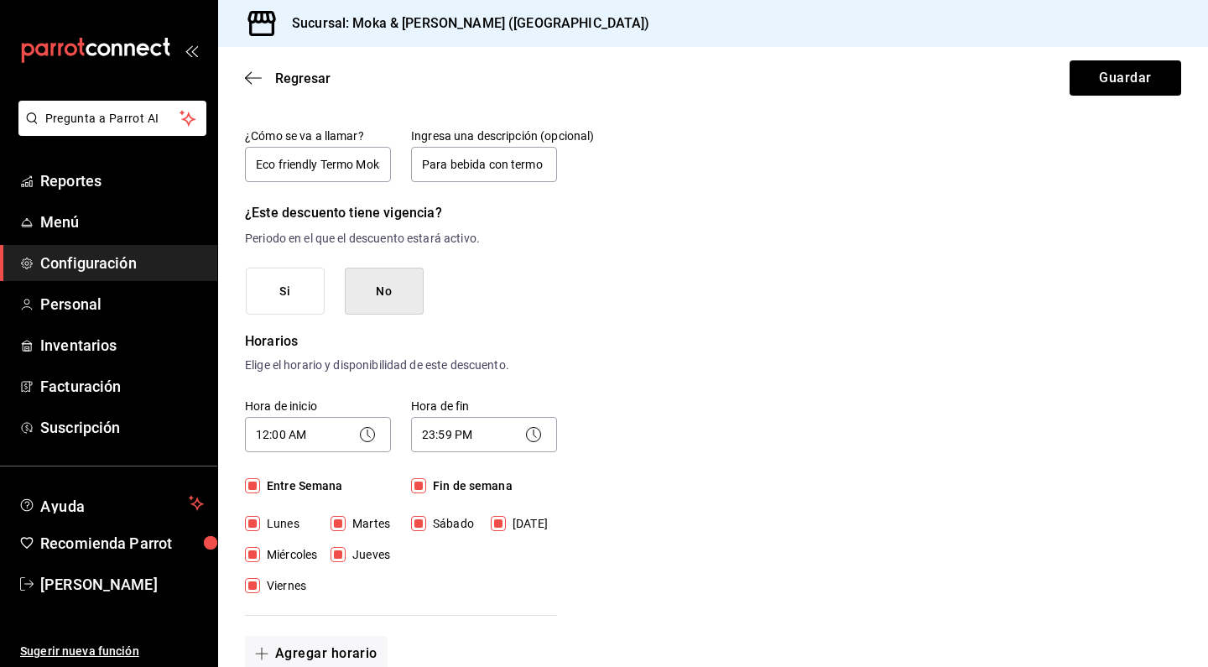
scroll to position [113, 0]
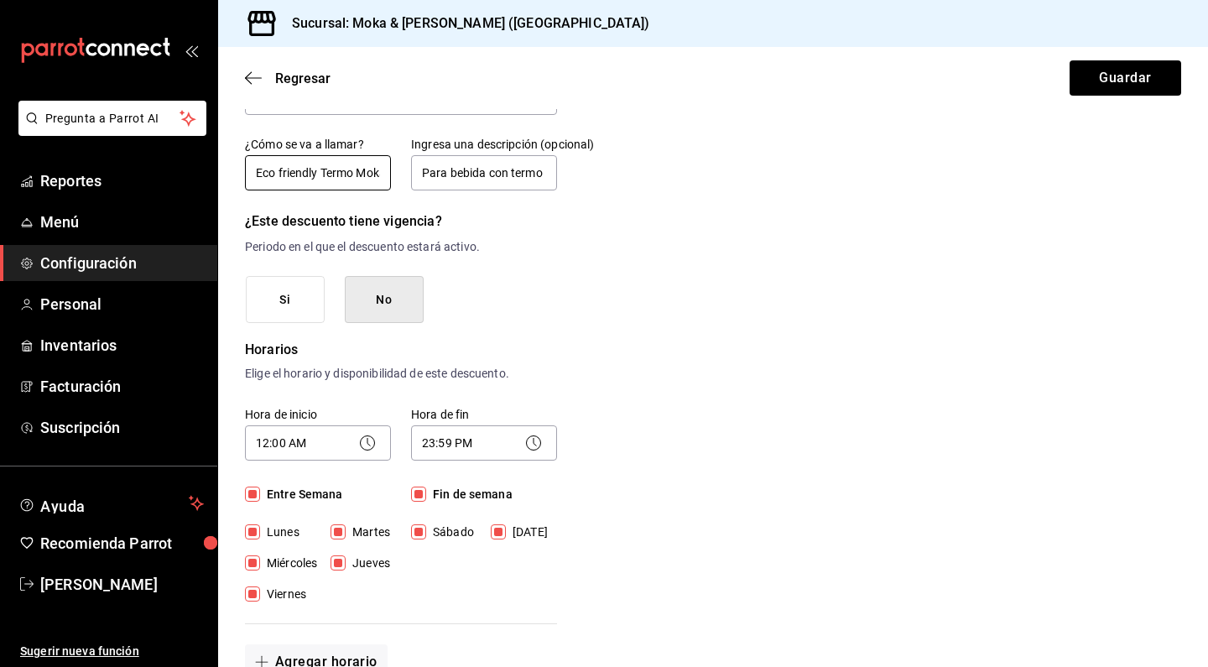
type input "$20.00"
drag, startPoint x: 370, startPoint y: 169, endPoint x: 427, endPoint y: 184, distance: 58.8
click at [427, 184] on div "¿Cómo se va a llamar? Eco friendly Termo Moka Ingresa una descripción (opcional…" at bounding box center [391, 155] width 332 height 76
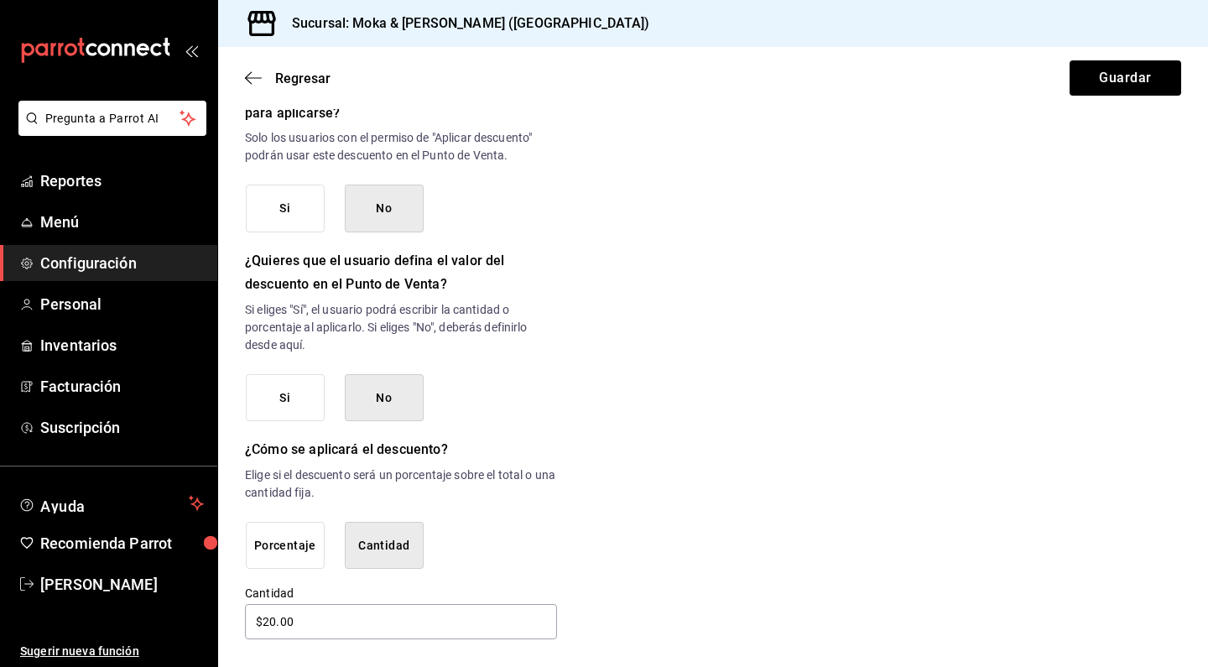
scroll to position [0, 0]
type input "Eco friendly Termo M&K"
click at [1085, 90] on button "Guardar" at bounding box center [1125, 77] width 112 height 35
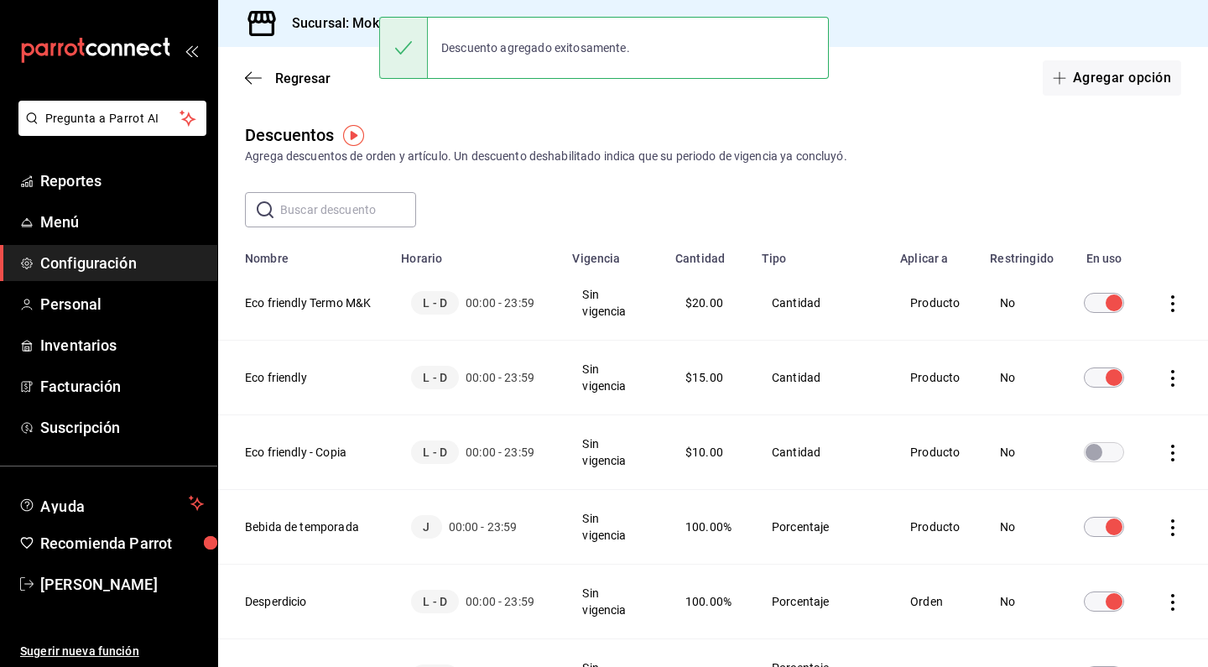
scroll to position [32, 0]
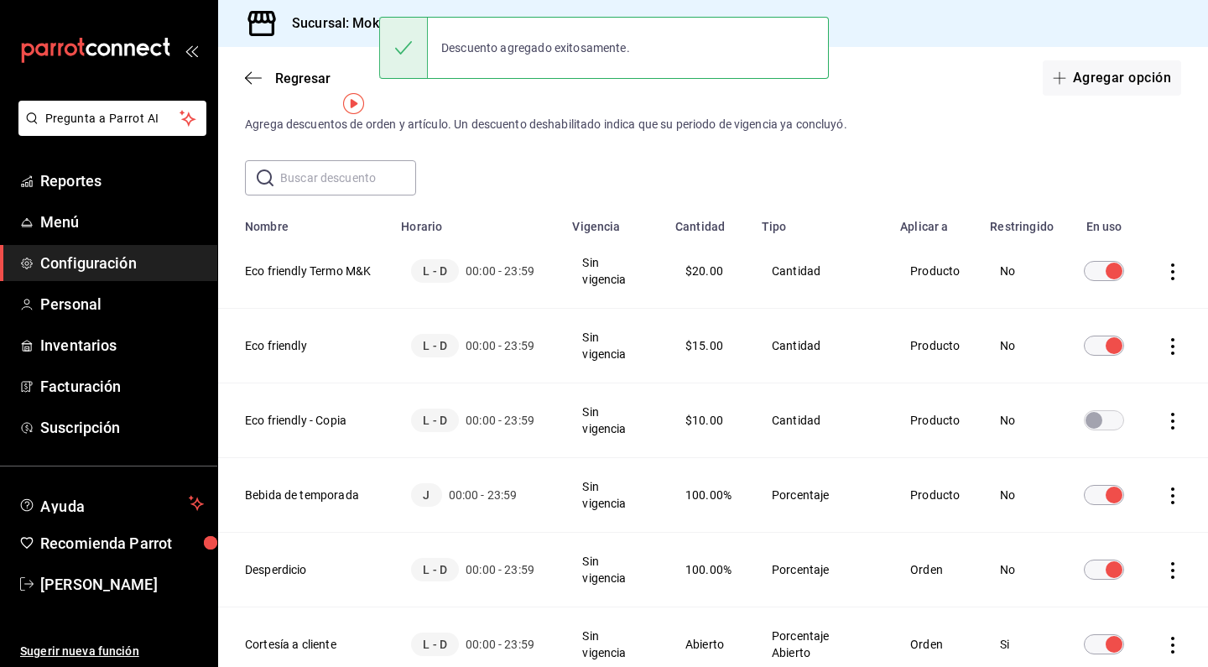
click at [1180, 419] on icon "actions" at bounding box center [1172, 421] width 17 height 17
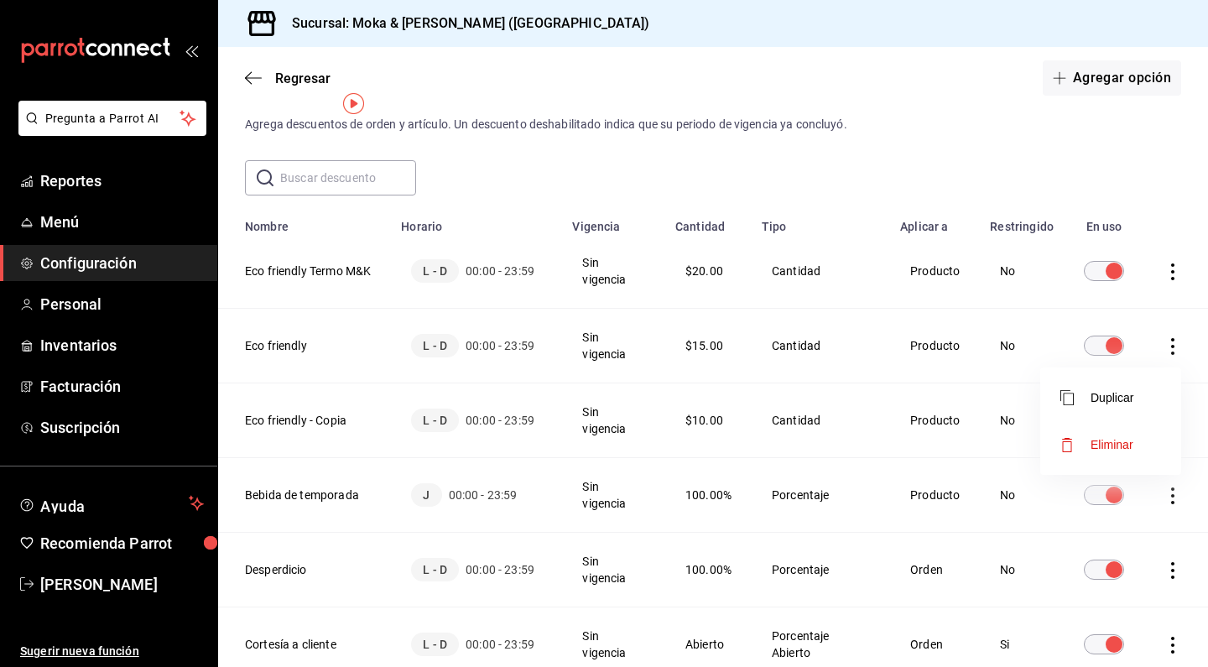
click at [1120, 443] on span "Eliminar" at bounding box center [1111, 444] width 43 height 13
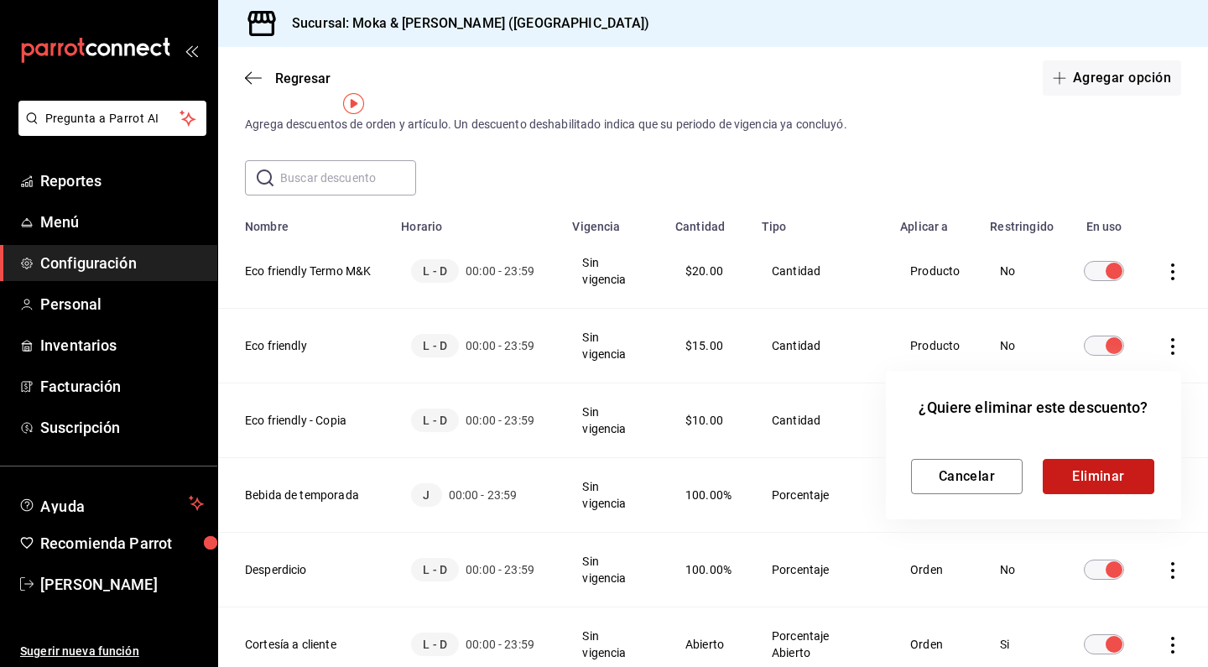
click at [1128, 473] on button "Eliminar" at bounding box center [1098, 476] width 112 height 35
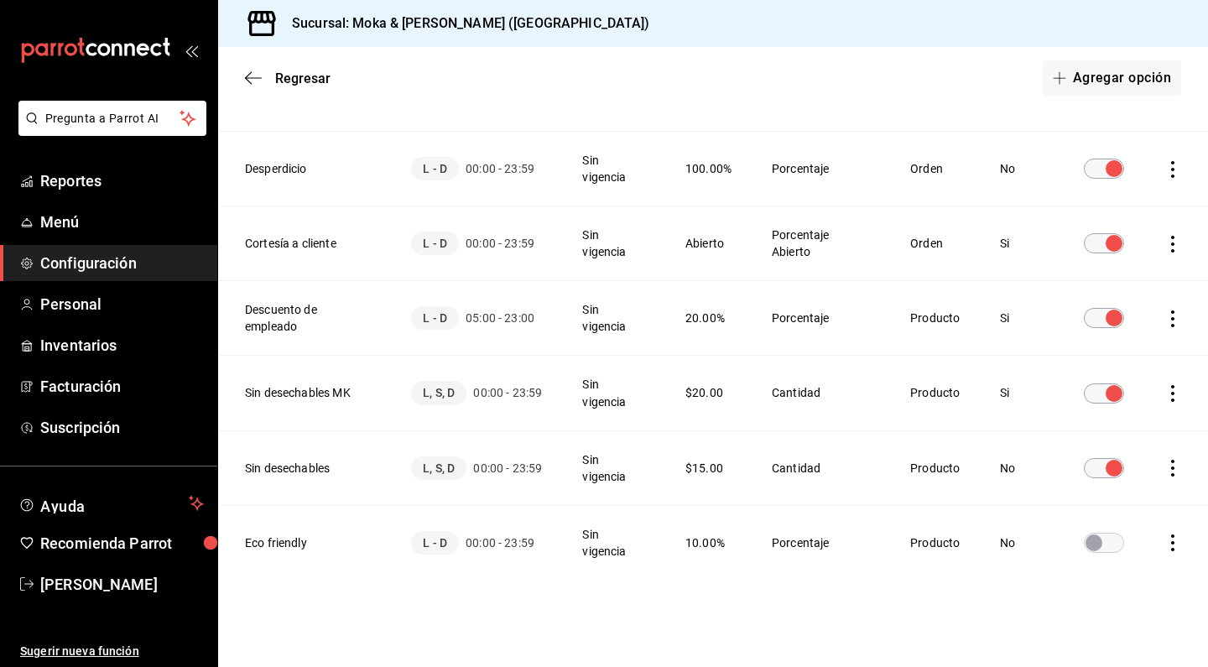
scroll to position [357, 0]
click at [1105, 548] on input "discountsTable" at bounding box center [1093, 543] width 60 height 20
click at [1175, 549] on icon "actions" at bounding box center [1172, 543] width 17 height 17
click at [1123, 524] on span "Duplicar" at bounding box center [1096, 520] width 73 height 20
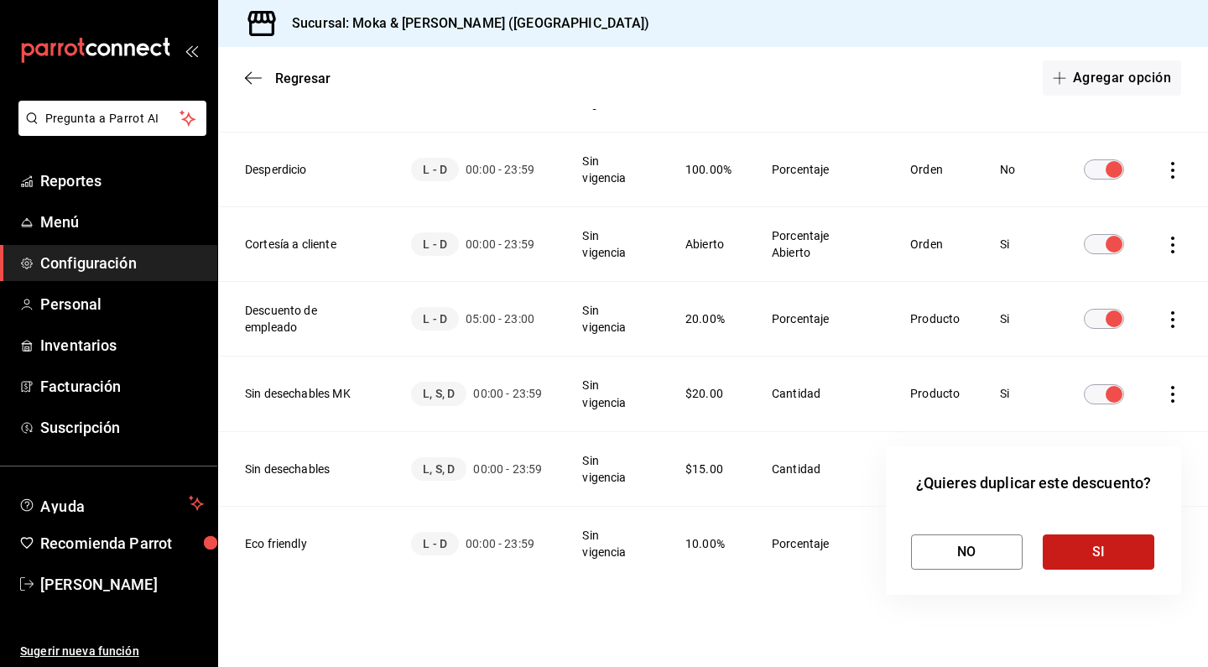
click at [1087, 552] on button "SI" at bounding box center [1098, 551] width 112 height 35
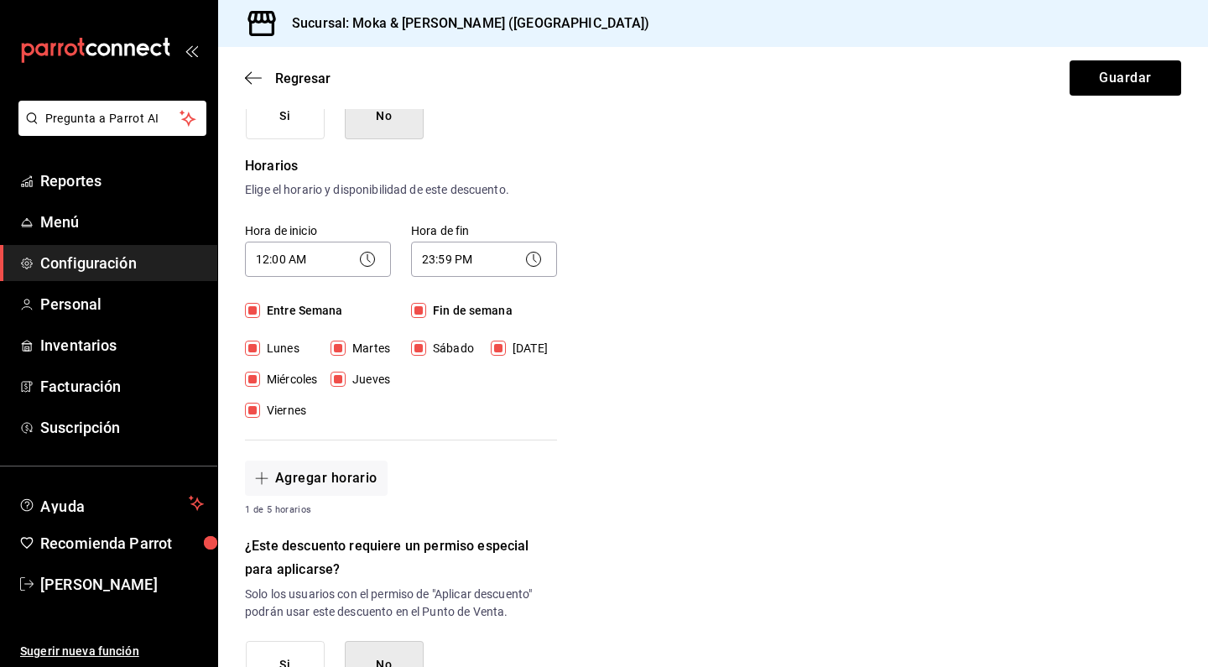
scroll to position [117, 0]
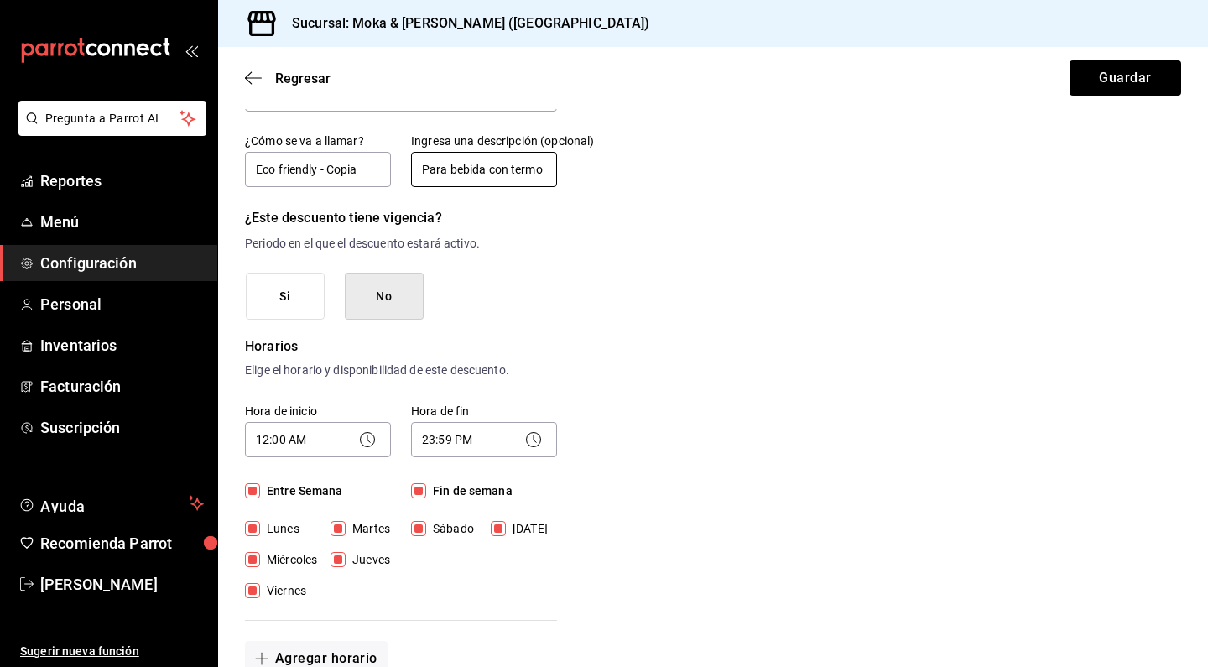
drag, startPoint x: 321, startPoint y: 172, endPoint x: 414, endPoint y: 172, distance: 93.1
click at [414, 172] on div "¿Cómo se va a llamar? Eco friendly - Copia Ingresa una descripción (opcional) P…" at bounding box center [391, 151] width 332 height 76
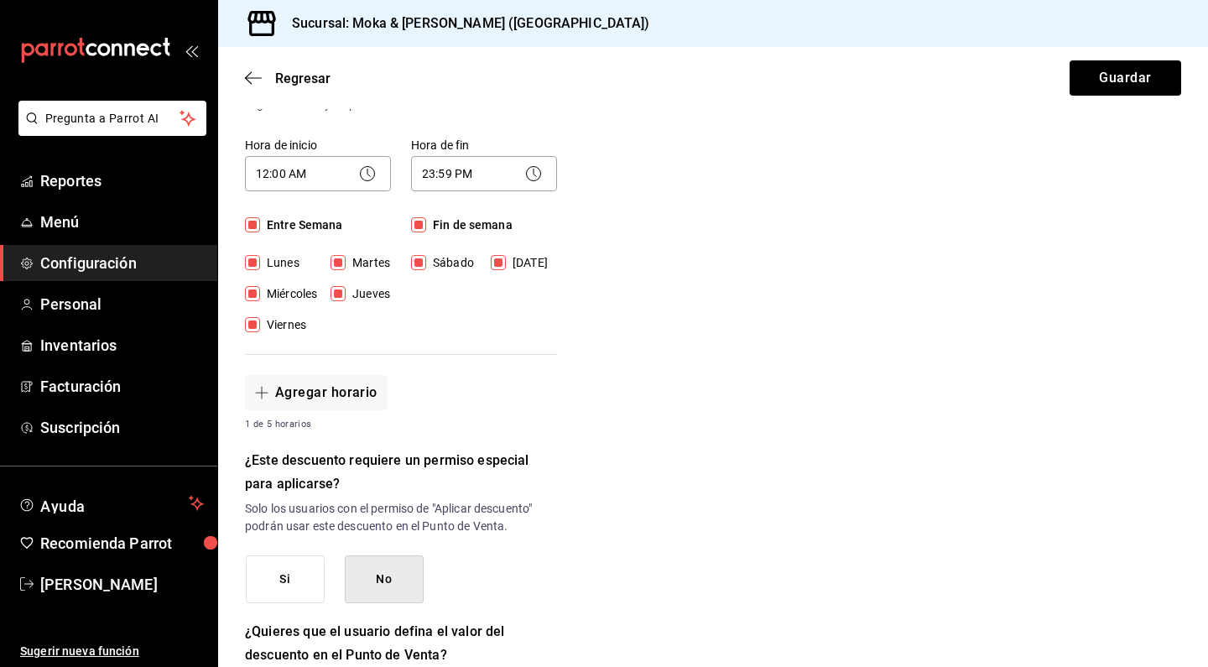
scroll to position [350, 0]
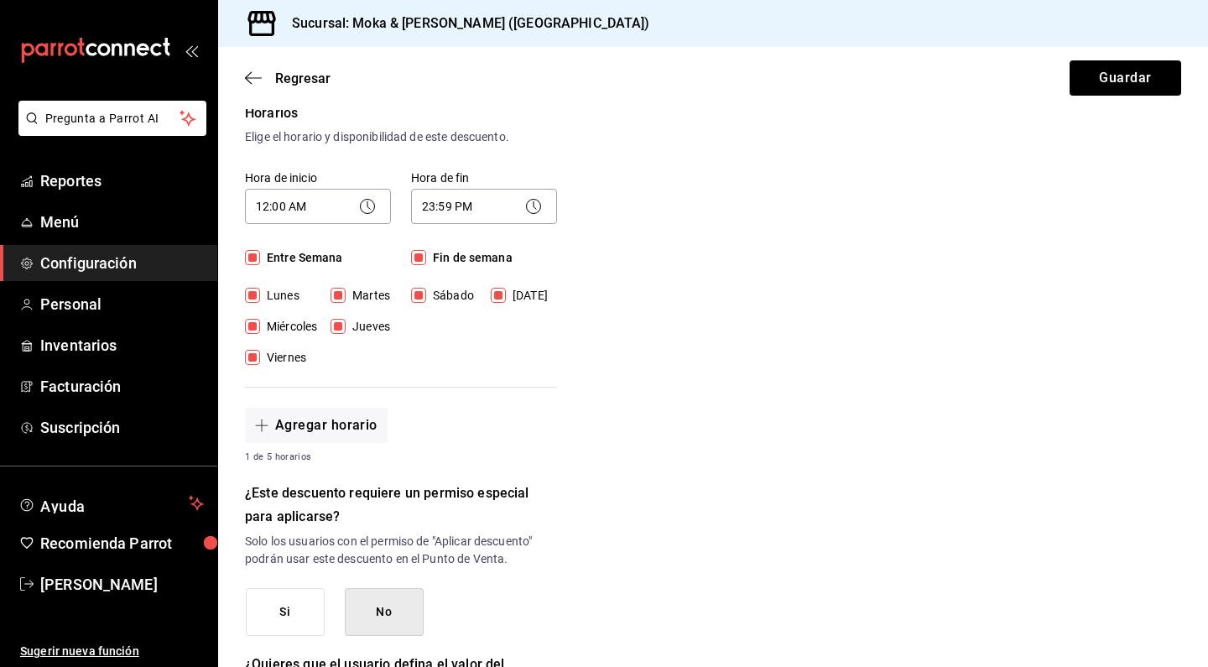
type input "Eco friendly 10%"
click at [254, 299] on input "Lunes" at bounding box center [252, 295] width 15 height 15
checkbox input "false"
click at [419, 298] on input "Sábado" at bounding box center [418, 295] width 15 height 15
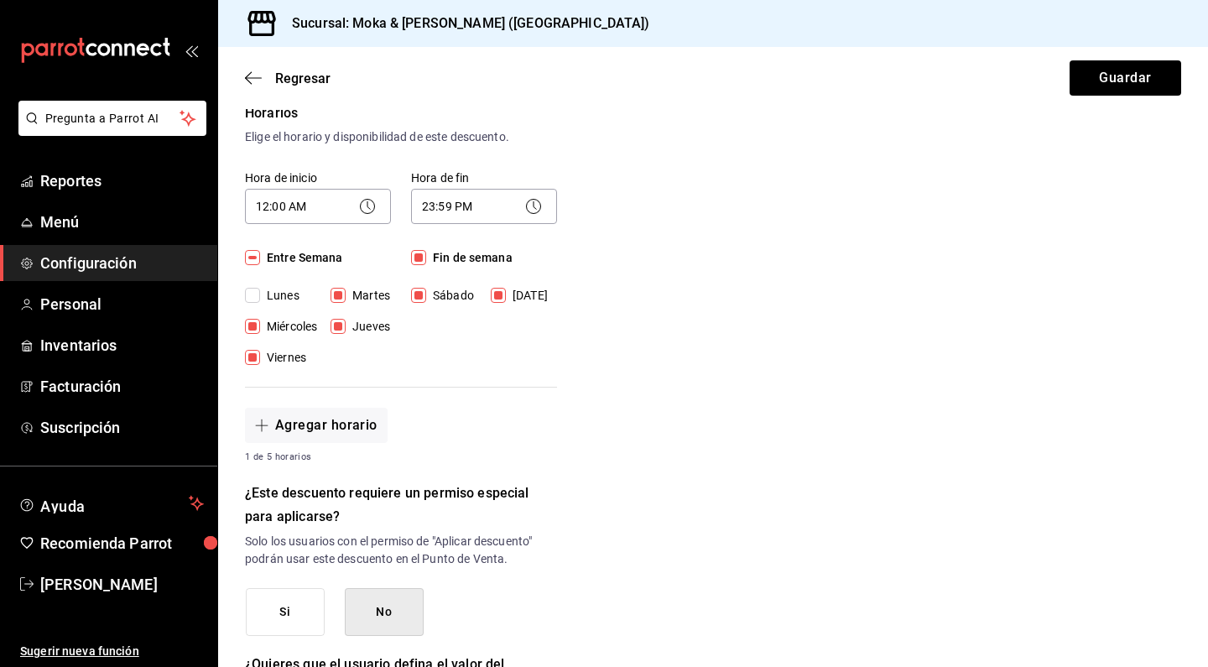
checkbox input "false"
click at [500, 300] on input "Domingo" at bounding box center [498, 295] width 15 height 15
checkbox input "false"
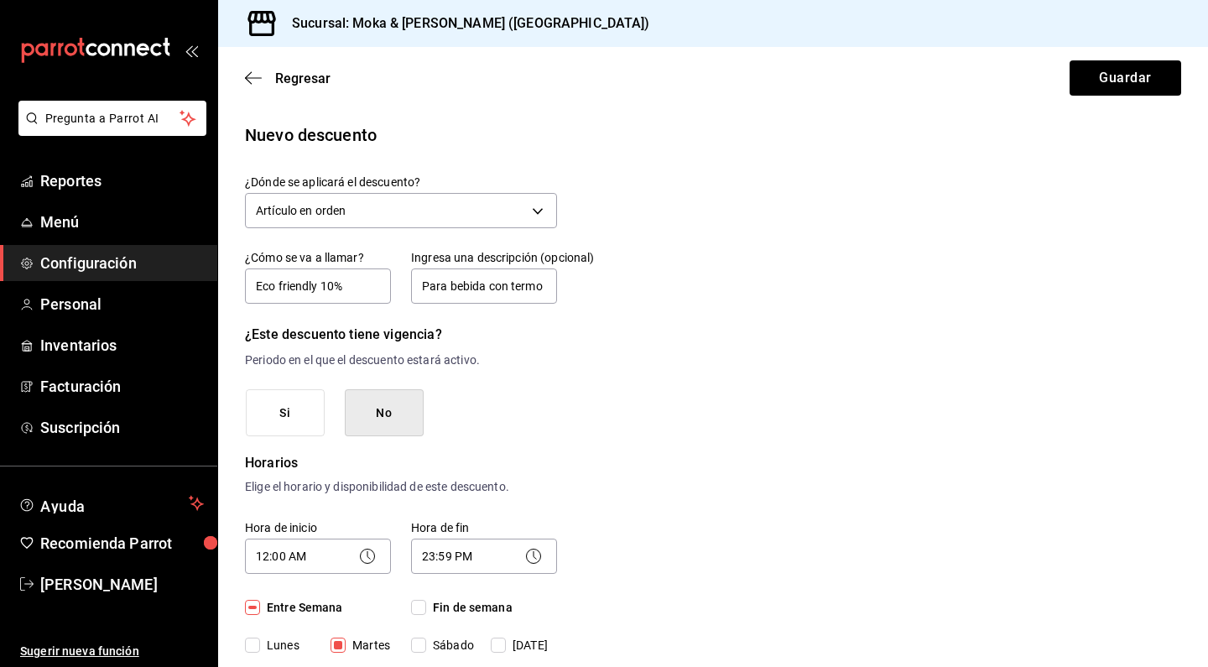
scroll to position [0, 0]
drag, startPoint x: 419, startPoint y: 285, endPoint x: 652, endPoint y: 289, distance: 233.2
type input "aplica en comida y bebidas"
click at [1090, 77] on button "Guardar" at bounding box center [1125, 77] width 112 height 35
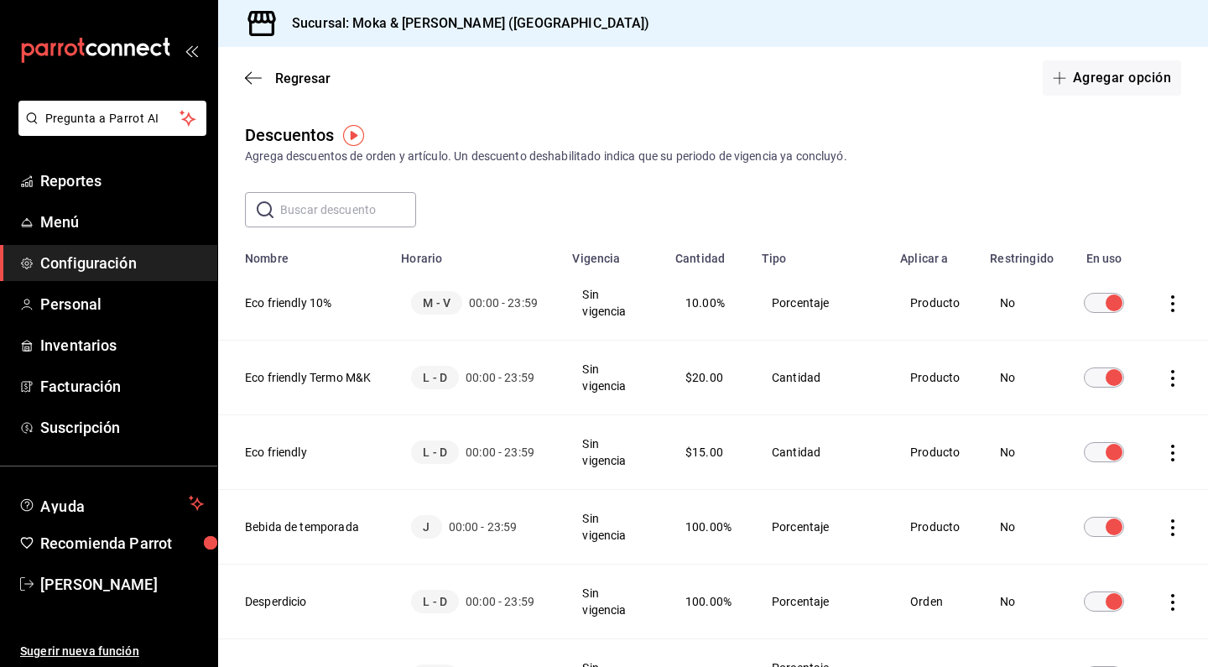
click at [1177, 381] on icon "actions" at bounding box center [1172, 378] width 17 height 17
click at [1112, 395] on span "Eliminar" at bounding box center [1111, 401] width 43 height 13
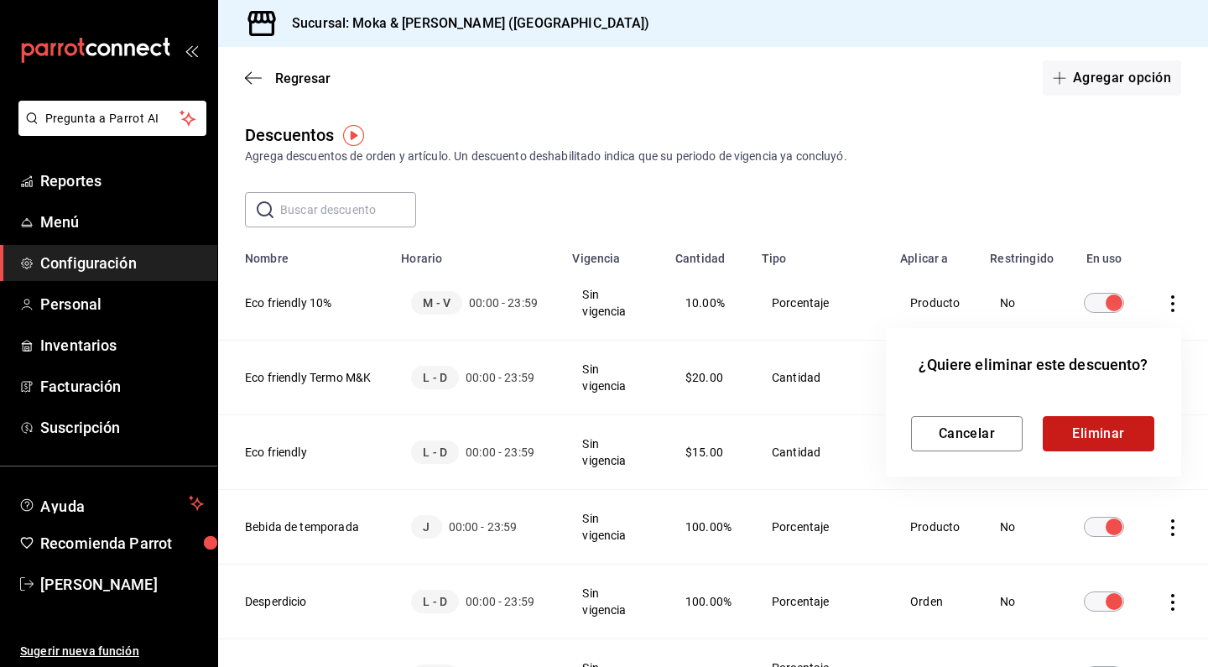
click at [1105, 429] on button "Eliminar" at bounding box center [1098, 433] width 112 height 35
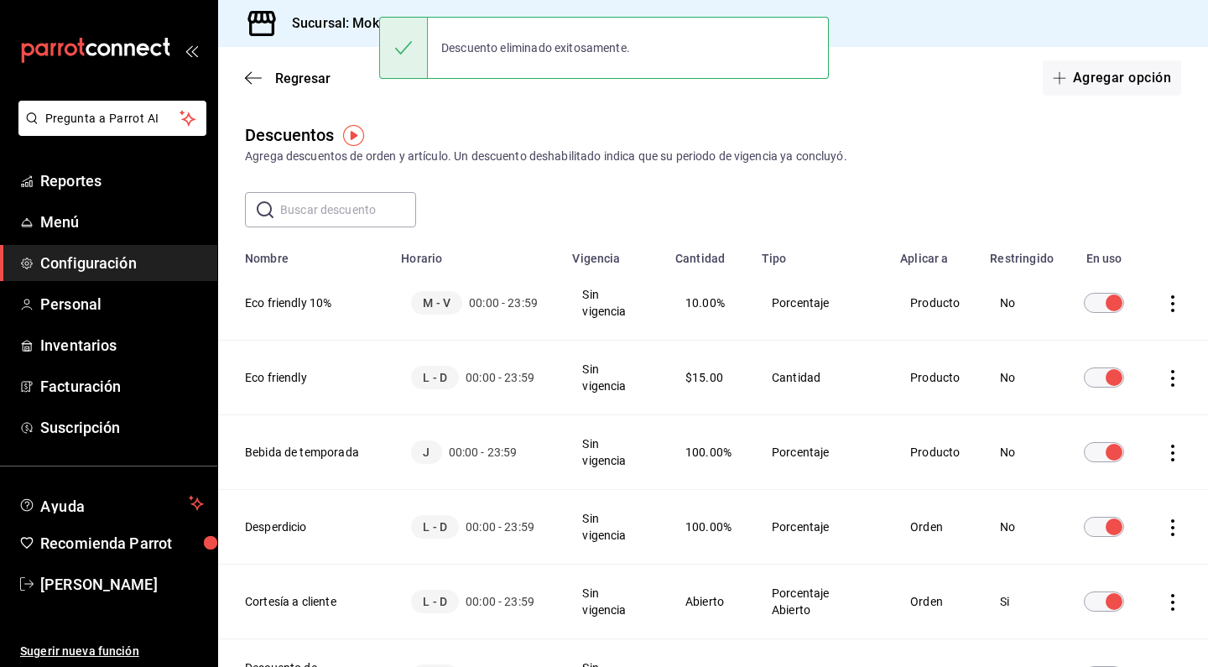
click at [1173, 377] on icon "actions" at bounding box center [1172, 378] width 3 height 17
click at [1118, 409] on span "Eliminar" at bounding box center [1096, 402] width 73 height 20
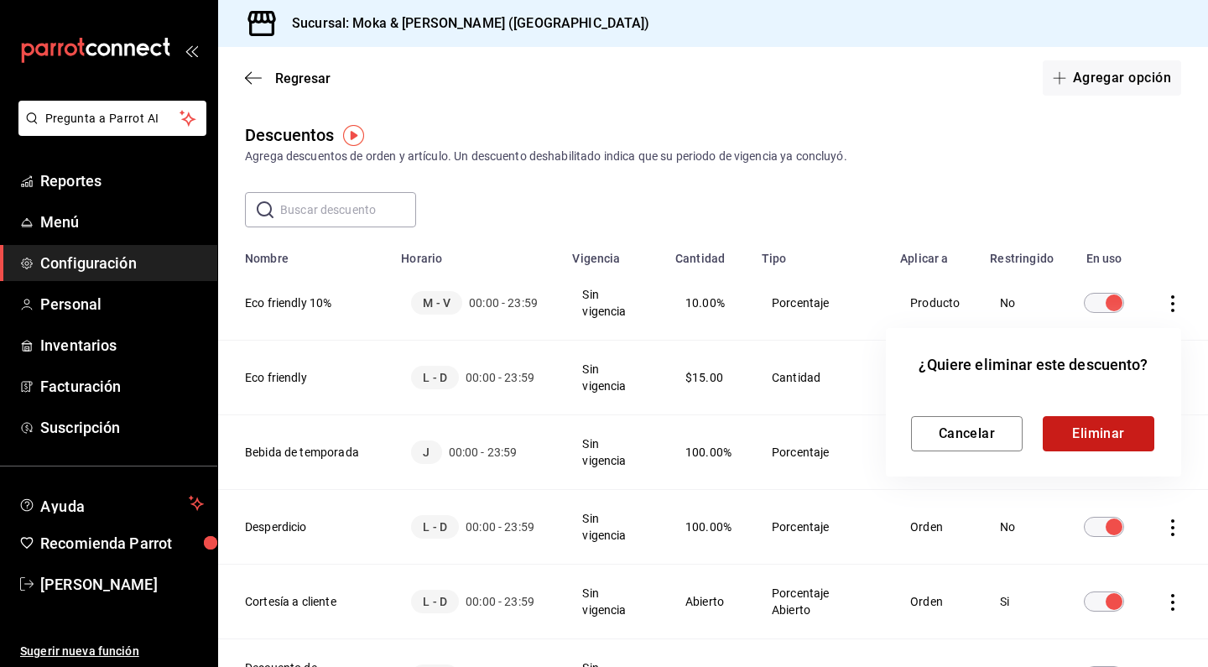
click at [1078, 432] on button "Eliminar" at bounding box center [1098, 433] width 112 height 35
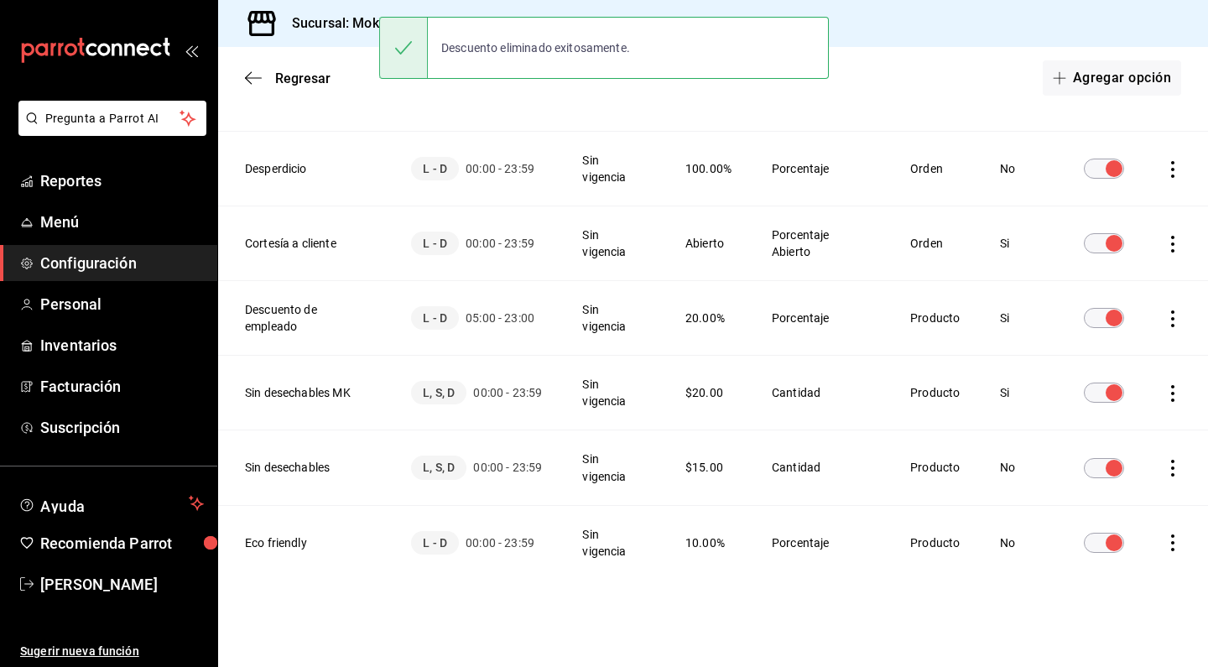
scroll to position [283, 0]
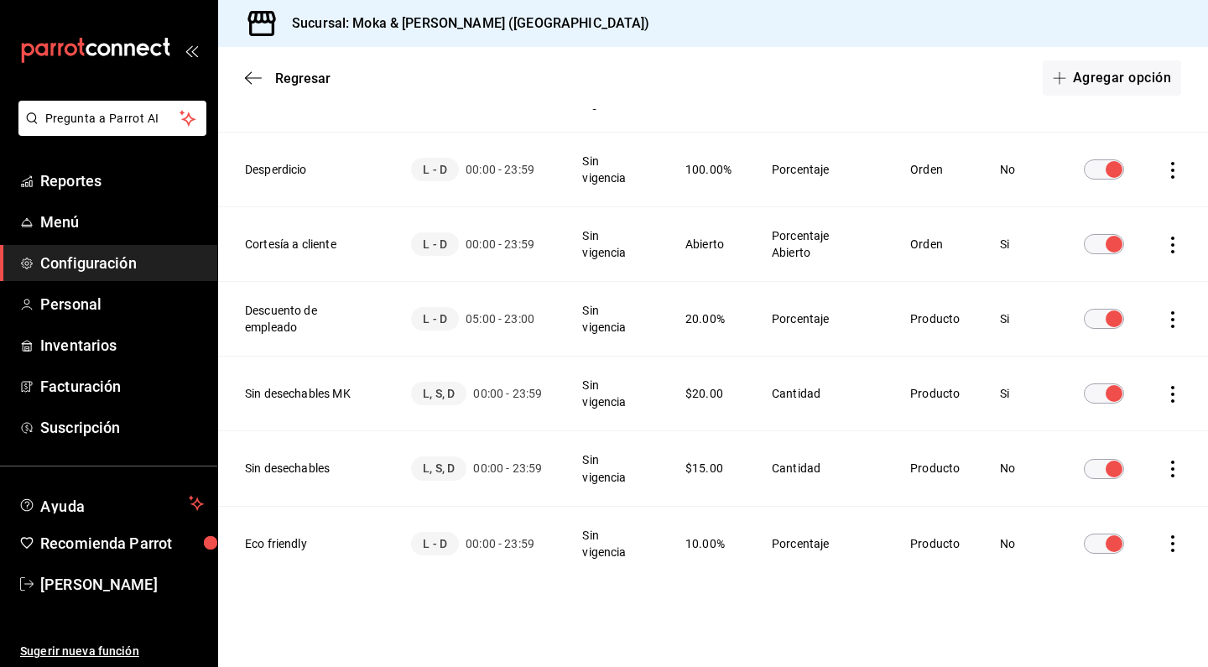
click at [1173, 535] on icon "actions" at bounding box center [1172, 543] width 17 height 17
click at [1097, 560] on span "Eliminar" at bounding box center [1111, 566] width 43 height 13
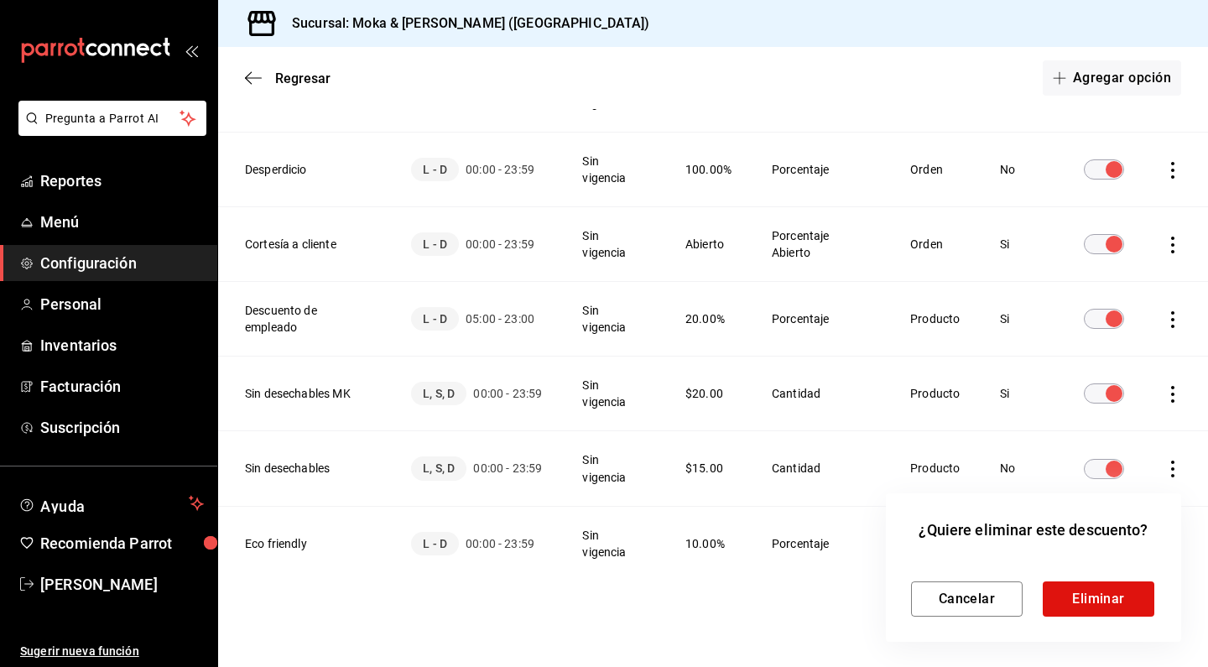
click at [1081, 580] on div "Cancelar Eliminar" at bounding box center [1033, 585] width 245 height 62
click at [1081, 594] on button "Eliminar" at bounding box center [1098, 598] width 112 height 35
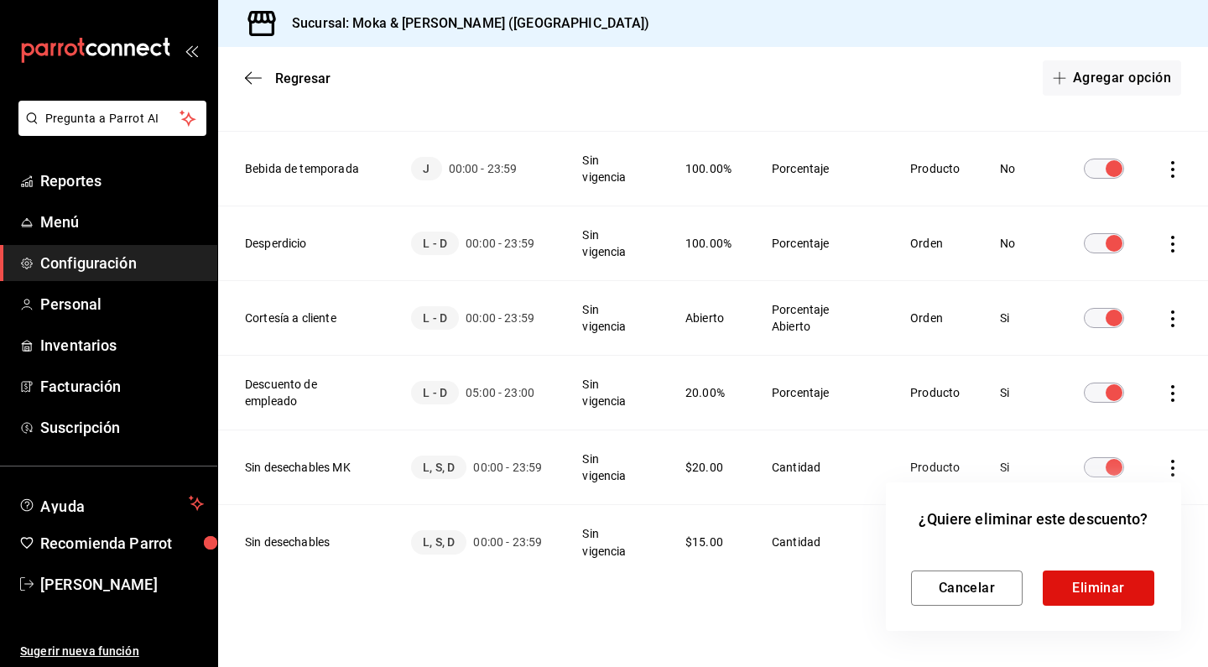
scroll to position [208, 0]
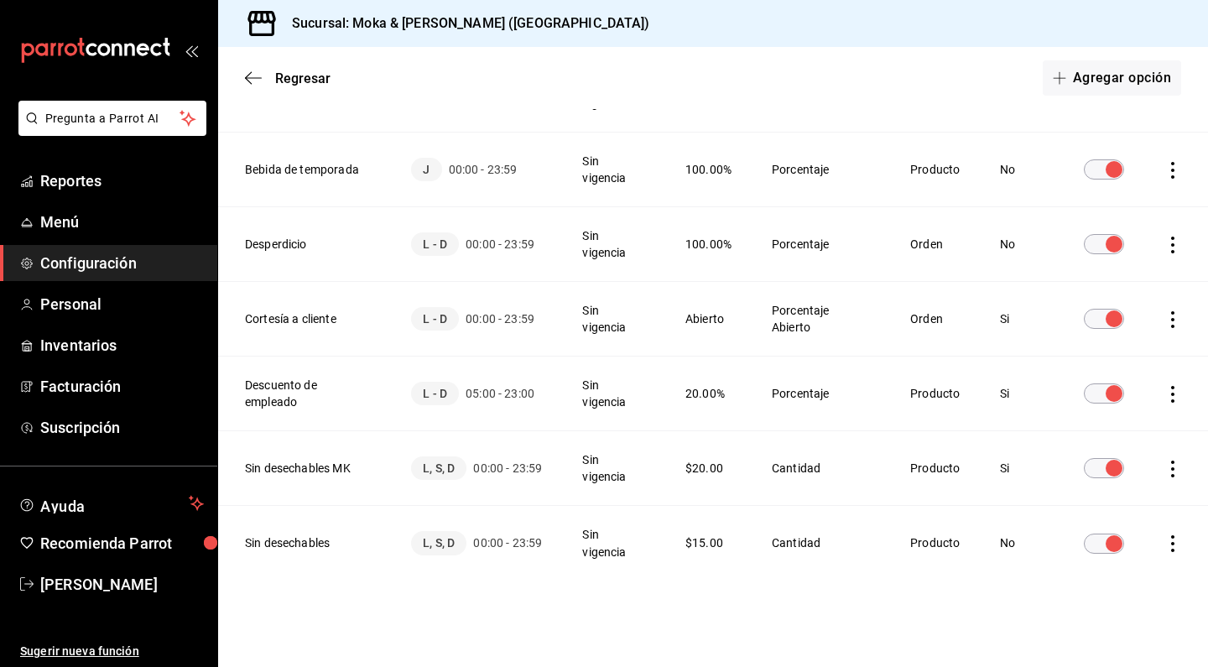
click at [277, 244] on th "Desperdicio" at bounding box center [304, 244] width 173 height 75
click at [445, 247] on span "L - D" at bounding box center [435, 243] width 48 height 23
click at [493, 246] on span "00:00 - 23:59" at bounding box center [499, 244] width 69 height 17
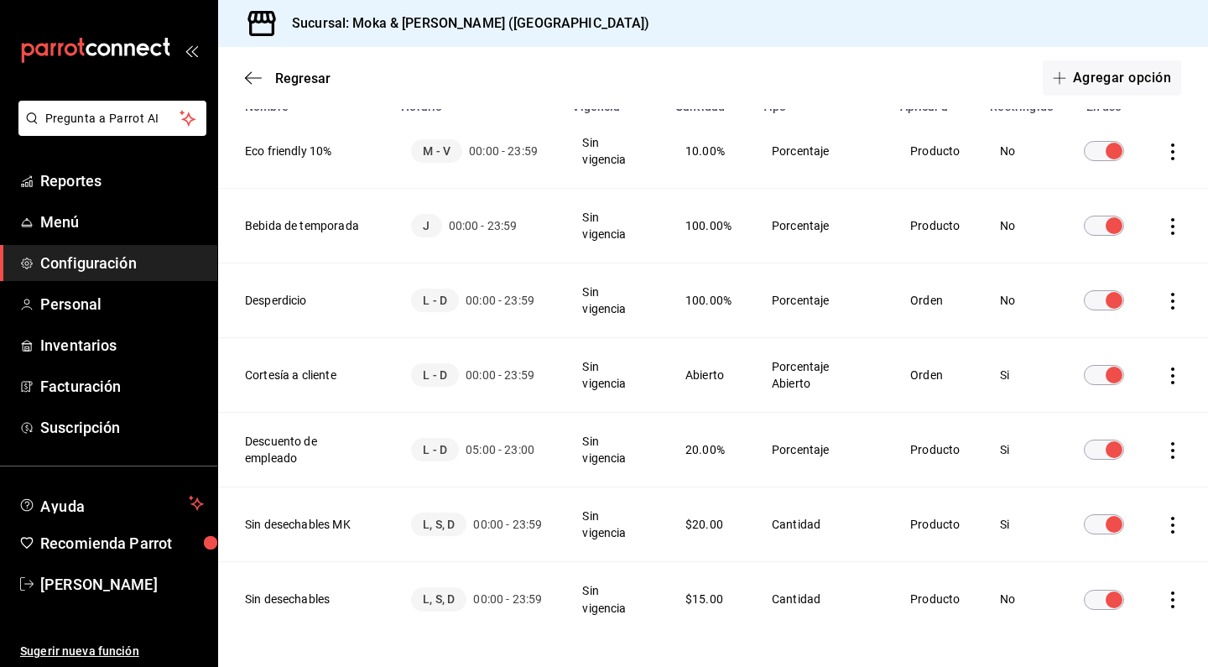
scroll to position [153, 0]
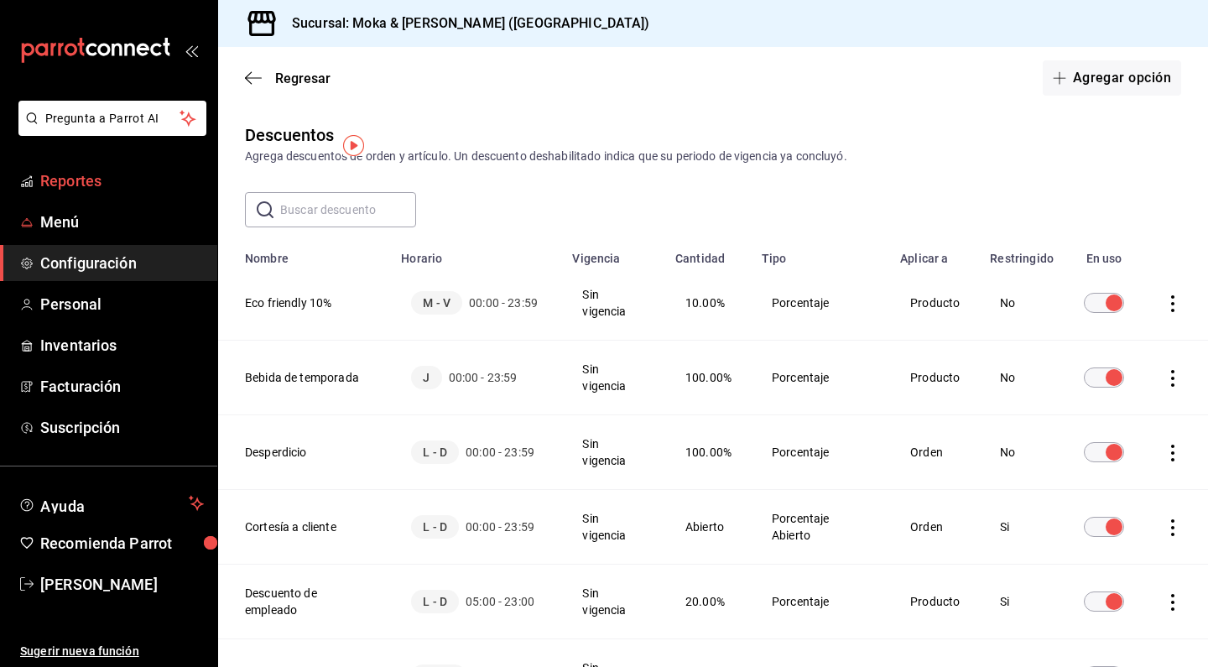
click at [107, 185] on span "Reportes" at bounding box center [122, 180] width 164 height 23
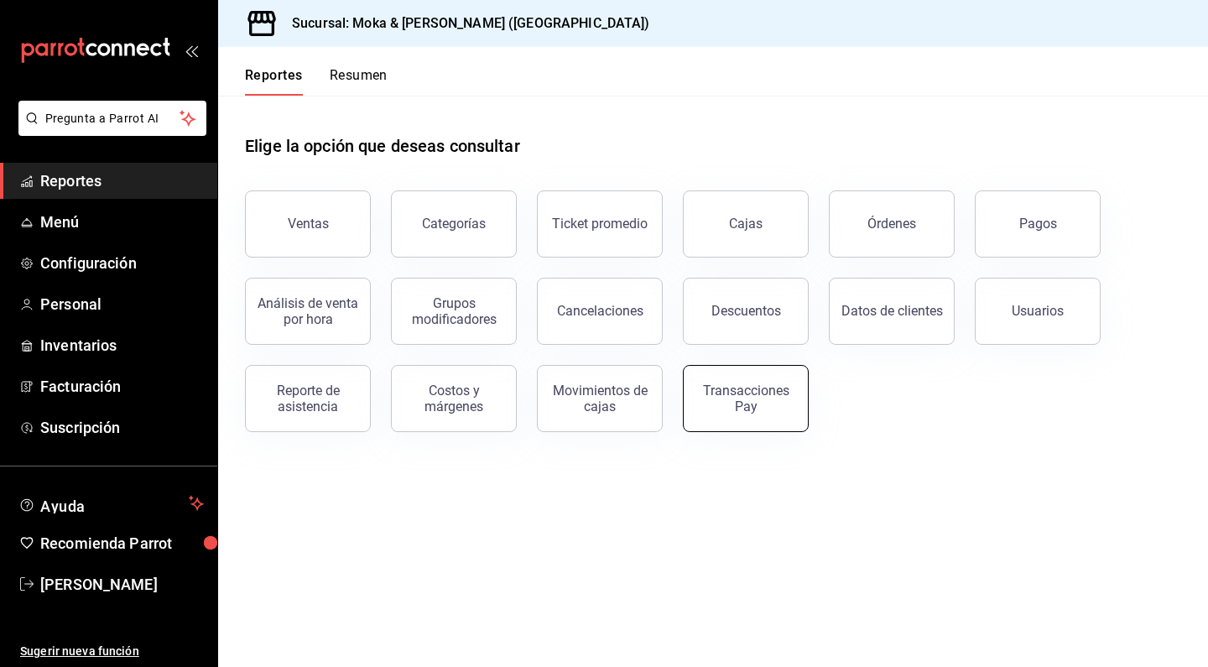
click at [750, 393] on div "Transacciones Pay" at bounding box center [746, 398] width 104 height 32
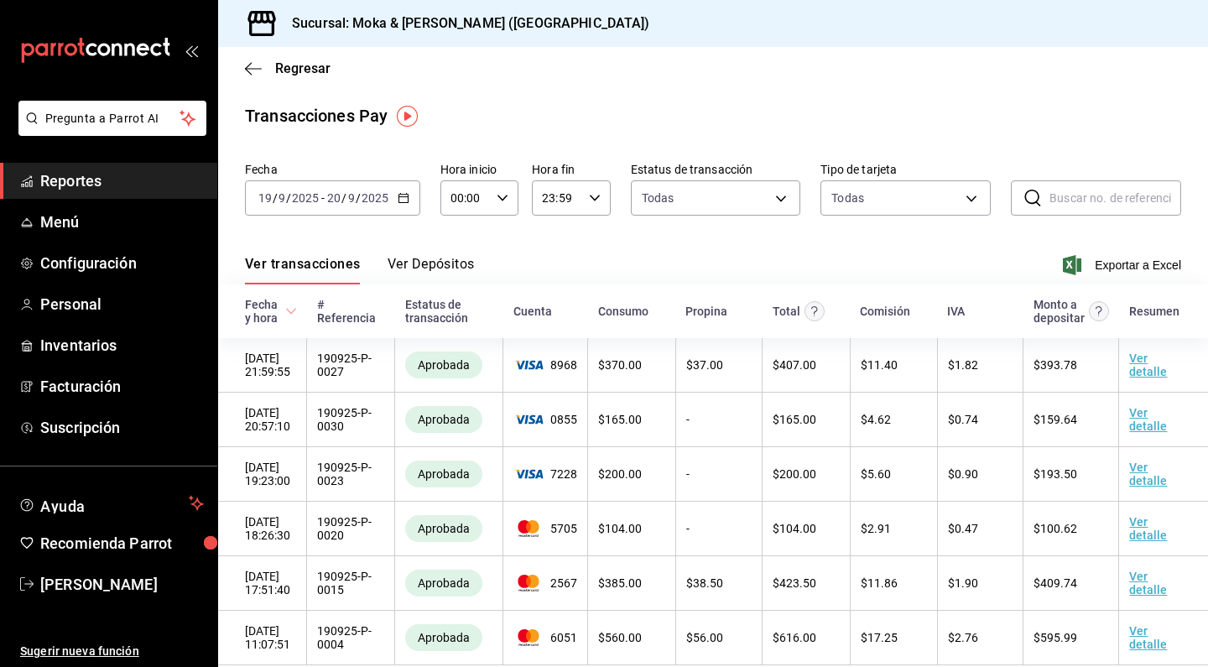
click at [434, 268] on button "Ver Depósitos" at bounding box center [430, 270] width 87 height 29
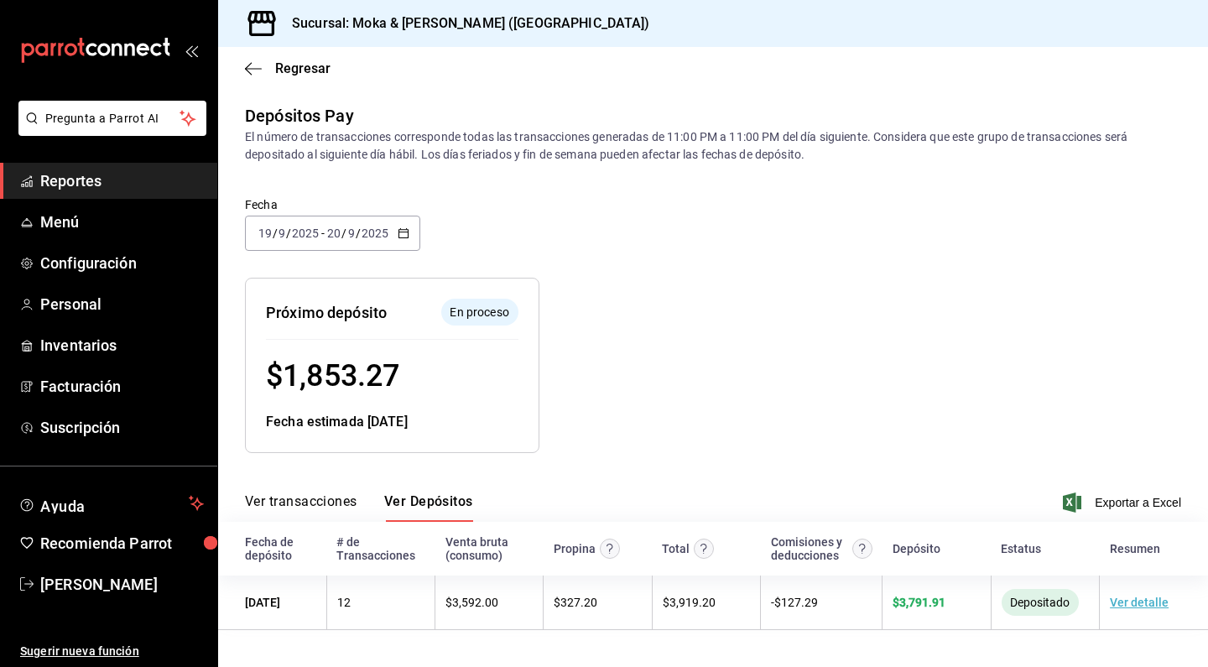
click at [252, 78] on div "Regresar" at bounding box center [713, 68] width 990 height 43
click at [253, 67] on icon "button" at bounding box center [253, 68] width 17 height 15
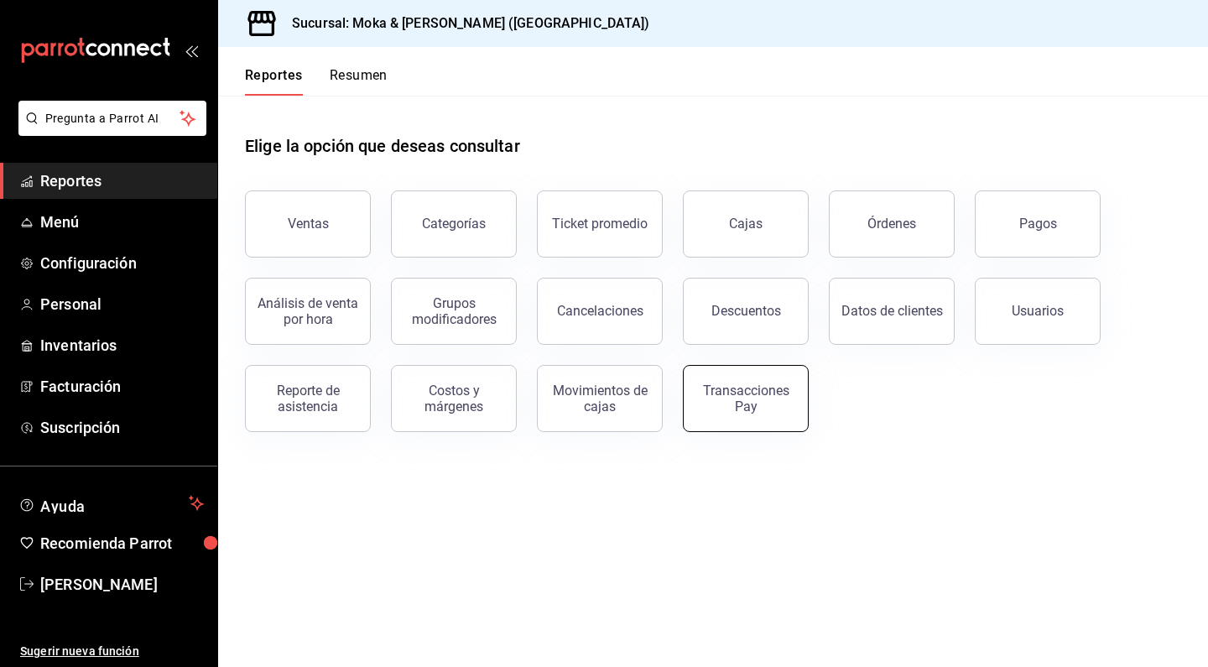
click at [733, 414] on button "Transacciones Pay" at bounding box center [746, 398] width 126 height 67
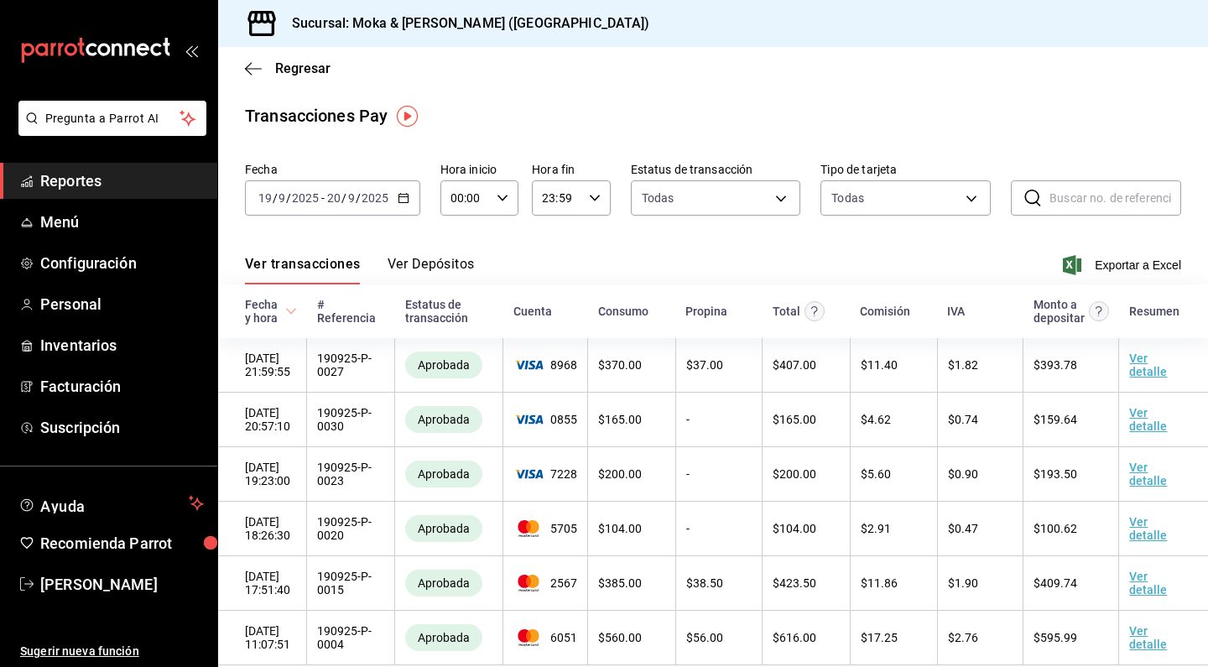
click at [437, 262] on button "Ver Depósitos" at bounding box center [430, 270] width 87 height 29
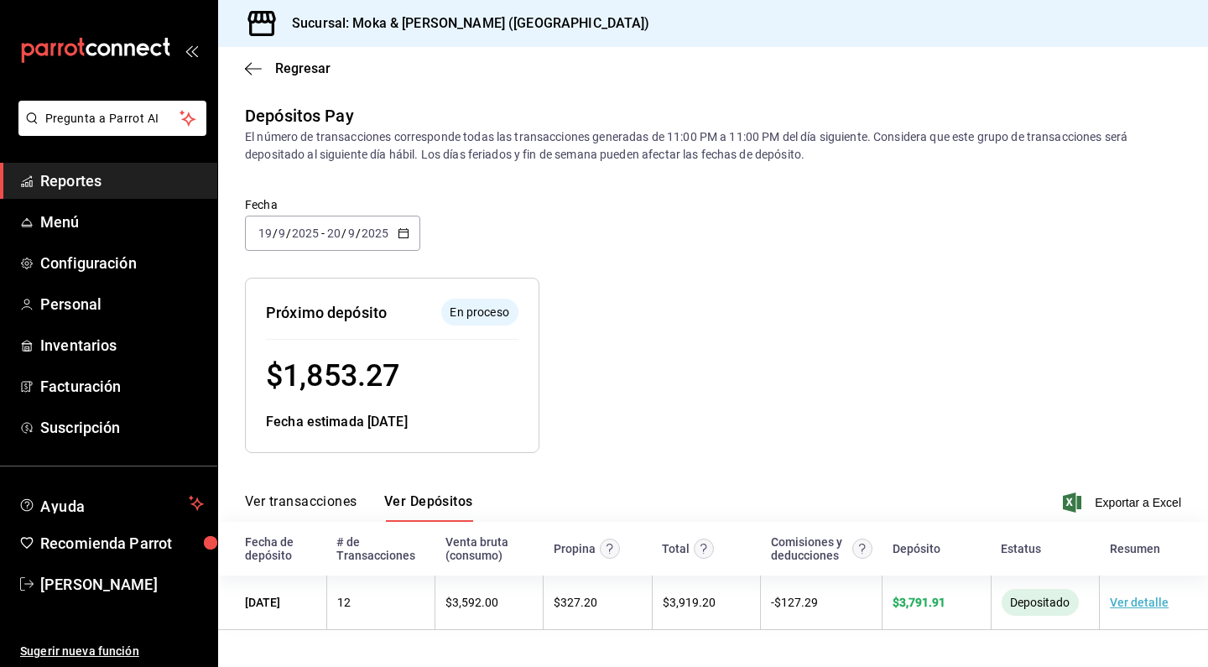
click at [308, 505] on button "Ver transacciones" at bounding box center [301, 507] width 112 height 29
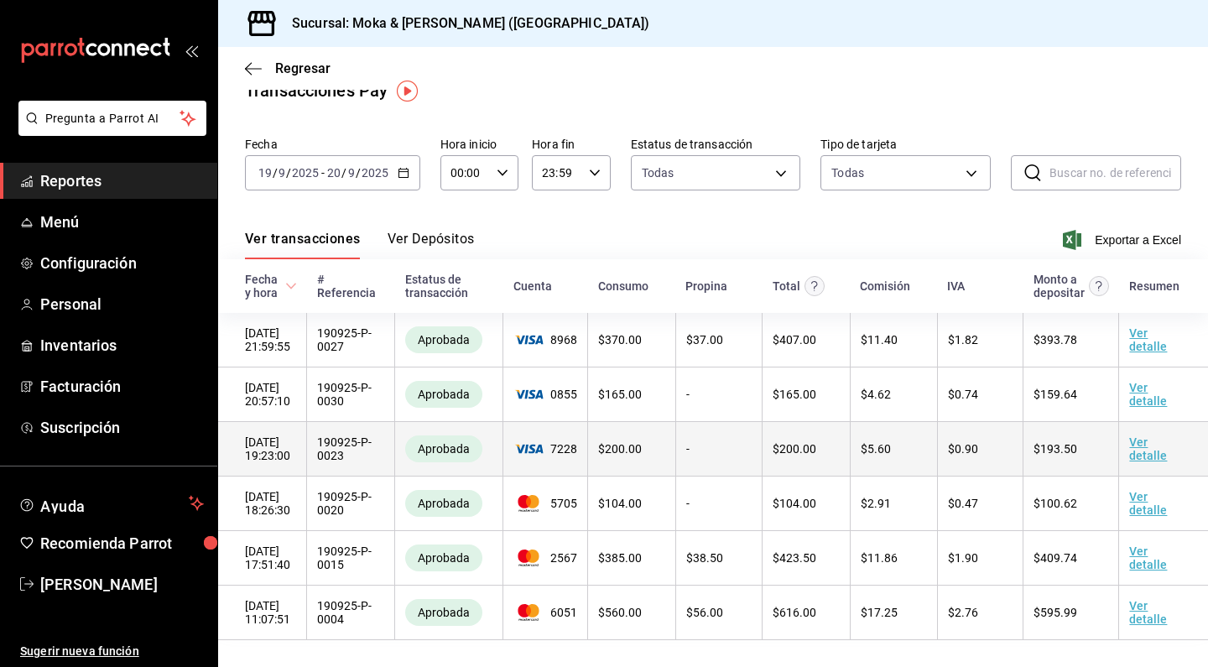
scroll to position [25, 0]
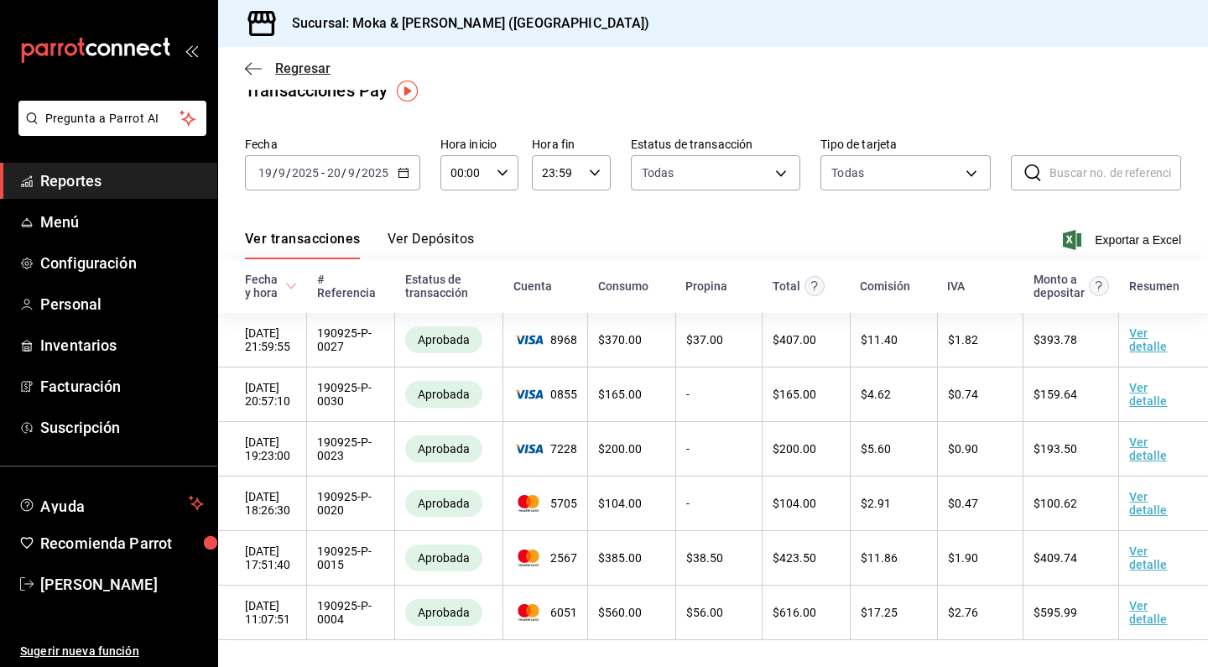
click at [249, 66] on icon "button" at bounding box center [253, 68] width 17 height 15
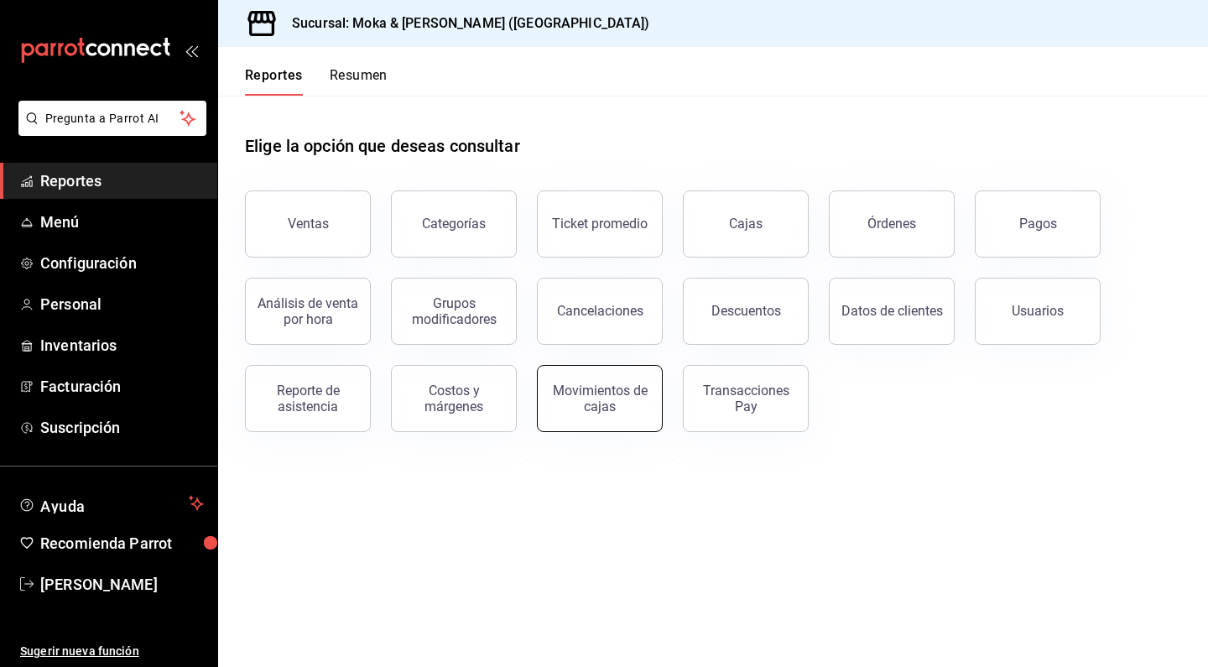
click at [577, 392] on div "Movimientos de cajas" at bounding box center [600, 398] width 104 height 32
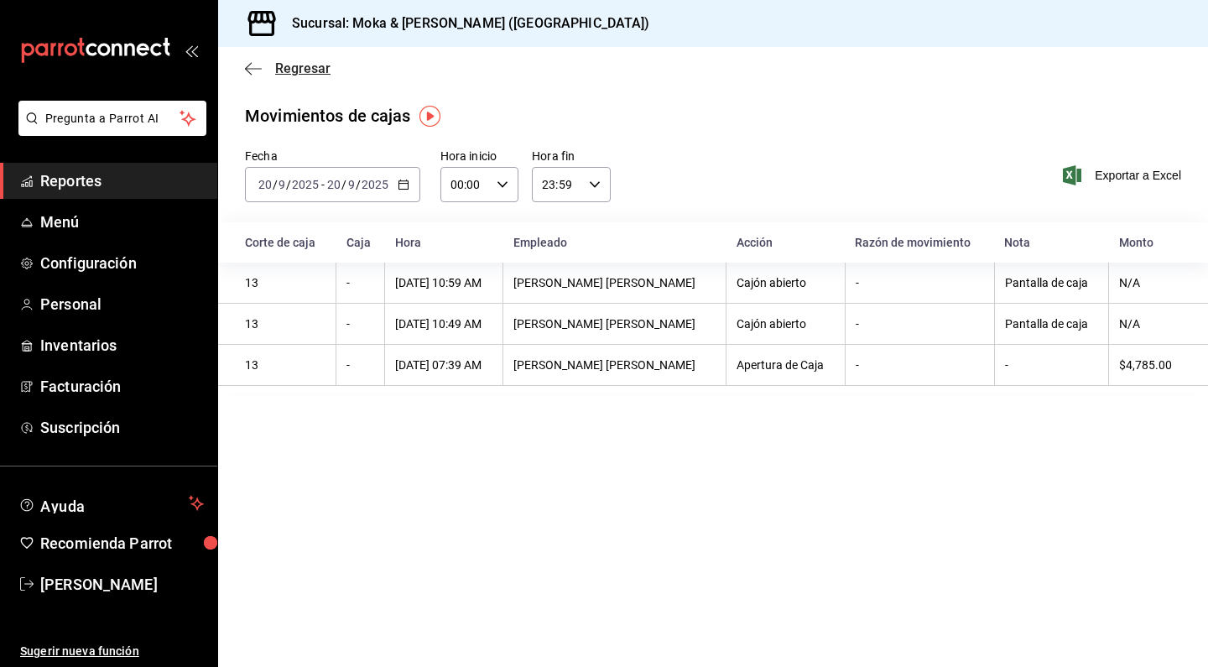
click at [261, 69] on icon "button" at bounding box center [253, 68] width 17 height 1
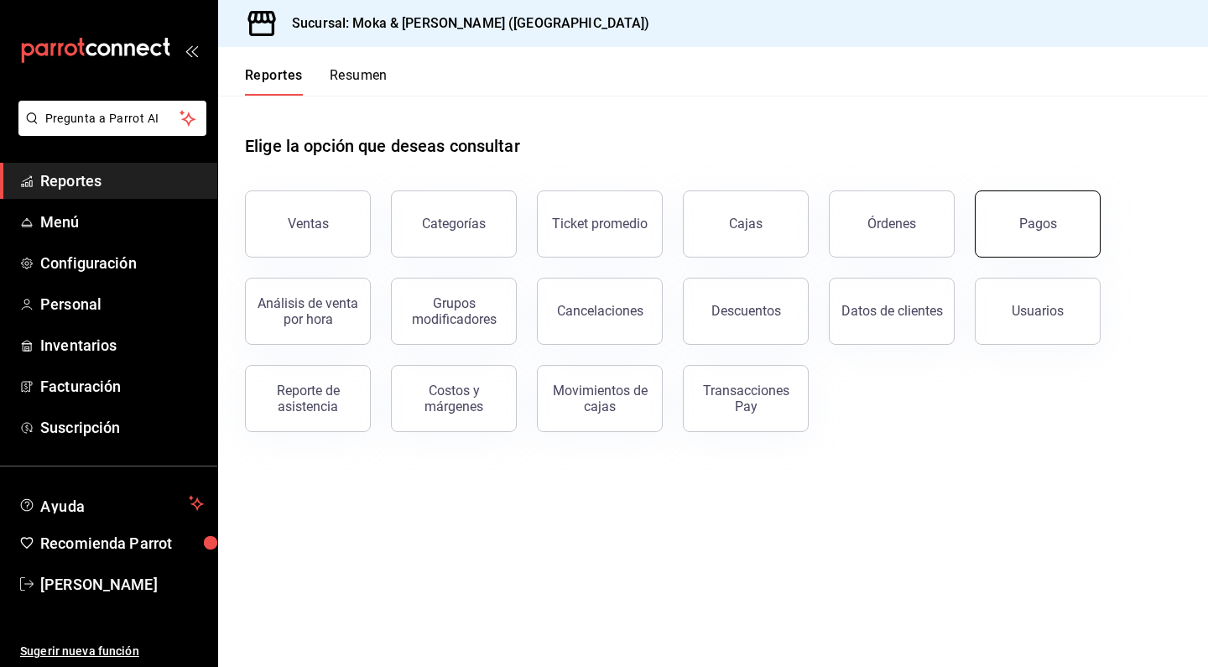
click at [1013, 226] on button "Pagos" at bounding box center [1037, 223] width 126 height 67
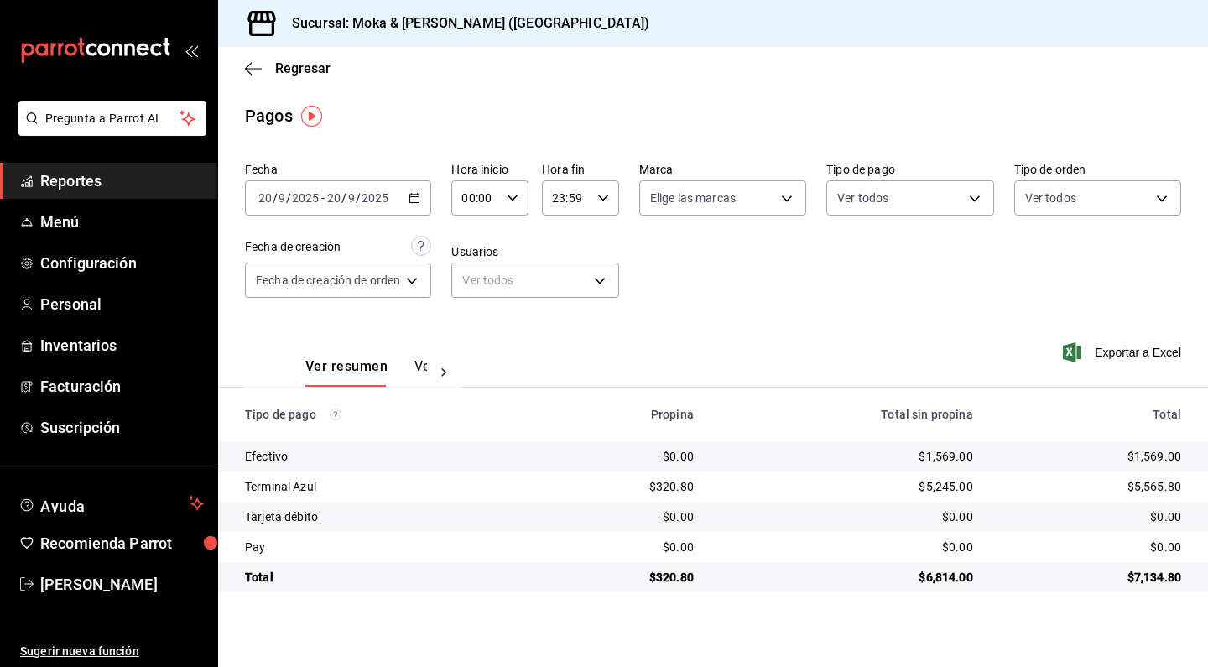
click at [110, 189] on span "Reportes" at bounding box center [122, 180] width 164 height 23
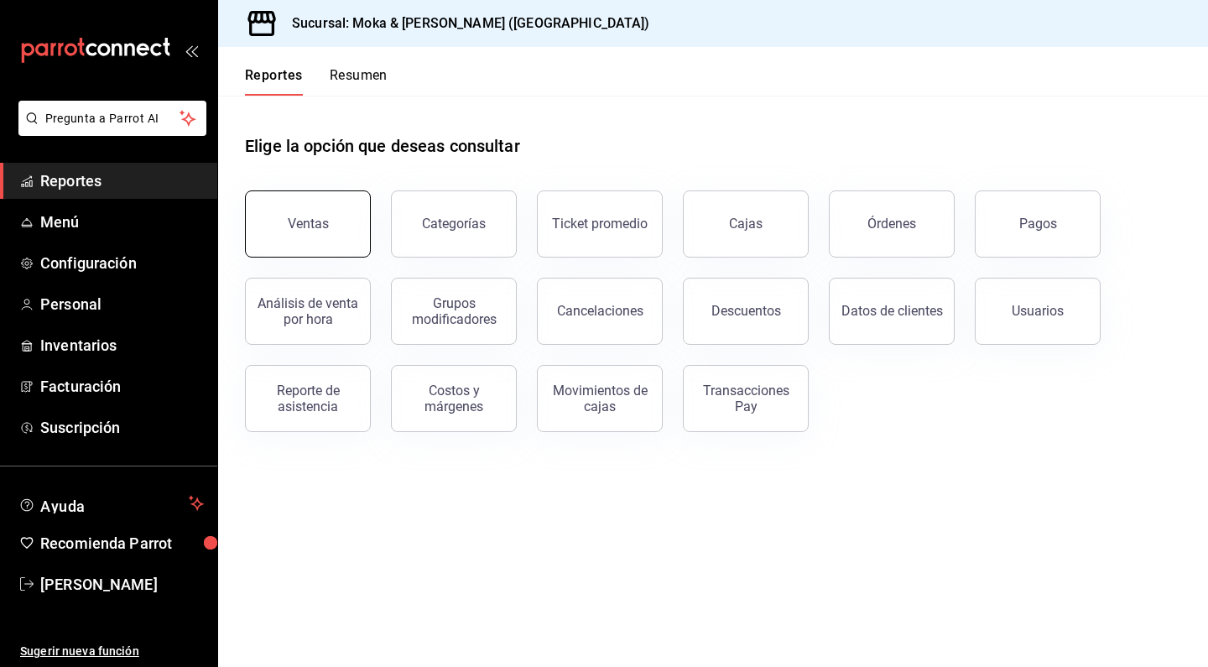
click at [297, 229] on div "Ventas" at bounding box center [308, 224] width 41 height 16
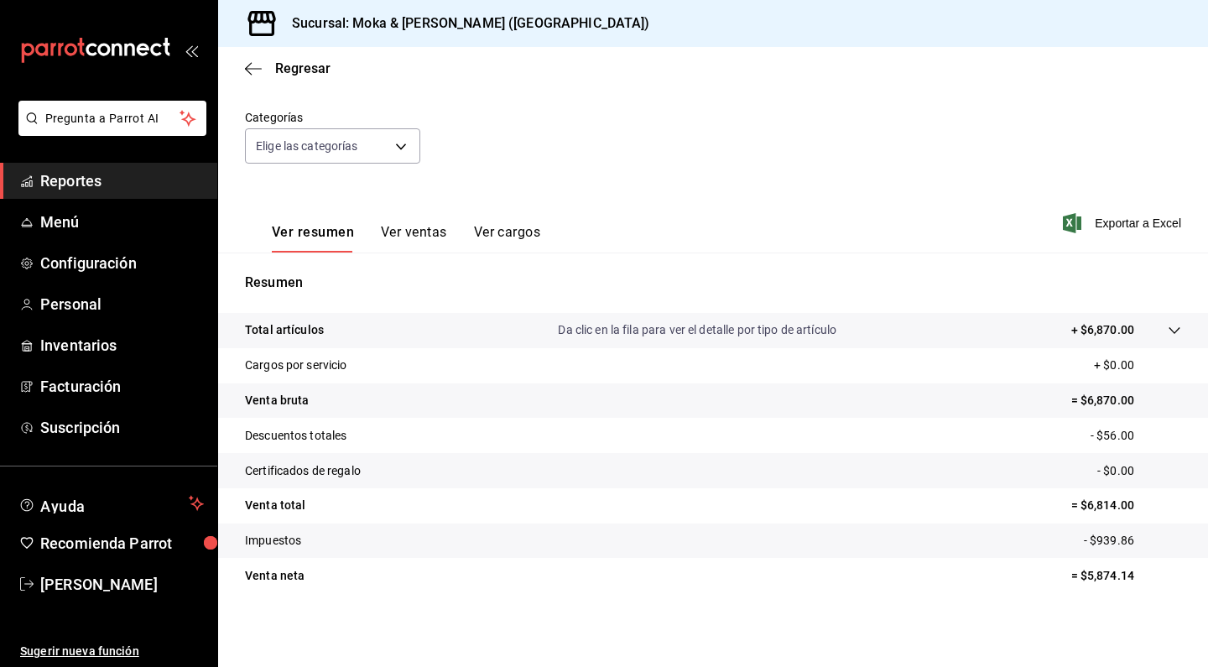
scroll to position [137, 0]
click at [110, 273] on span "Configuración" at bounding box center [122, 263] width 164 height 23
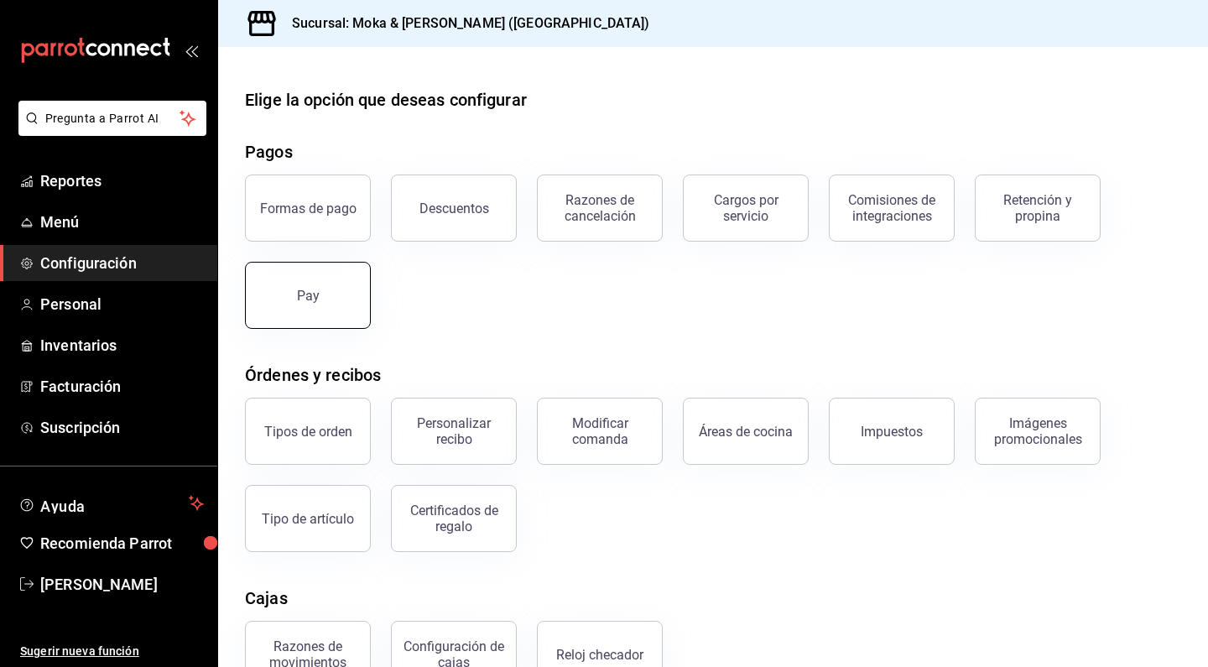
click at [339, 283] on button "Pay" at bounding box center [308, 295] width 126 height 67
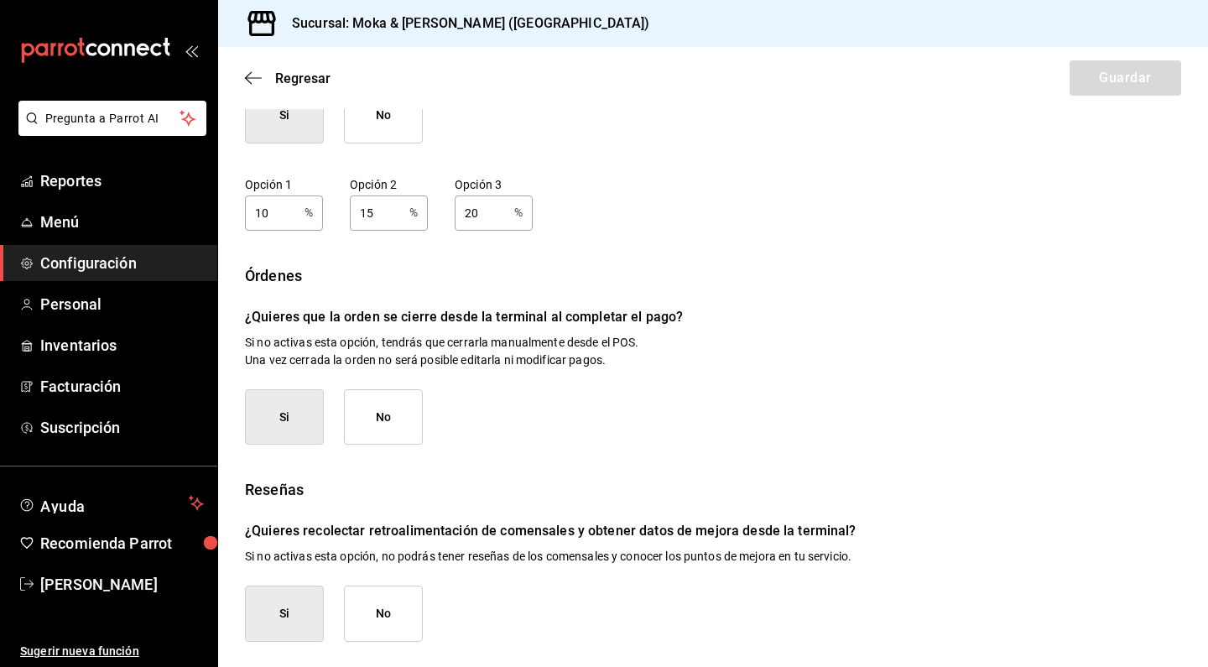
click at [395, 612] on button "No" at bounding box center [383, 613] width 79 height 56
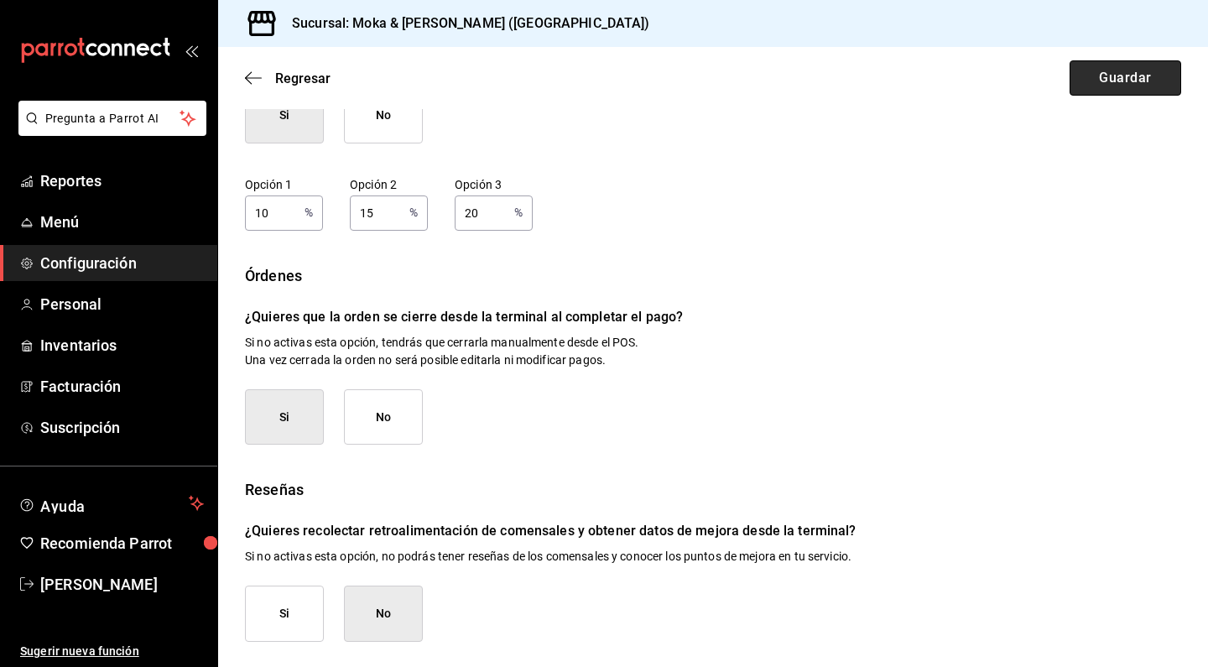
click at [1091, 86] on button "Guardar" at bounding box center [1125, 77] width 112 height 35
click at [96, 190] on span "Reportes" at bounding box center [122, 180] width 164 height 23
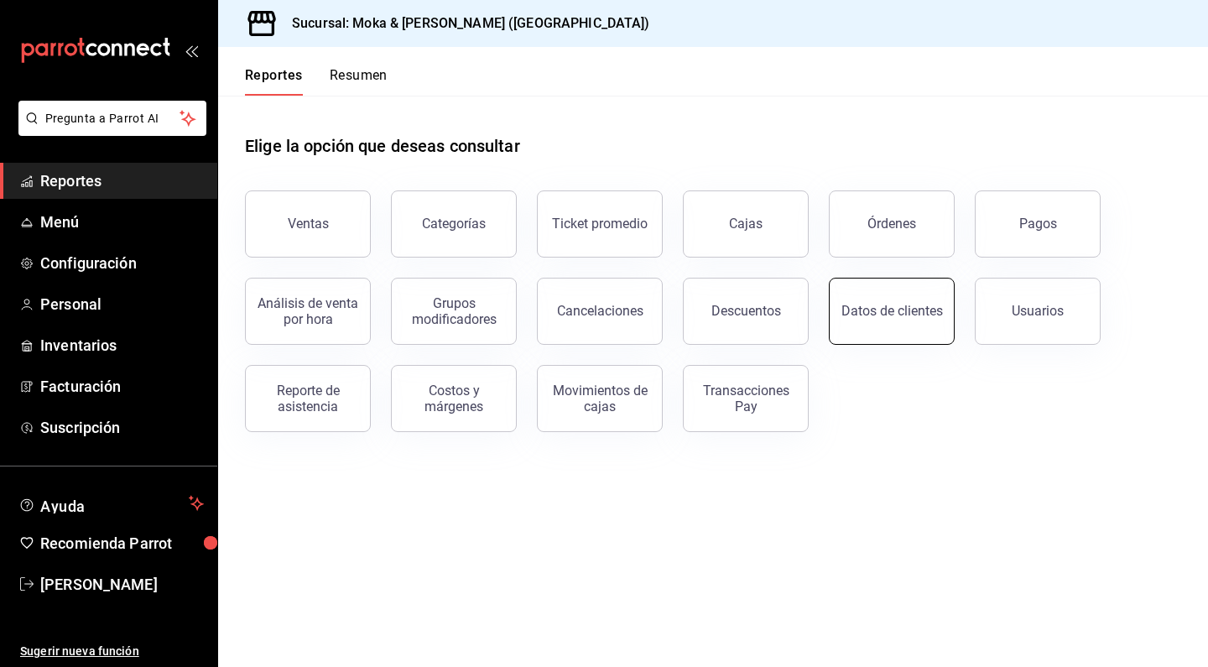
click at [882, 320] on button "Datos de clientes" at bounding box center [892, 311] width 126 height 67
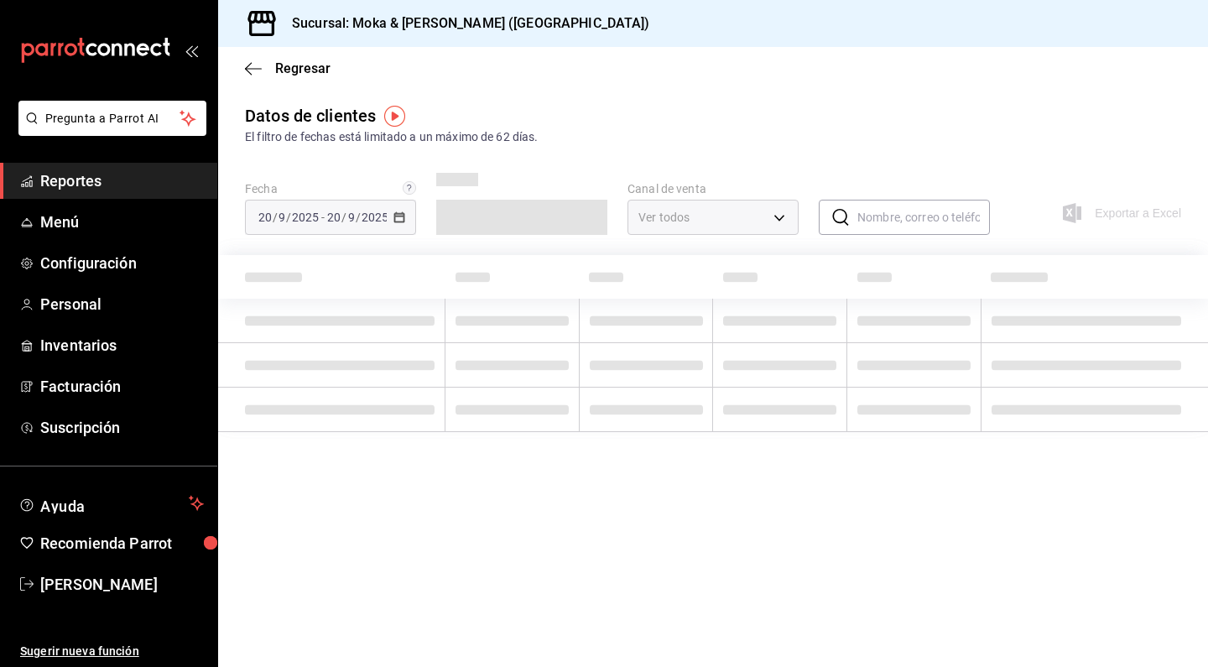
type input "PARROT,DIDI_FOOD,ONLINE"
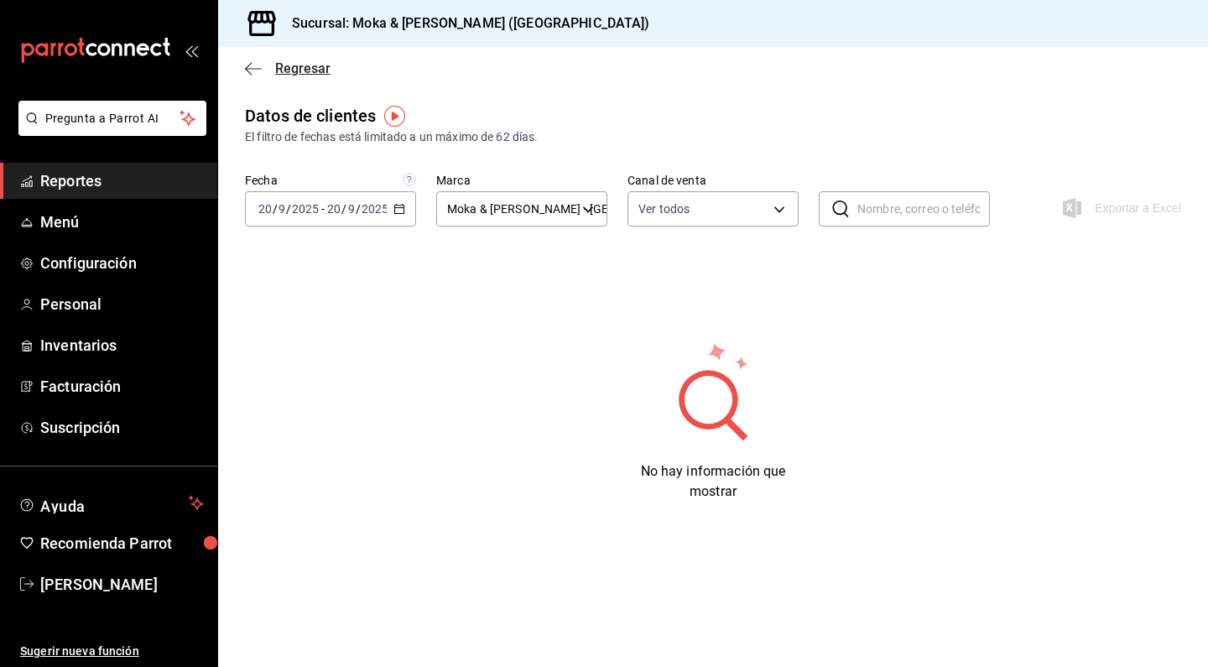
click at [245, 65] on icon "button" at bounding box center [253, 68] width 17 height 15
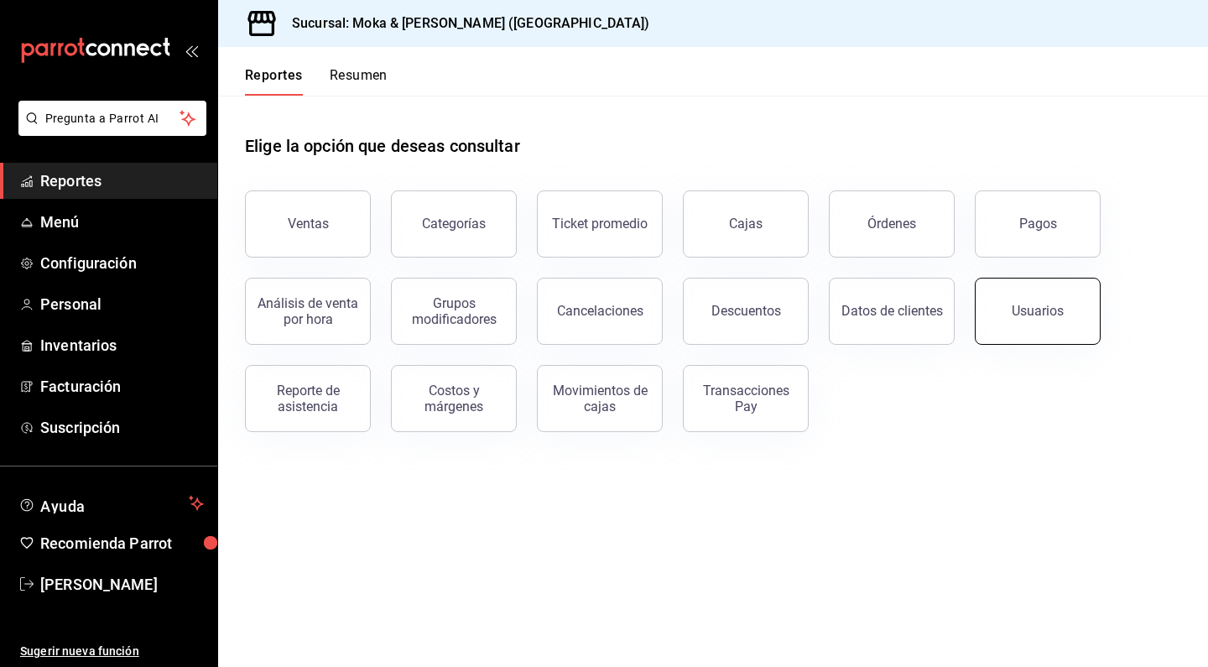
click at [1030, 314] on div "Usuarios" at bounding box center [1037, 311] width 52 height 16
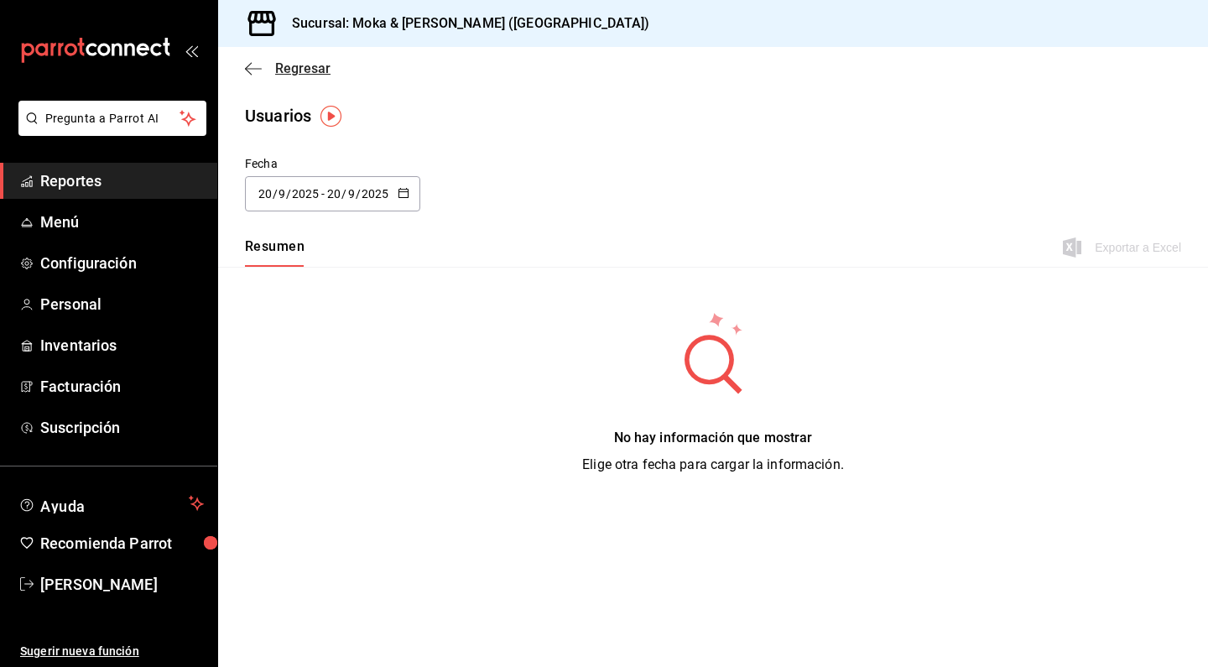
click at [251, 68] on icon "button" at bounding box center [253, 68] width 17 height 1
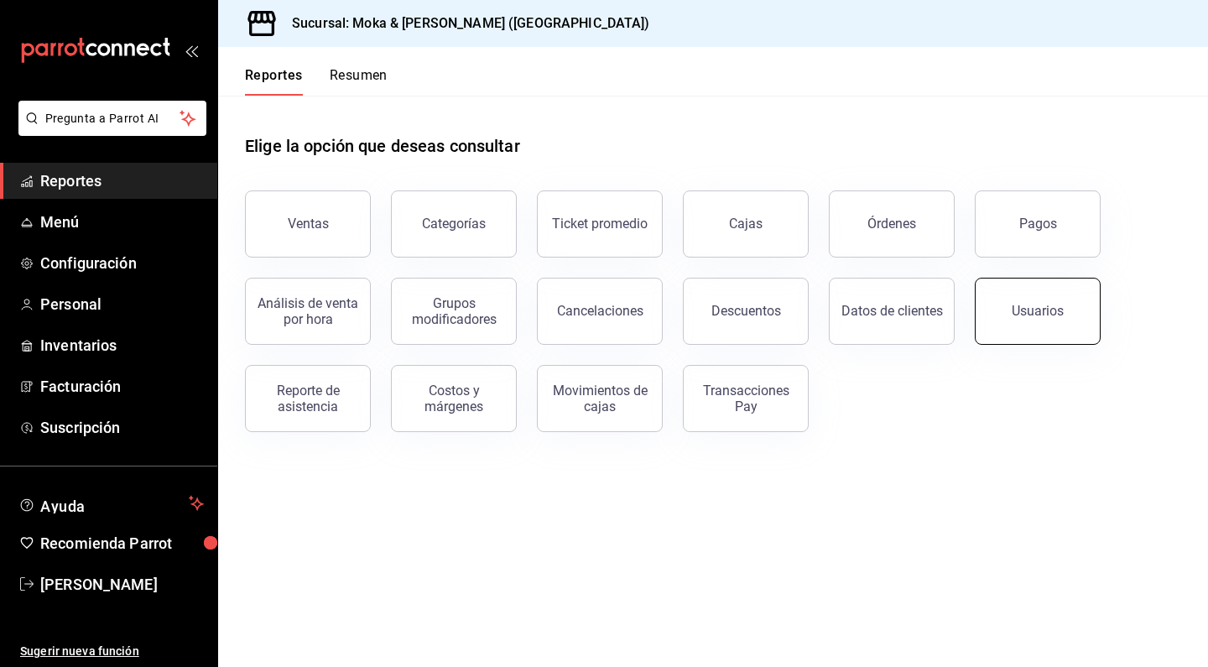
click at [1046, 321] on button "Usuarios" at bounding box center [1037, 311] width 126 height 67
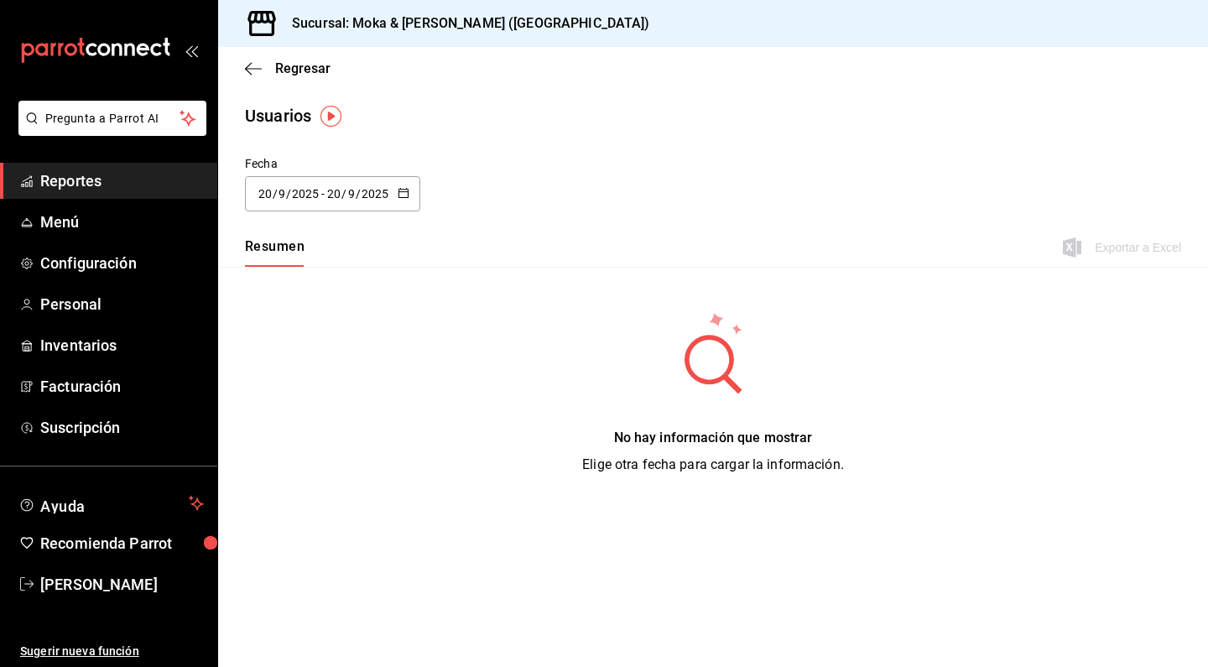
click at [340, 181] on div "2025-09-20 20 / 9 / 2025 - 2025-09-20 20 / 9 / 2025" at bounding box center [332, 193] width 175 height 35
click at [299, 280] on li "Ayer" at bounding box center [324, 285] width 158 height 38
type input "2025-09-19"
type input "19"
type input "2025-09-19"
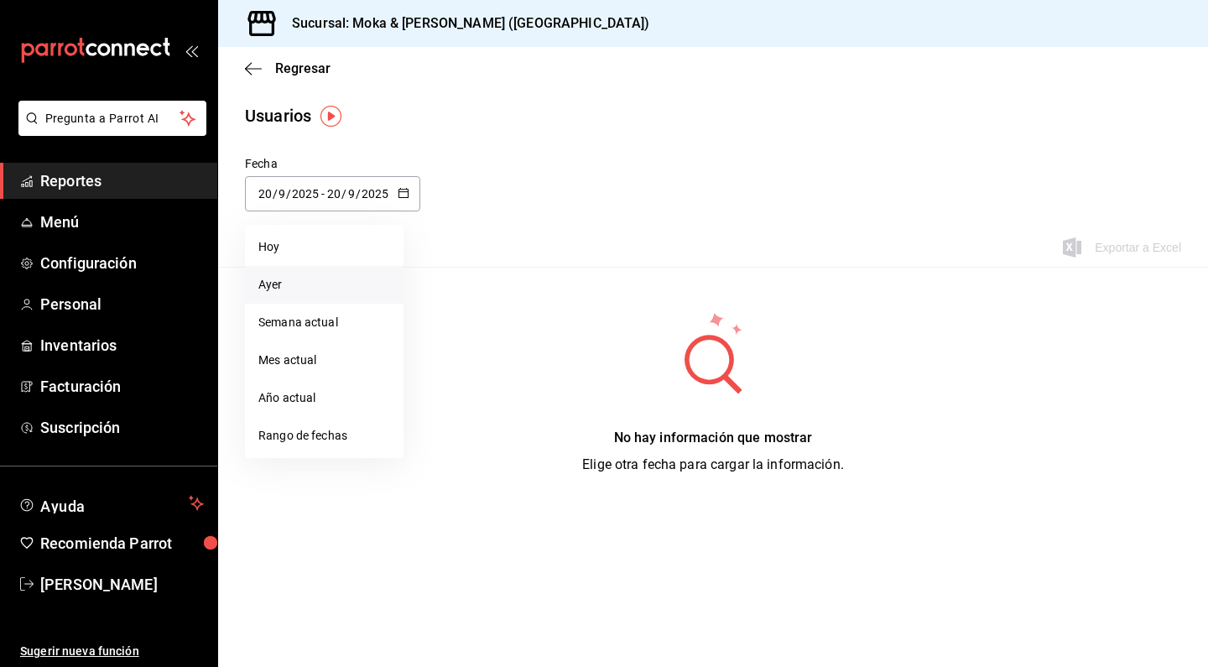
type input "19"
